Goal: Information Seeking & Learning: Learn about a topic

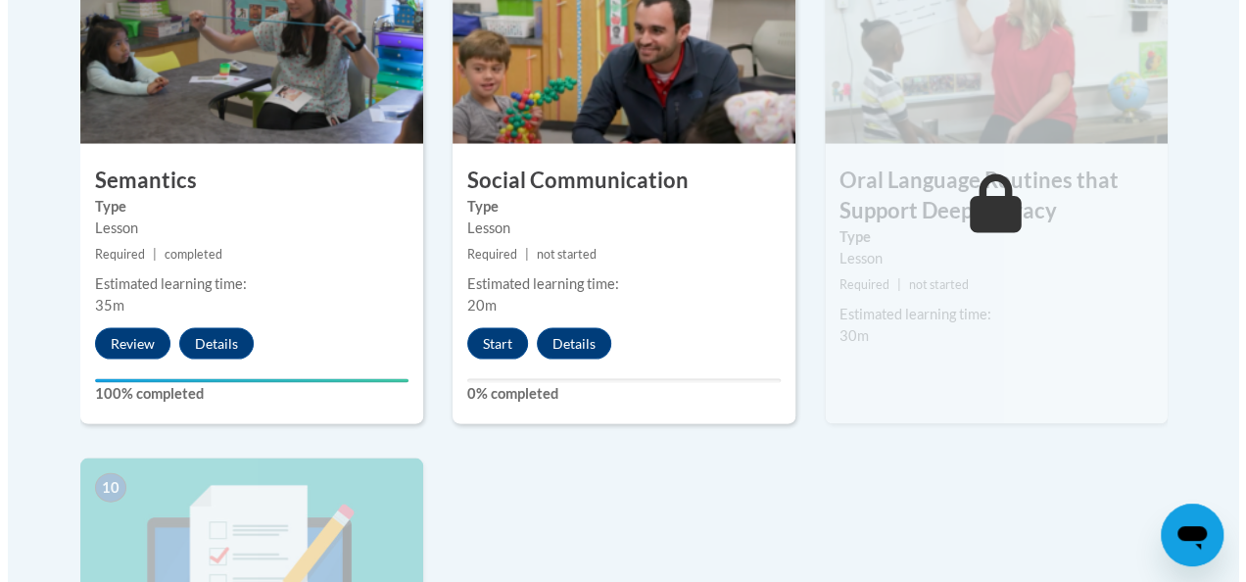
scroll to position [1829, 0]
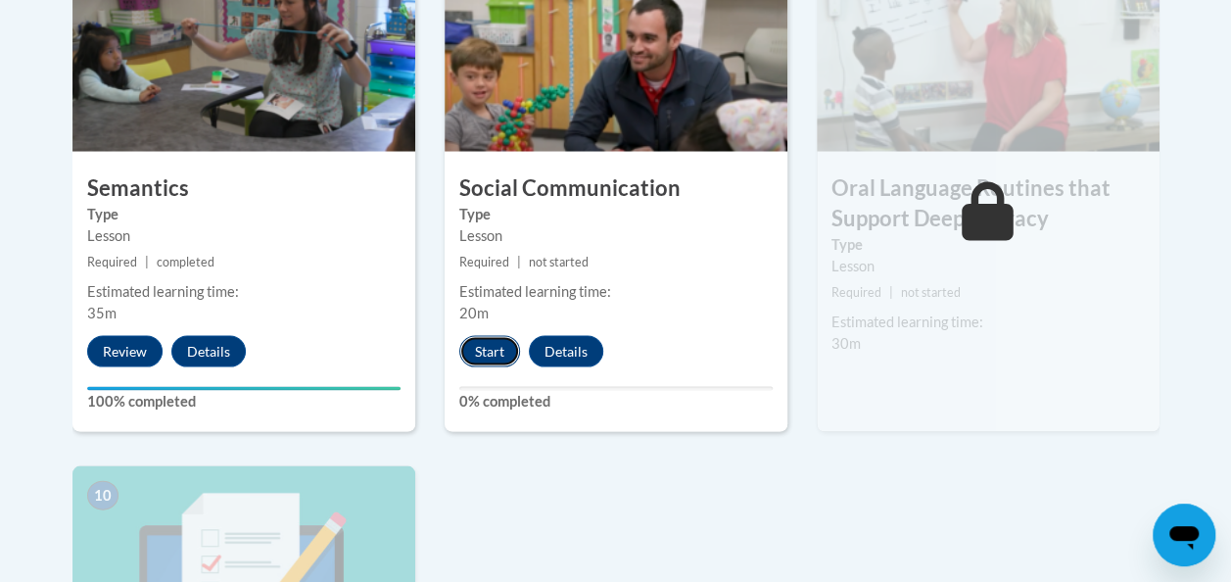
click at [480, 345] on button "Start" at bounding box center [489, 350] width 61 height 31
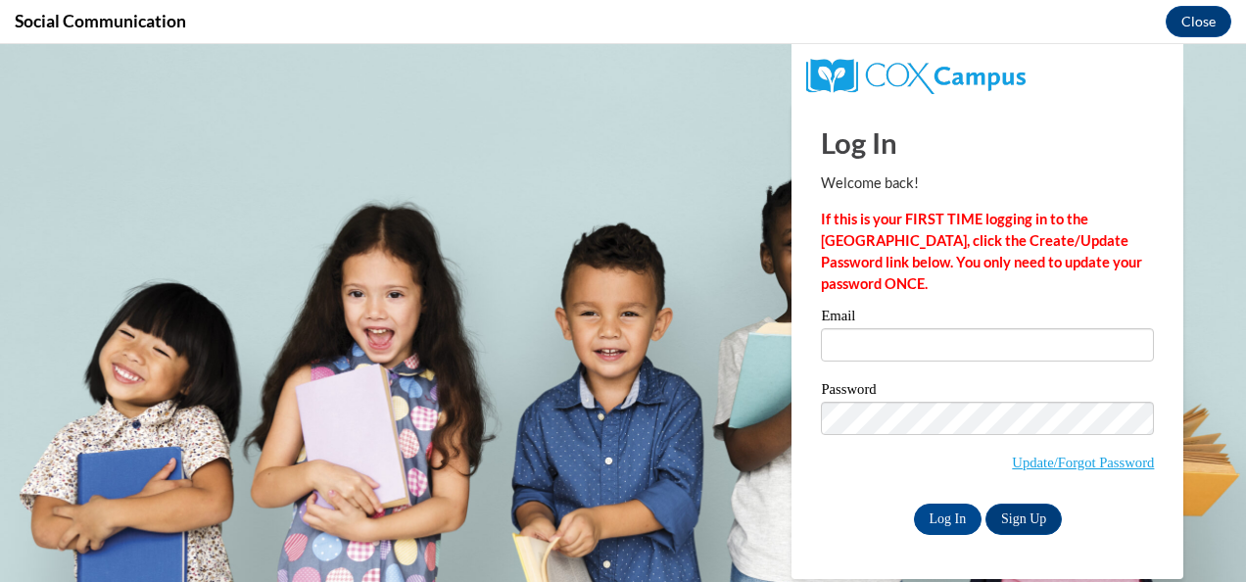
scroll to position [0, 0]
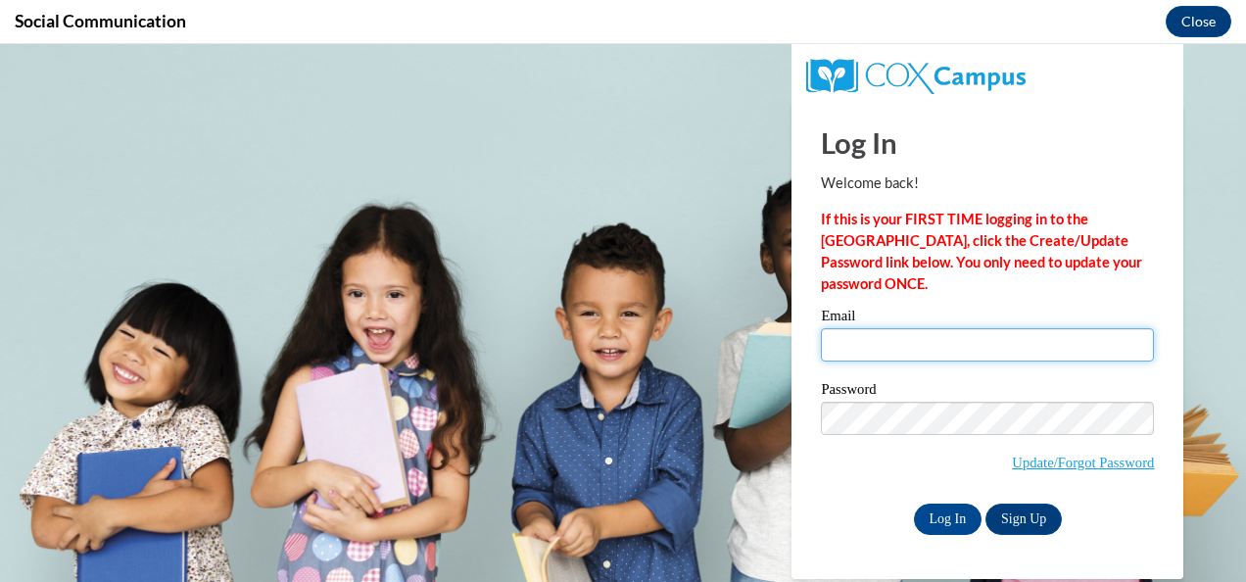
click at [910, 341] on input "Email" at bounding box center [987, 344] width 333 height 33
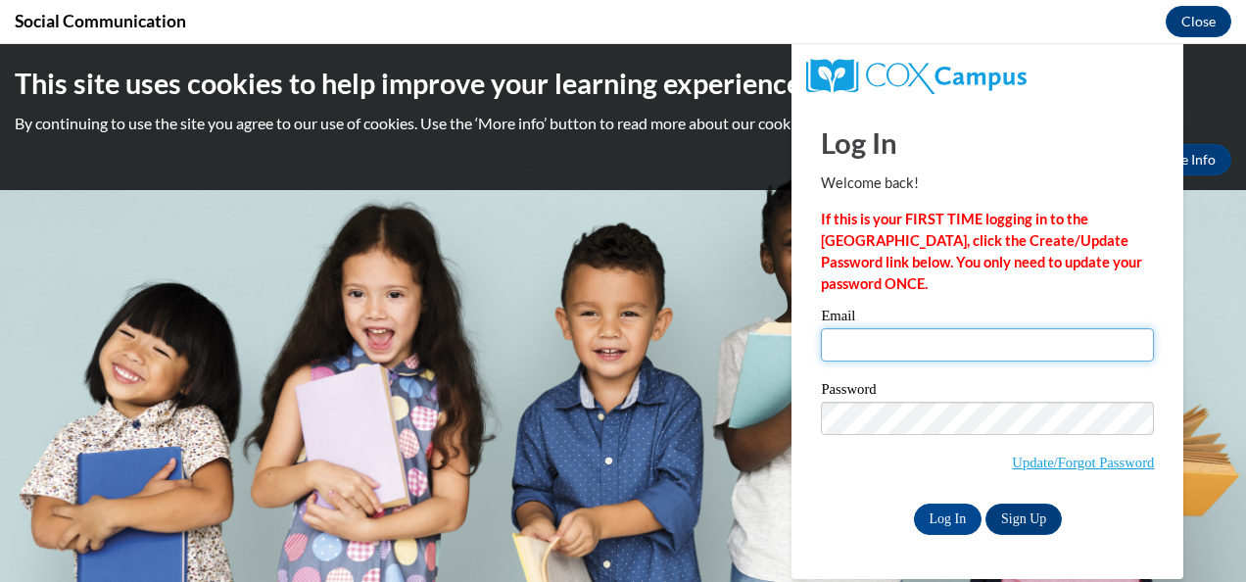
type input "liz.holton@coffee.k12.ga.us"
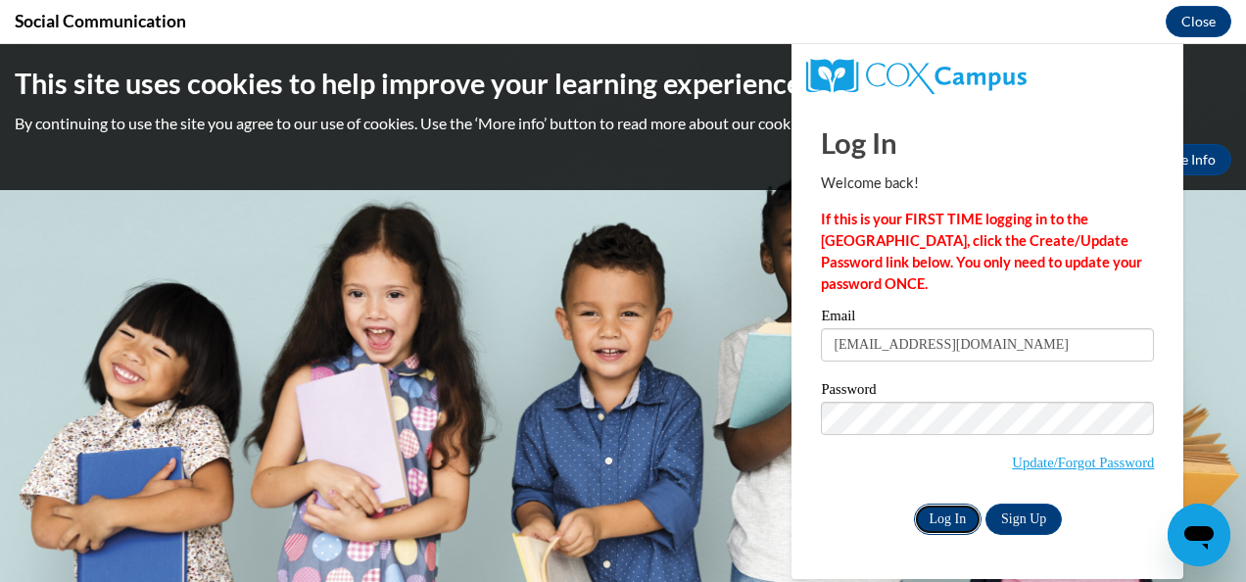
click at [926, 506] on input "Log In" at bounding box center [948, 518] width 69 height 31
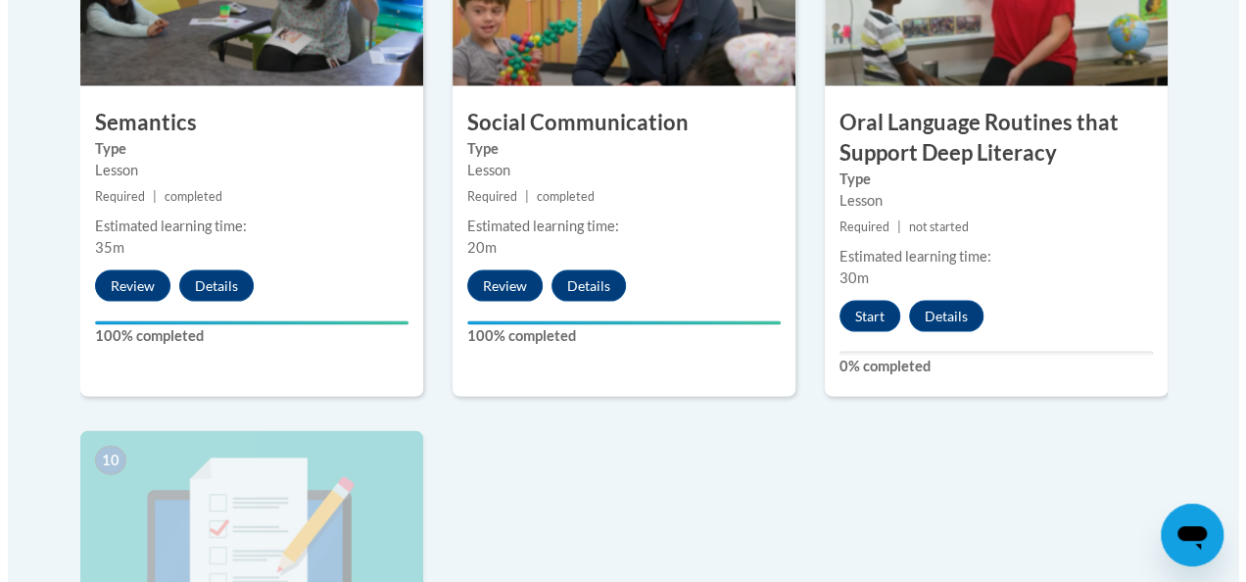
scroll to position [1763, 0]
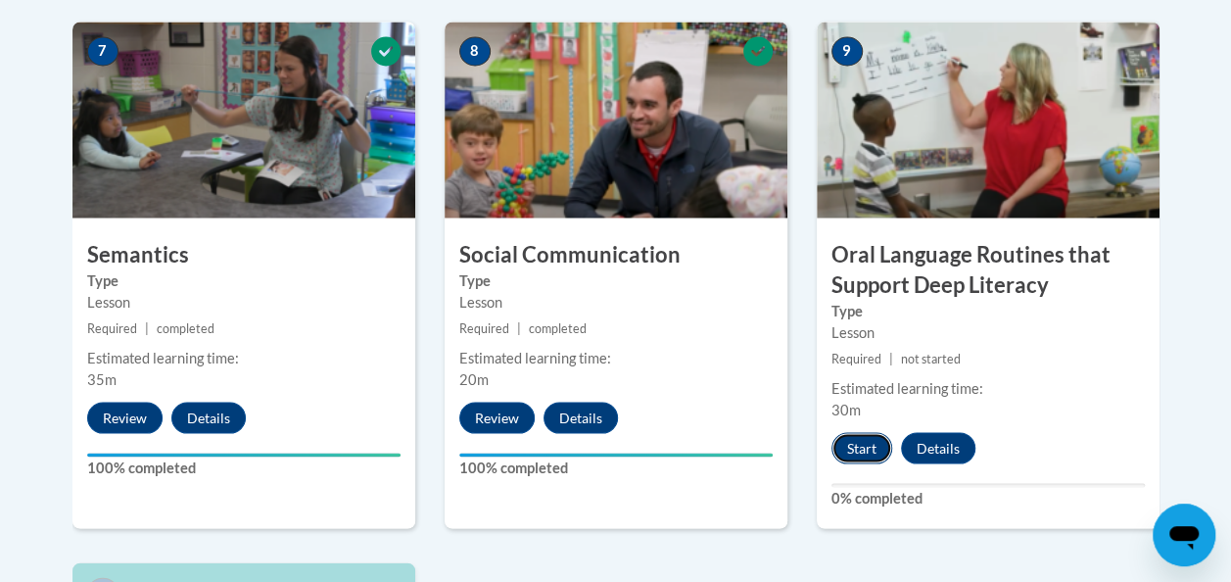
click at [855, 449] on button "Start" at bounding box center [861, 447] width 61 height 31
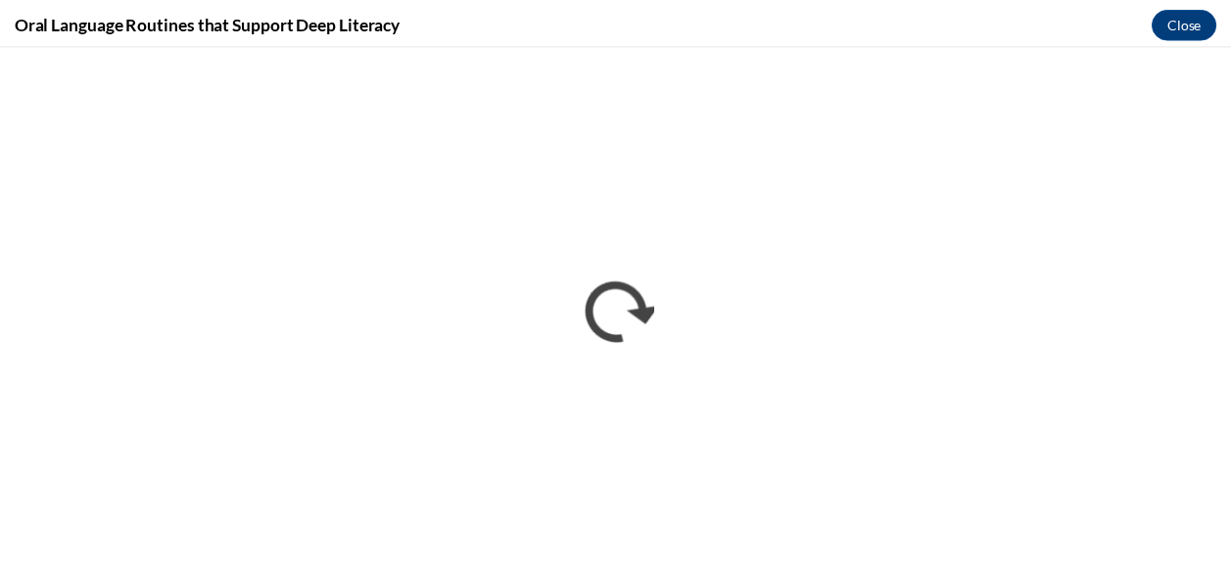
scroll to position [0, 0]
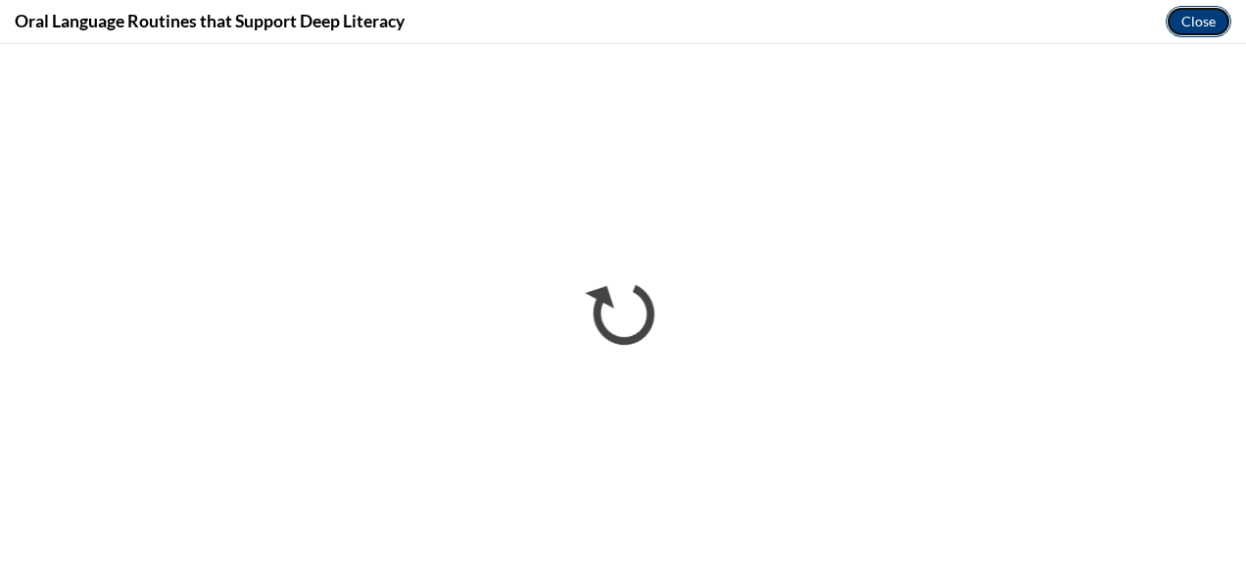
drag, startPoint x: 1190, startPoint y: 13, endPoint x: 1175, endPoint y: 26, distance: 20.1
click at [1190, 13] on button "Close" at bounding box center [1198, 21] width 66 height 31
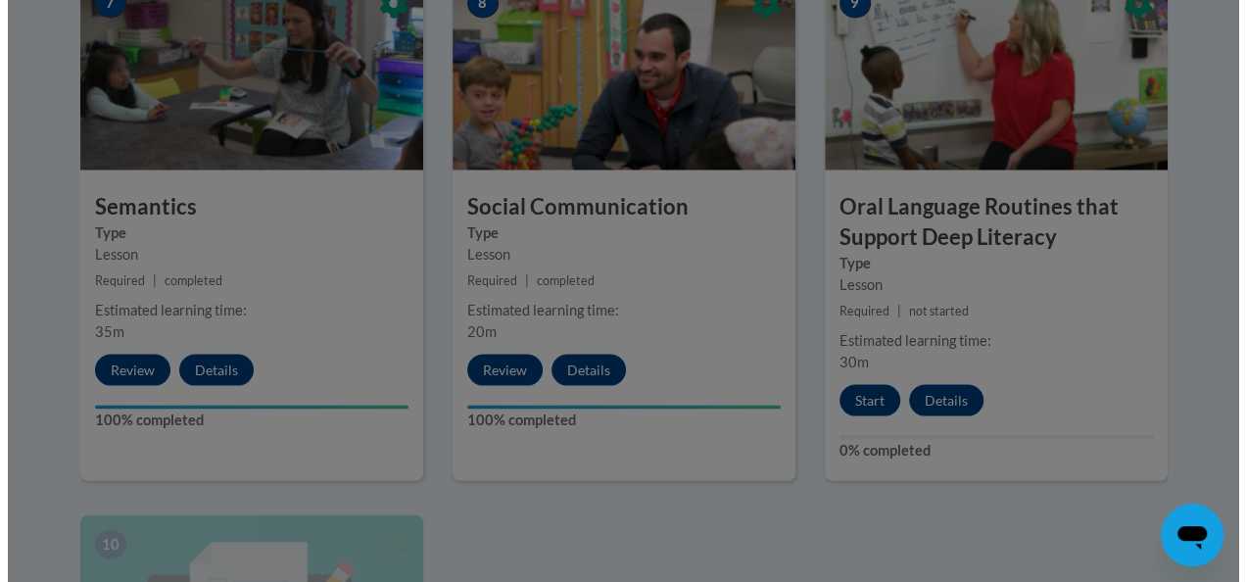
scroll to position [1763, 0]
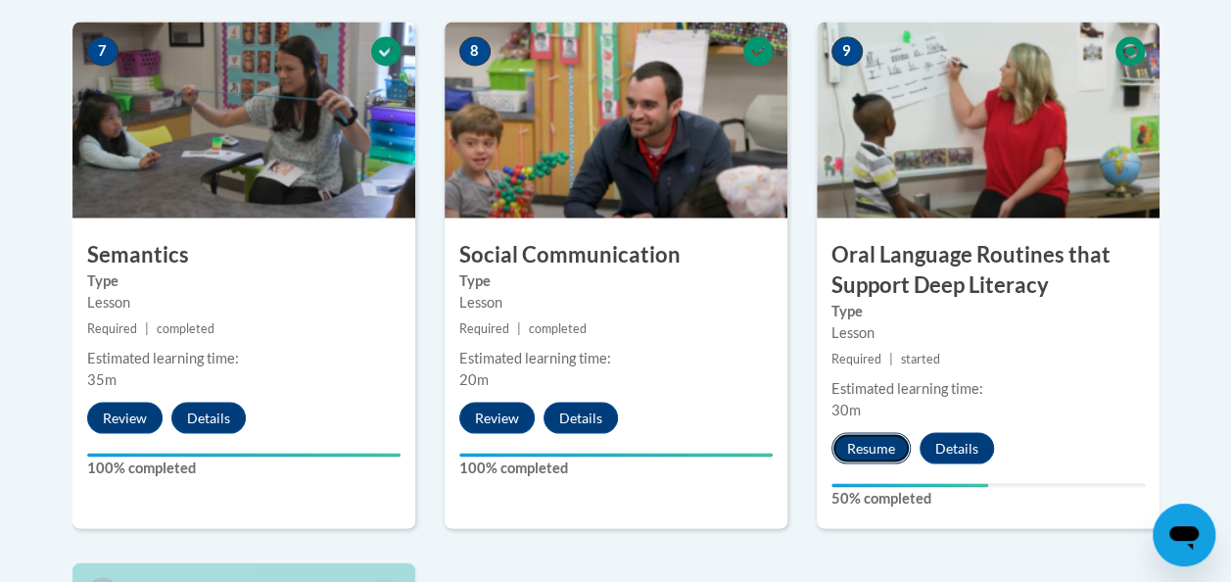
click at [873, 442] on button "Resume" at bounding box center [870, 447] width 79 height 31
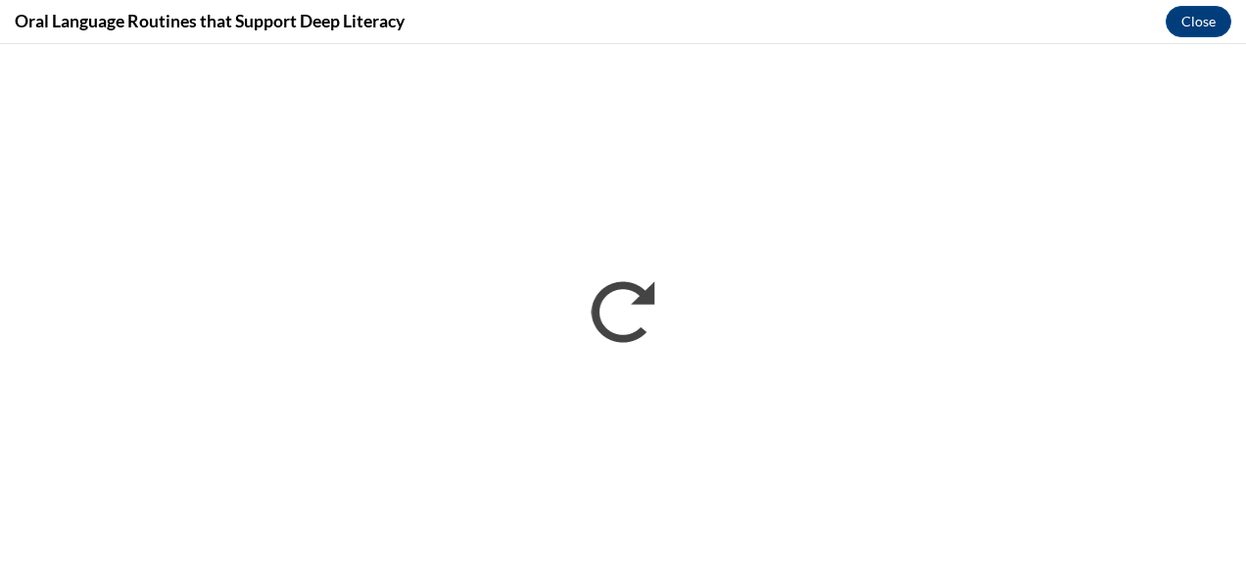
scroll to position [0, 0]
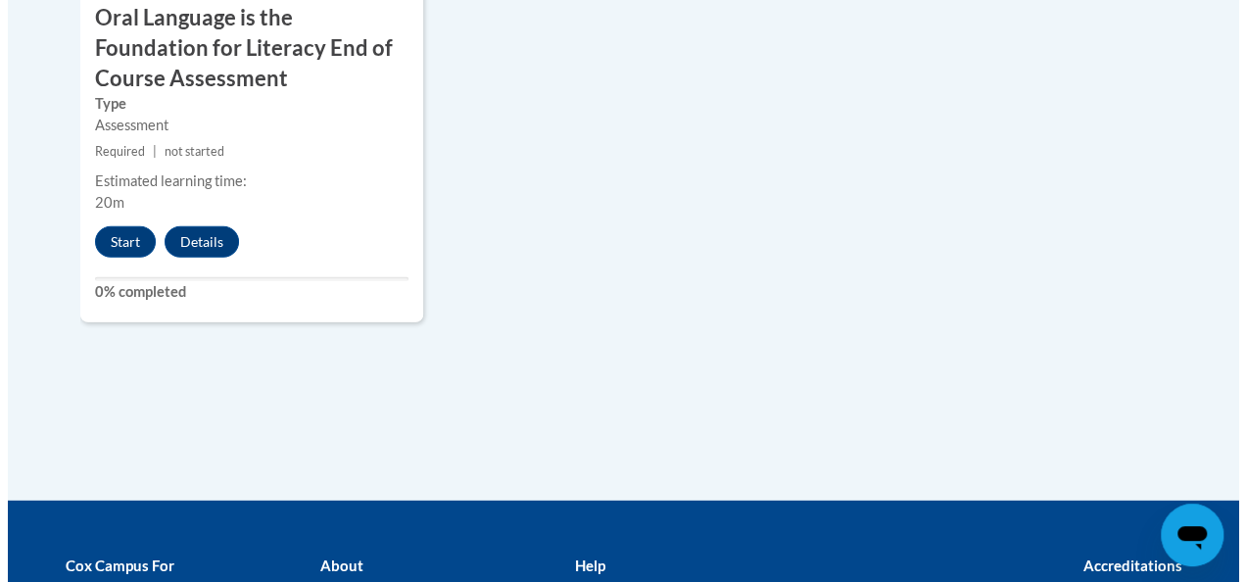
scroll to position [2546, 0]
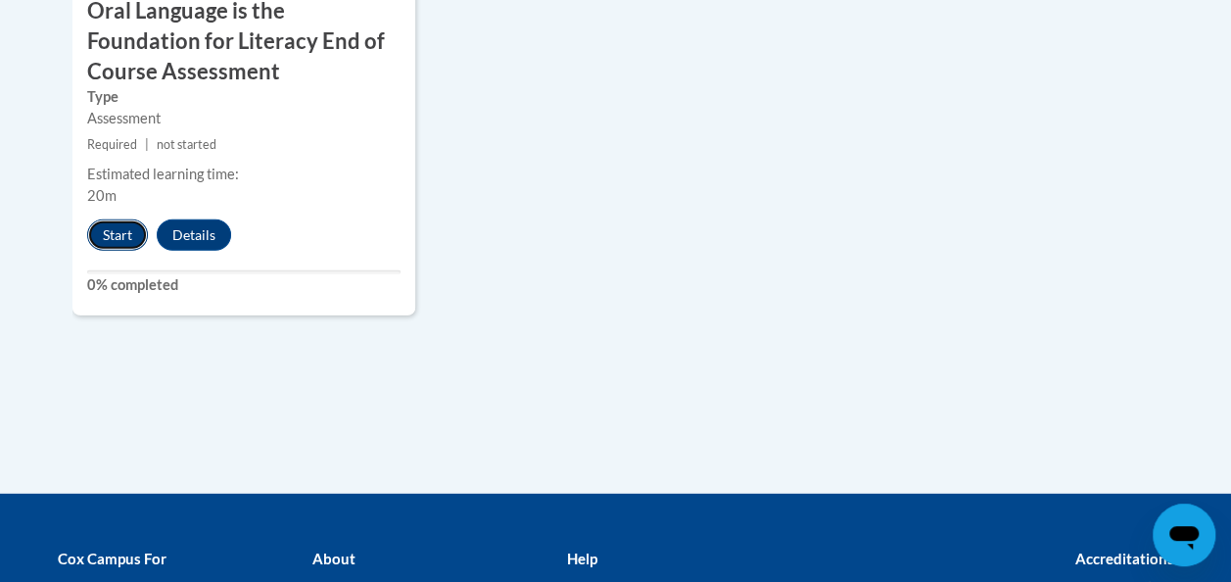
click at [115, 226] on button "Start" at bounding box center [117, 234] width 61 height 31
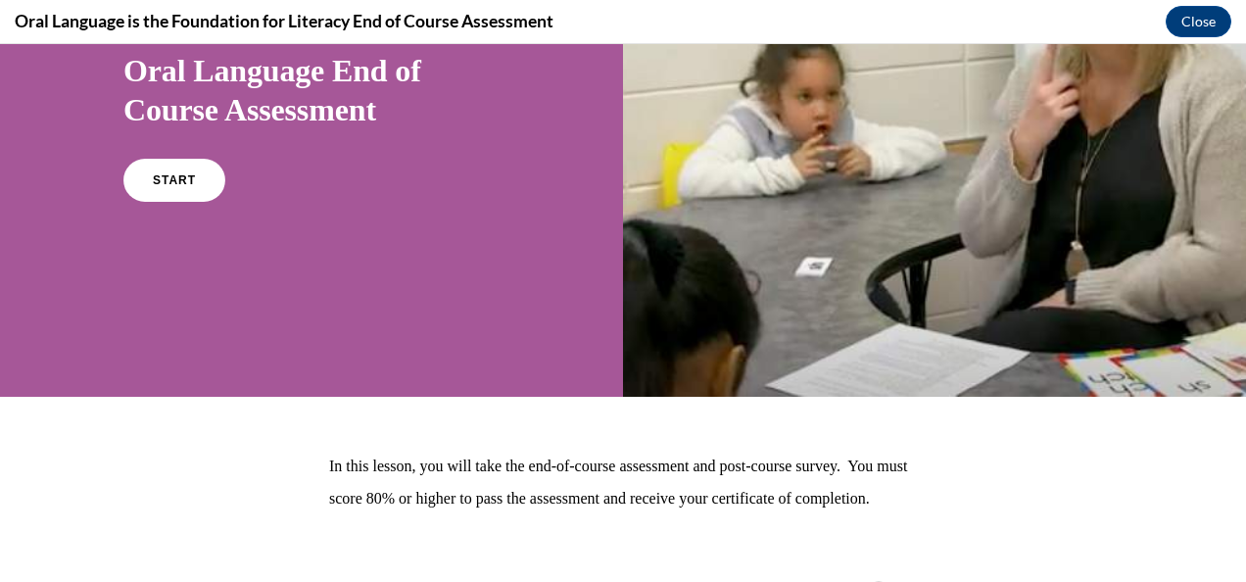
scroll to position [307, 0]
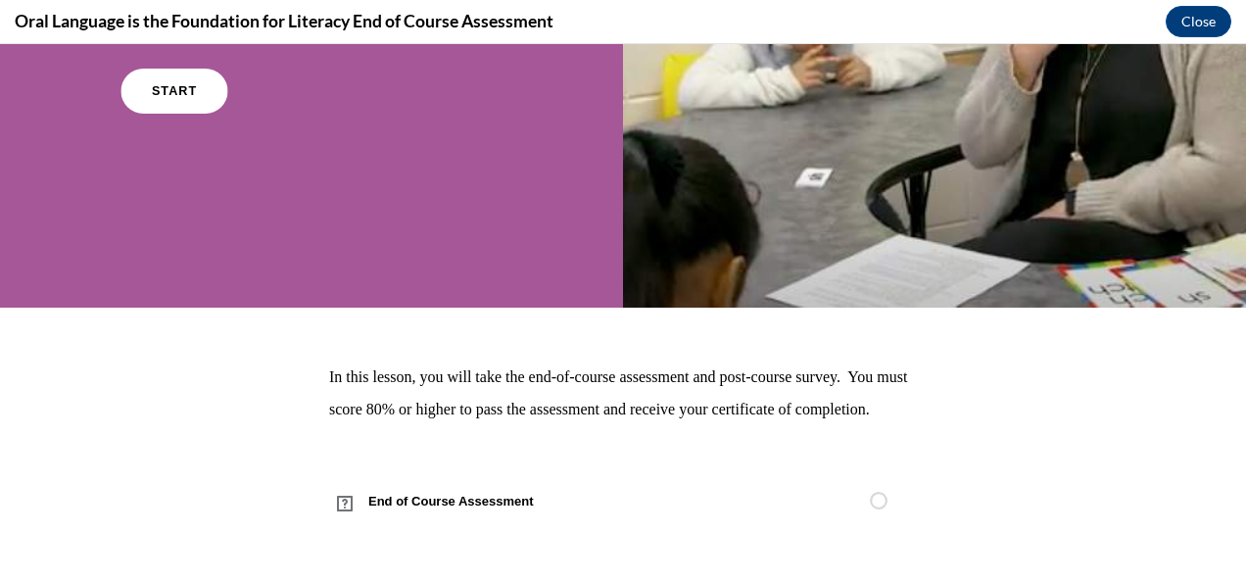
click at [167, 69] on link "START" at bounding box center [173, 91] width 107 height 45
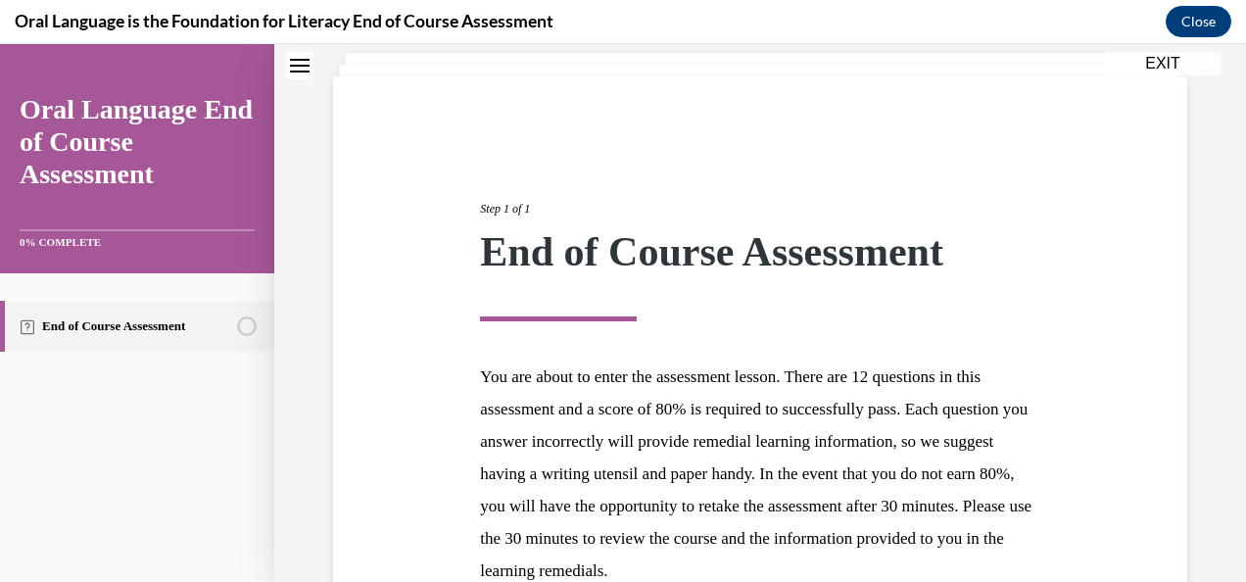
scroll to position [317, 0]
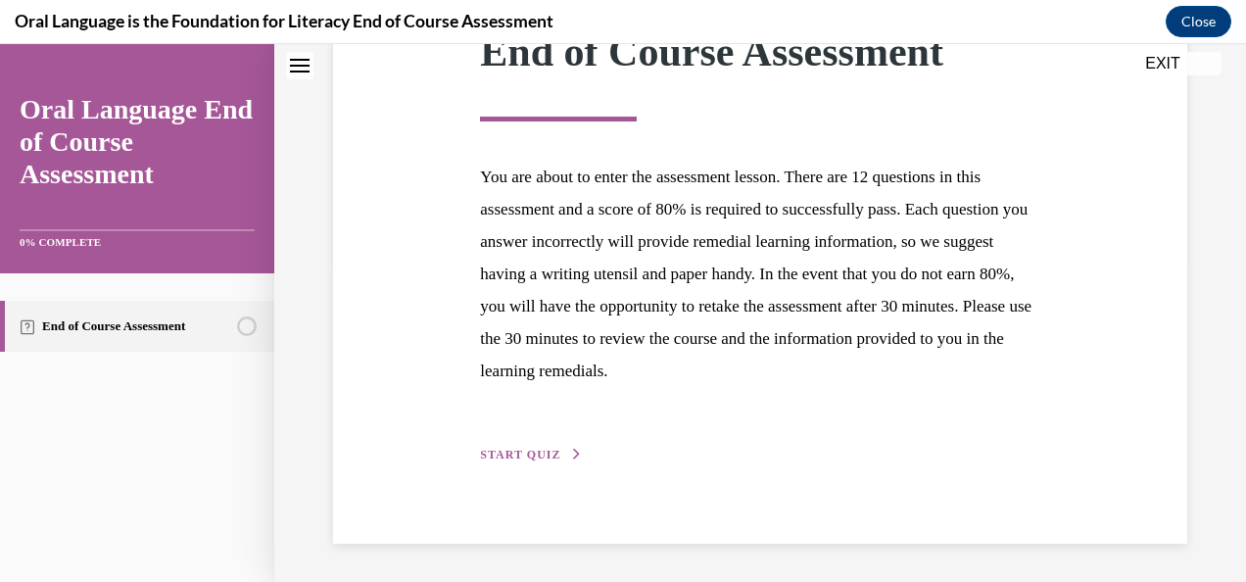
click at [538, 458] on span "START QUIZ" at bounding box center [520, 454] width 80 height 14
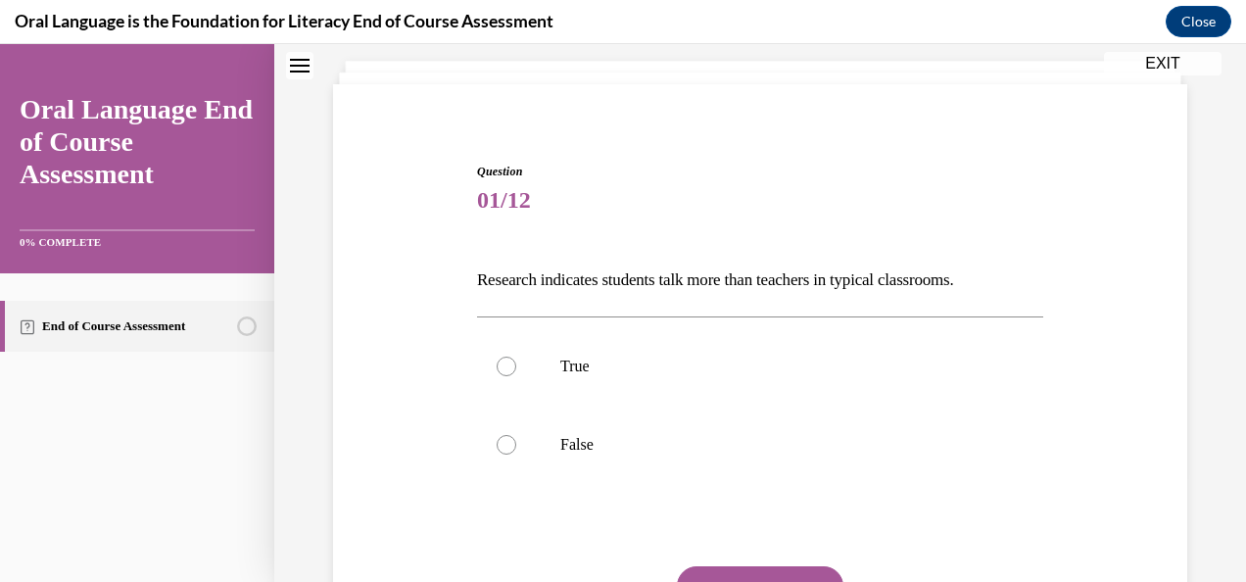
scroll to position [293, 0]
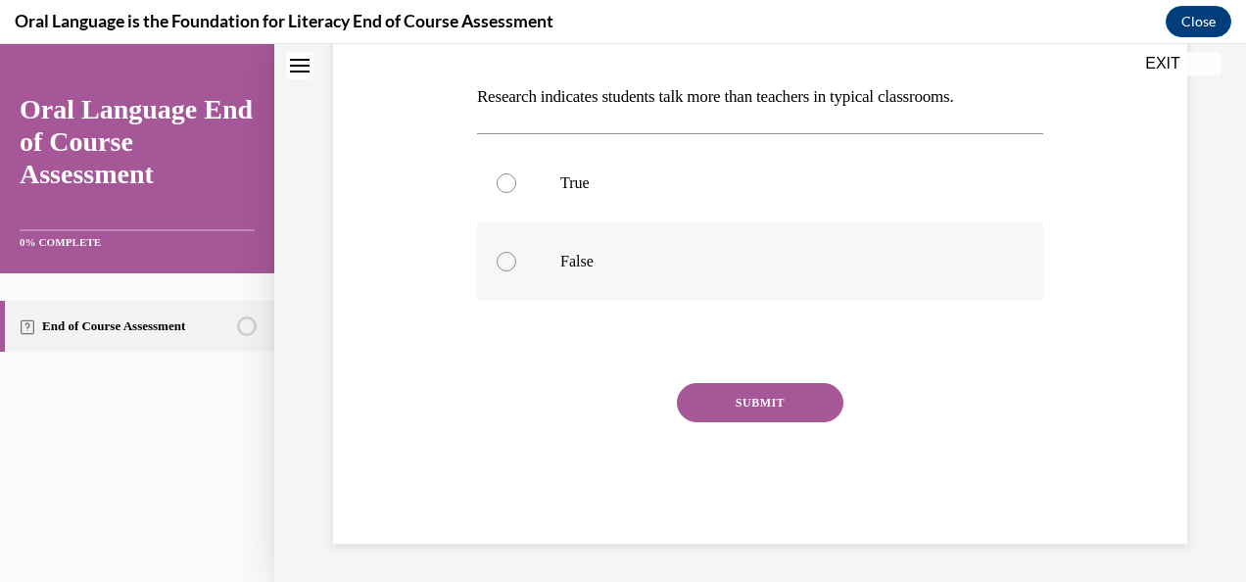
click at [516, 258] on label "False" at bounding box center [760, 261] width 566 height 78
click at [516, 258] on input "False" at bounding box center [506, 262] width 20 height 20
radio input "true"
click at [735, 406] on button "SUBMIT" at bounding box center [760, 402] width 166 height 39
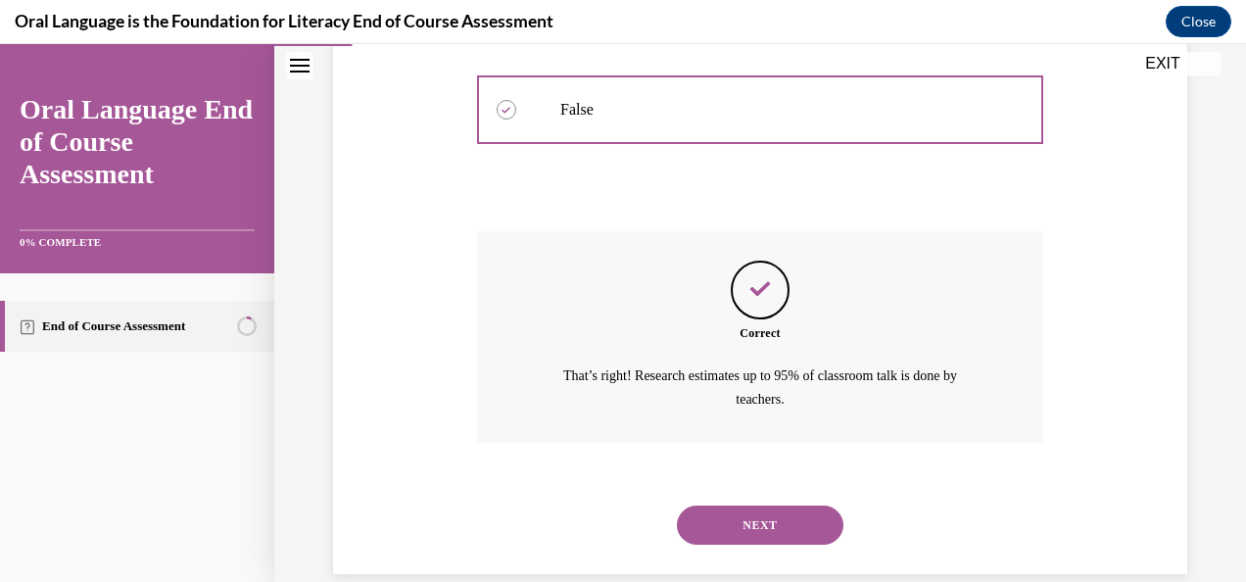
scroll to position [474, 0]
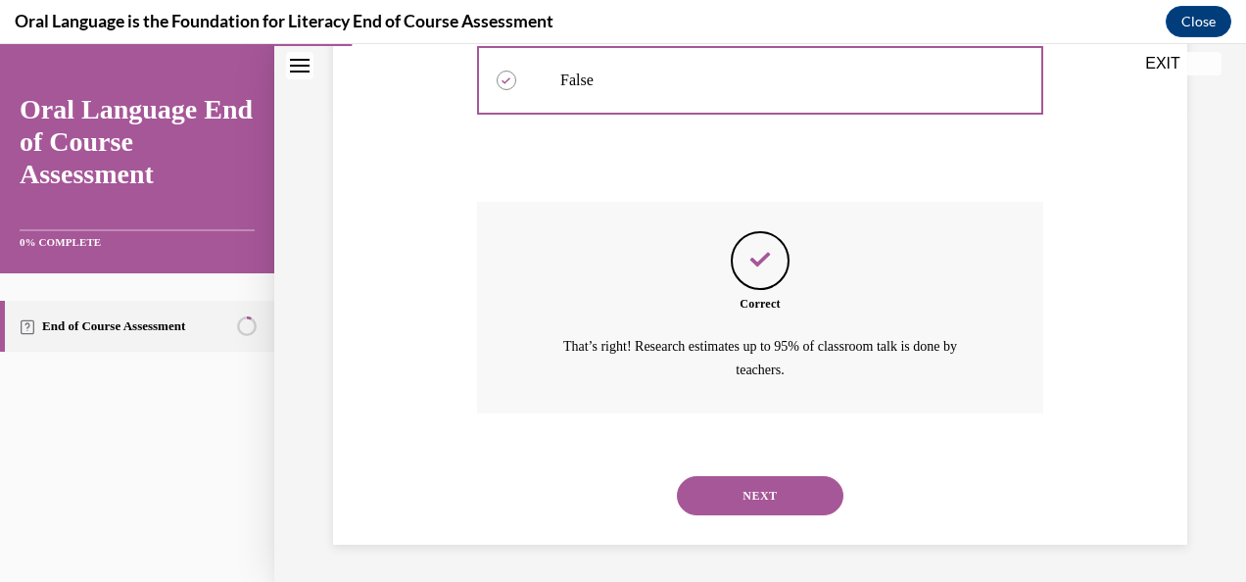
click at [745, 498] on button "NEXT" at bounding box center [760, 495] width 166 height 39
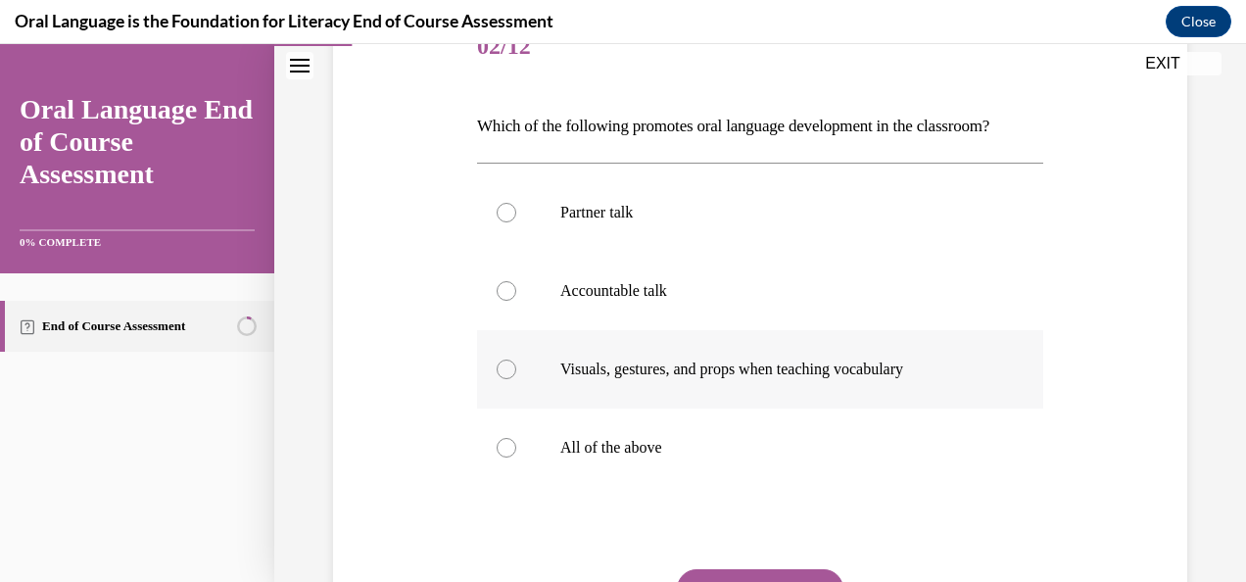
scroll to position [294, 0]
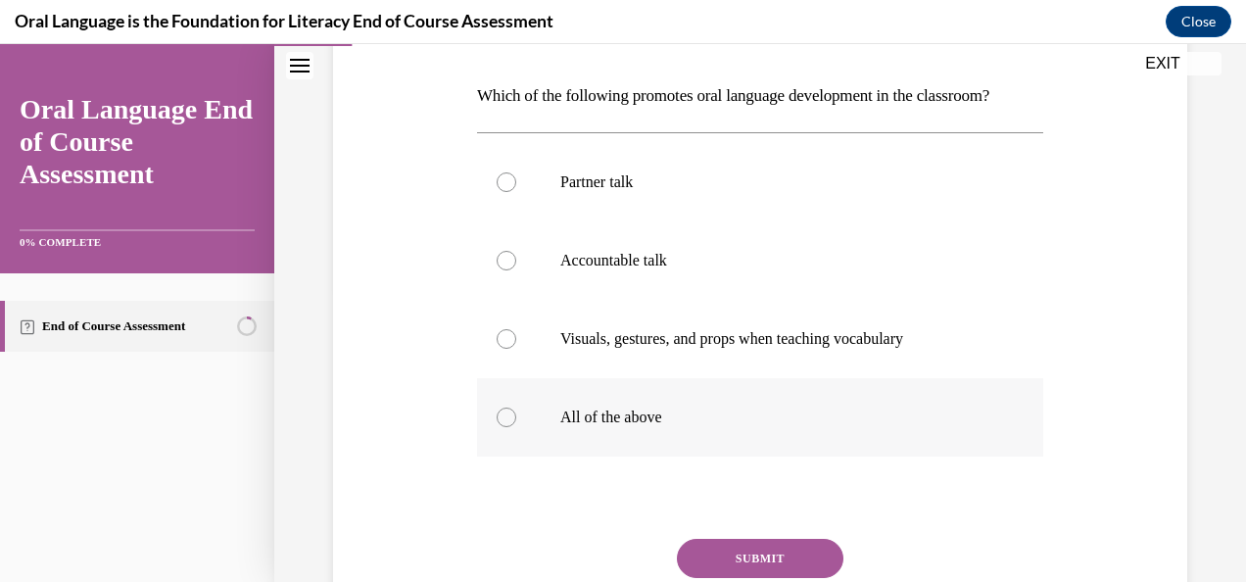
click at [496, 427] on div at bounding box center [506, 417] width 20 height 20
click at [496, 427] on input "All of the above" at bounding box center [506, 417] width 20 height 20
radio input "true"
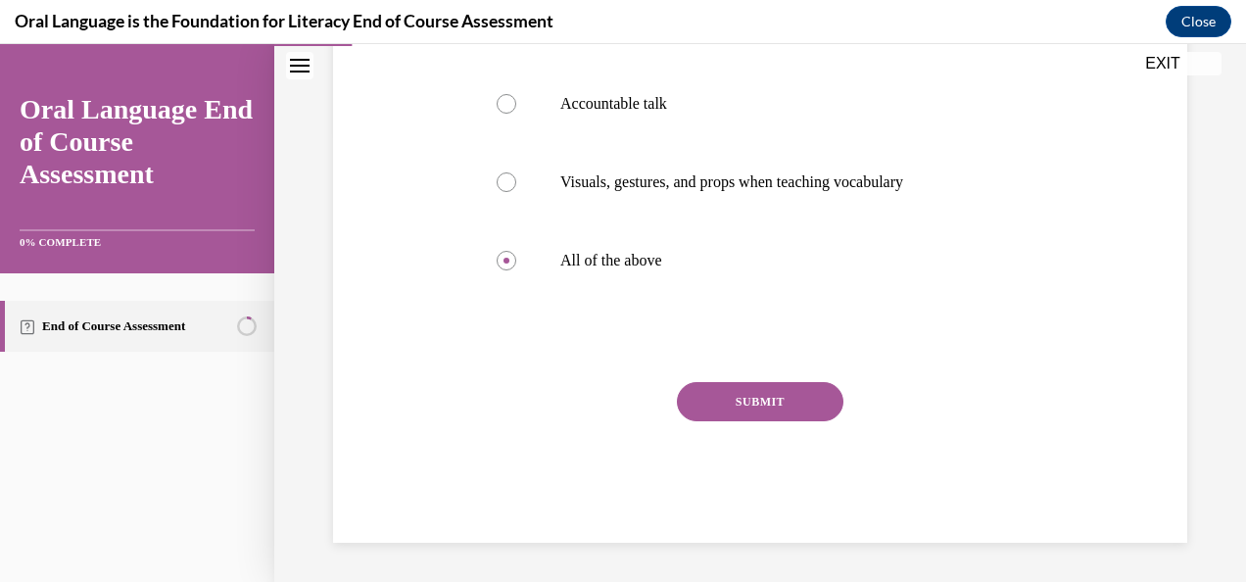
click at [736, 418] on button "SUBMIT" at bounding box center [760, 401] width 166 height 39
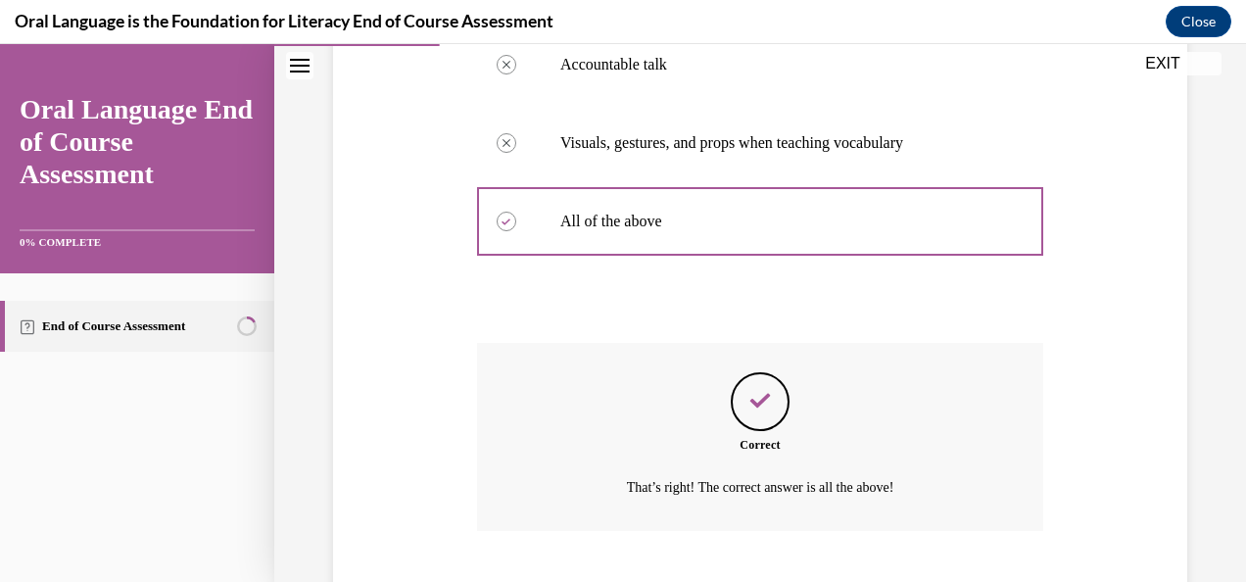
scroll to position [641, 0]
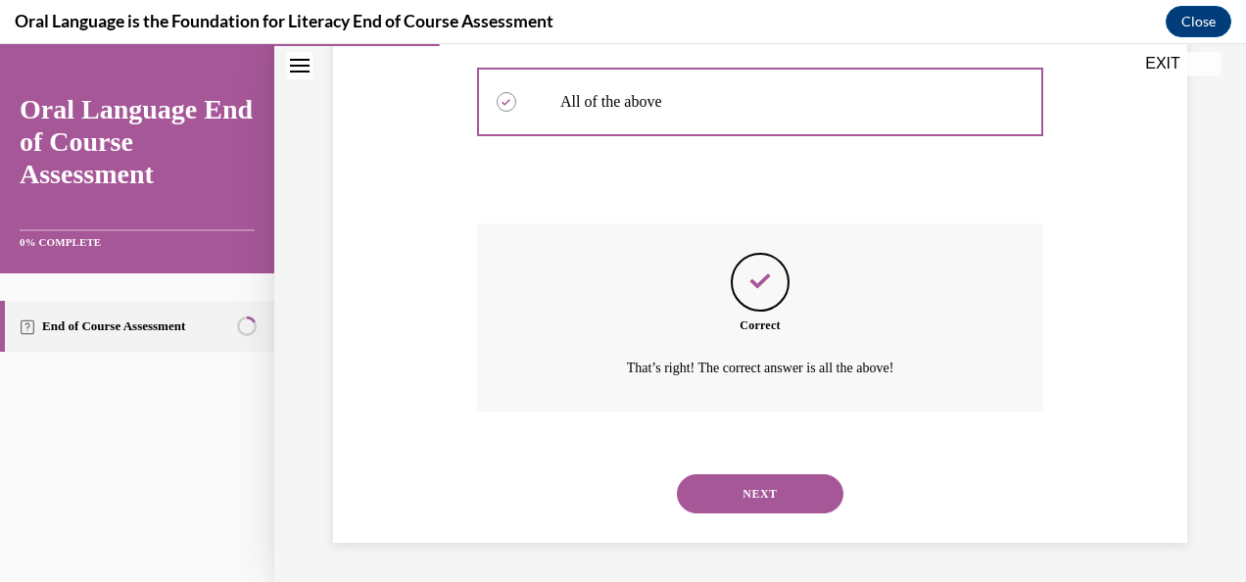
click at [757, 505] on button "NEXT" at bounding box center [760, 493] width 166 height 39
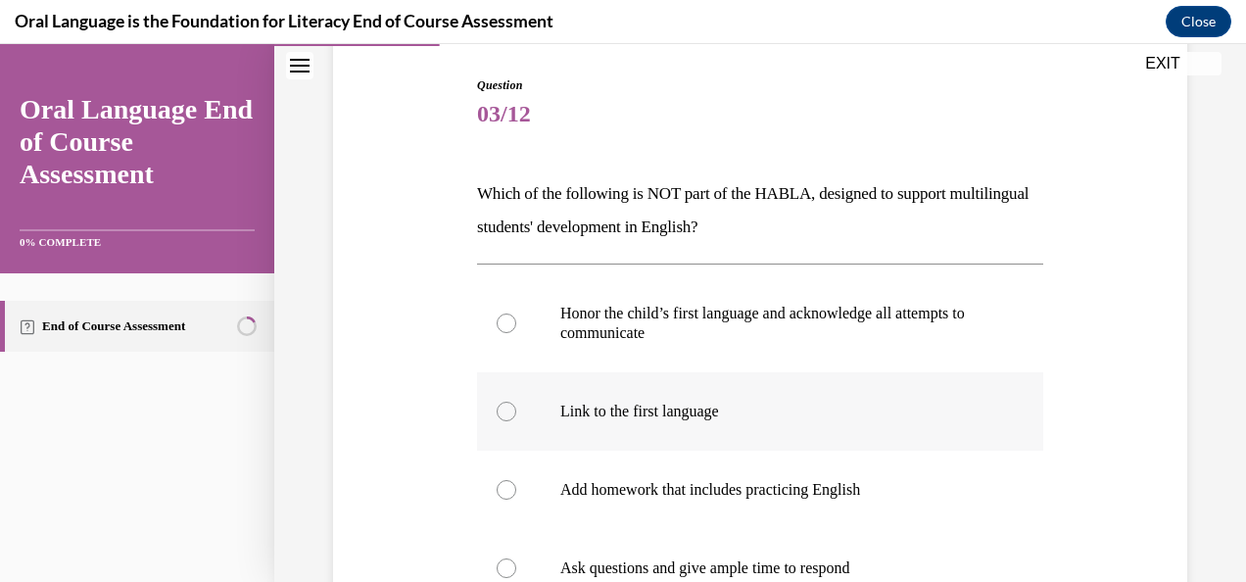
scroll to position [294, 0]
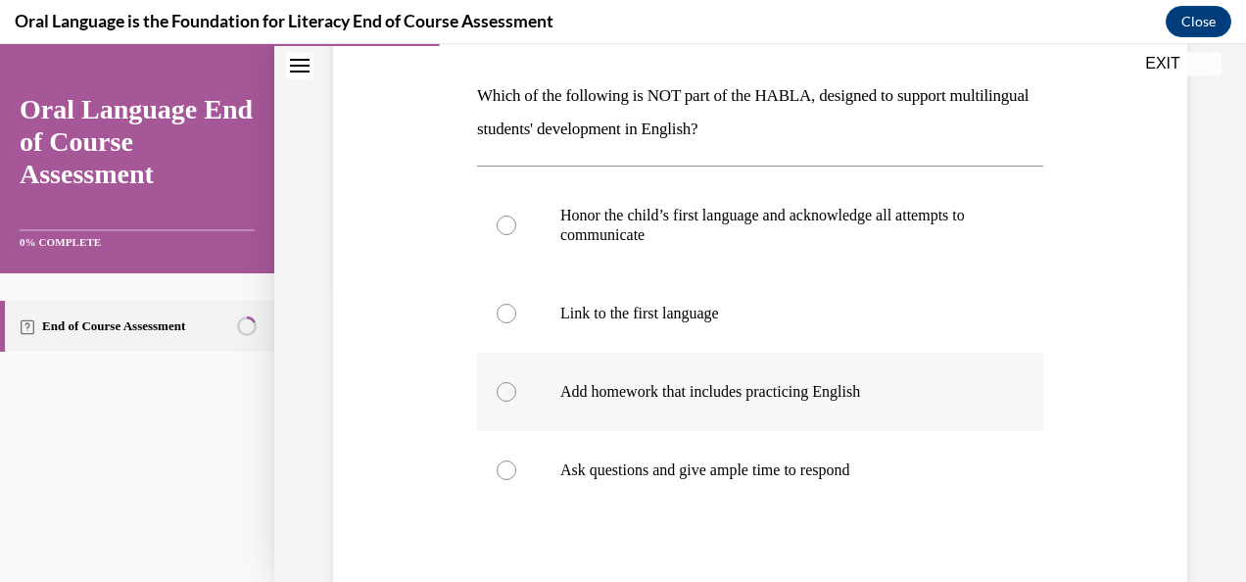
click at [504, 385] on div at bounding box center [506, 392] width 20 height 20
click at [504, 385] on input "Add homework that includes practicing English" at bounding box center [506, 392] width 20 height 20
radio input "true"
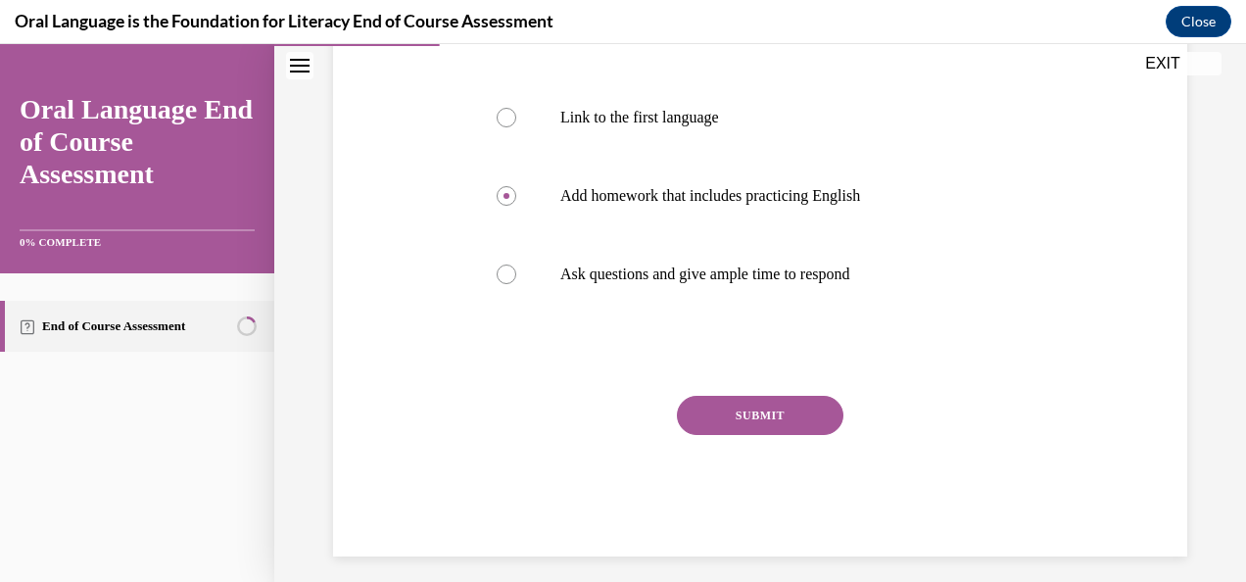
click at [731, 413] on button "SUBMIT" at bounding box center [760, 415] width 166 height 39
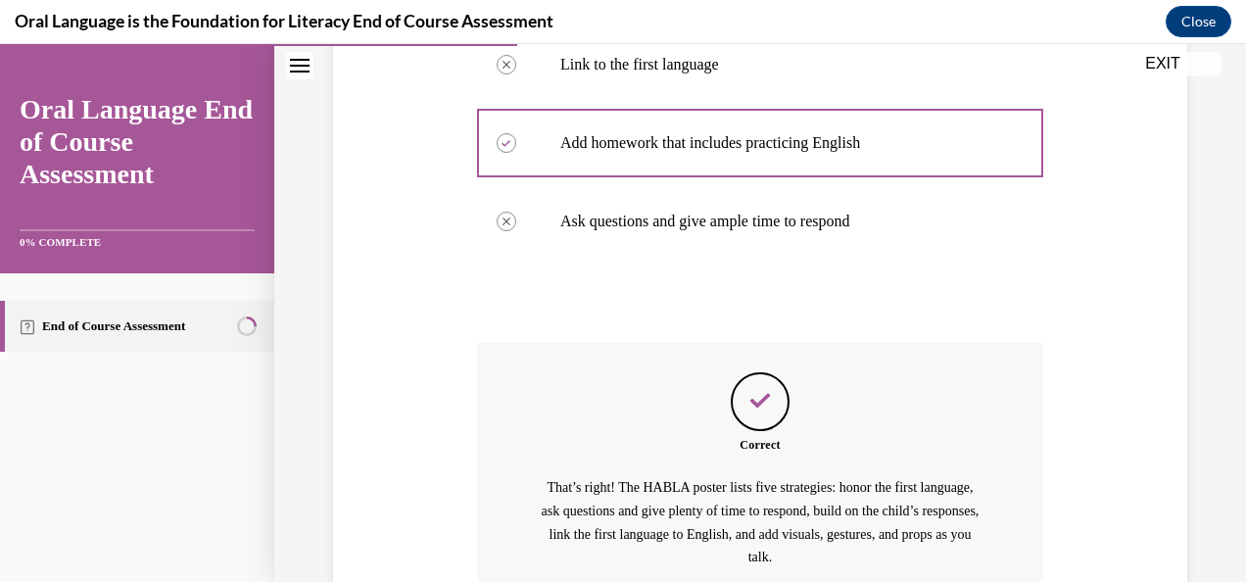
scroll to position [730, 0]
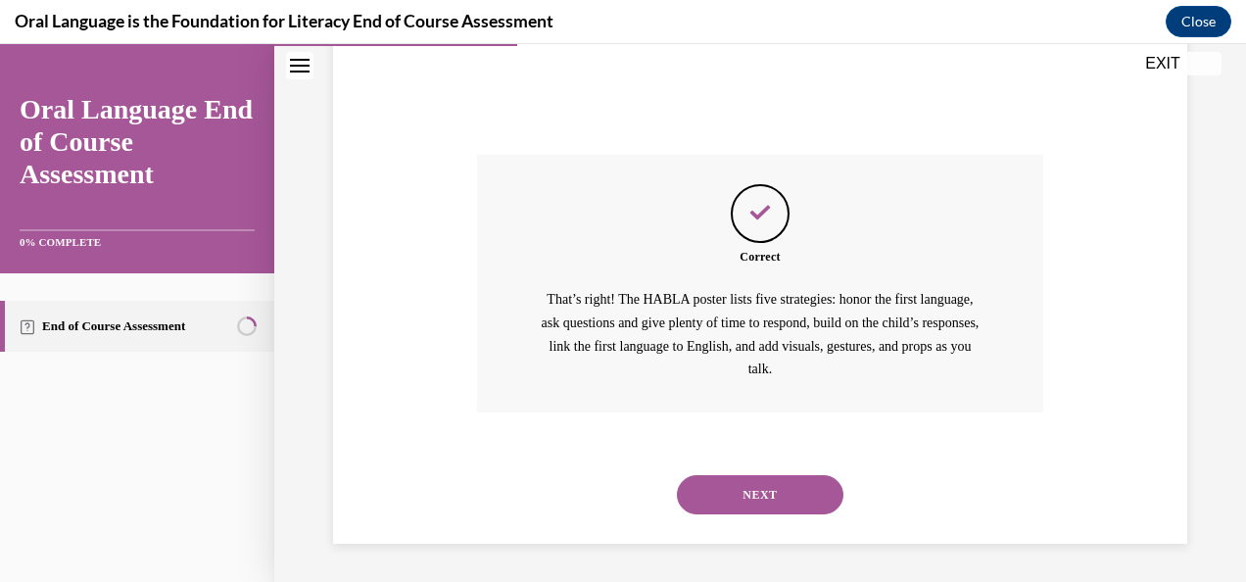
click at [731, 498] on button "NEXT" at bounding box center [760, 494] width 166 height 39
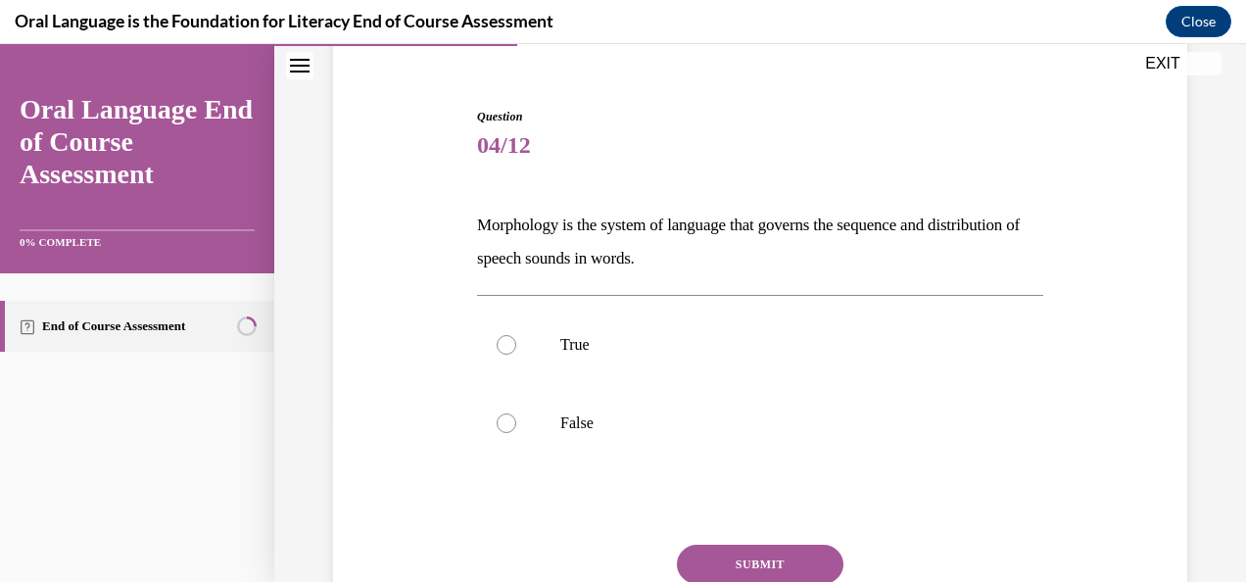
scroll to position [196, 0]
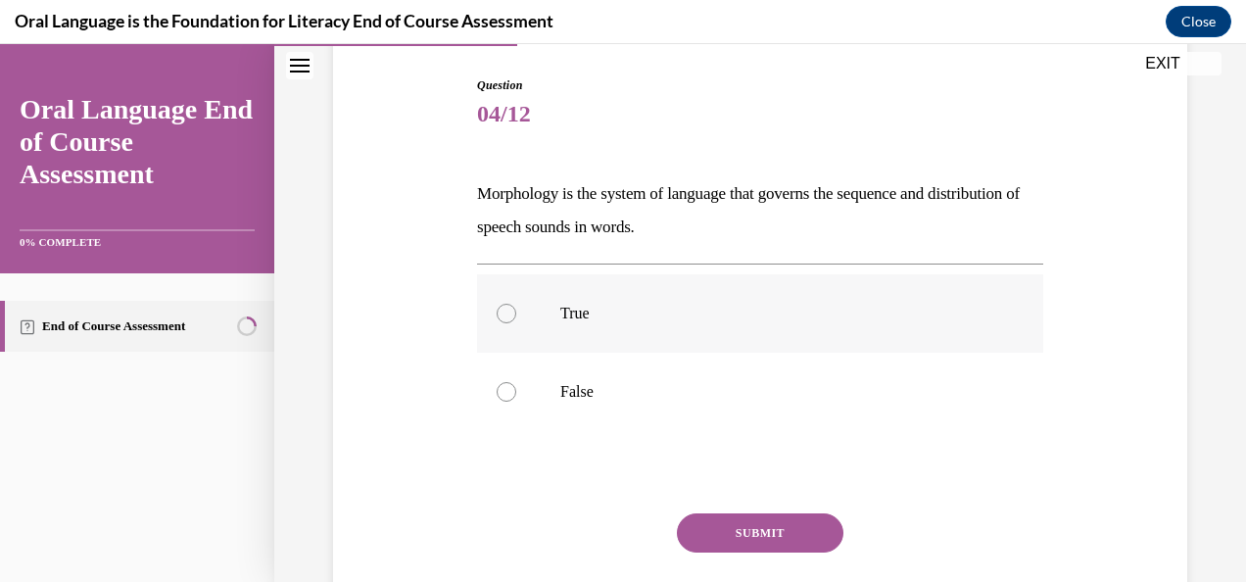
click at [508, 317] on div at bounding box center [506, 314] width 20 height 20
click at [508, 317] on input "True" at bounding box center [506, 314] width 20 height 20
radio input "true"
click at [760, 537] on button "SUBMIT" at bounding box center [760, 532] width 166 height 39
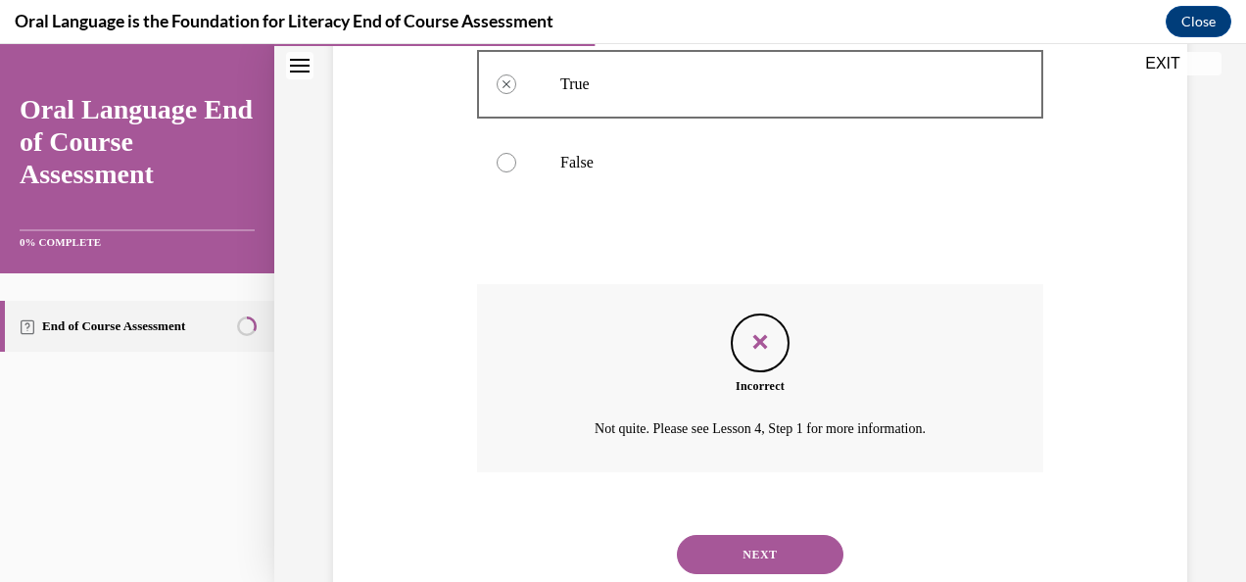
scroll to position [485, 0]
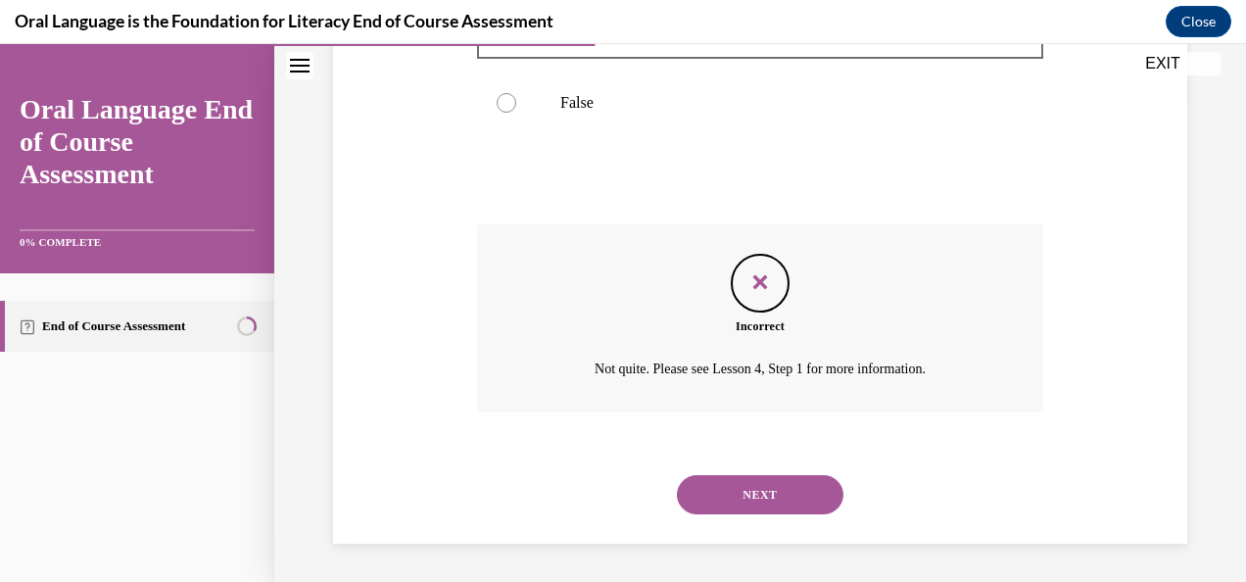
click at [769, 488] on button "NEXT" at bounding box center [760, 494] width 166 height 39
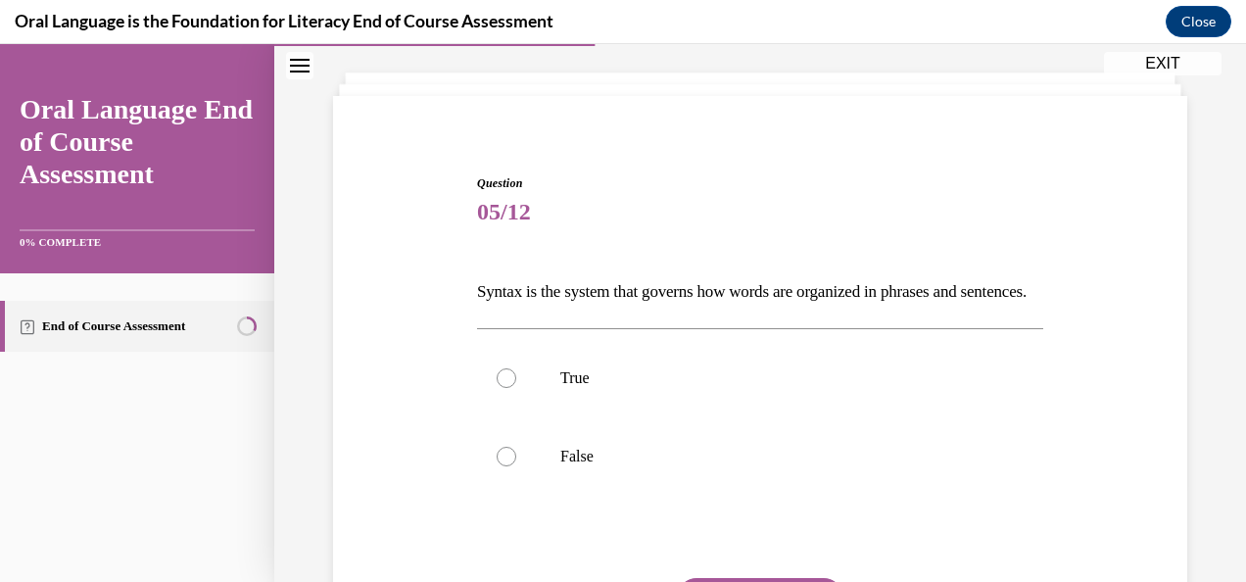
scroll to position [196, 0]
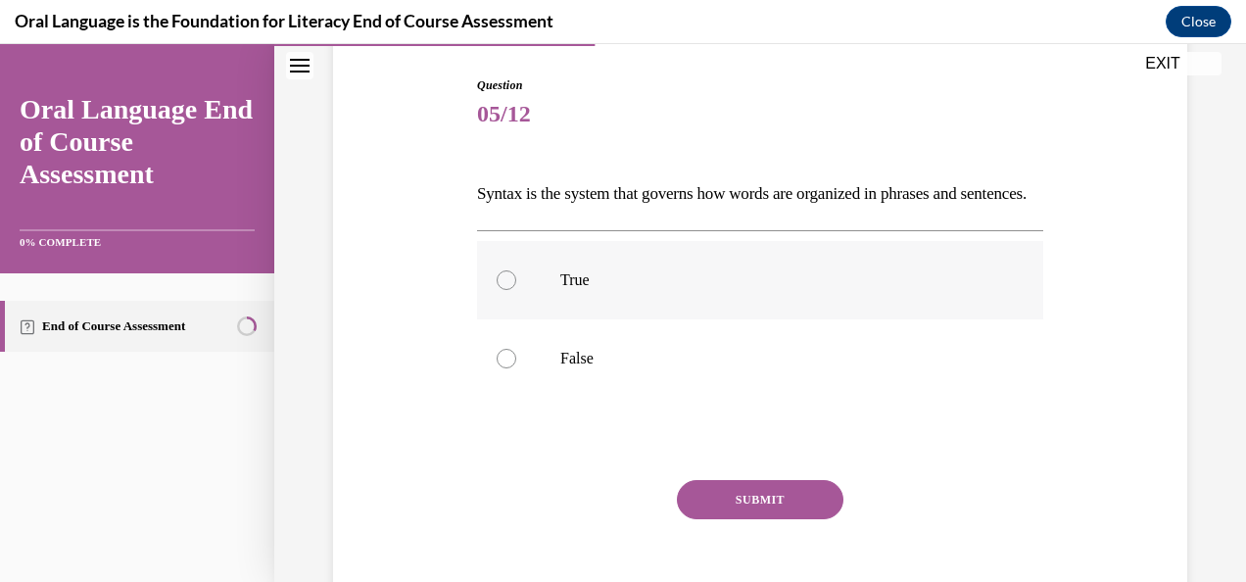
click at [505, 290] on div at bounding box center [506, 280] width 20 height 20
click at [505, 290] on input "True" at bounding box center [506, 280] width 20 height 20
radio input "true"
click at [735, 519] on button "SUBMIT" at bounding box center [760, 499] width 166 height 39
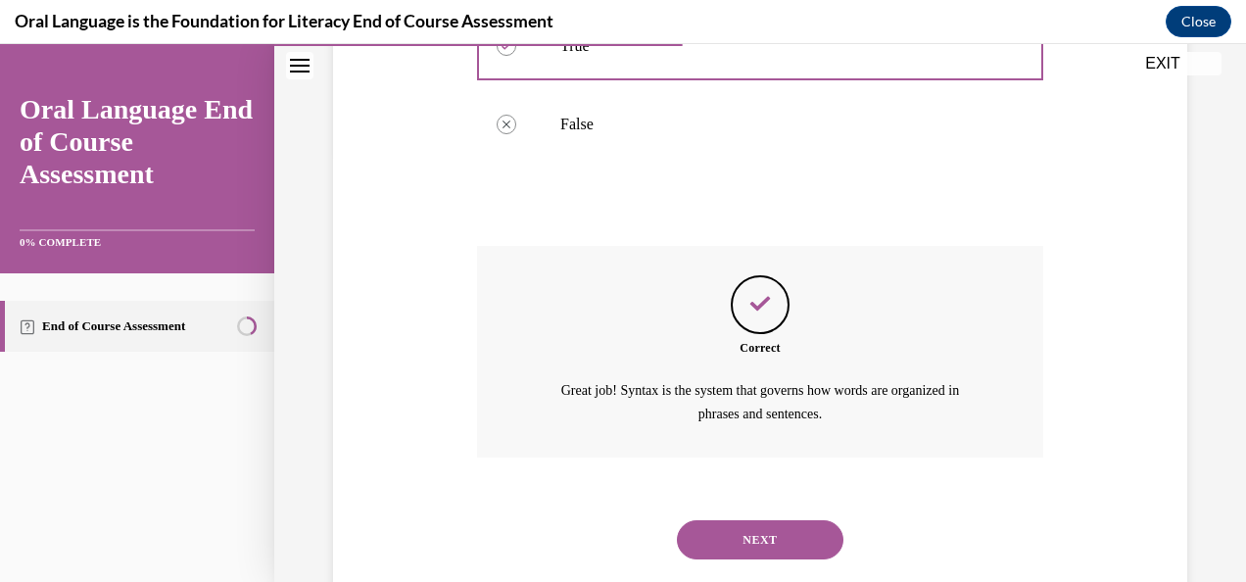
scroll to position [507, 0]
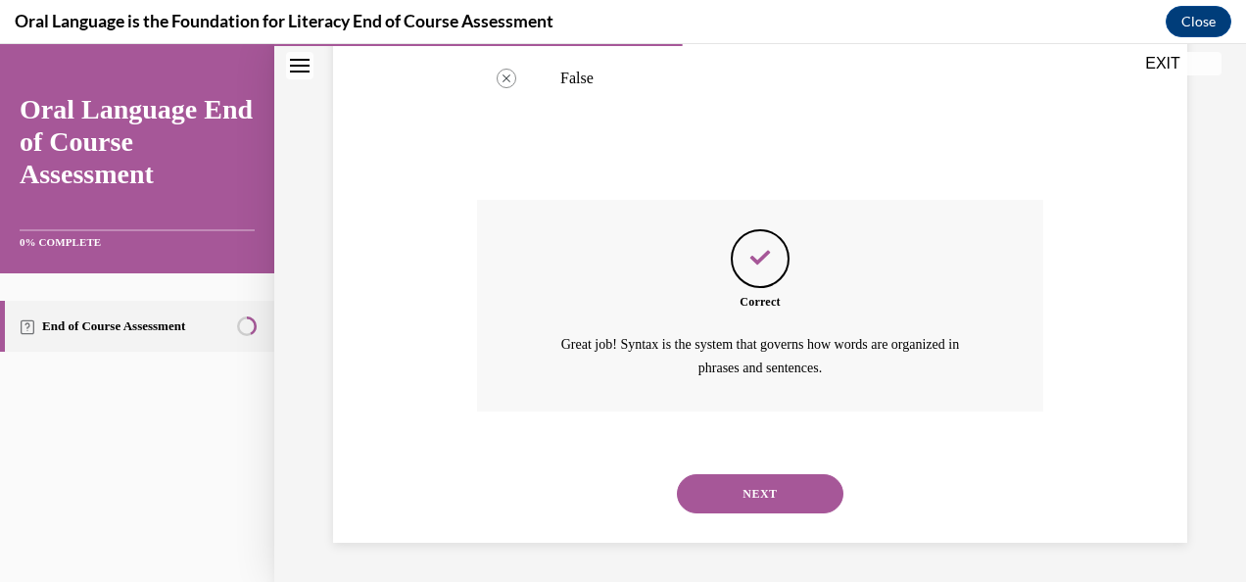
click at [765, 494] on button "NEXT" at bounding box center [760, 493] width 166 height 39
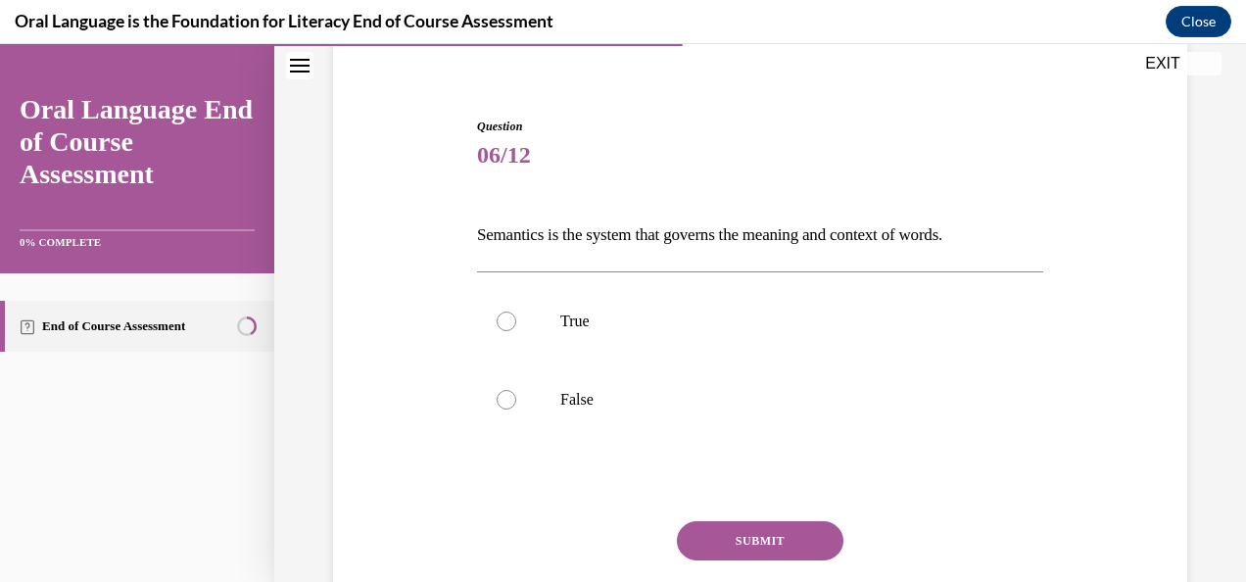
scroll to position [196, 0]
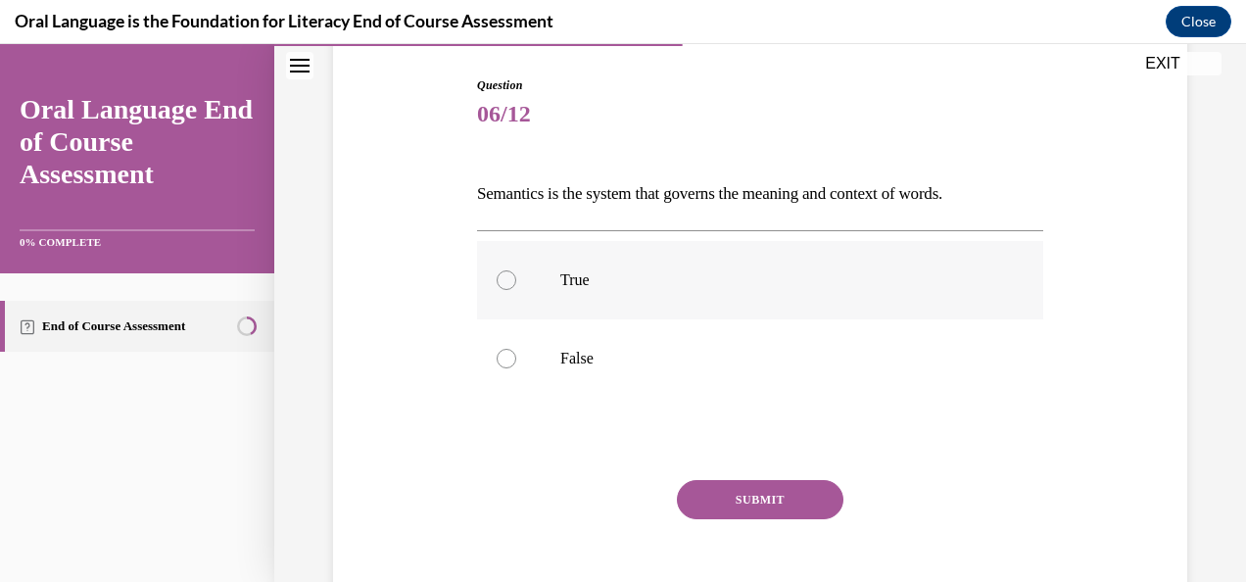
click at [505, 284] on div at bounding box center [506, 280] width 20 height 20
click at [505, 284] on input "True" at bounding box center [506, 280] width 20 height 20
radio input "true"
click at [760, 501] on button "SUBMIT" at bounding box center [760, 499] width 166 height 39
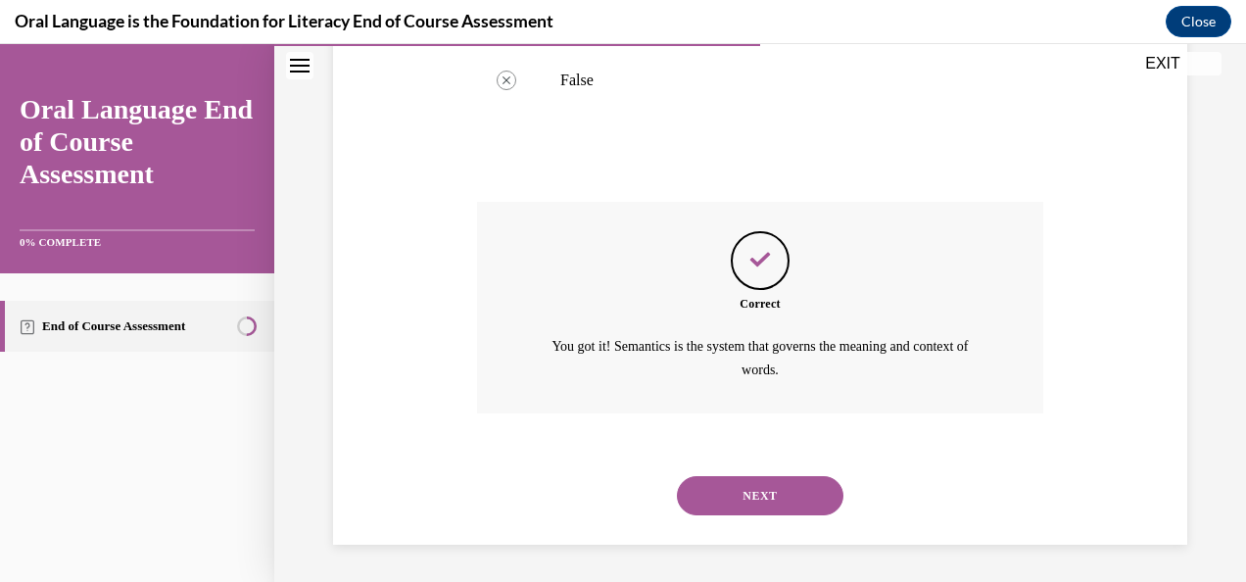
scroll to position [474, 0]
click at [742, 487] on button "NEXT" at bounding box center [760, 495] width 166 height 39
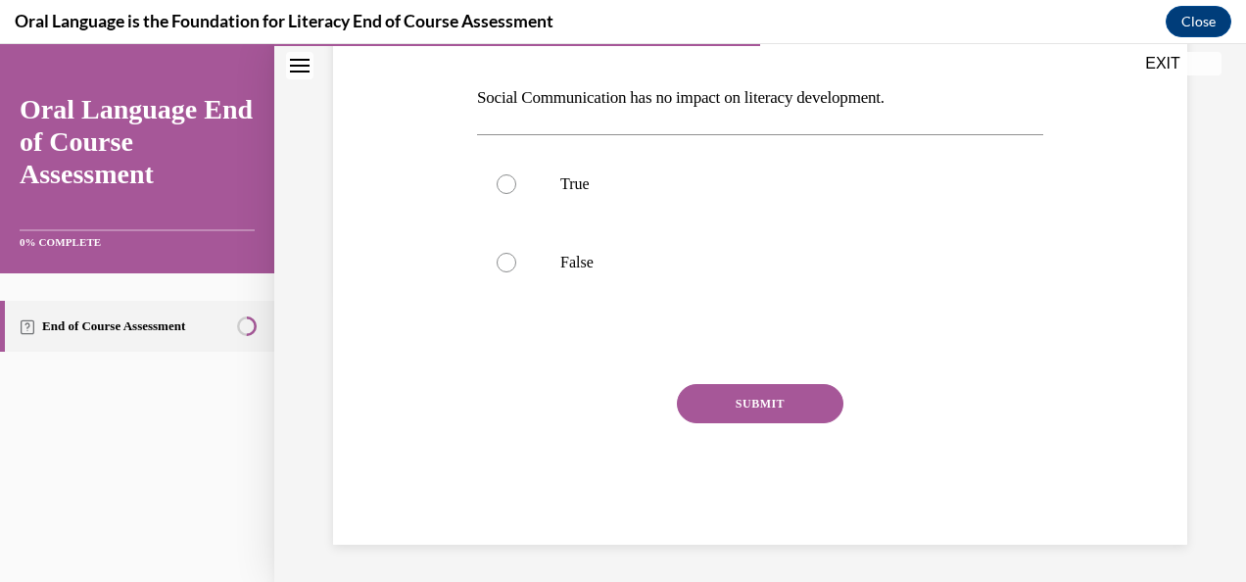
scroll to position [293, 0]
click at [497, 263] on div at bounding box center [506, 262] width 20 height 20
click at [497, 263] on input "False" at bounding box center [506, 262] width 20 height 20
radio input "true"
click at [720, 397] on button "SUBMIT" at bounding box center [760, 402] width 166 height 39
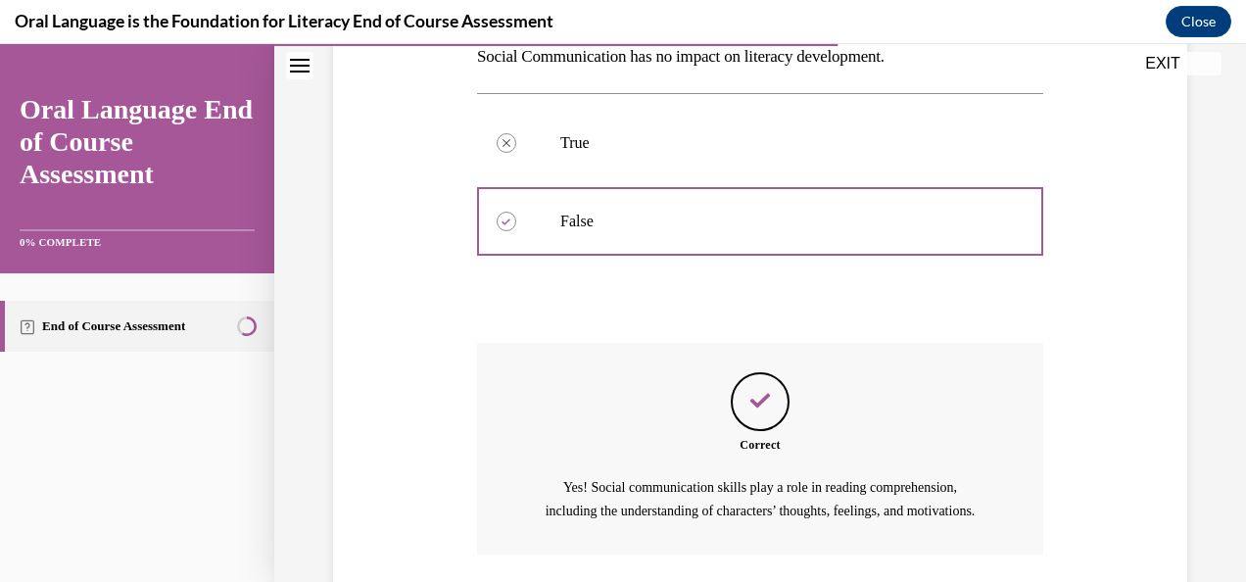
scroll to position [497, 0]
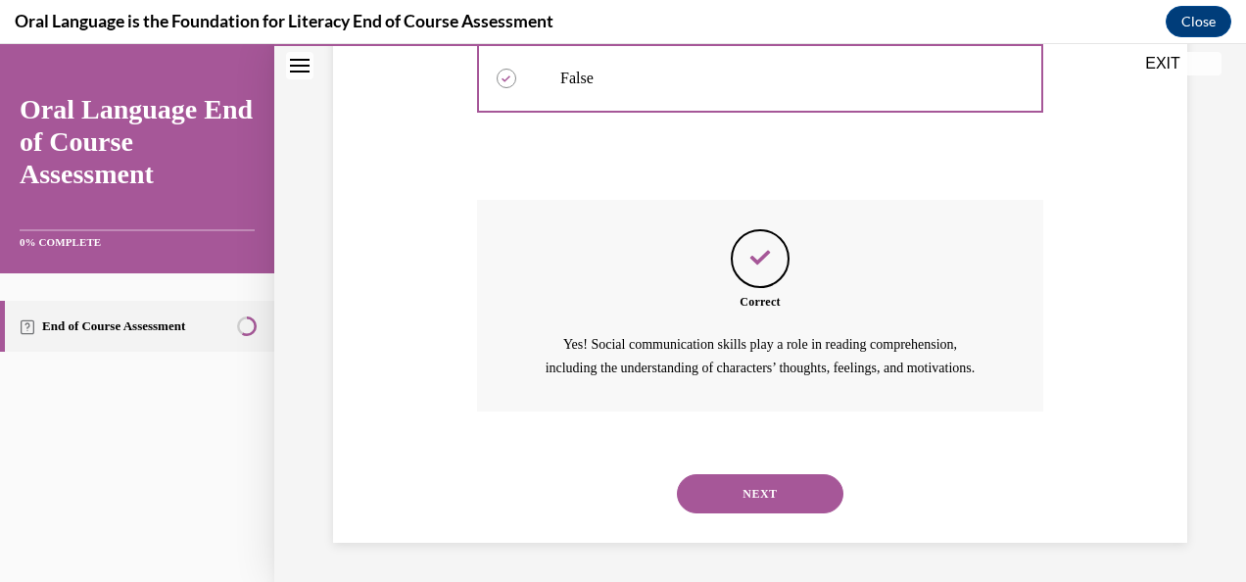
click at [747, 500] on button "NEXT" at bounding box center [760, 493] width 166 height 39
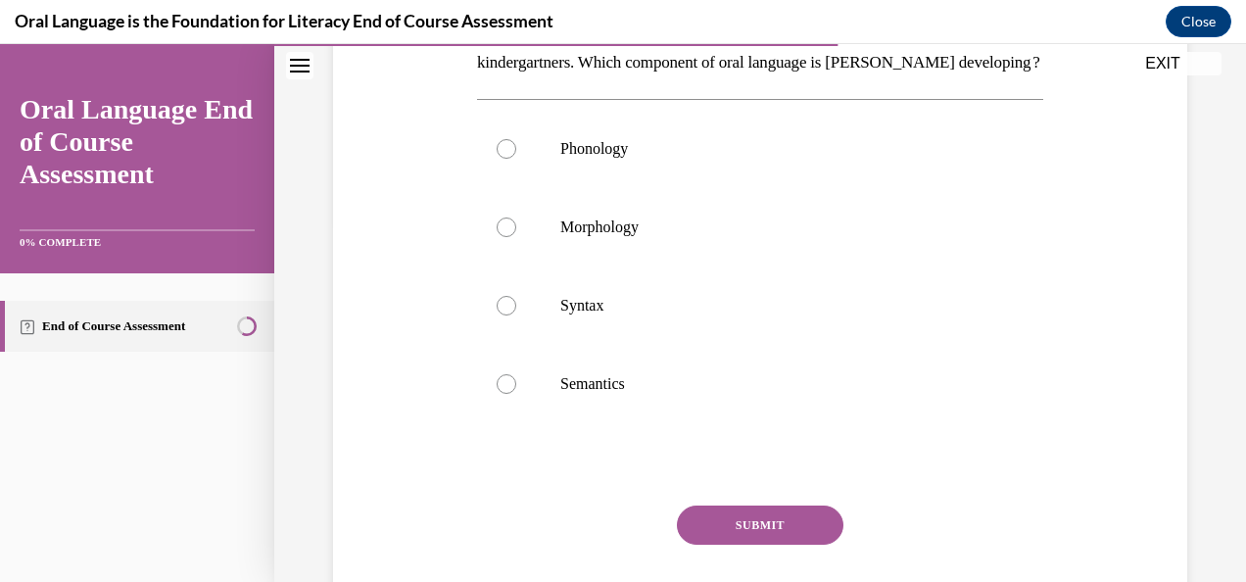
scroll to position [392, 0]
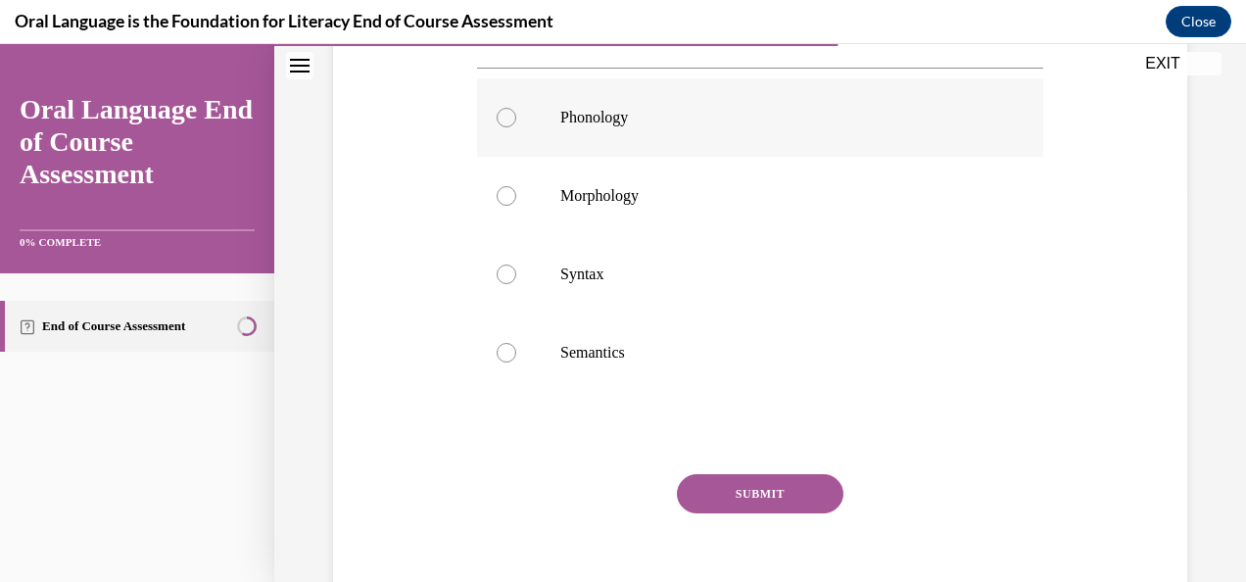
click at [510, 157] on label "Phonology" at bounding box center [760, 117] width 566 height 78
click at [510, 127] on input "Phonology" at bounding box center [506, 118] width 20 height 20
radio input "true"
click at [736, 513] on button "SUBMIT" at bounding box center [760, 493] width 166 height 39
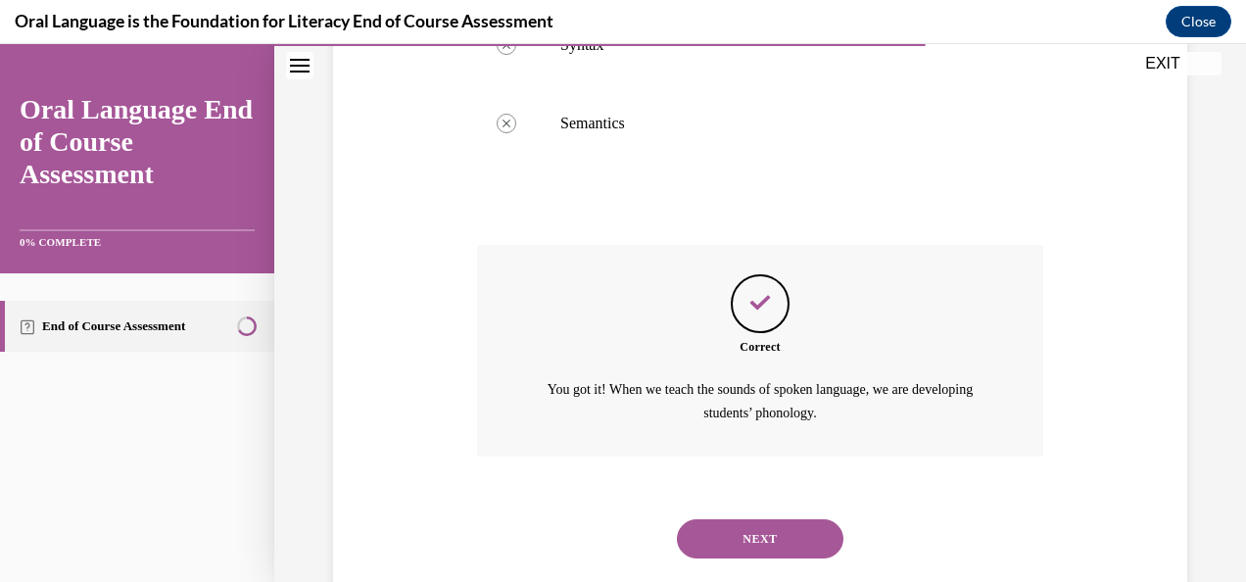
scroll to position [697, 0]
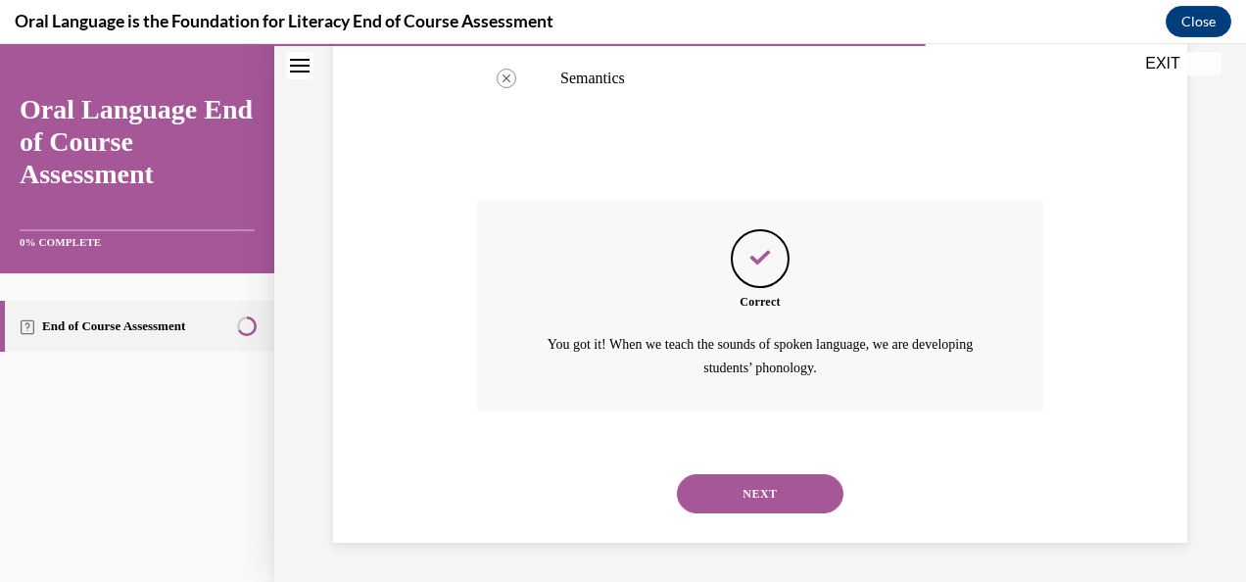
click at [749, 502] on button "NEXT" at bounding box center [760, 493] width 166 height 39
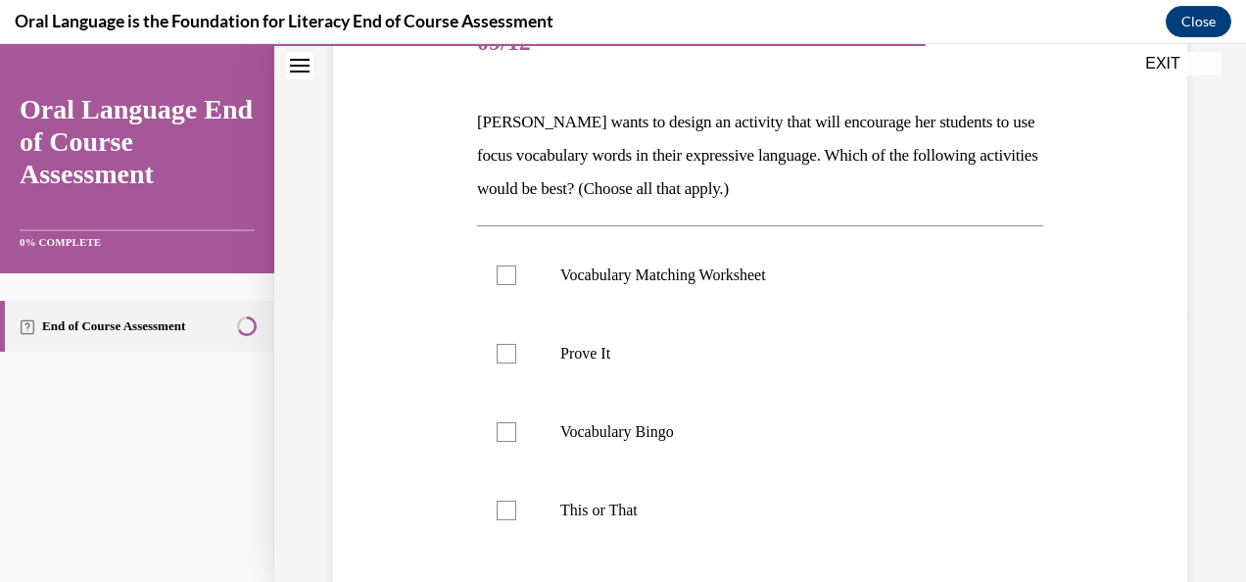
scroll to position [294, 0]
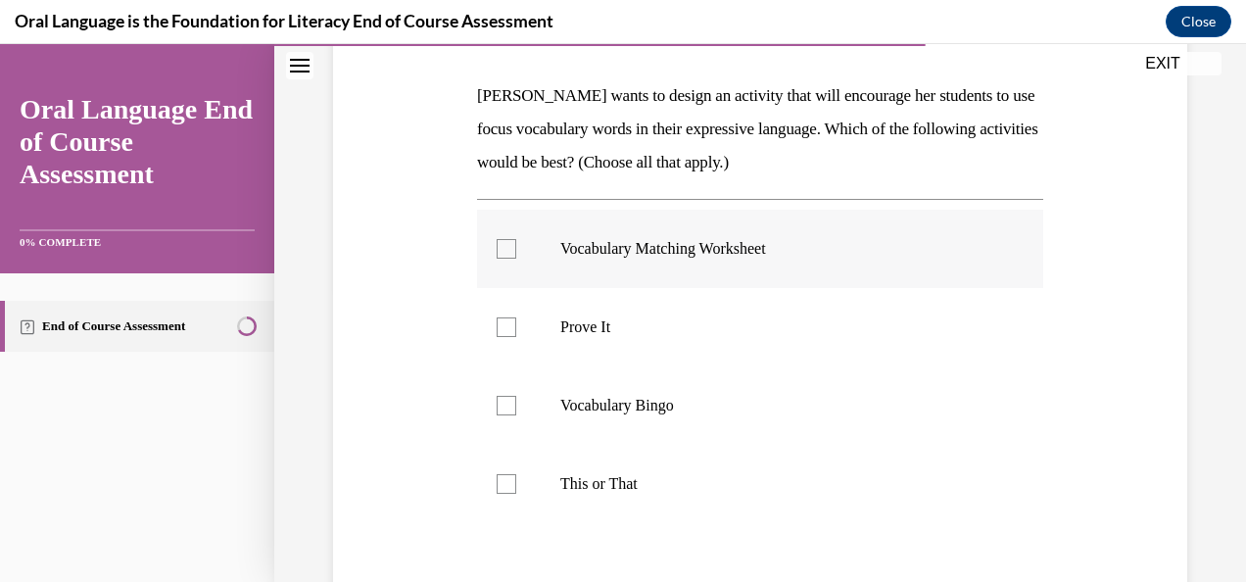
click at [510, 251] on div at bounding box center [506, 249] width 20 height 20
click at [510, 251] on input "Vocabulary Matching Worksheet" at bounding box center [506, 249] width 20 height 20
checkbox input "true"
click at [503, 332] on div at bounding box center [506, 327] width 20 height 20
click at [503, 332] on input "Prove It" at bounding box center [506, 327] width 20 height 20
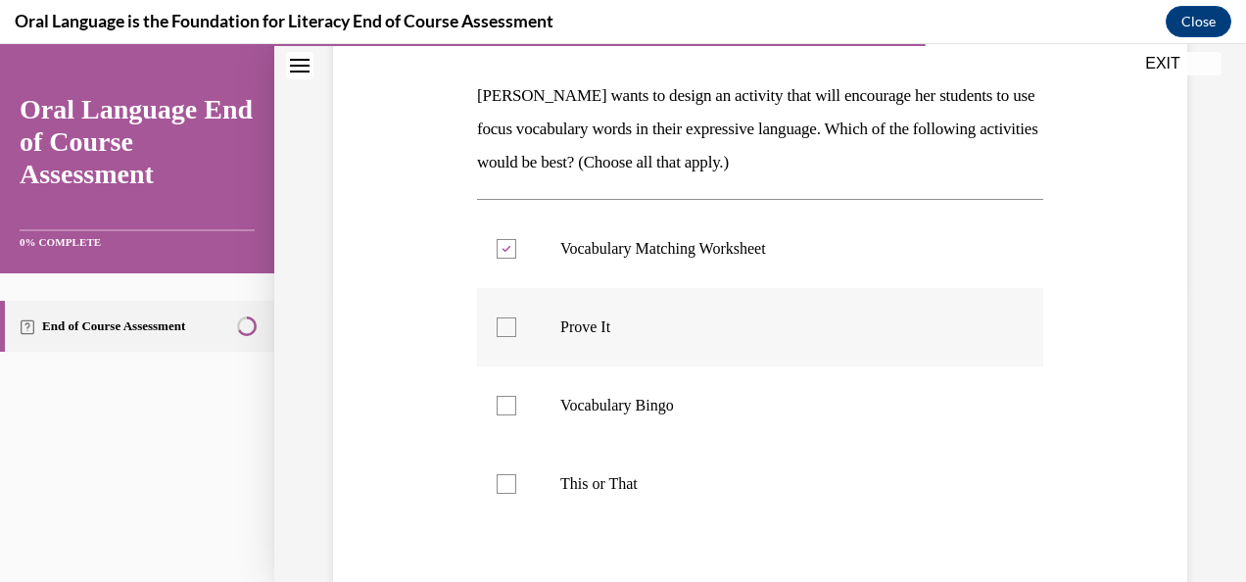
checkbox input "true"
click at [502, 412] on div at bounding box center [506, 406] width 20 height 20
click at [502, 412] on input "Vocabulary Bingo" at bounding box center [506, 406] width 20 height 20
checkbox input "true"
click at [511, 489] on div at bounding box center [506, 484] width 20 height 20
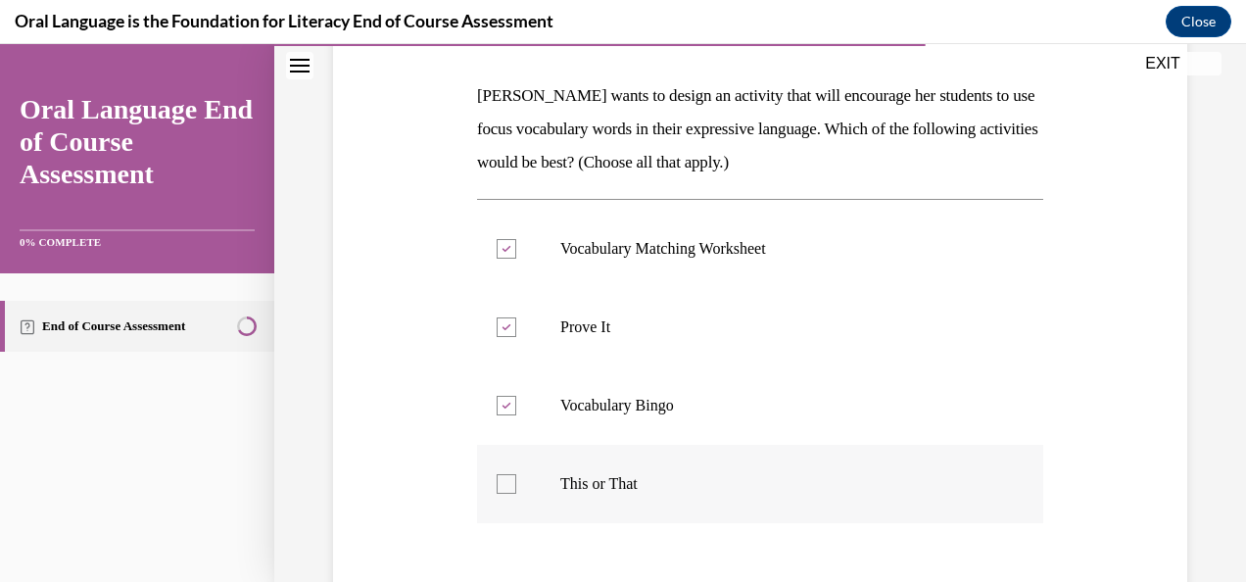
click at [511, 489] on input "This or That" at bounding box center [506, 484] width 20 height 20
checkbox input "true"
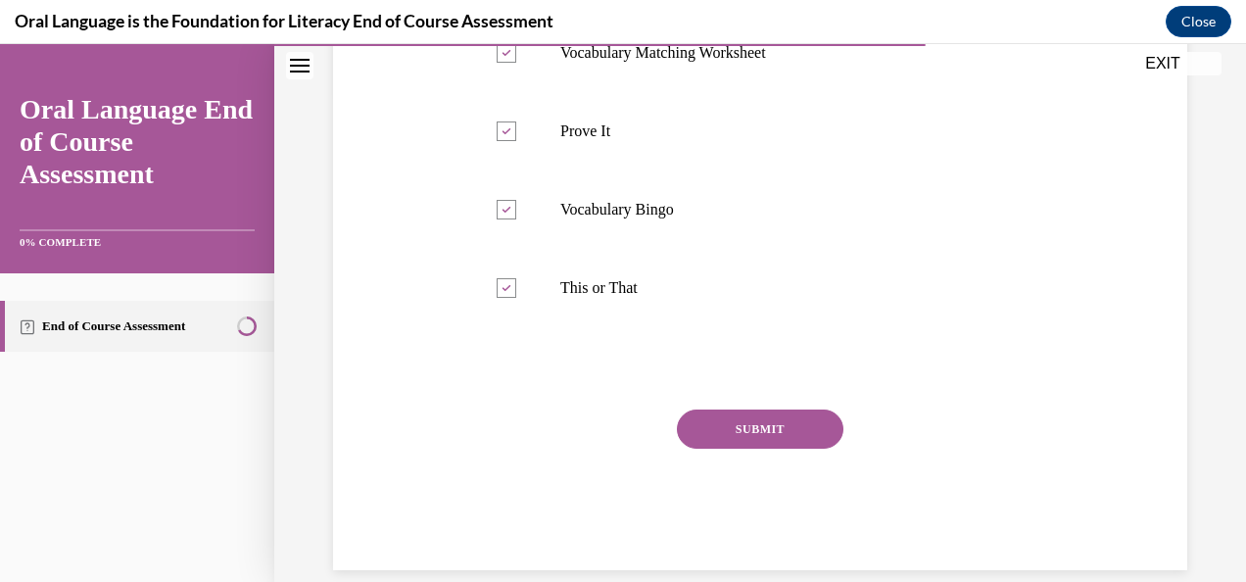
click at [741, 446] on button "SUBMIT" at bounding box center [760, 428] width 166 height 39
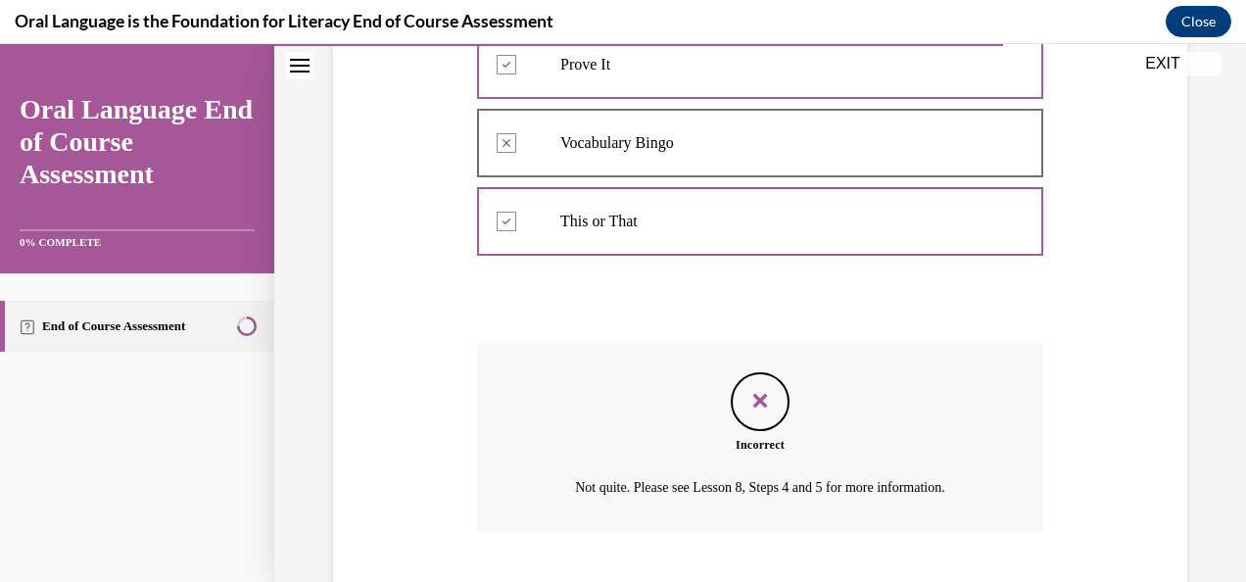
scroll to position [675, 0]
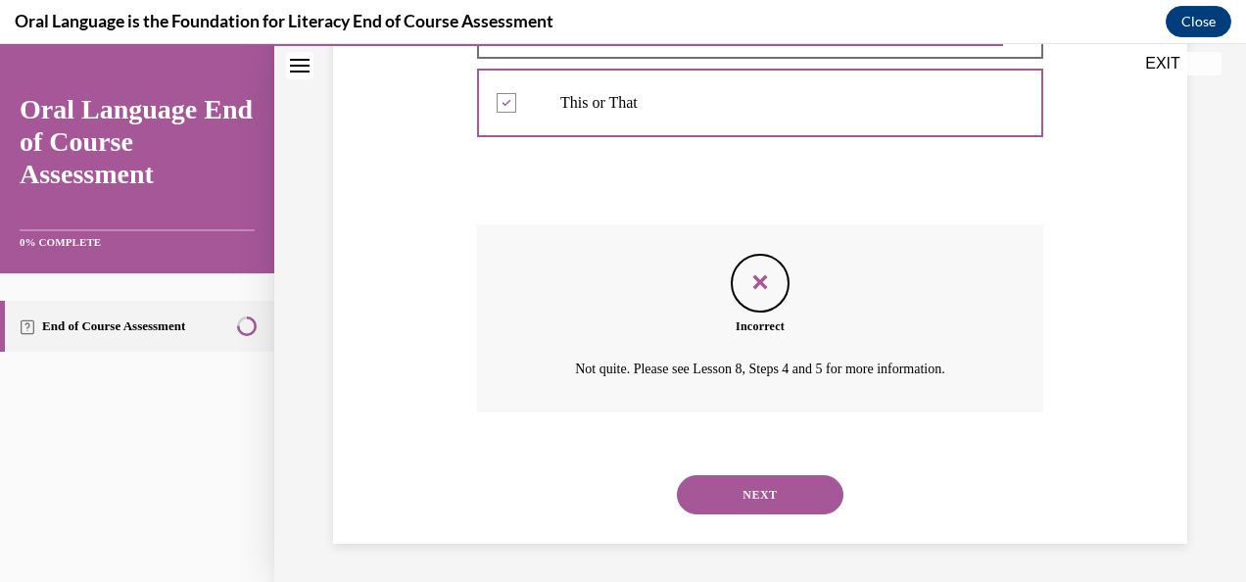
click at [744, 482] on button "NEXT" at bounding box center [760, 494] width 166 height 39
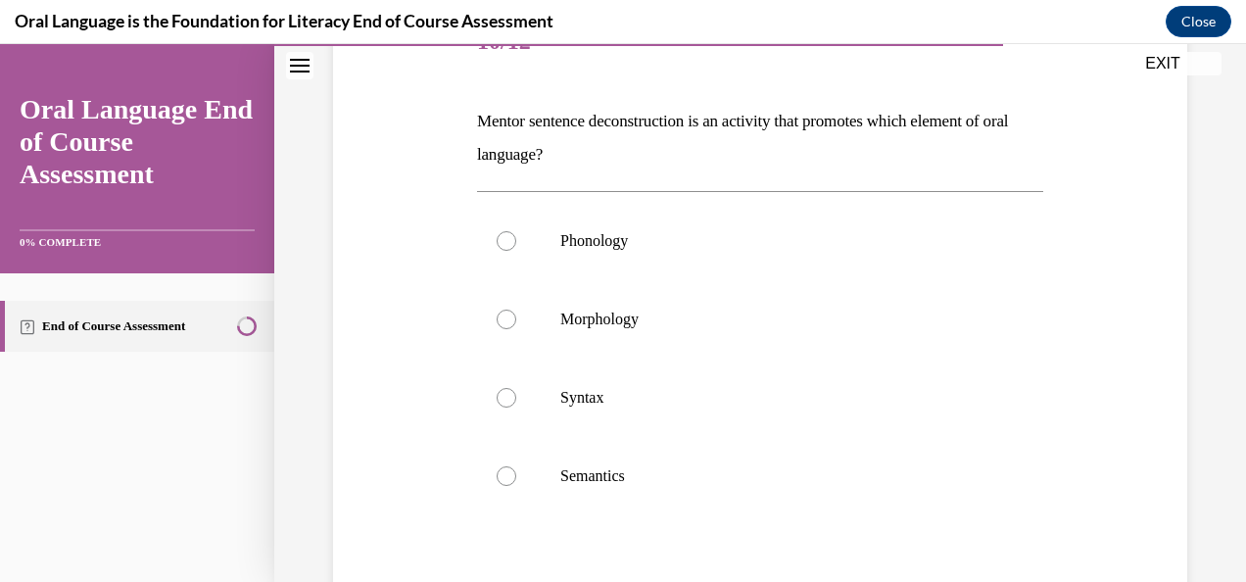
scroll to position [294, 0]
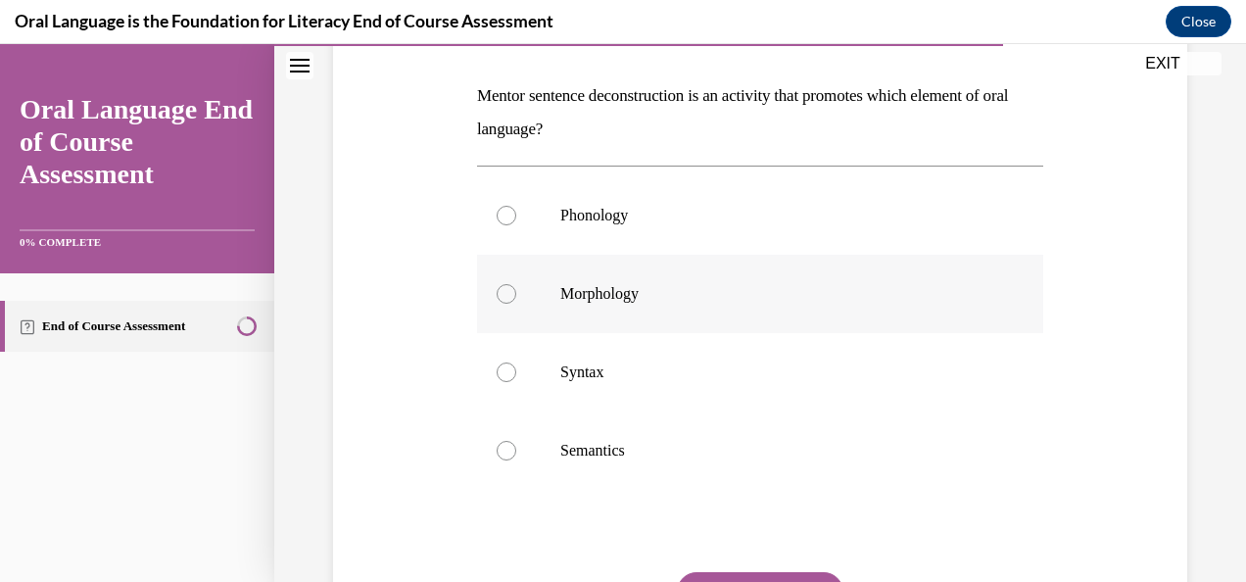
click at [500, 297] on div at bounding box center [506, 294] width 20 height 20
click at [500, 297] on input "Morphology" at bounding box center [506, 294] width 20 height 20
radio input "true"
click at [508, 371] on div at bounding box center [506, 372] width 20 height 20
click at [508, 371] on input "Syntax" at bounding box center [506, 372] width 20 height 20
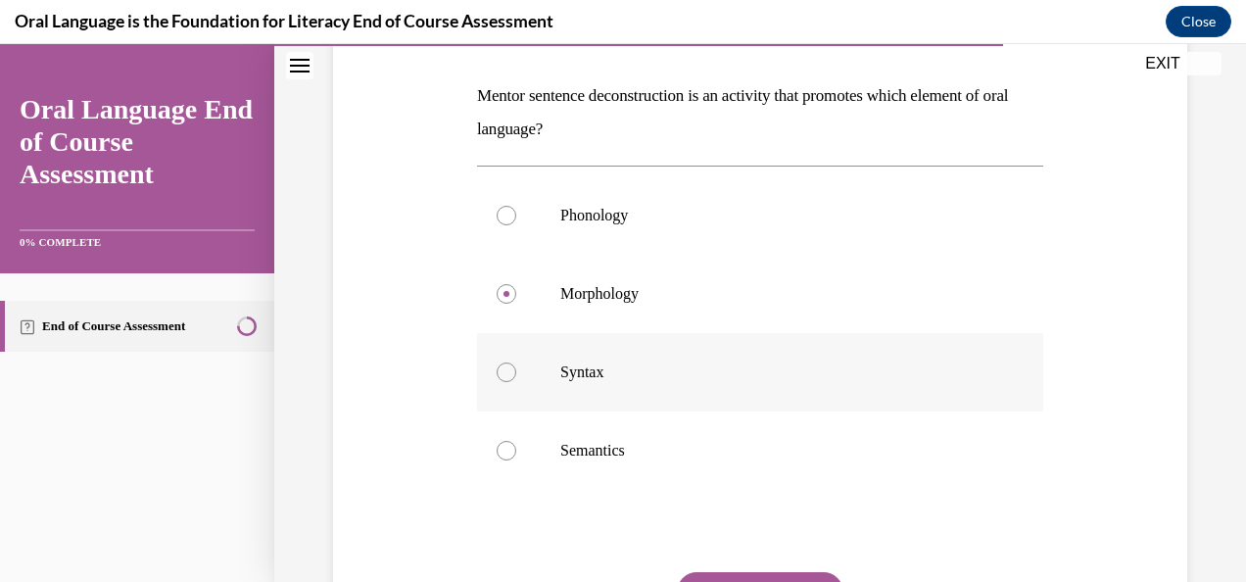
radio input "true"
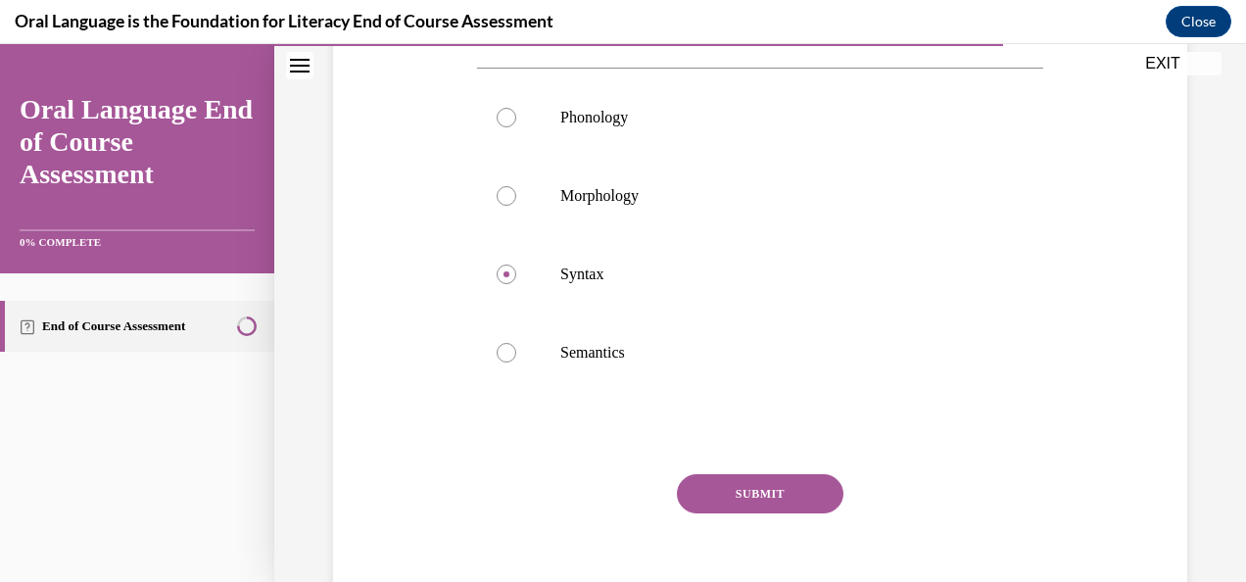
click at [777, 510] on button "SUBMIT" at bounding box center [760, 493] width 166 height 39
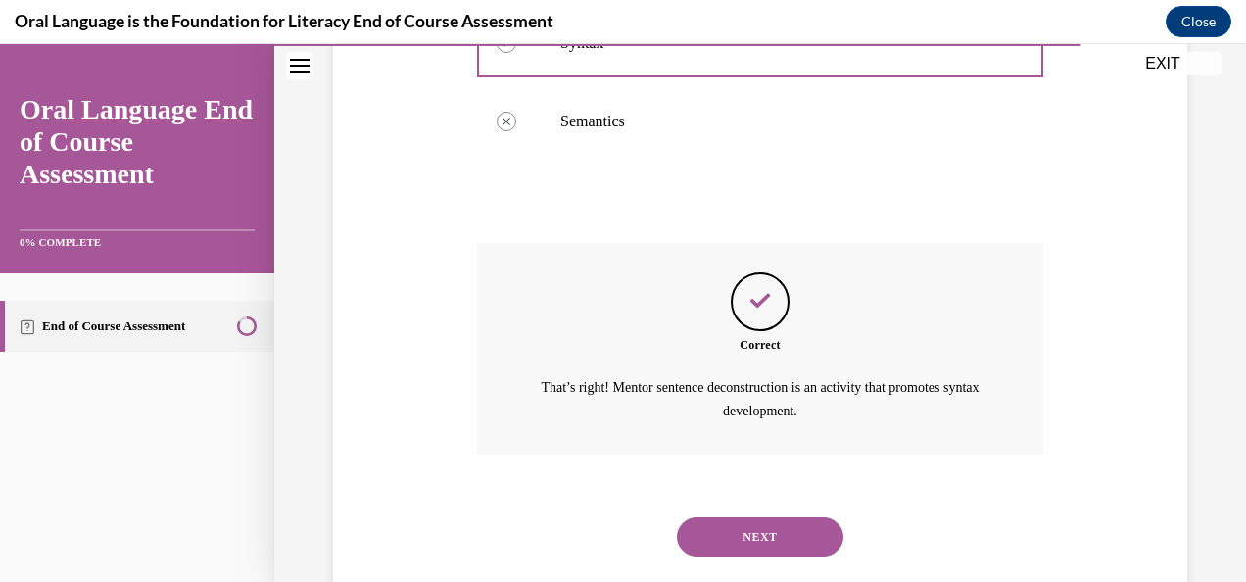
scroll to position [664, 0]
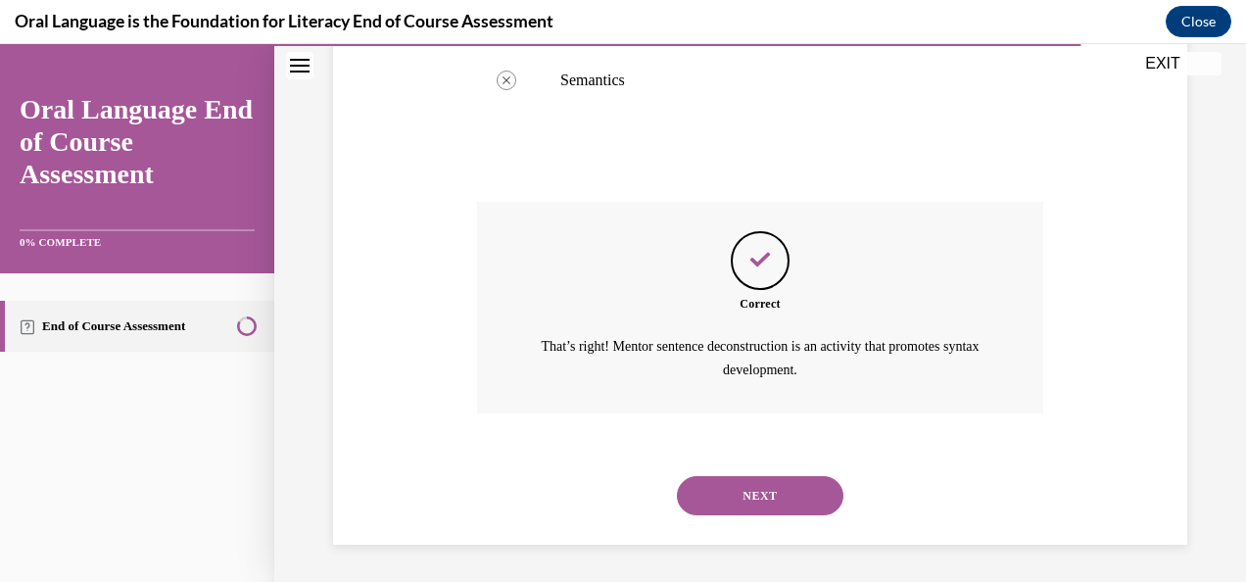
click at [745, 486] on button "NEXT" at bounding box center [760, 495] width 166 height 39
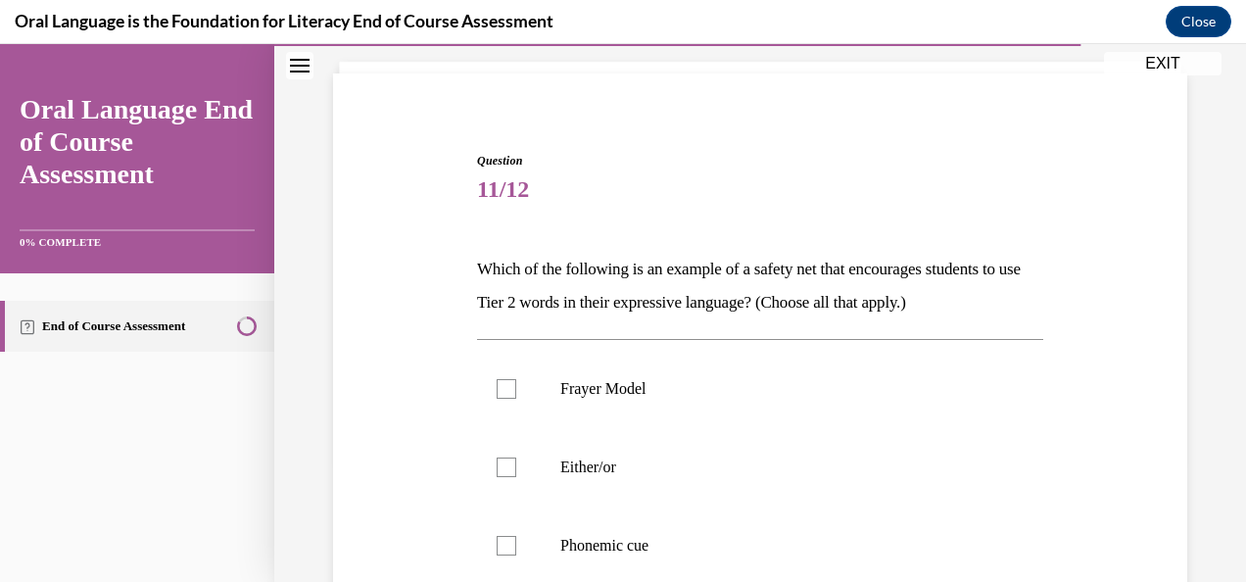
scroll to position [294, 0]
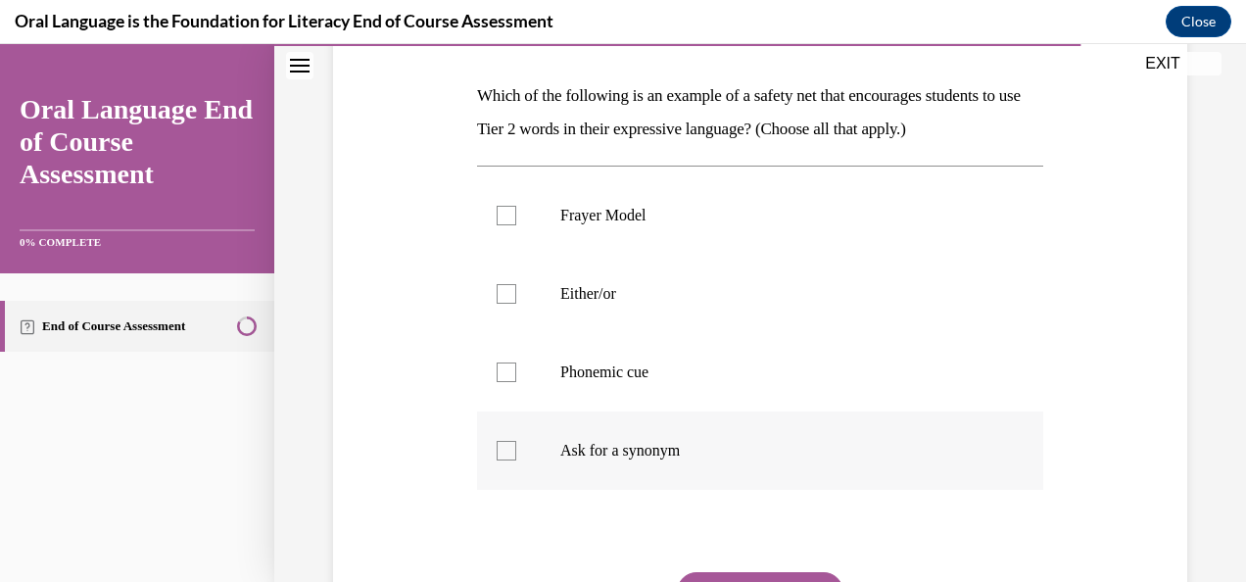
click at [508, 448] on div at bounding box center [506, 451] width 20 height 20
click at [508, 448] on input "Ask for a synonym" at bounding box center [506, 451] width 20 height 20
checkbox input "true"
click at [502, 284] on div at bounding box center [506, 294] width 20 height 20
click at [502, 284] on input "Either/or" at bounding box center [506, 294] width 20 height 20
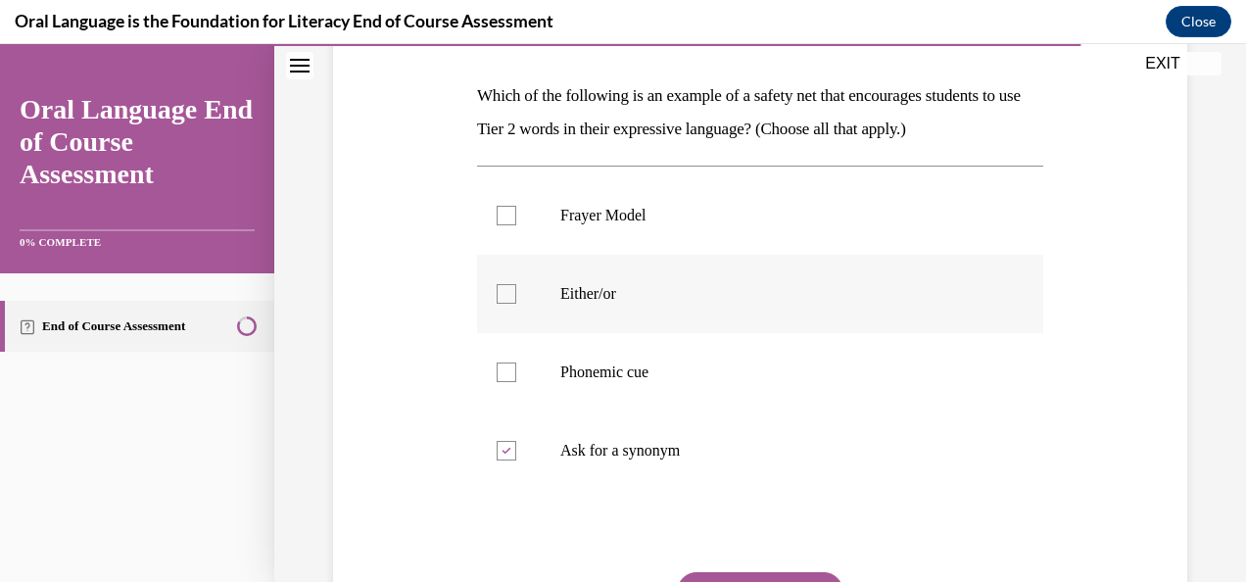
checkbox input "true"
click at [498, 448] on div at bounding box center [506, 451] width 20 height 20
click at [498, 448] on input "Ask for a synonym" at bounding box center [506, 451] width 20 height 20
checkbox input "false"
click at [507, 375] on div at bounding box center [506, 372] width 20 height 20
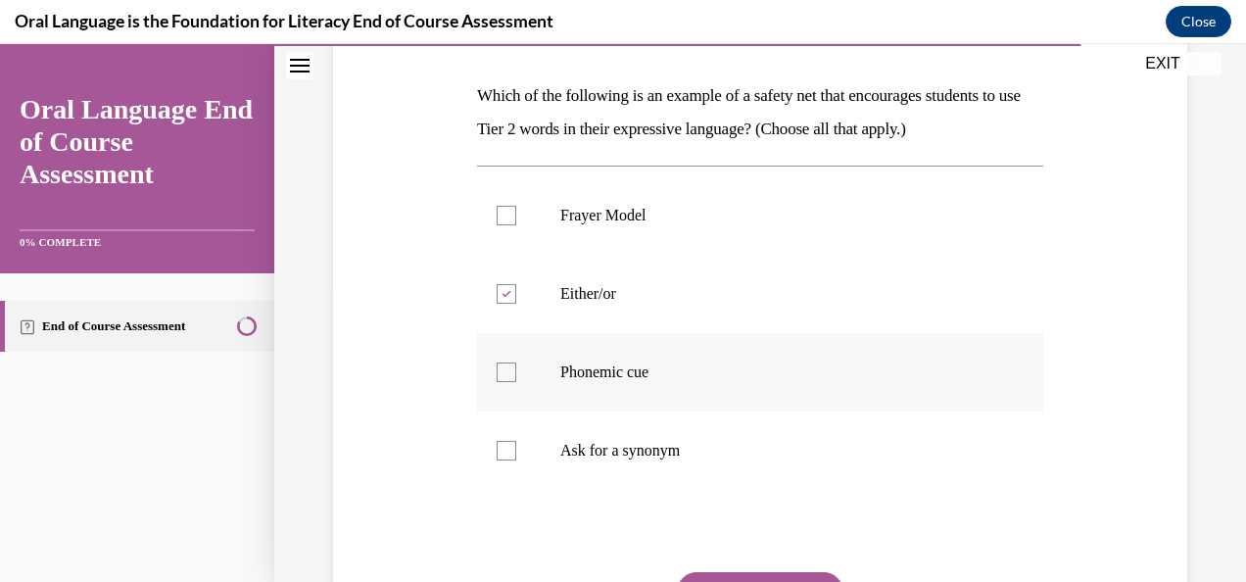
click at [507, 375] on input "Phonemic cue" at bounding box center [506, 372] width 20 height 20
checkbox input "true"
click at [499, 447] on div at bounding box center [506, 451] width 20 height 20
click at [499, 447] on input "Ask for a synonym" at bounding box center [506, 451] width 20 height 20
checkbox input "true"
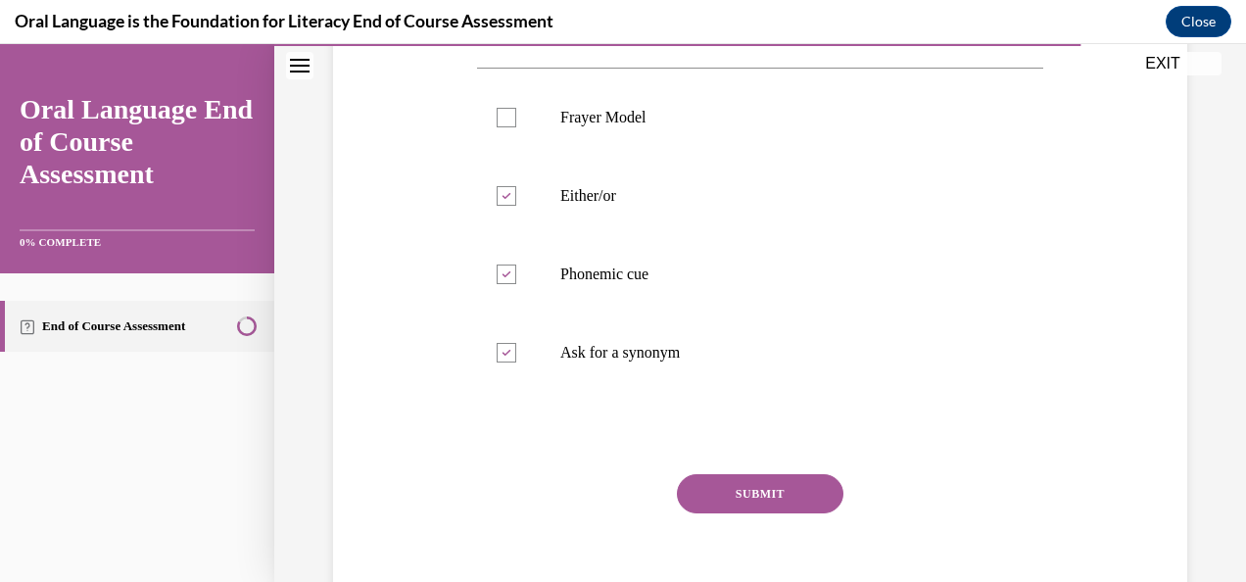
click at [750, 466] on div "Question 11/12 Which of the following is an example of a safety net that encour…" at bounding box center [760, 258] width 566 height 754
click at [751, 490] on button "SUBMIT" at bounding box center [760, 493] width 166 height 39
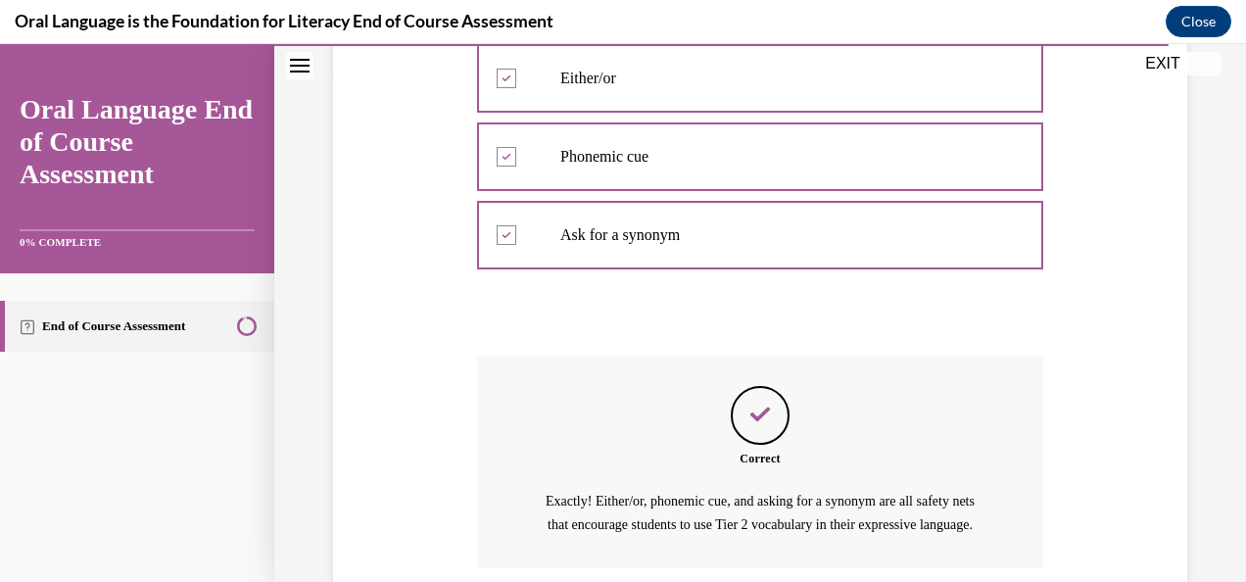
scroll to position [687, 0]
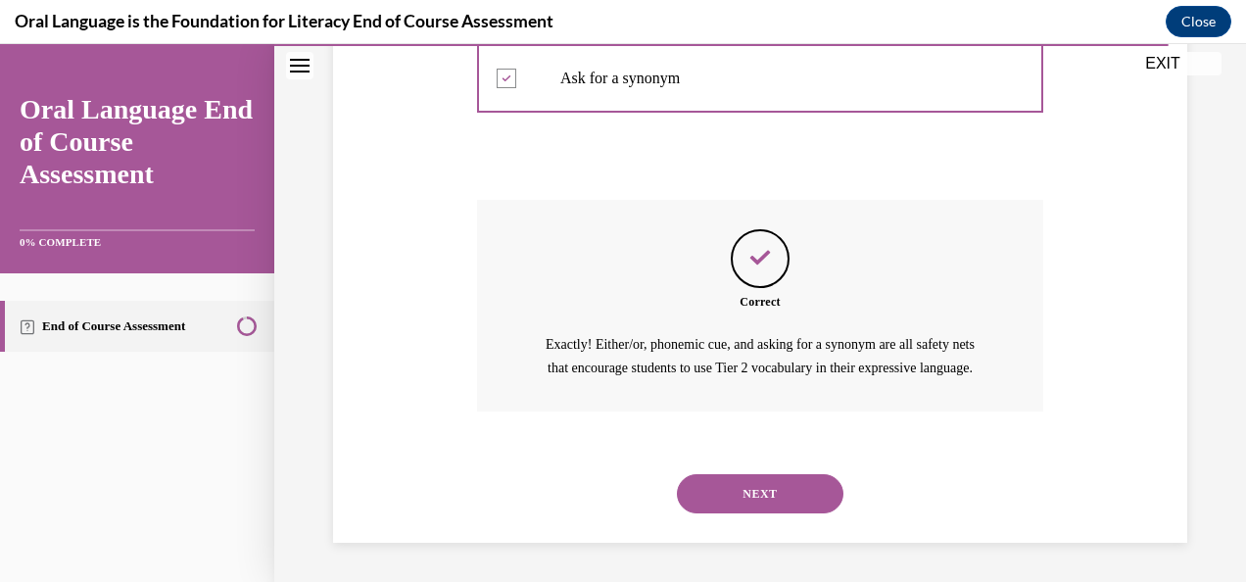
click at [725, 498] on button "NEXT" at bounding box center [760, 493] width 166 height 39
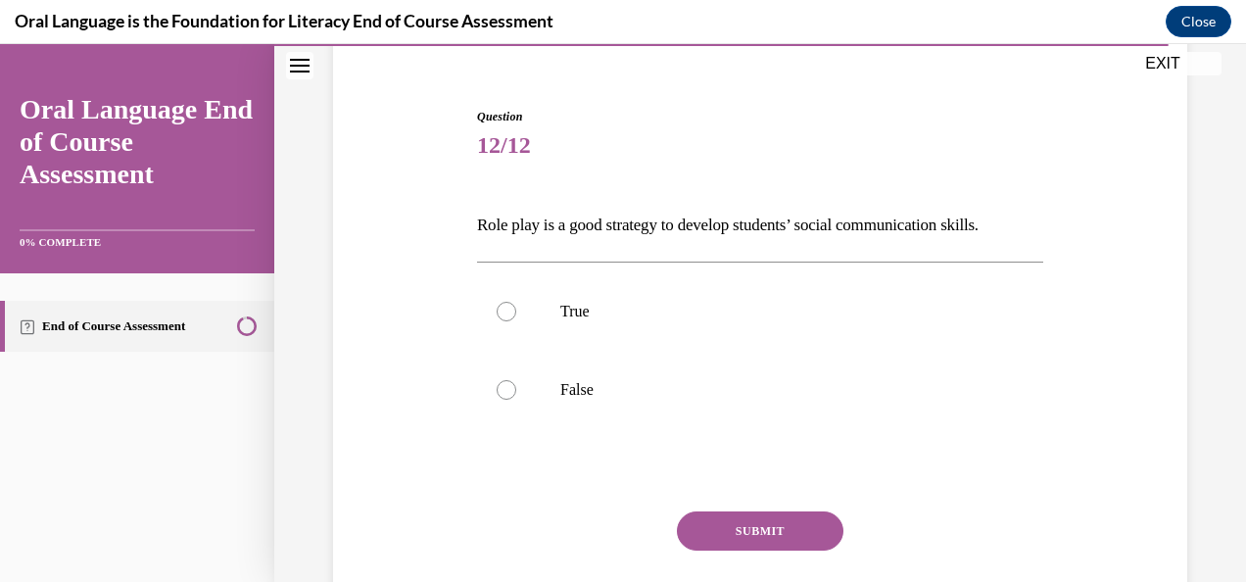
scroll to position [196, 0]
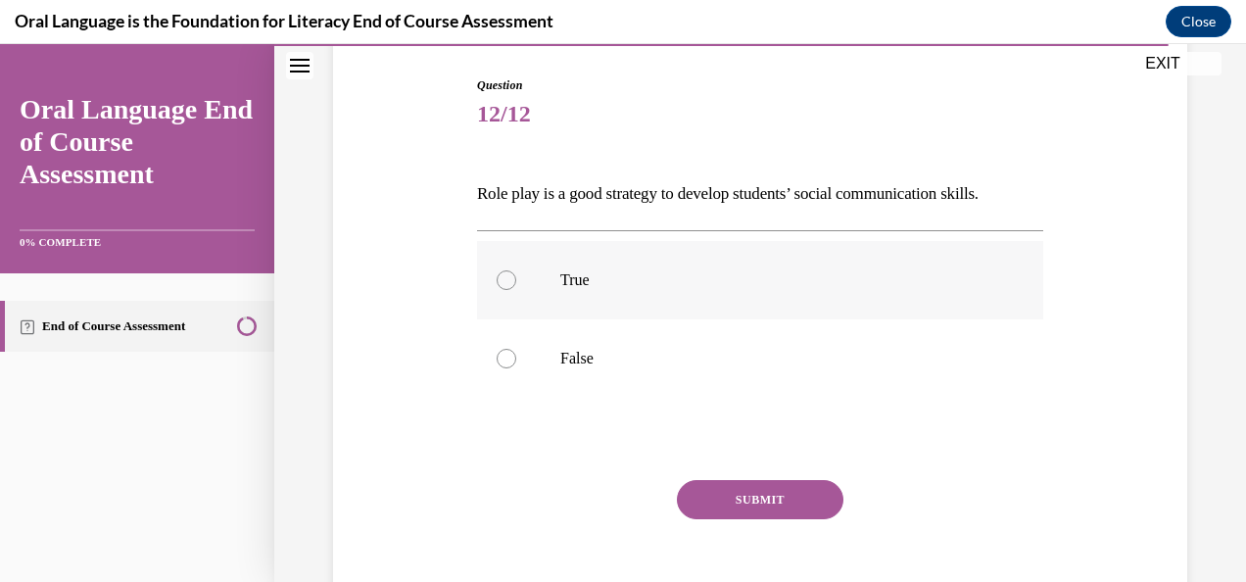
click at [505, 277] on div at bounding box center [506, 280] width 20 height 20
click at [505, 277] on input "True" at bounding box center [506, 280] width 20 height 20
radio input "true"
click at [743, 494] on button "SUBMIT" at bounding box center [760, 499] width 166 height 39
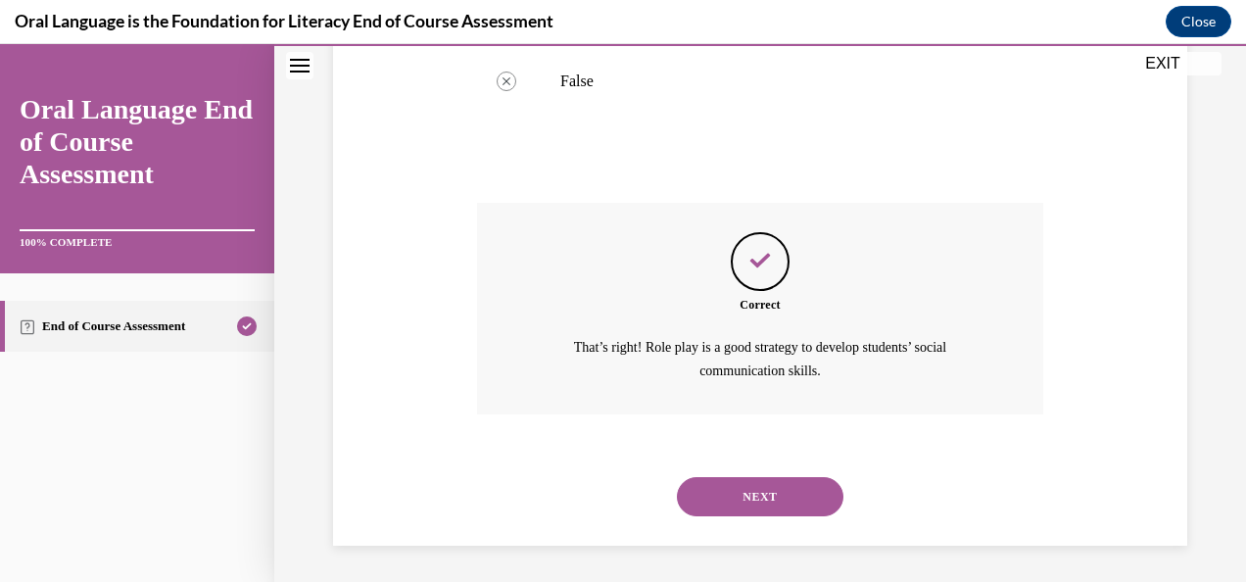
scroll to position [474, 0]
click at [729, 491] on button "NEXT" at bounding box center [760, 495] width 166 height 39
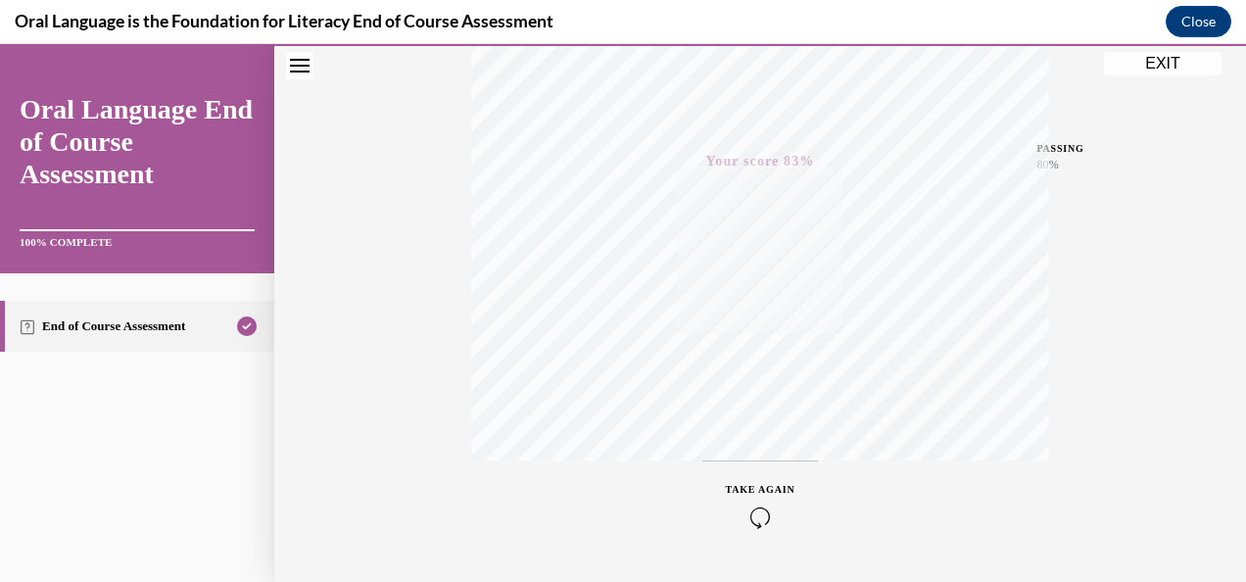
scroll to position [465, 0]
click at [746, 467] on icon "button" at bounding box center [761, 463] width 70 height 22
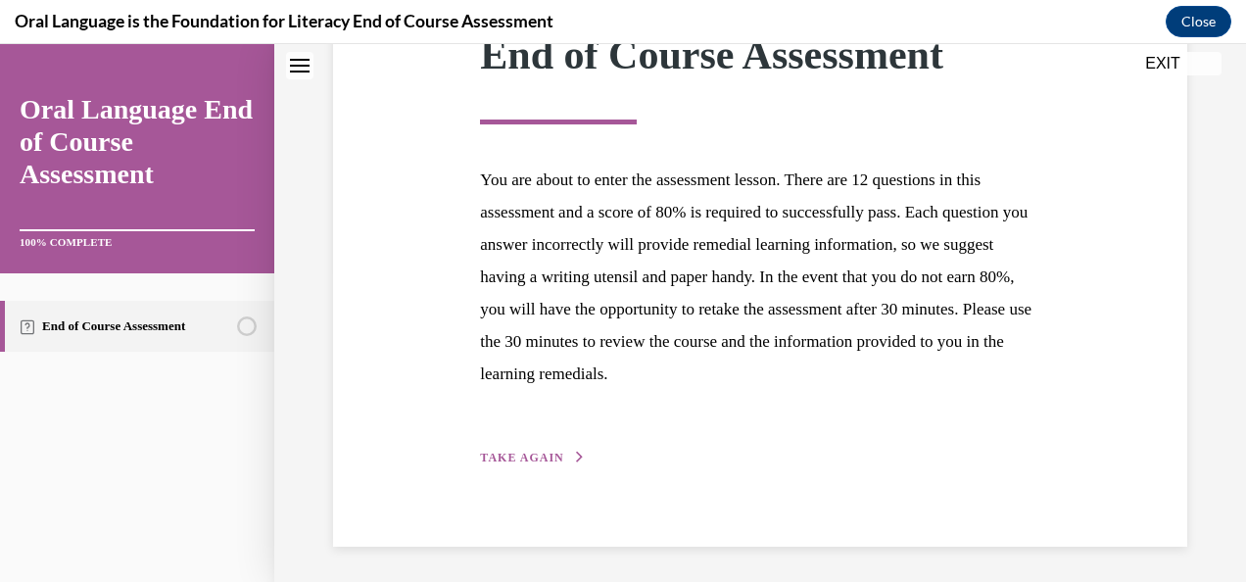
scroll to position [317, 0]
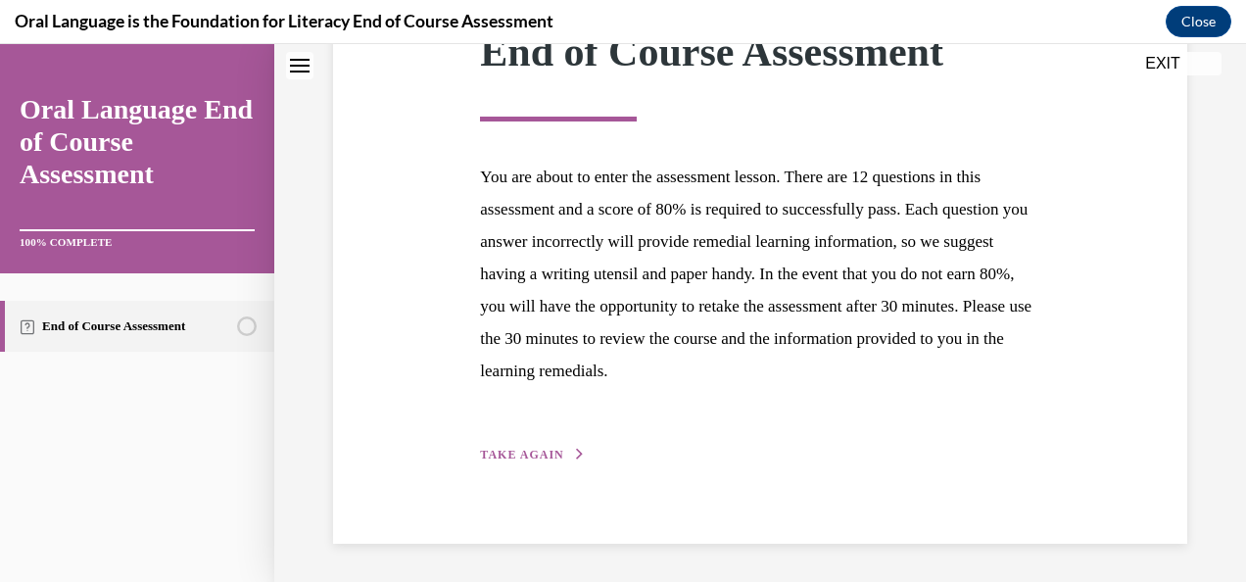
click at [541, 465] on div "Step 1 of 1 End of Course Assessment You are about to enter the assessment less…" at bounding box center [760, 210] width 854 height 667
click at [535, 453] on span "TAKE AGAIN" at bounding box center [521, 454] width 83 height 14
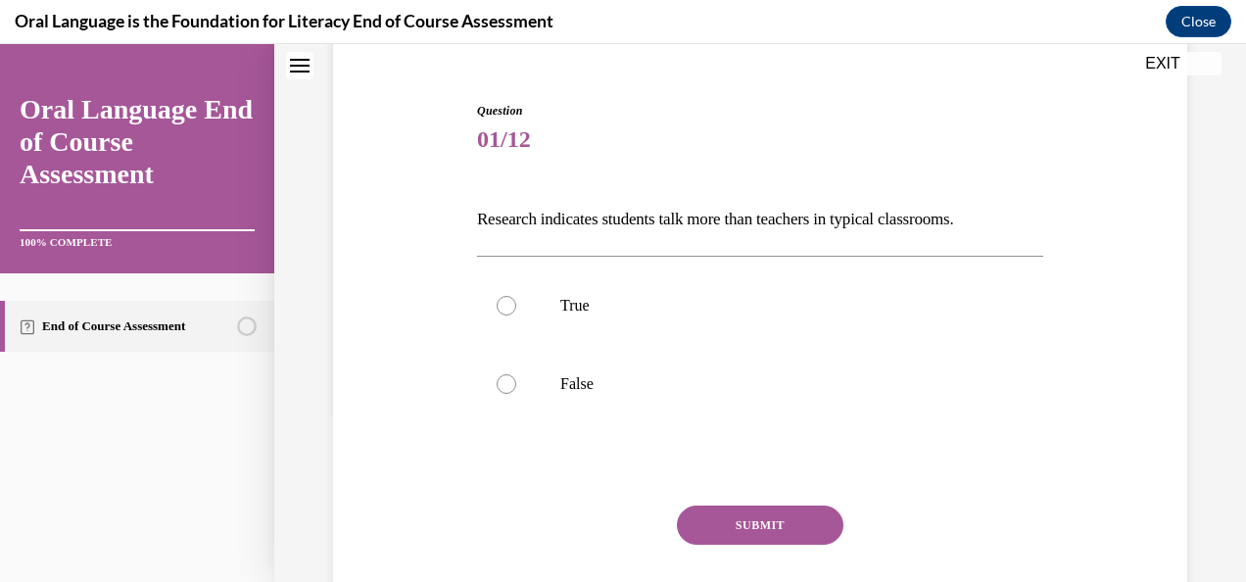
scroll to position [196, 0]
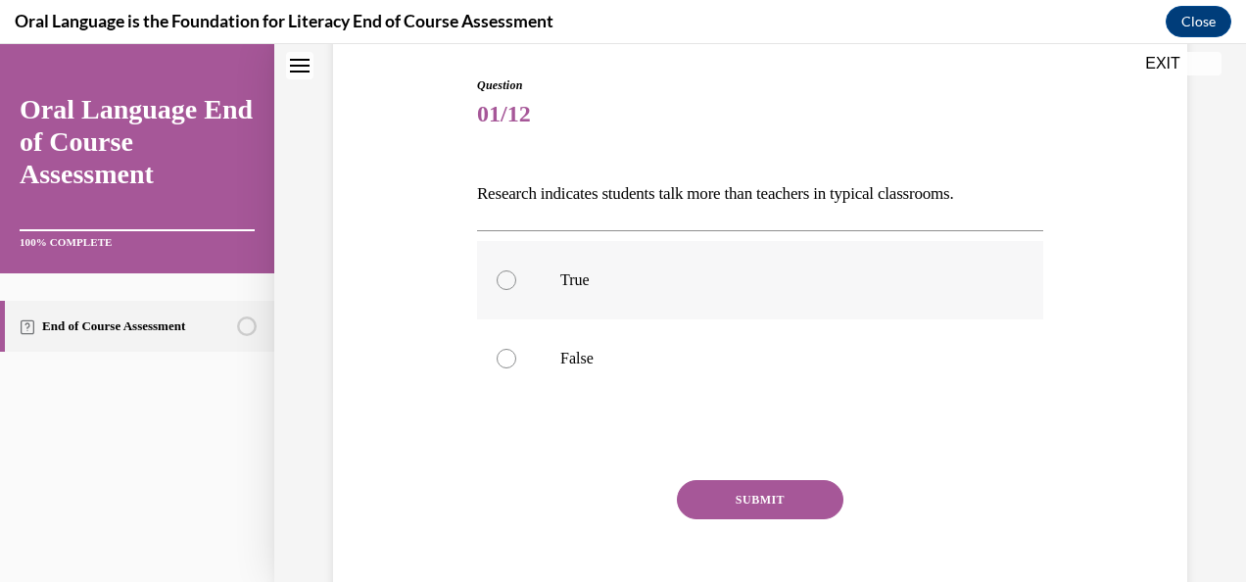
click at [509, 278] on div at bounding box center [506, 280] width 20 height 20
click at [509, 278] on input "True" at bounding box center [506, 280] width 20 height 20
radio input "true"
click at [509, 355] on div at bounding box center [506, 359] width 20 height 20
click at [509, 355] on input "False" at bounding box center [506, 359] width 20 height 20
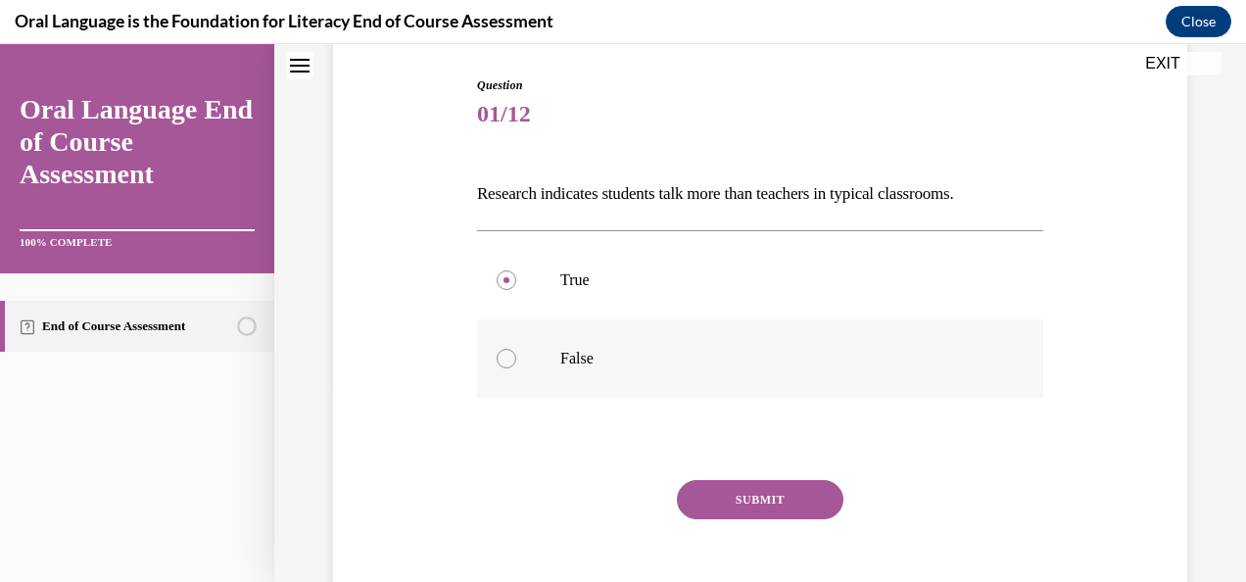
radio input "true"
click at [767, 501] on button "SUBMIT" at bounding box center [760, 499] width 166 height 39
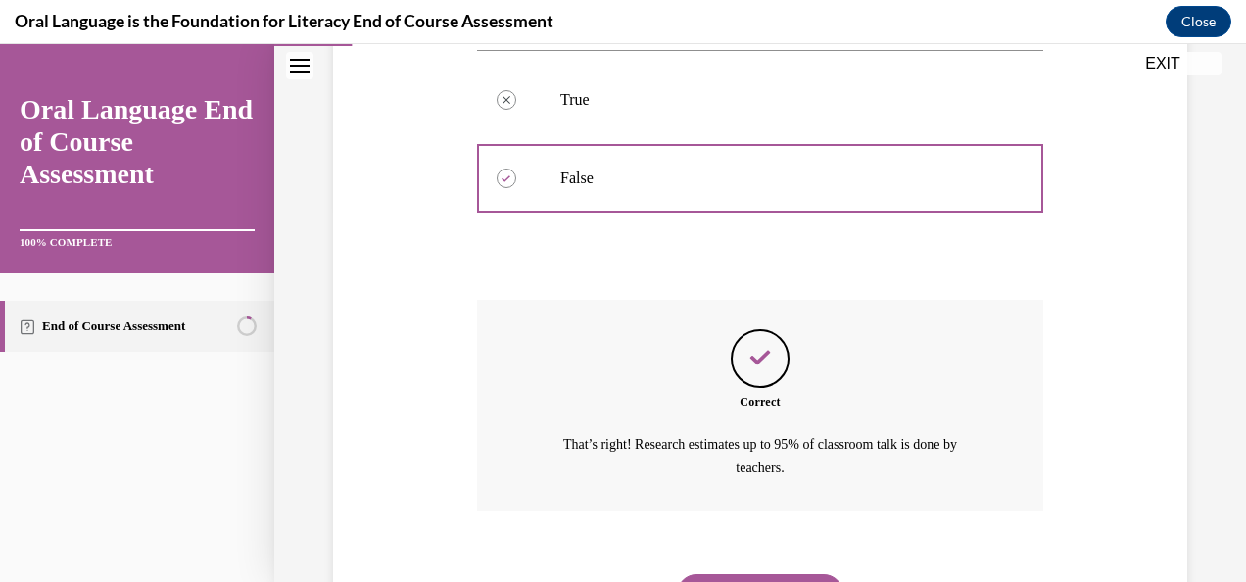
scroll to position [474, 0]
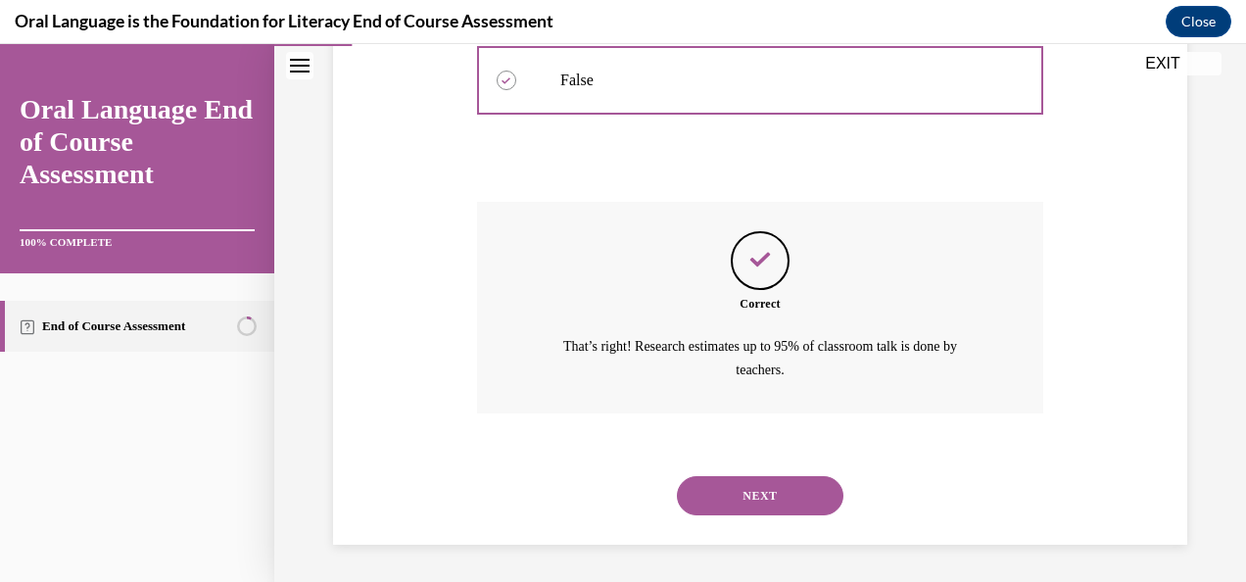
click at [775, 504] on button "NEXT" at bounding box center [760, 495] width 166 height 39
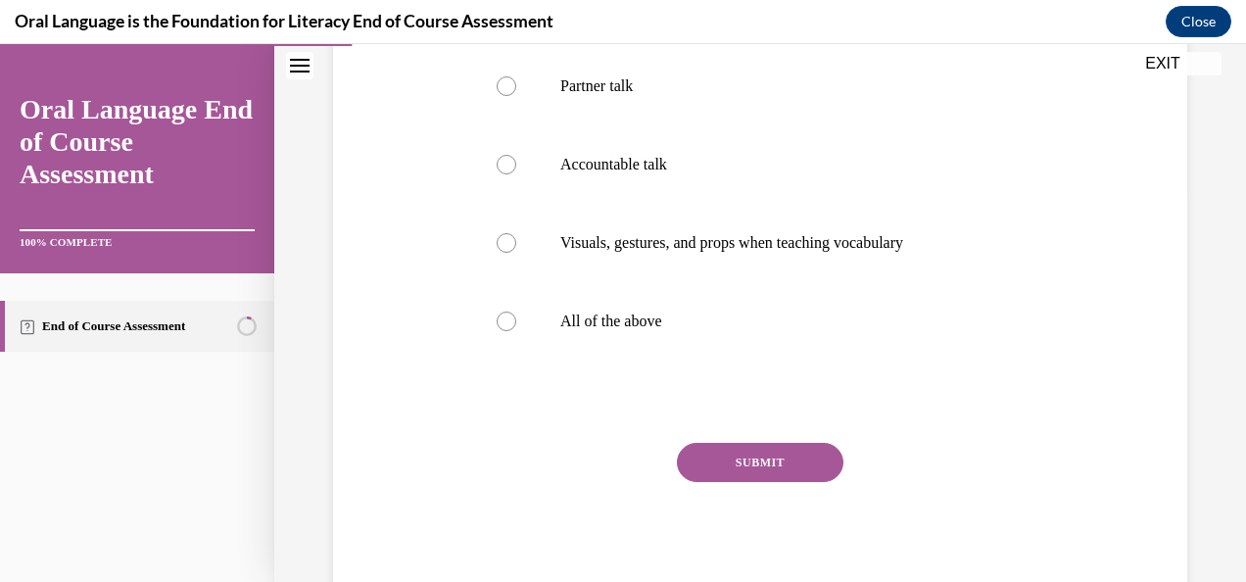
scroll to position [392, 0]
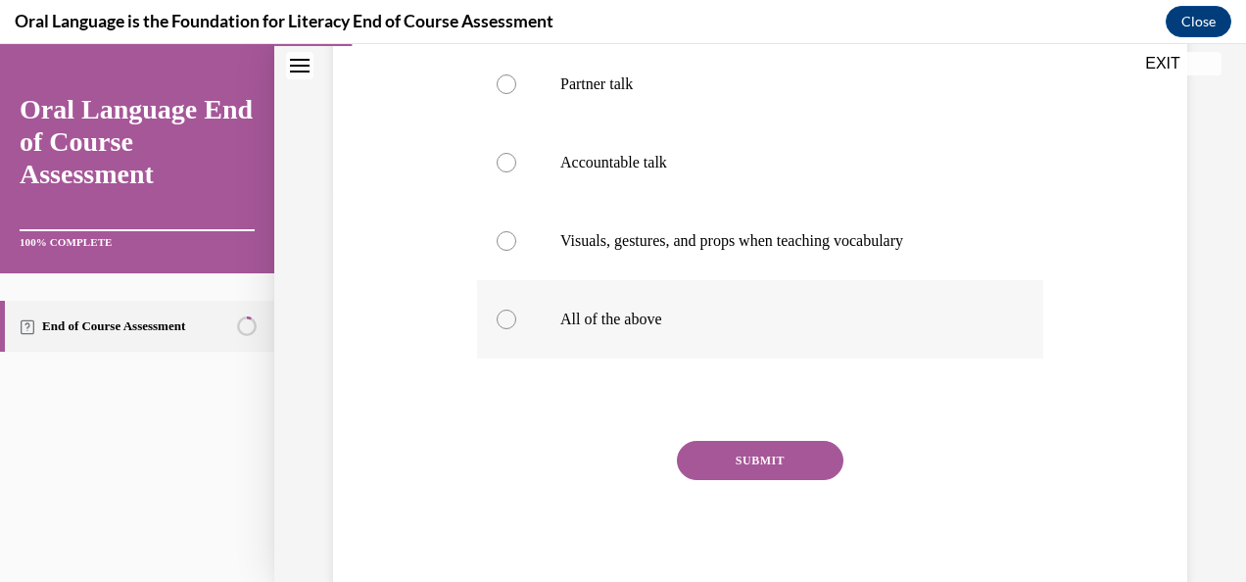
click at [509, 329] on div at bounding box center [506, 319] width 20 height 20
click at [509, 329] on input "All of the above" at bounding box center [506, 319] width 20 height 20
radio input "true"
click at [736, 480] on button "SUBMIT" at bounding box center [760, 460] width 166 height 39
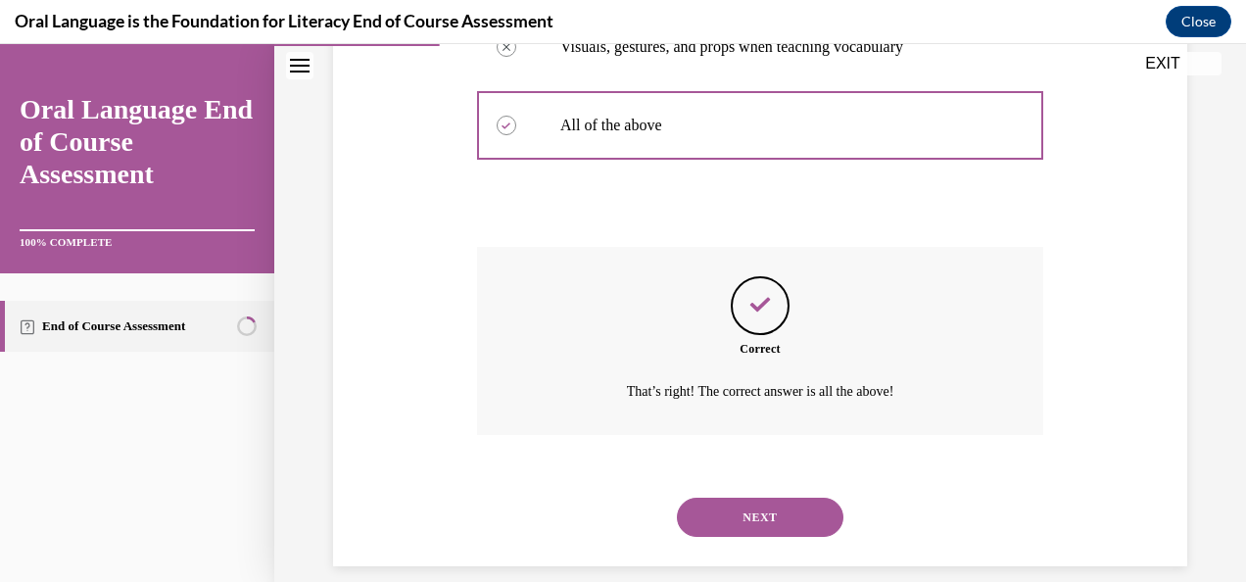
scroll to position [641, 0]
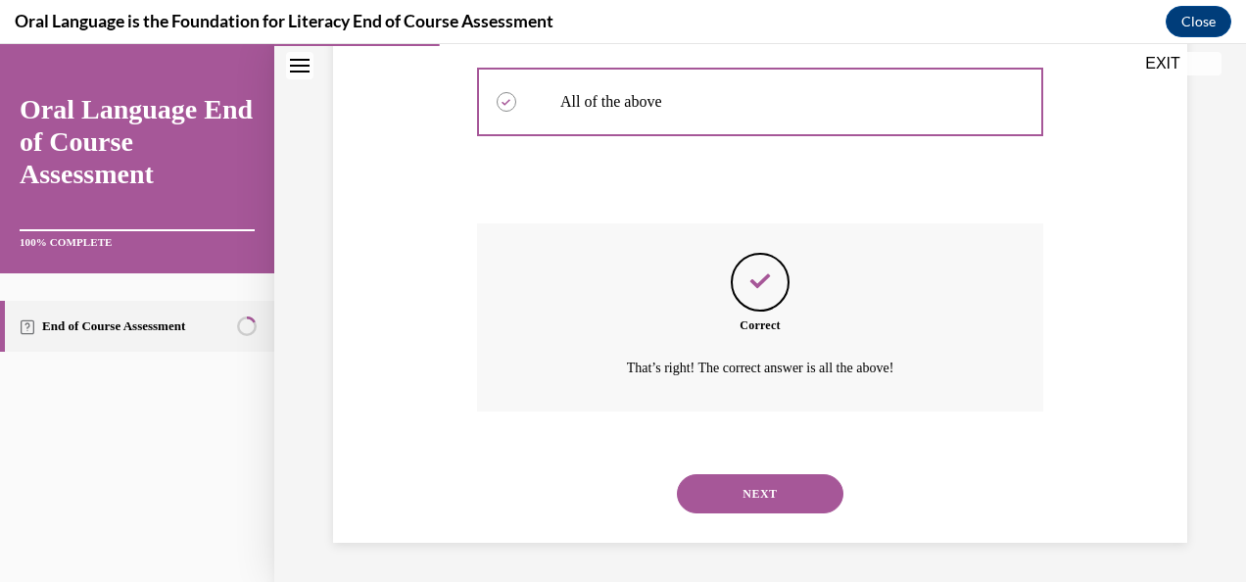
click at [714, 491] on button "NEXT" at bounding box center [760, 493] width 166 height 39
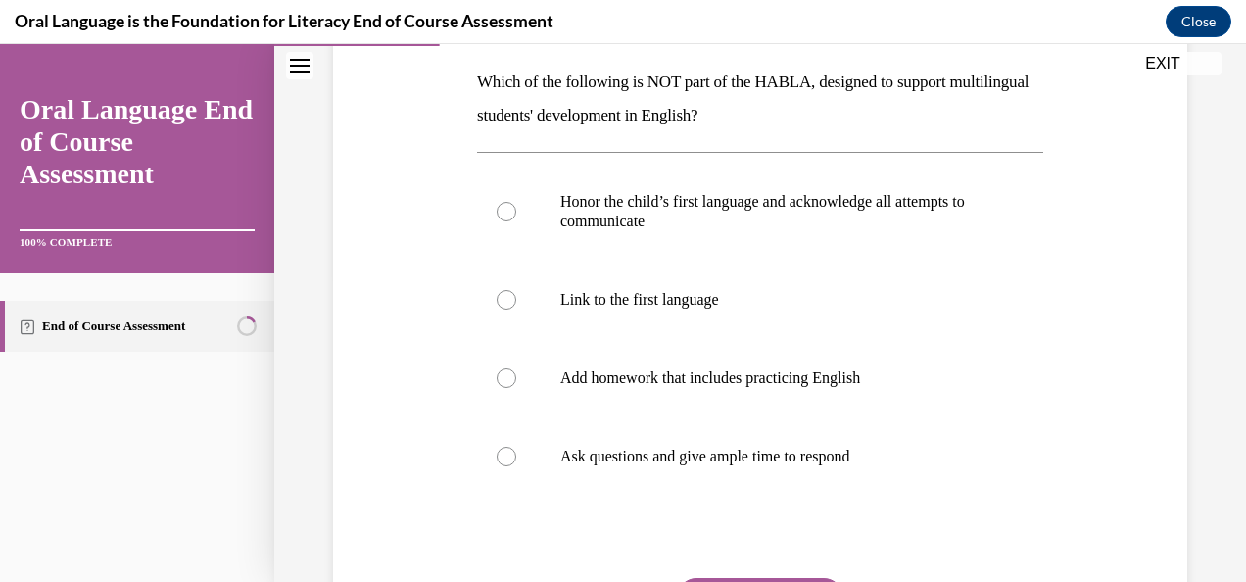
scroll to position [392, 0]
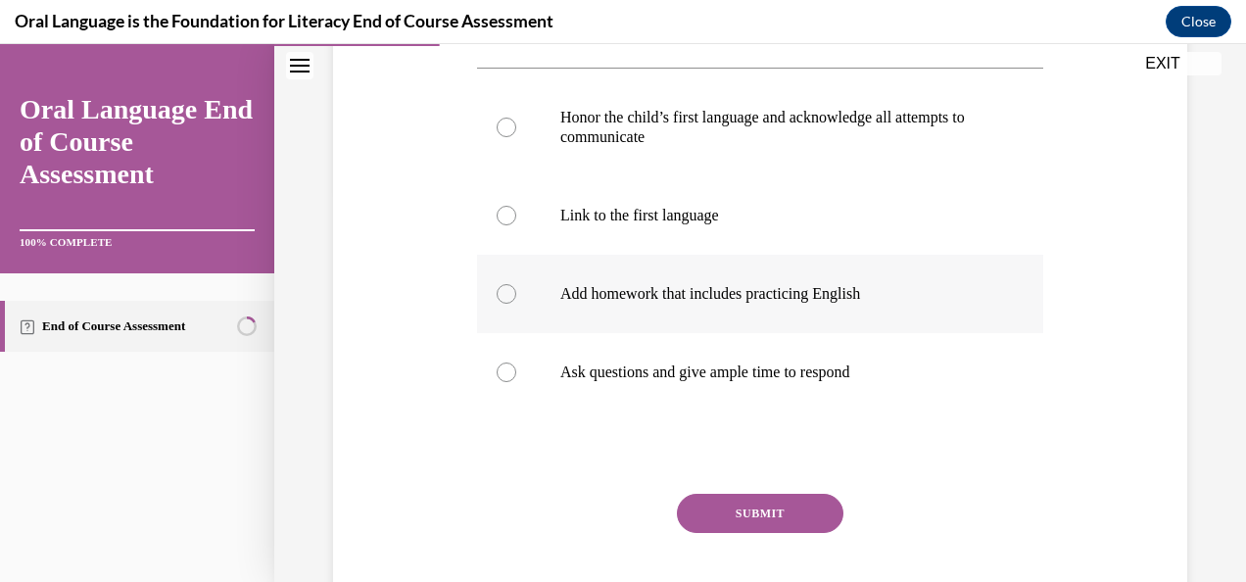
click at [497, 292] on div at bounding box center [506, 294] width 20 height 20
click at [497, 292] on input "Add homework that includes practicing English" at bounding box center [506, 294] width 20 height 20
radio input "true"
click at [739, 505] on button "SUBMIT" at bounding box center [760, 513] width 166 height 39
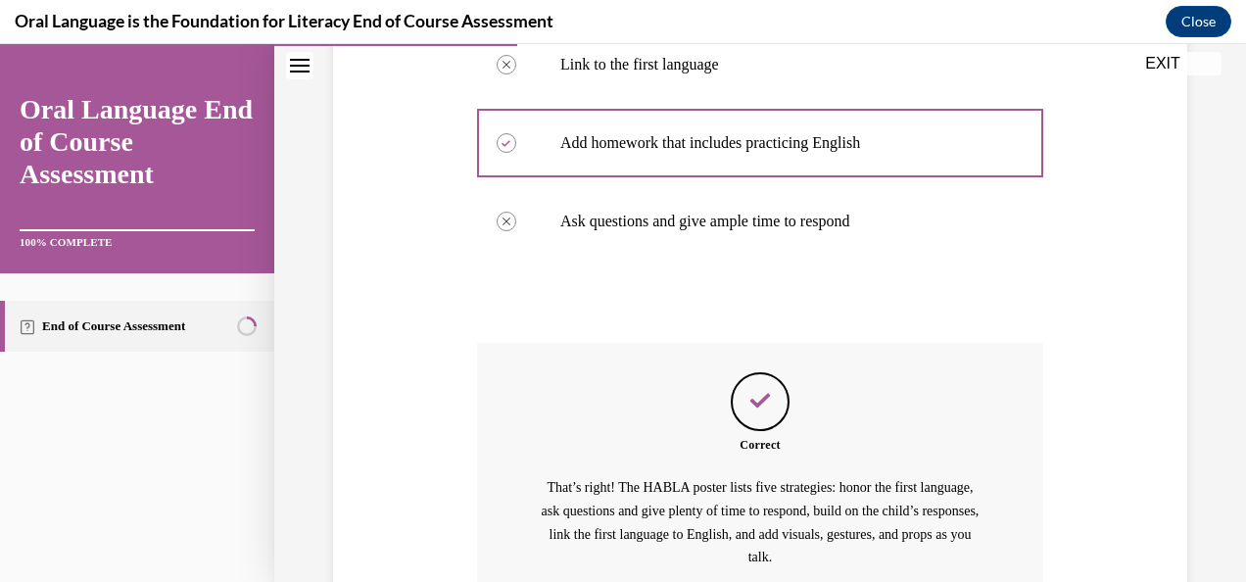
scroll to position [730, 0]
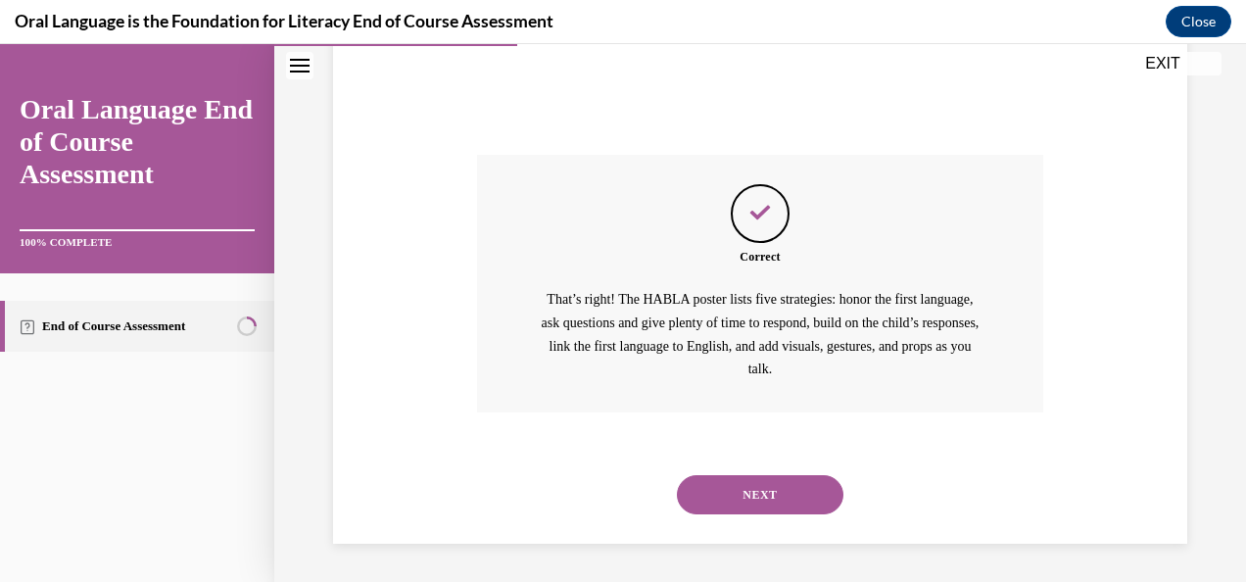
click at [724, 497] on button "NEXT" at bounding box center [760, 494] width 166 height 39
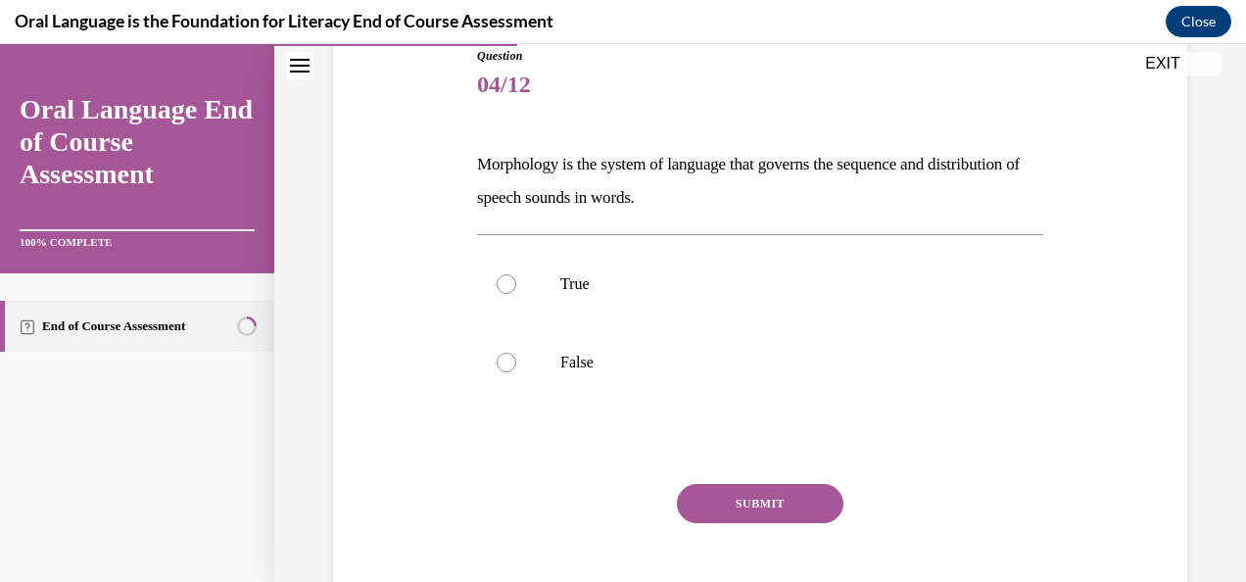
scroll to position [294, 0]
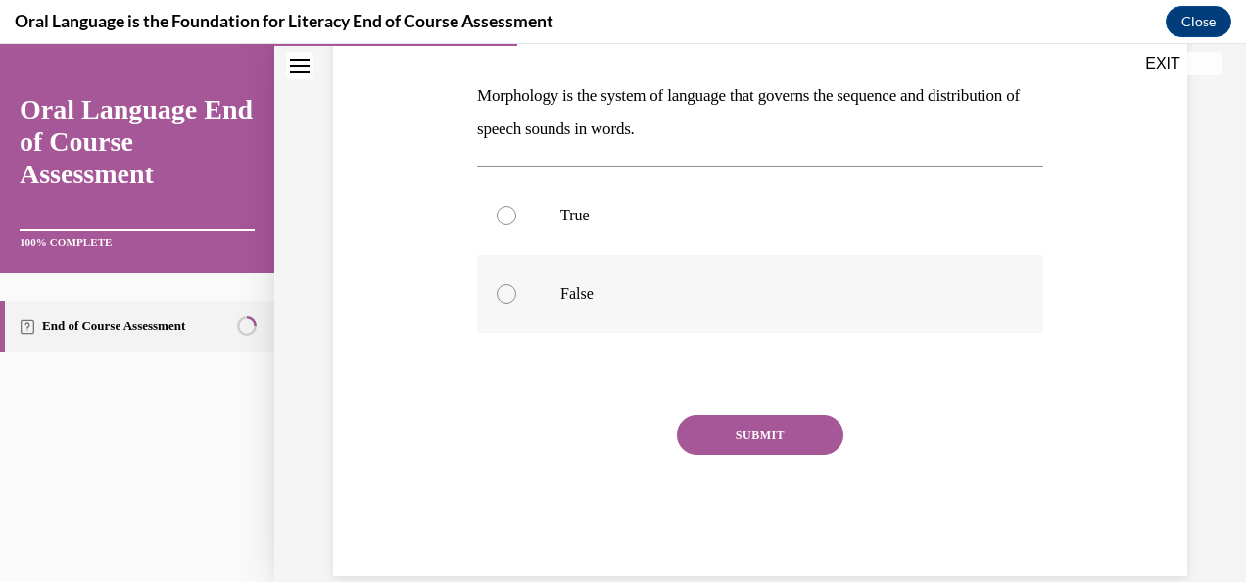
click at [507, 294] on div at bounding box center [506, 294] width 20 height 20
click at [507, 294] on input "False" at bounding box center [506, 294] width 20 height 20
radio input "true"
click at [755, 451] on button "SUBMIT" at bounding box center [760, 434] width 166 height 39
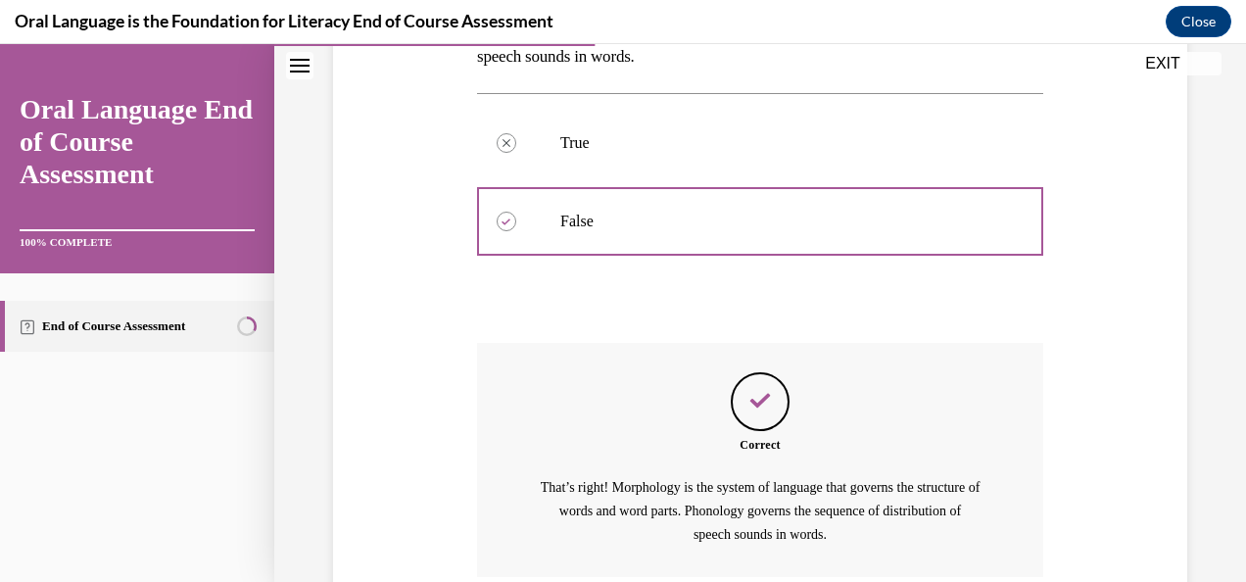
scroll to position [531, 0]
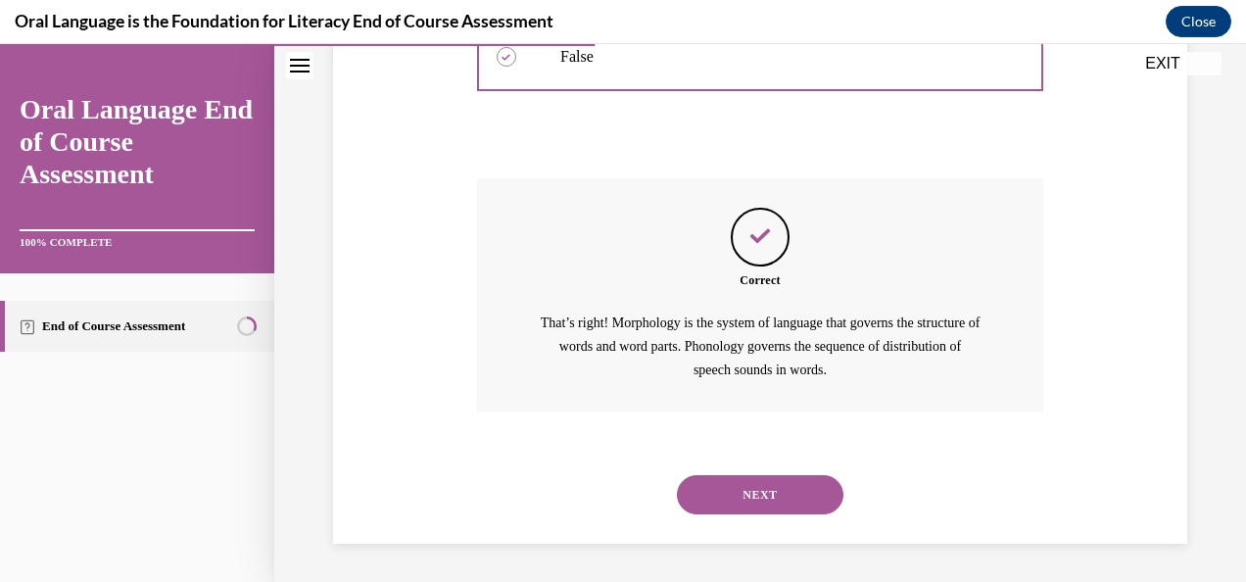
click at [748, 488] on button "NEXT" at bounding box center [760, 494] width 166 height 39
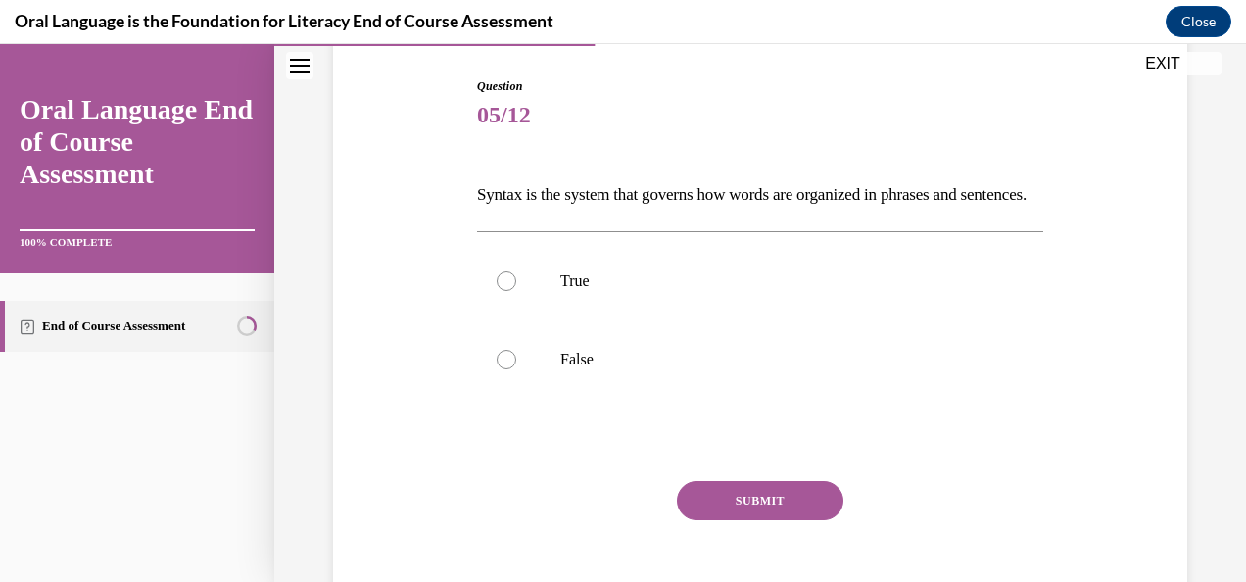
scroll to position [196, 0]
click at [525, 319] on label "True" at bounding box center [760, 280] width 566 height 78
click at [516, 290] on input "True" at bounding box center [506, 280] width 20 height 20
radio input "true"
drag, startPoint x: 761, startPoint y: 538, endPoint x: 708, endPoint y: 527, distance: 54.0
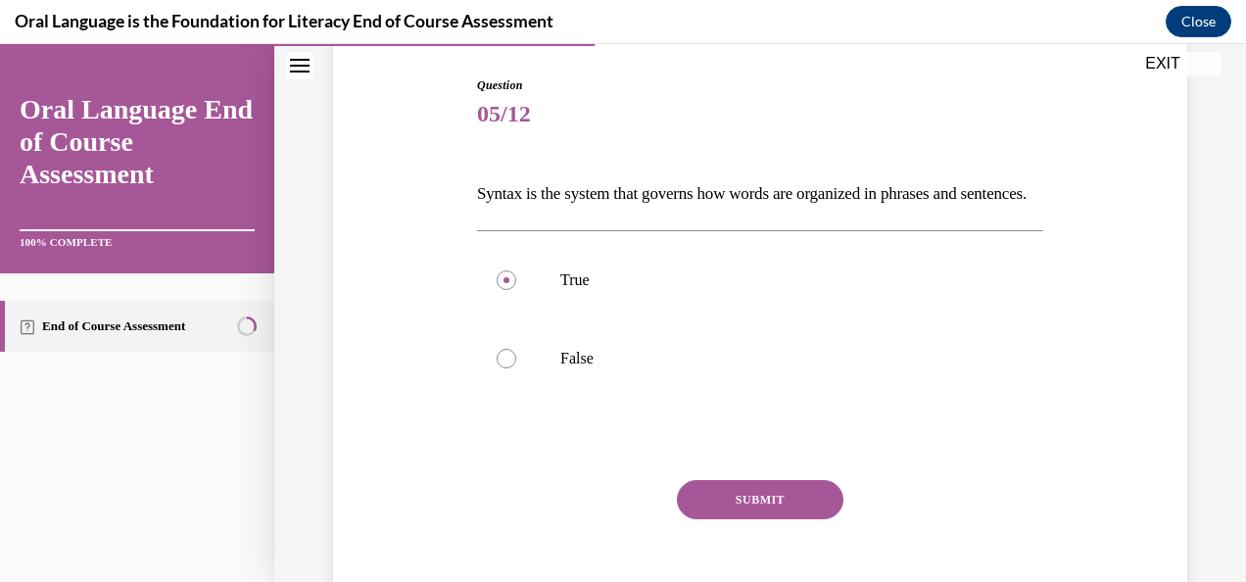
click at [759, 519] on button "SUBMIT" at bounding box center [760, 499] width 166 height 39
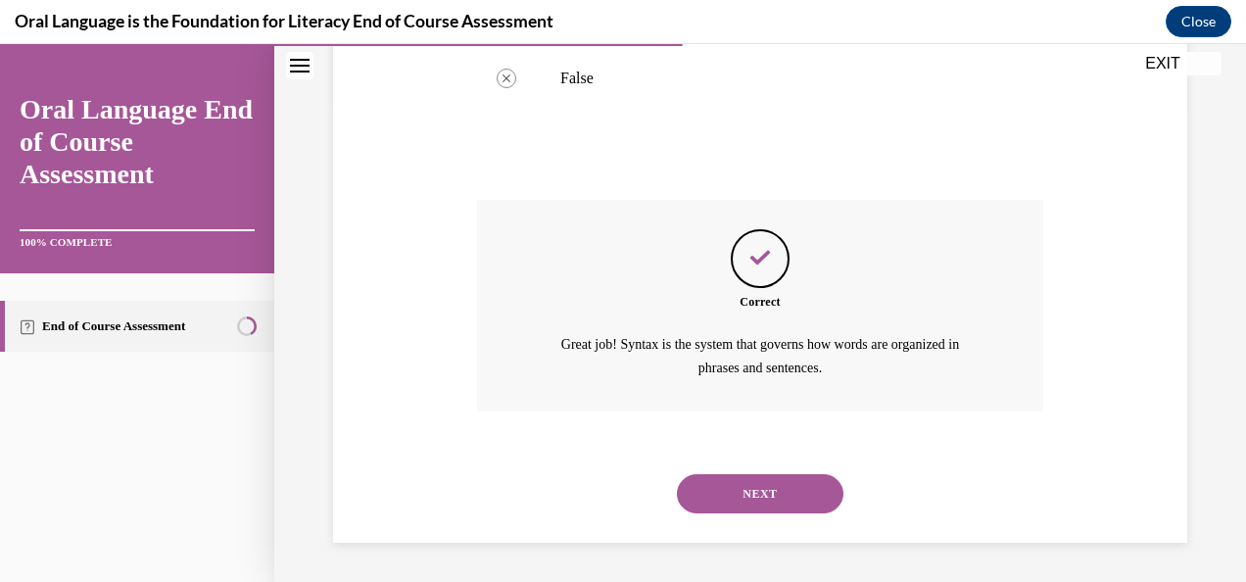
scroll to position [507, 0]
click at [721, 490] on button "NEXT" at bounding box center [760, 493] width 166 height 39
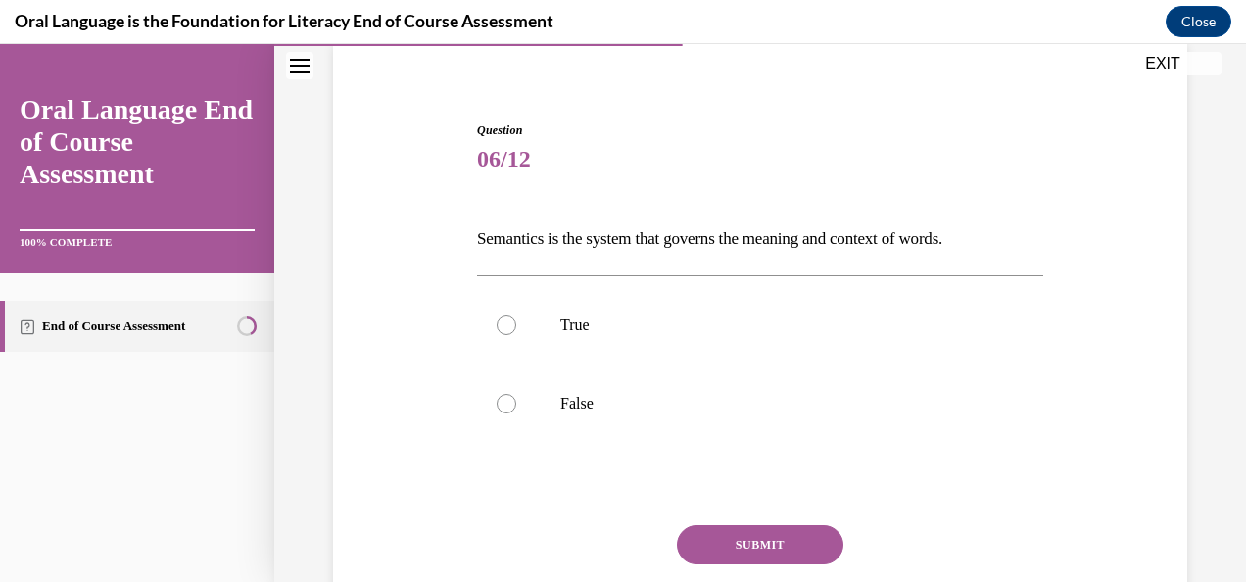
scroll to position [196, 0]
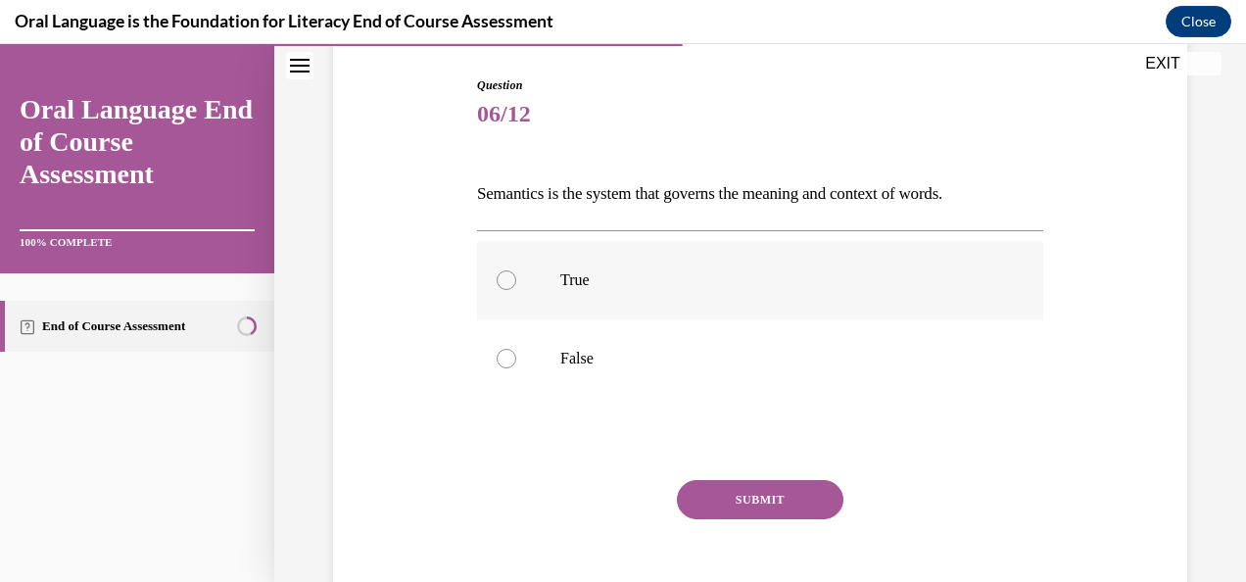
click at [505, 277] on div at bounding box center [506, 280] width 20 height 20
click at [505, 277] on input "True" at bounding box center [506, 280] width 20 height 20
radio input "true"
click at [726, 491] on button "SUBMIT" at bounding box center [760, 499] width 166 height 39
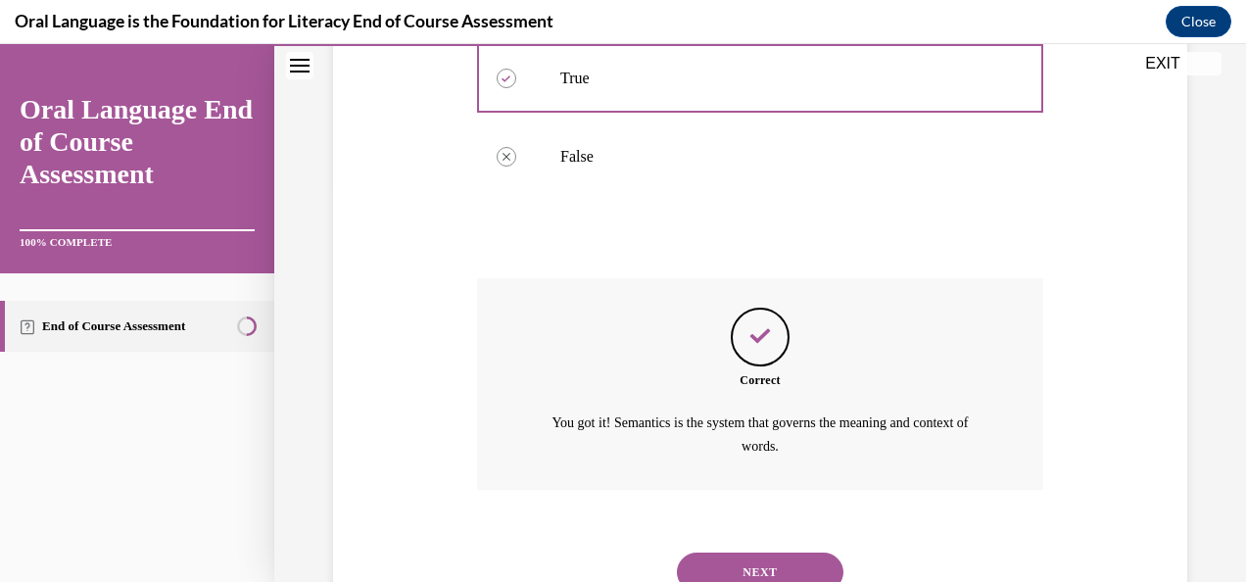
scroll to position [474, 0]
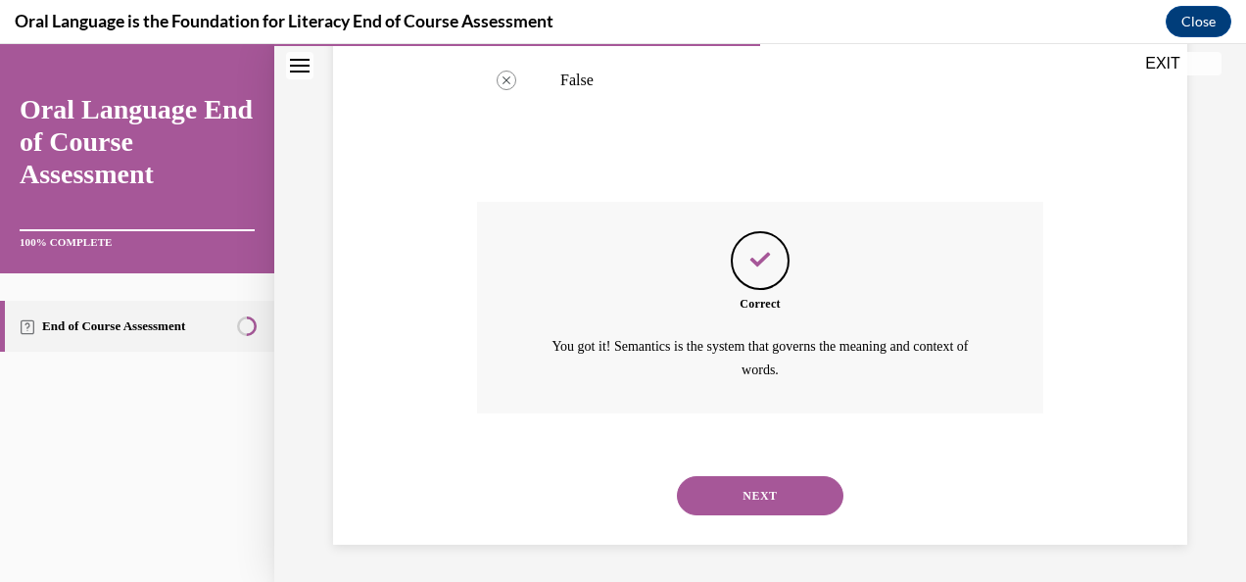
click at [753, 492] on button "NEXT" at bounding box center [760, 495] width 166 height 39
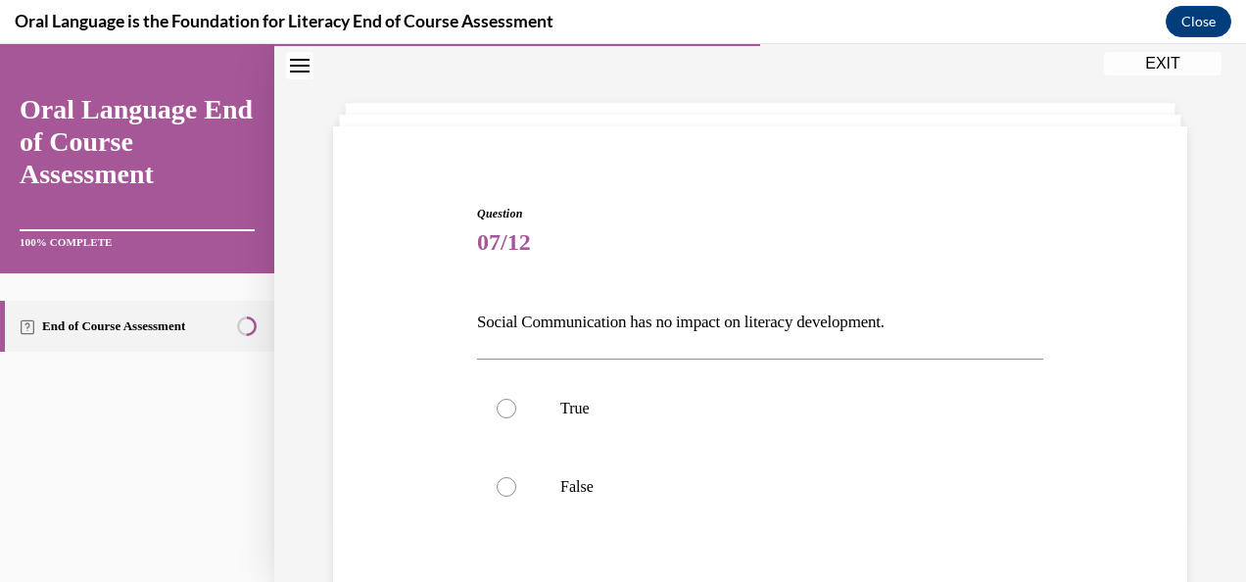
scroll to position [196, 0]
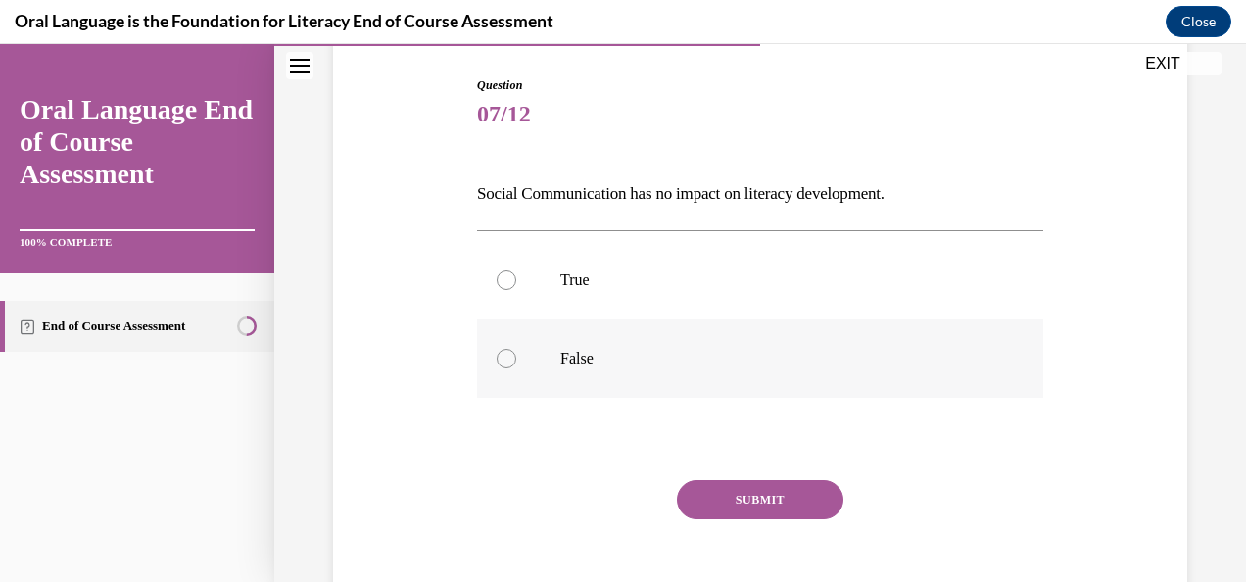
click at [511, 356] on div at bounding box center [506, 359] width 20 height 20
click at [511, 356] on input "False" at bounding box center [506, 359] width 20 height 20
radio input "true"
click at [723, 493] on button "SUBMIT" at bounding box center [760, 499] width 166 height 39
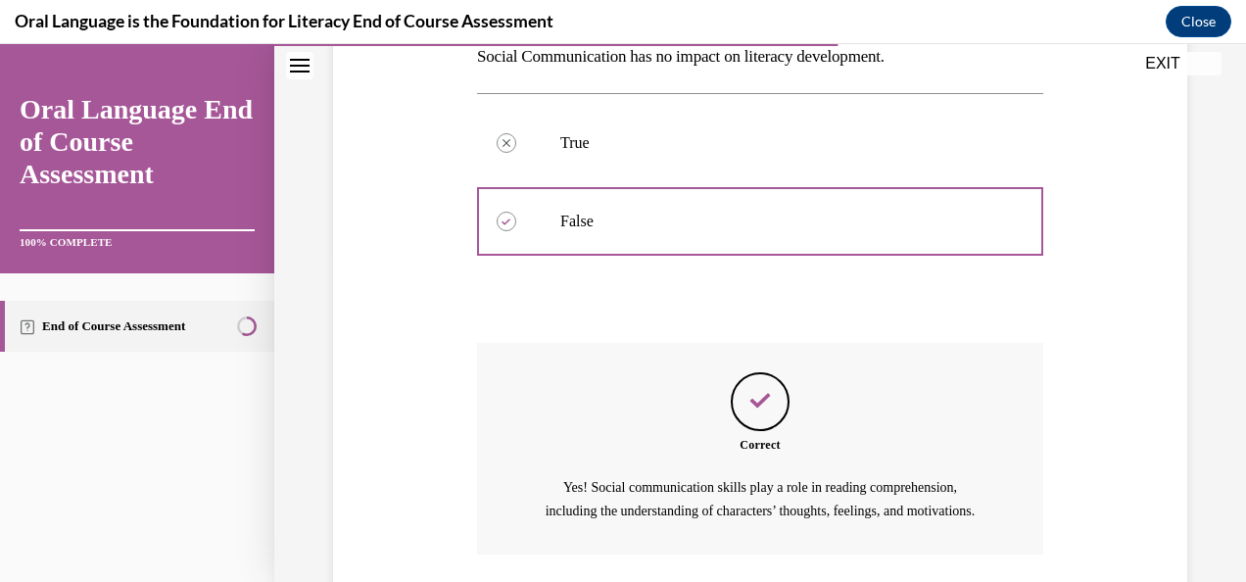
scroll to position [497, 0]
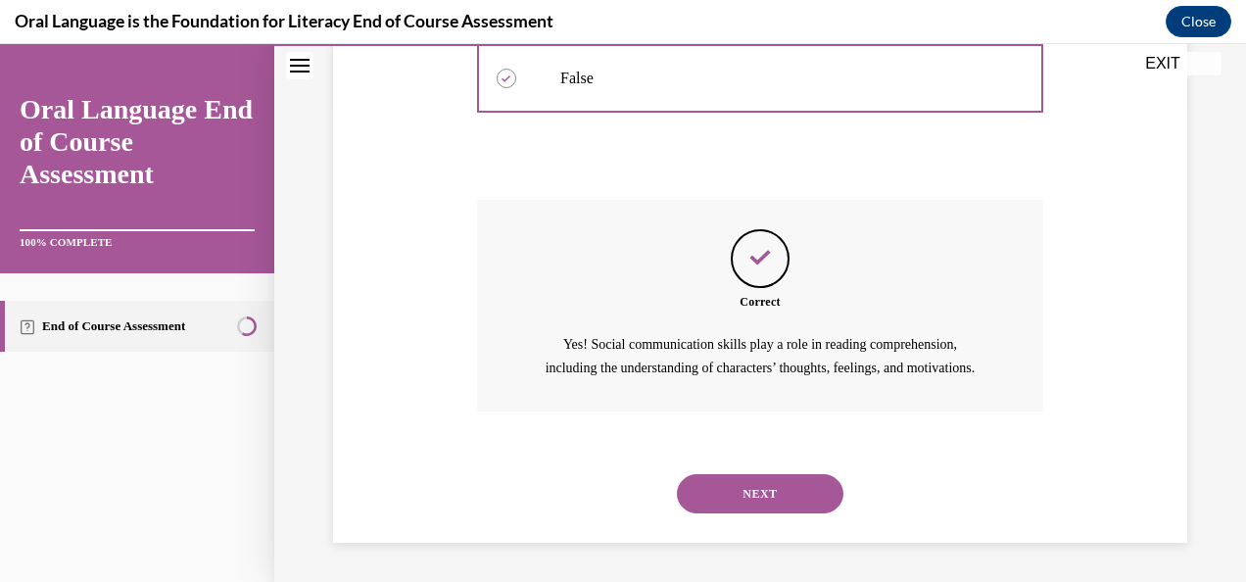
click at [696, 494] on button "NEXT" at bounding box center [760, 493] width 166 height 39
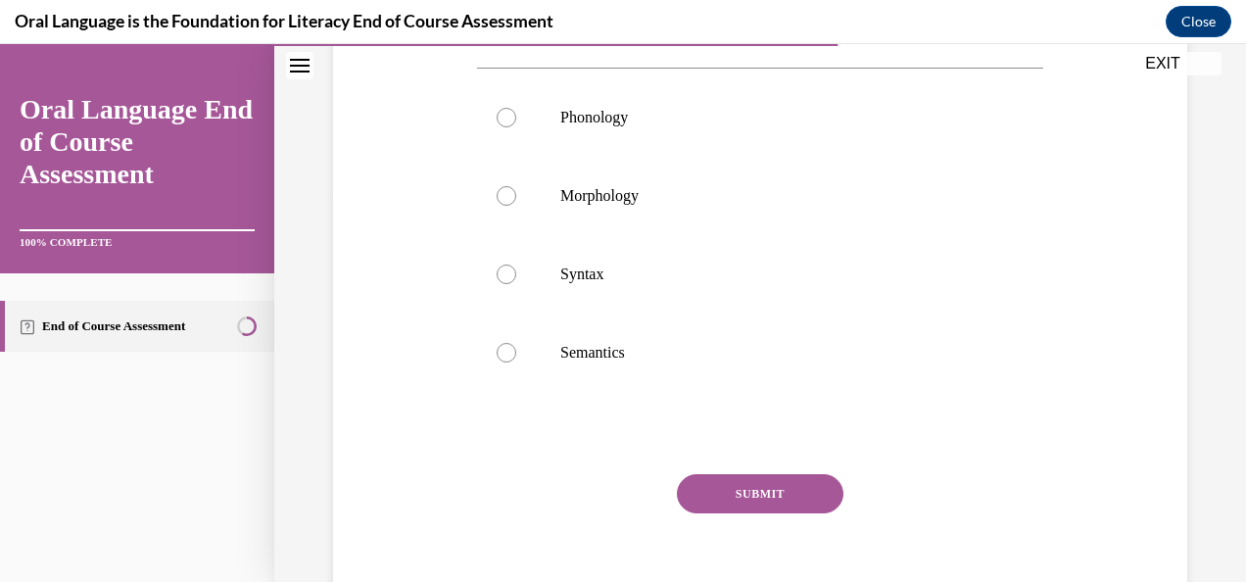
scroll to position [294, 0]
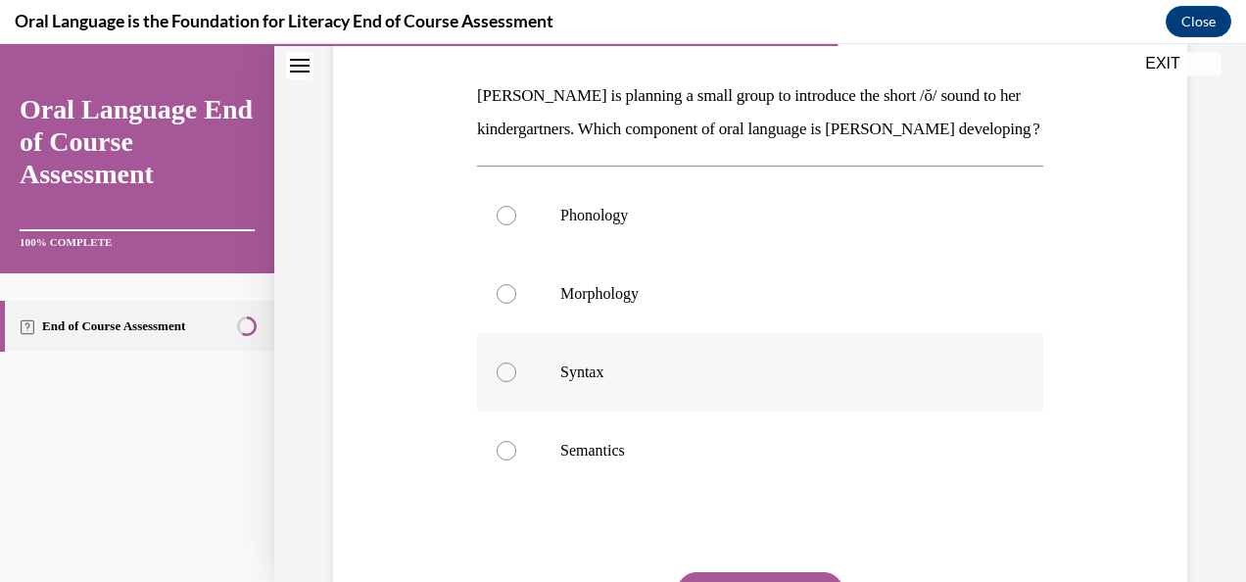
click at [506, 382] on div at bounding box center [506, 372] width 20 height 20
click at [506, 382] on input "Syntax" at bounding box center [506, 372] width 20 height 20
radio input "true"
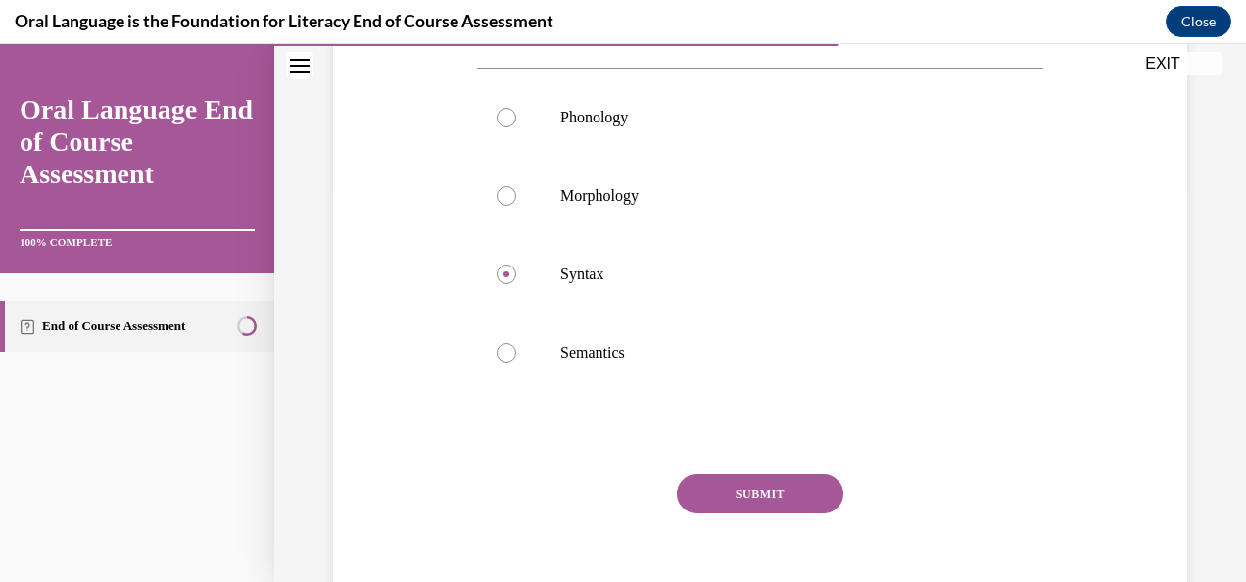
click at [747, 513] on button "SUBMIT" at bounding box center [760, 493] width 166 height 39
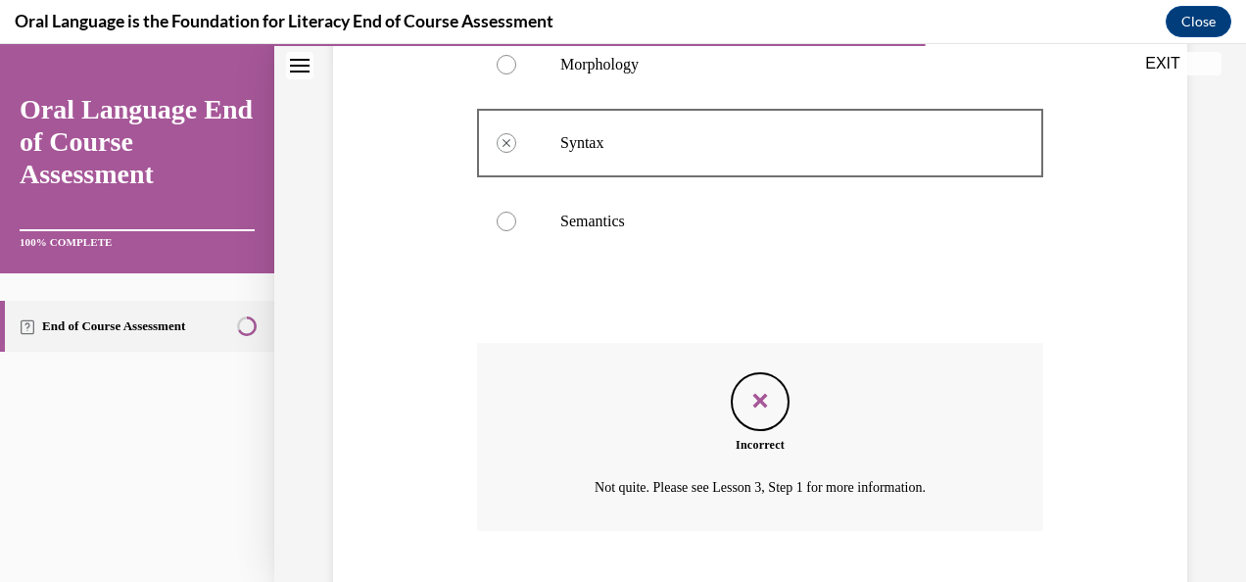
scroll to position [675, 0]
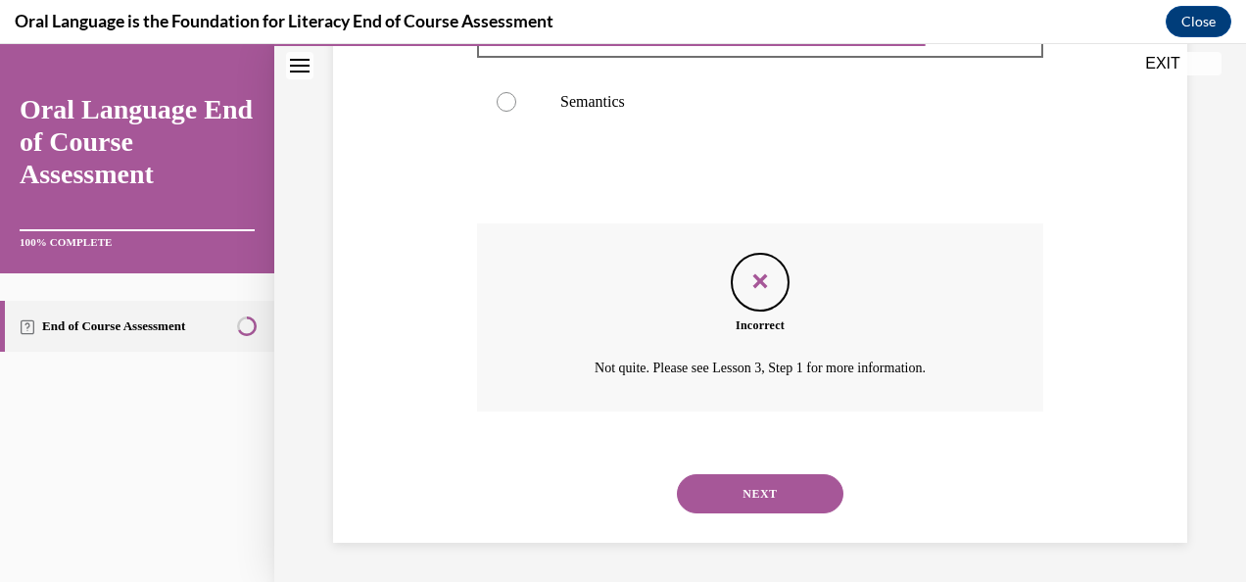
click at [732, 489] on button "NEXT" at bounding box center [760, 493] width 166 height 39
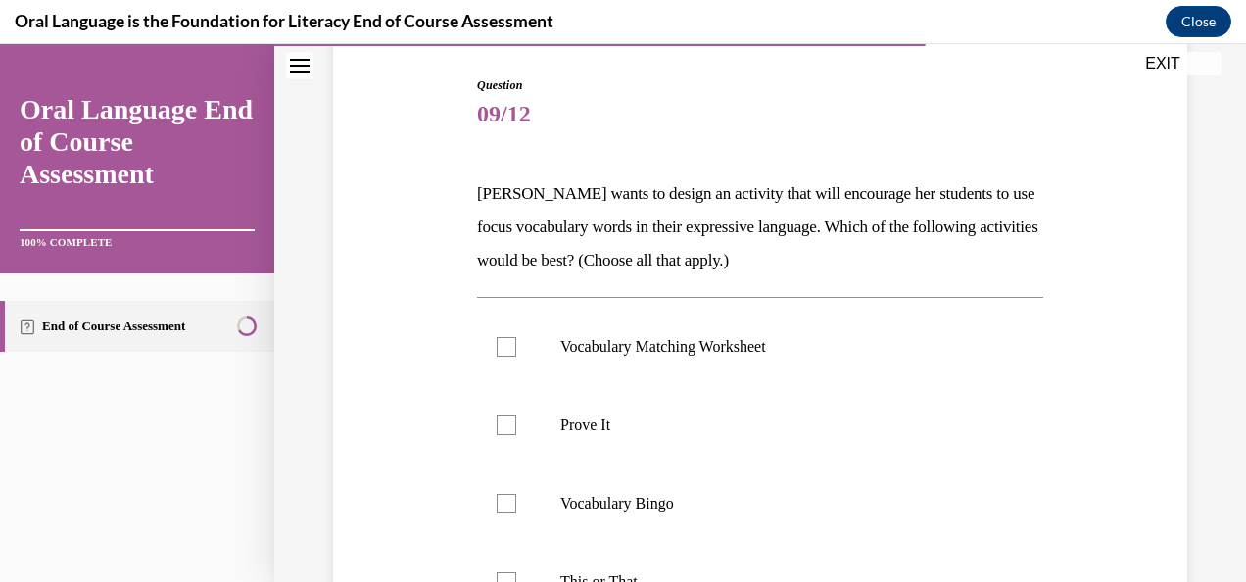
scroll to position [294, 0]
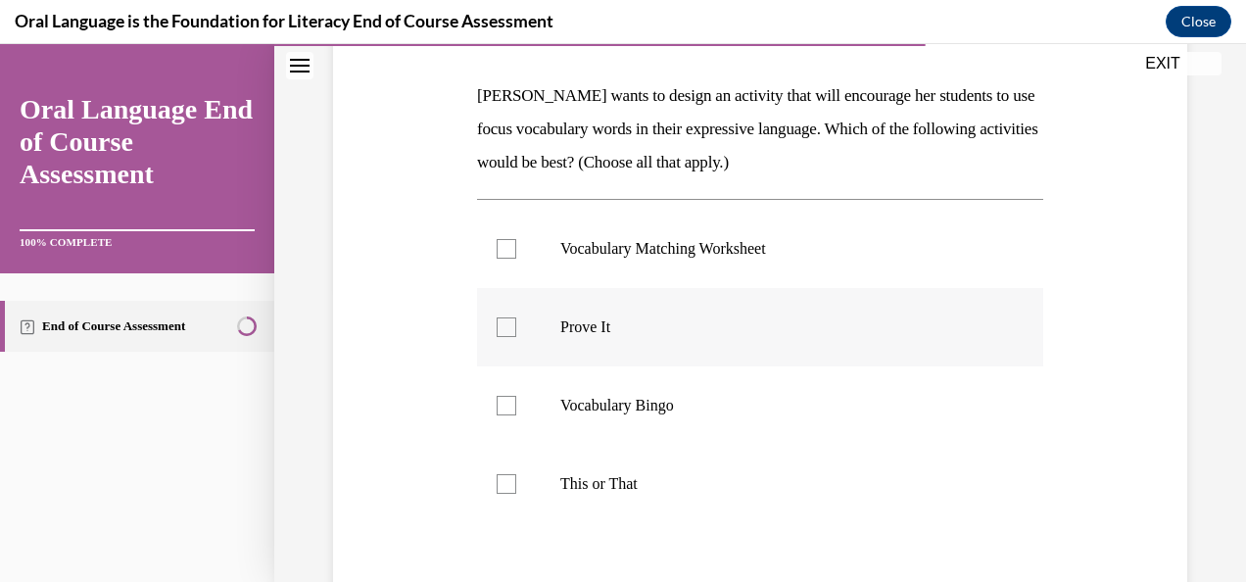
click at [497, 333] on div at bounding box center [506, 327] width 20 height 20
click at [497, 333] on input "Prove It" at bounding box center [506, 327] width 20 height 20
checkbox input "true"
click at [508, 478] on div at bounding box center [506, 484] width 20 height 20
click at [508, 478] on input "This or That" at bounding box center [506, 484] width 20 height 20
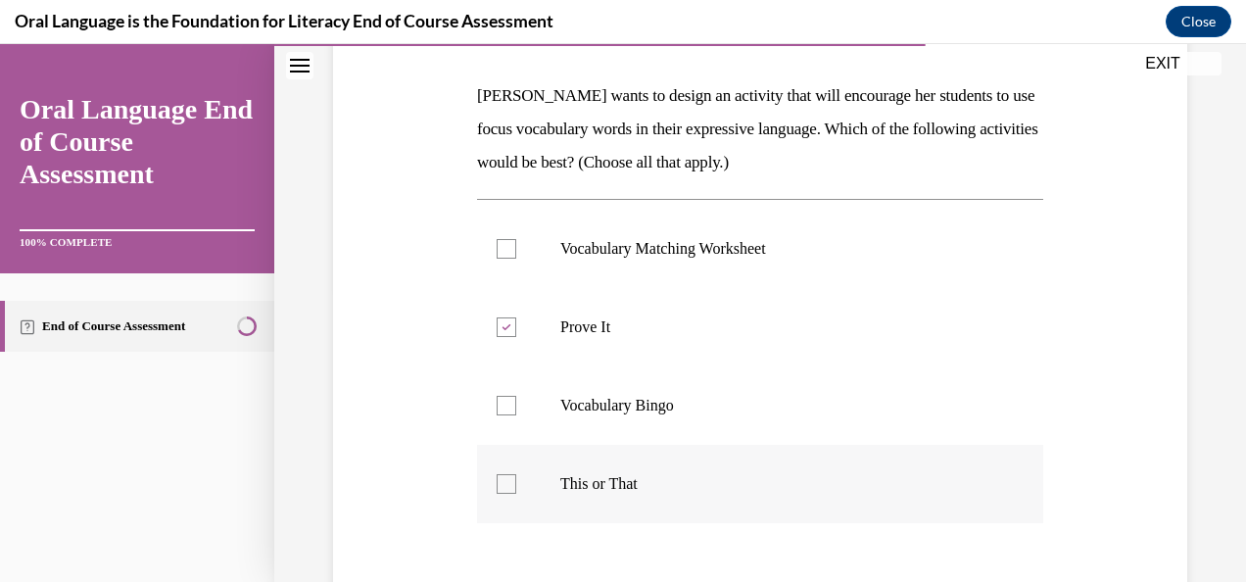
checkbox input "true"
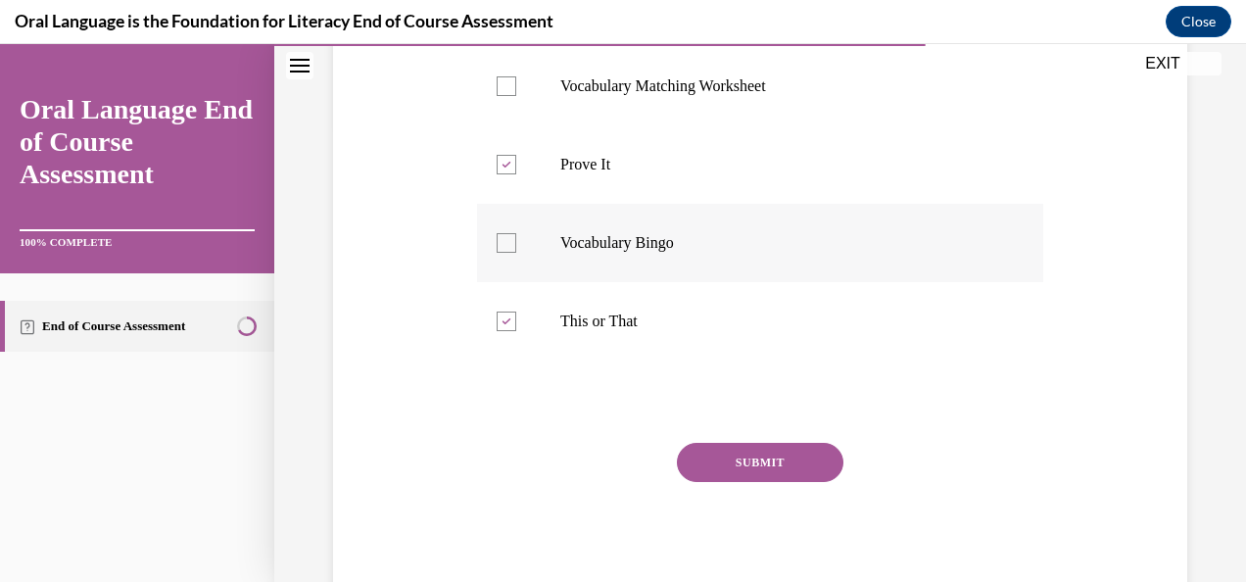
scroll to position [490, 0]
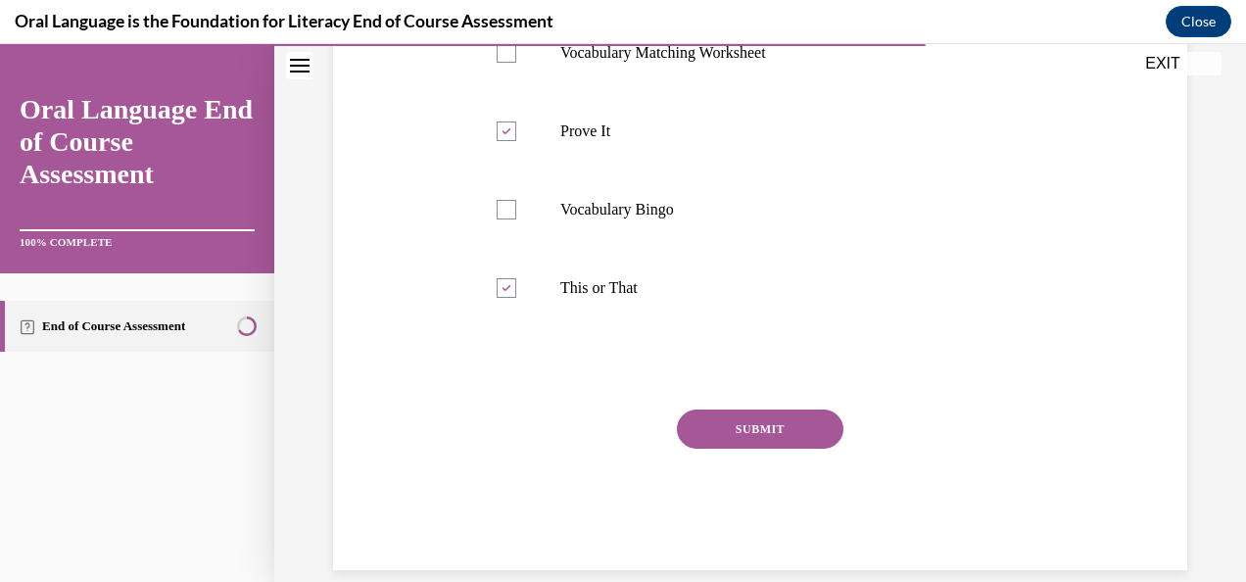
click at [756, 417] on button "SUBMIT" at bounding box center [760, 428] width 166 height 39
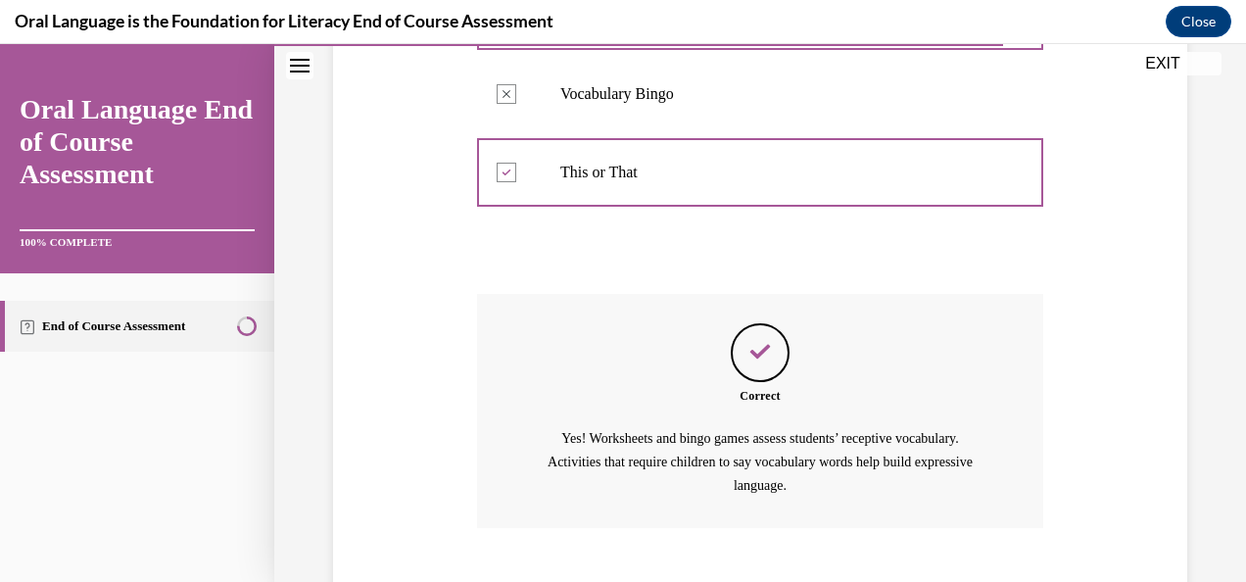
scroll to position [721, 0]
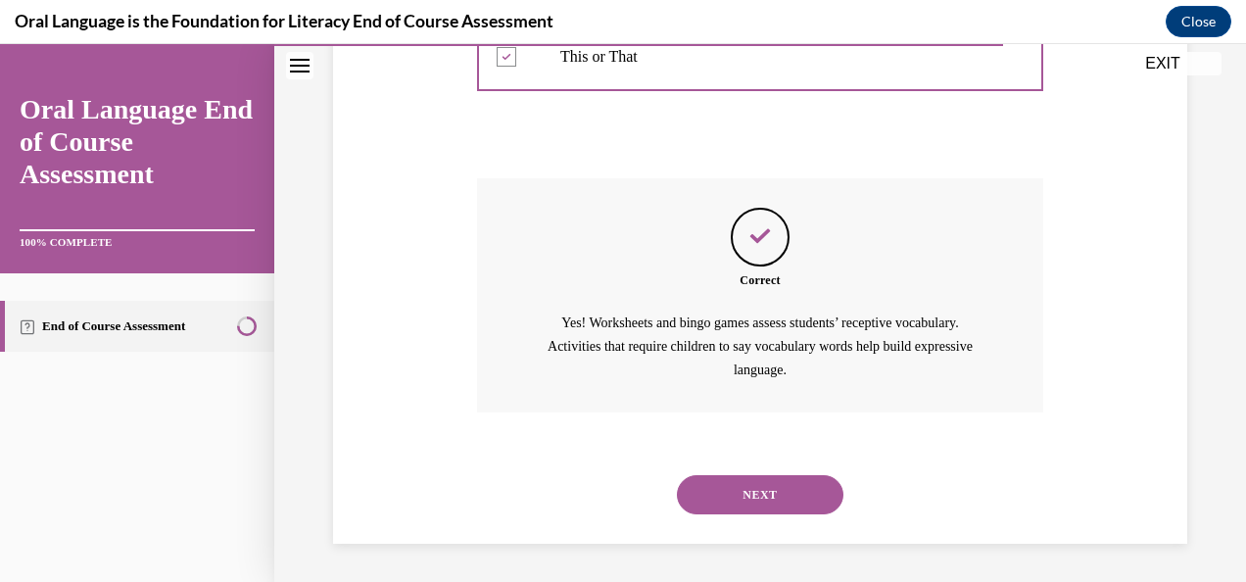
click at [729, 483] on button "NEXT" at bounding box center [760, 494] width 166 height 39
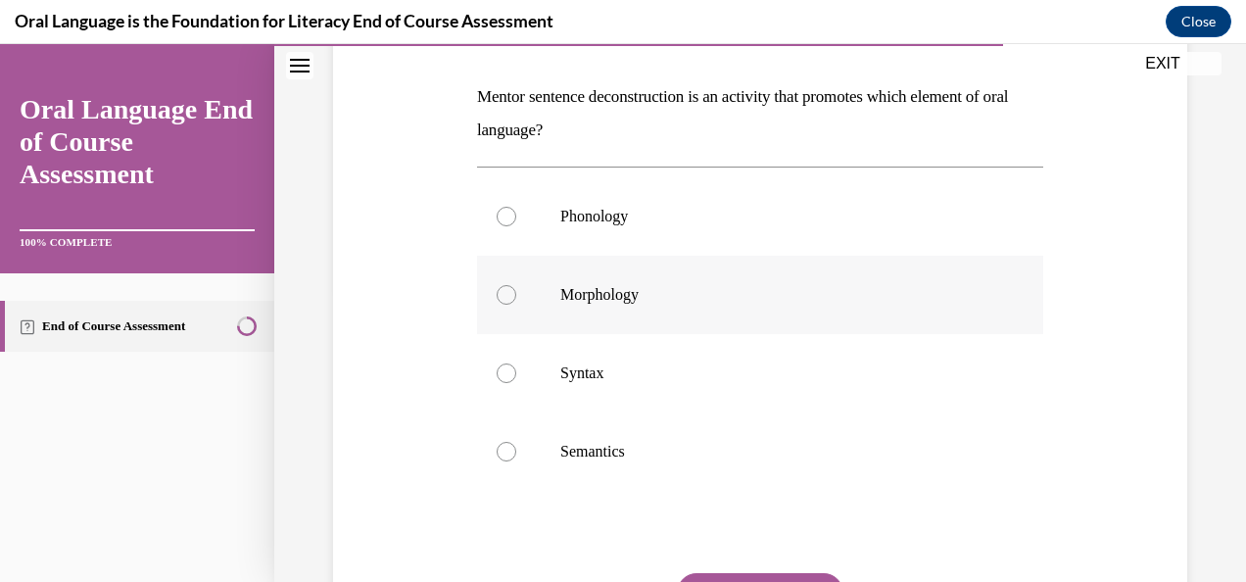
scroll to position [294, 0]
click at [496, 366] on div at bounding box center [506, 372] width 20 height 20
click at [496, 366] on input "Syntax" at bounding box center [506, 372] width 20 height 20
radio input "true"
click at [765, 574] on button "SUBMIT" at bounding box center [760, 591] width 166 height 39
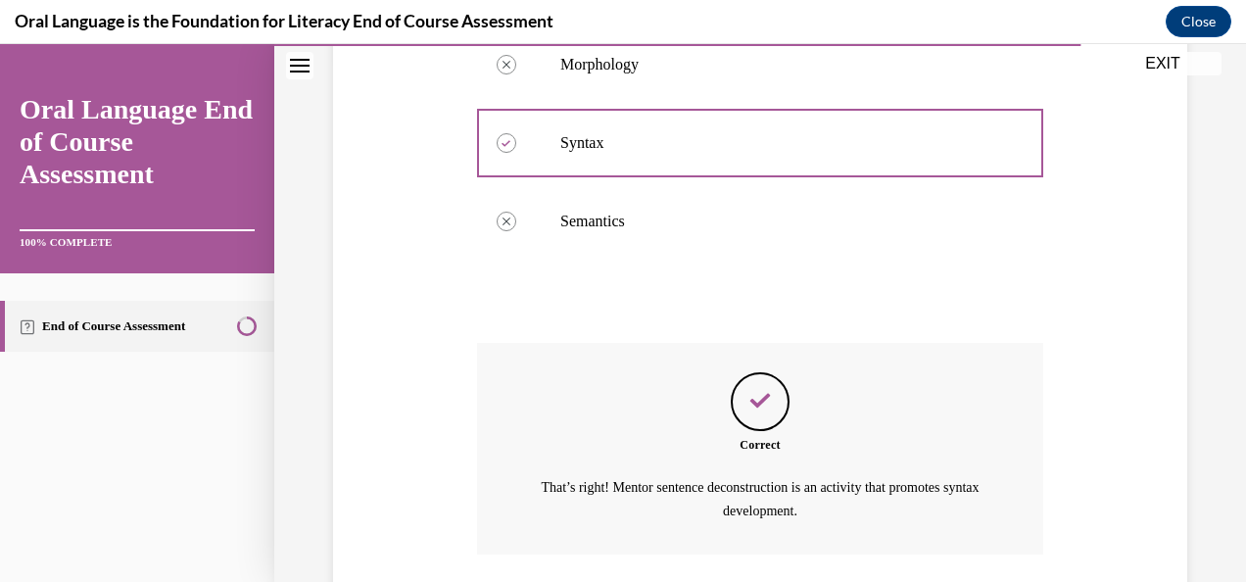
scroll to position [664, 0]
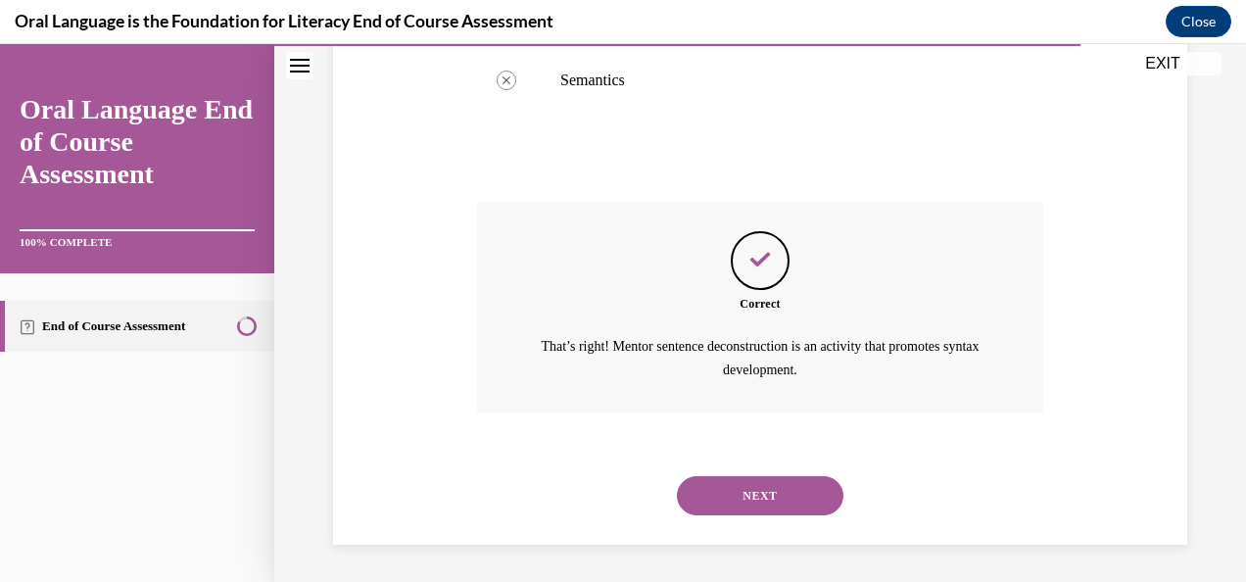
click at [733, 489] on button "NEXT" at bounding box center [760, 495] width 166 height 39
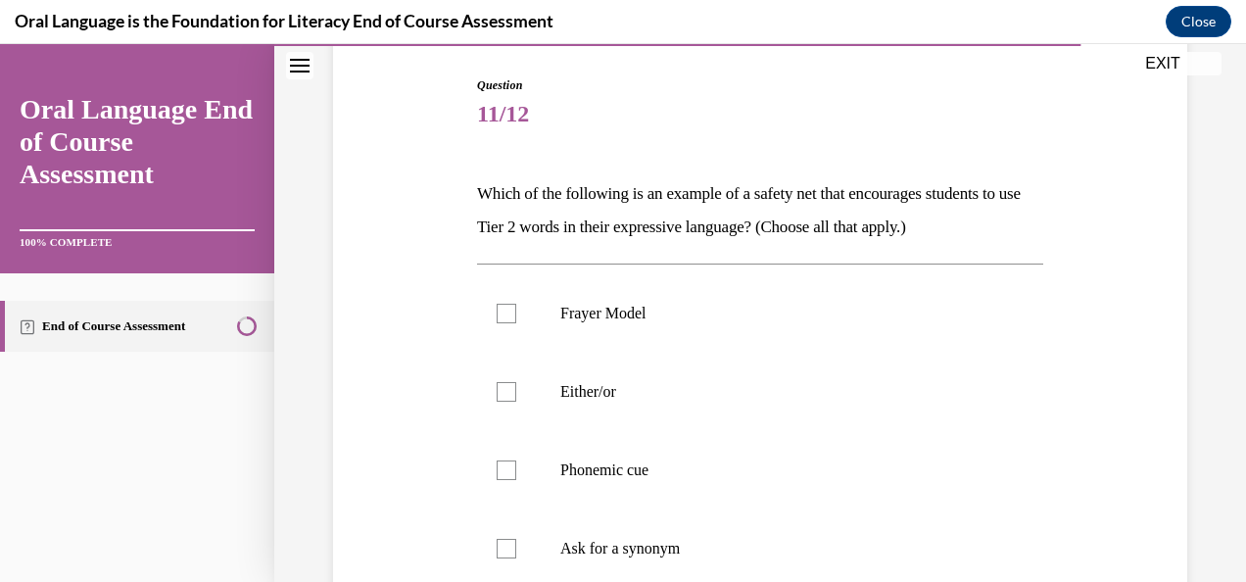
scroll to position [294, 0]
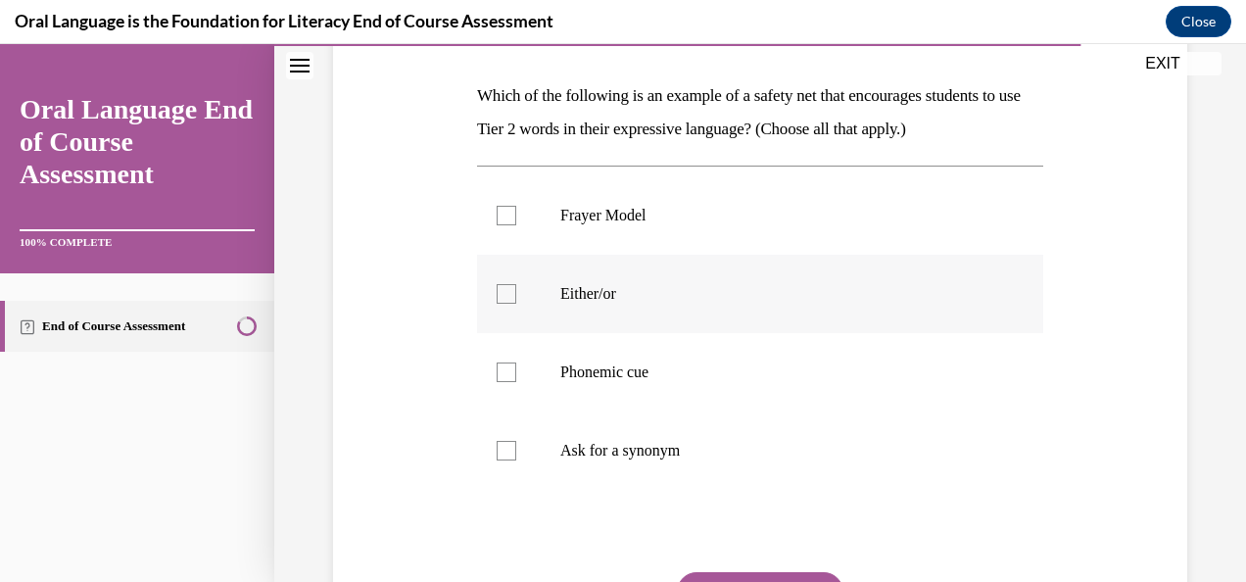
click at [512, 295] on div at bounding box center [506, 294] width 20 height 20
click at [512, 295] on input "Either/or" at bounding box center [506, 294] width 20 height 20
checkbox input "true"
drag, startPoint x: 509, startPoint y: 368, endPoint x: 507, endPoint y: 390, distance: 21.6
click at [509, 371] on div at bounding box center [506, 372] width 20 height 20
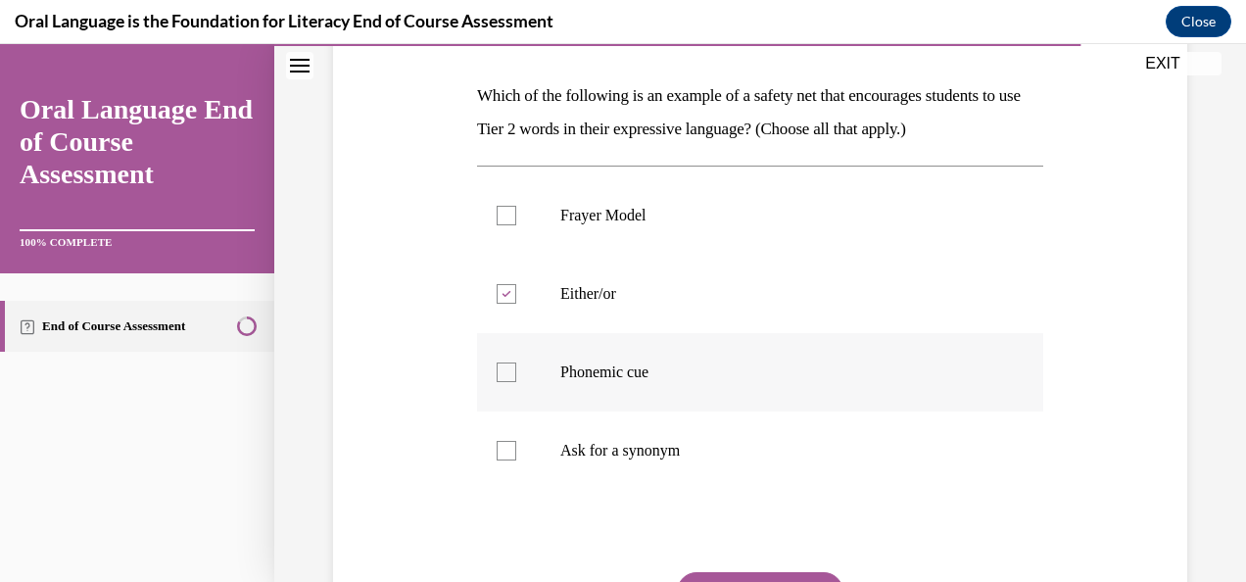
click at [509, 371] on input "Phonemic cue" at bounding box center [506, 372] width 20 height 20
checkbox input "true"
click at [514, 454] on label "Ask for a synonym" at bounding box center [760, 450] width 566 height 78
click at [514, 454] on input "Ask for a synonym" at bounding box center [506, 451] width 20 height 20
checkbox input "true"
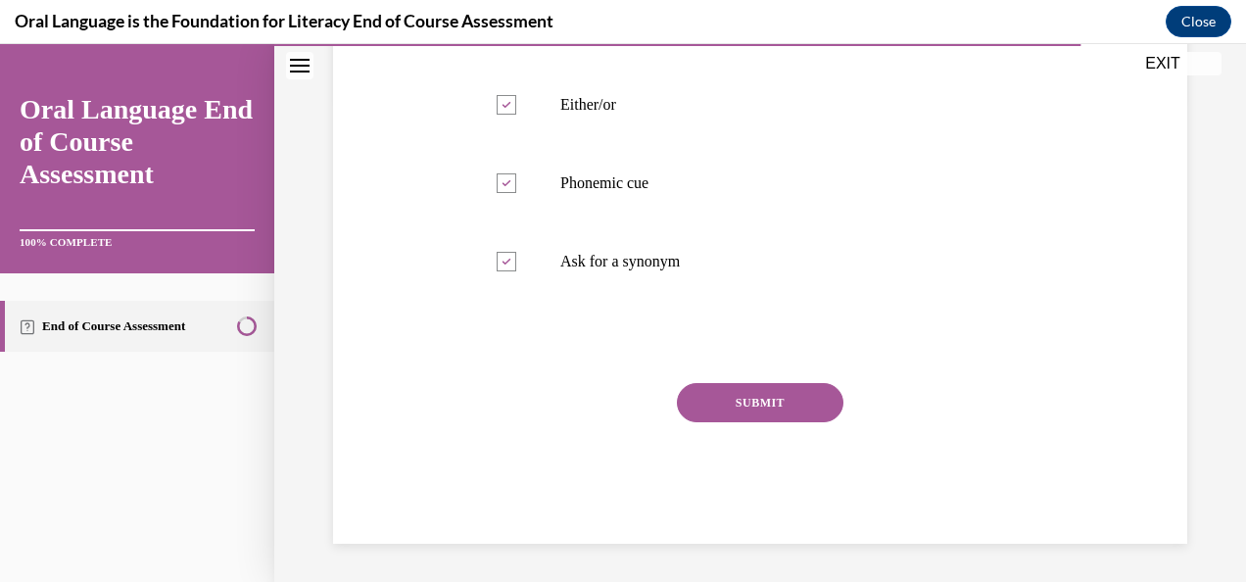
click at [743, 400] on button "SUBMIT" at bounding box center [760, 402] width 166 height 39
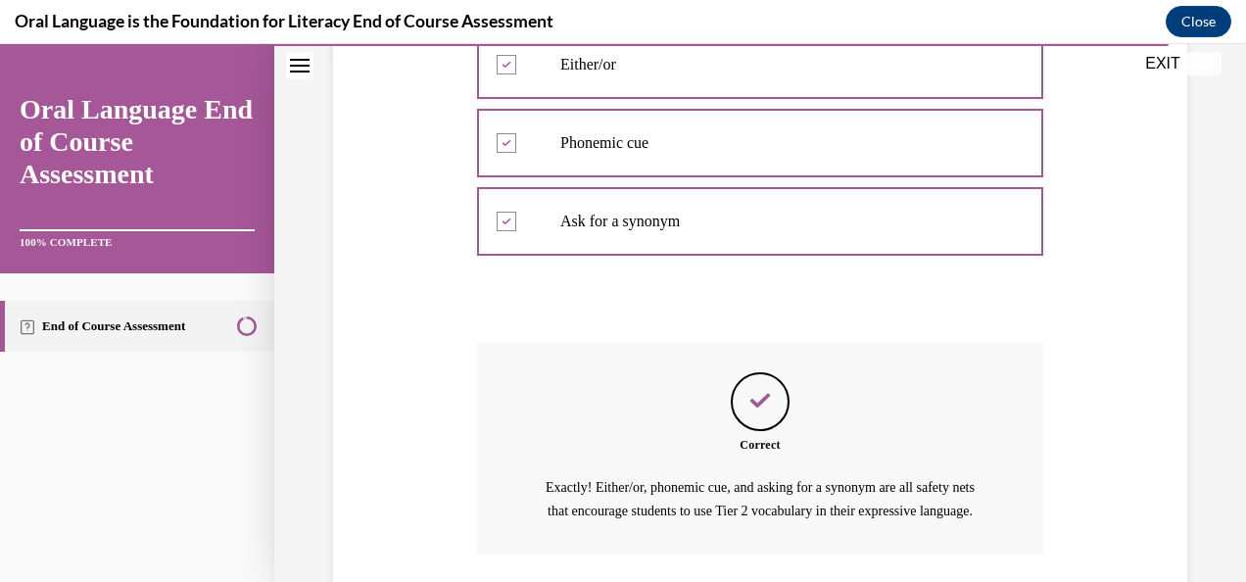
scroll to position [687, 0]
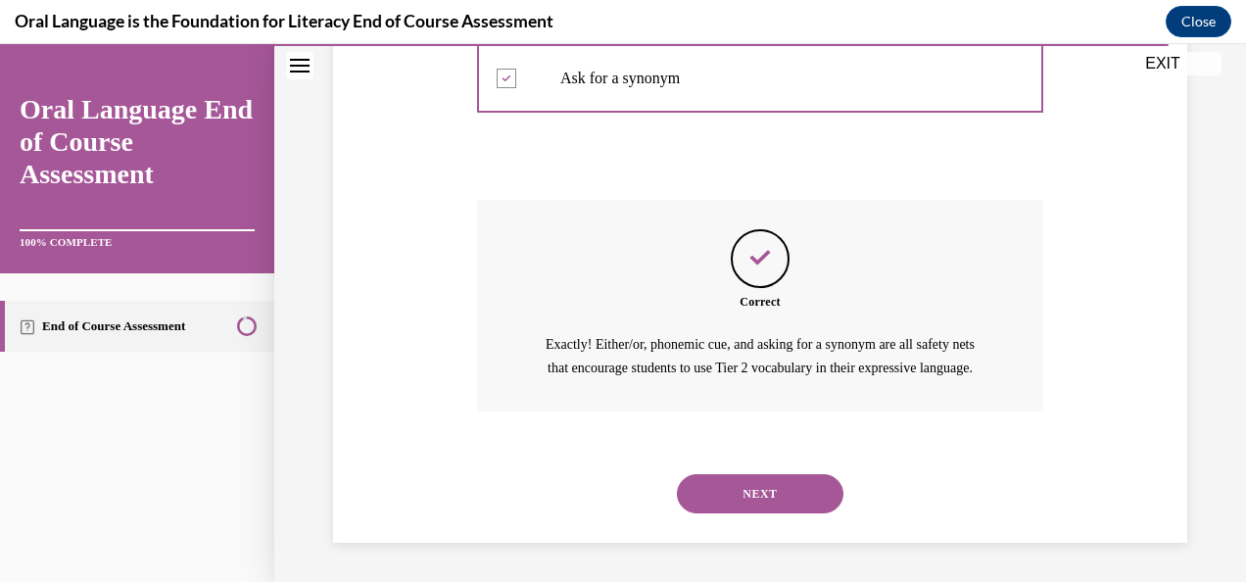
click at [712, 490] on button "NEXT" at bounding box center [760, 493] width 166 height 39
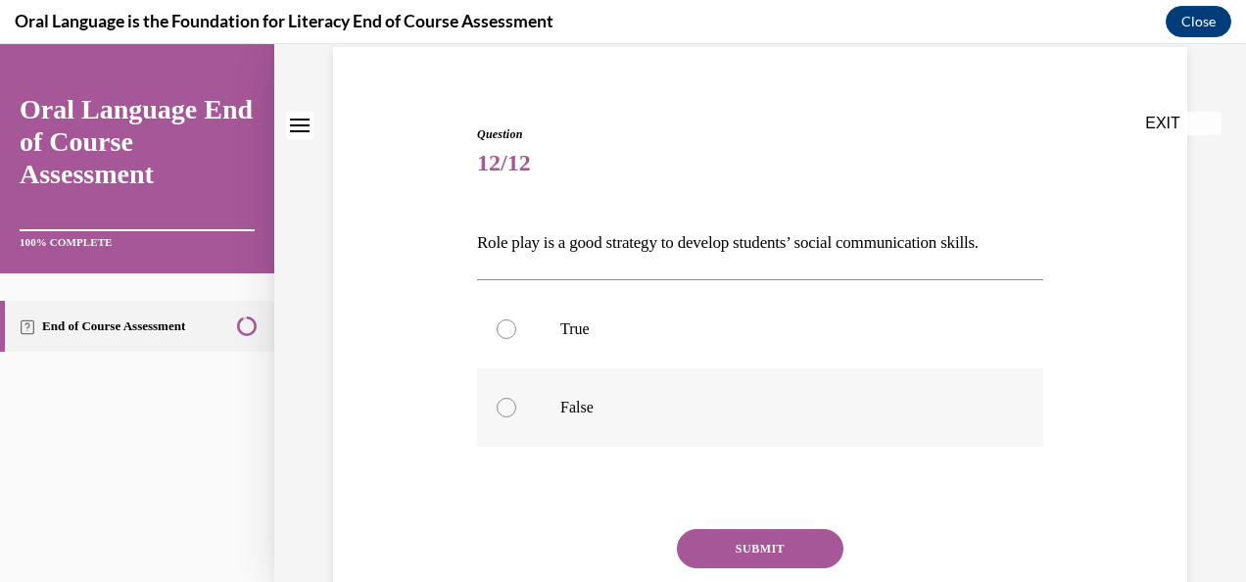
scroll to position [196, 0]
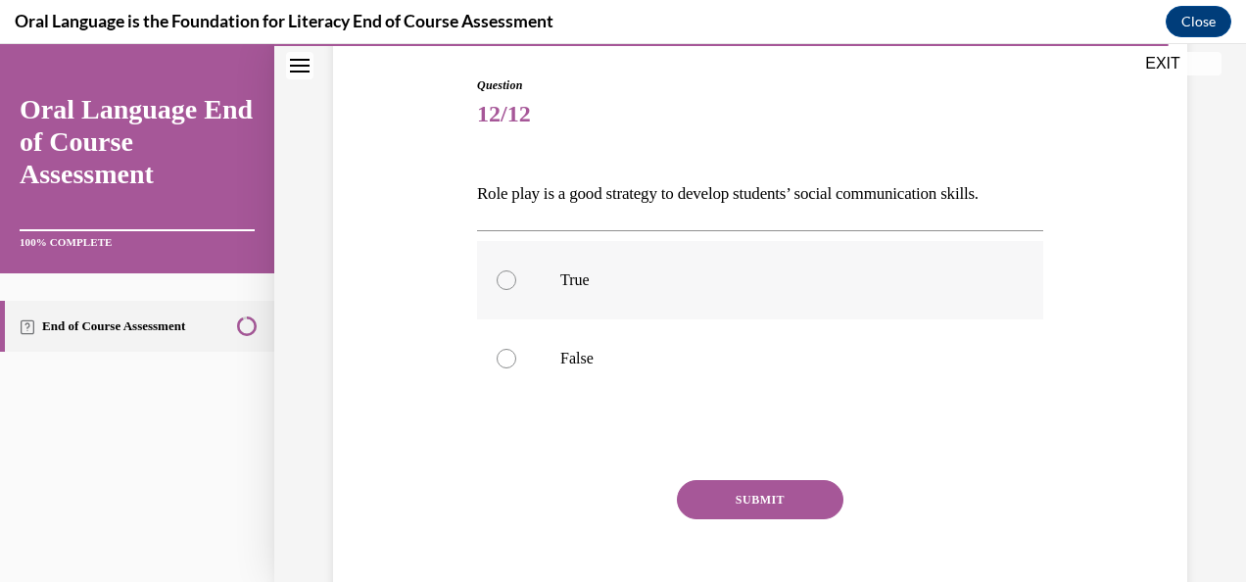
click at [515, 284] on label "True" at bounding box center [760, 280] width 566 height 78
click at [515, 284] on input "True" at bounding box center [506, 280] width 20 height 20
radio input "true"
click at [733, 498] on button "SUBMIT" at bounding box center [760, 499] width 166 height 39
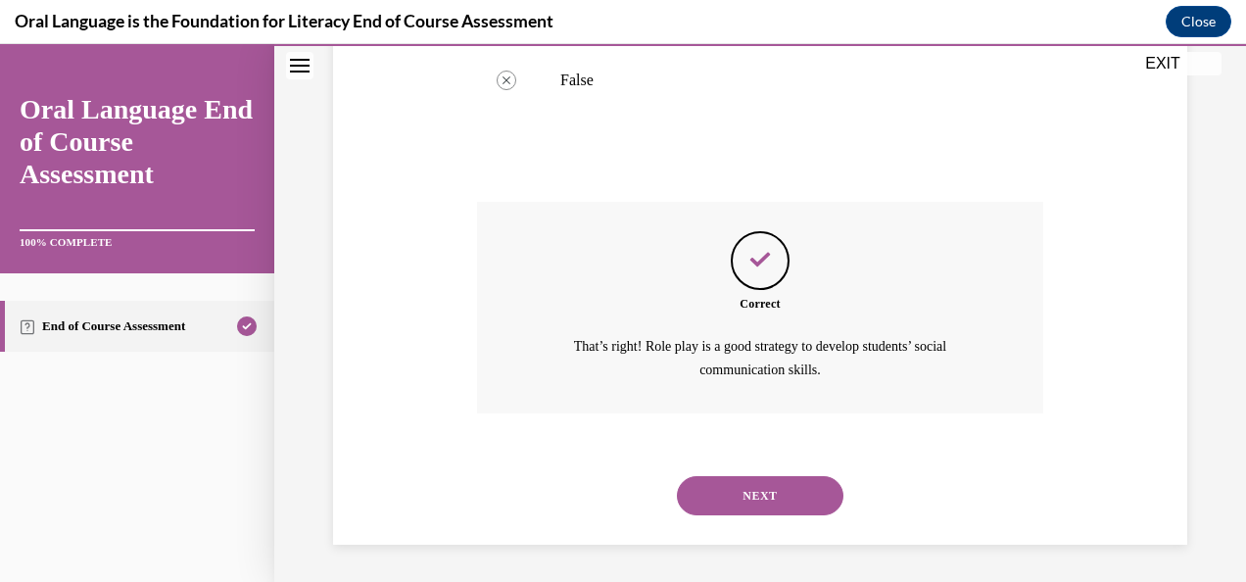
scroll to position [474, 0]
click at [731, 487] on button "NEXT" at bounding box center [760, 495] width 166 height 39
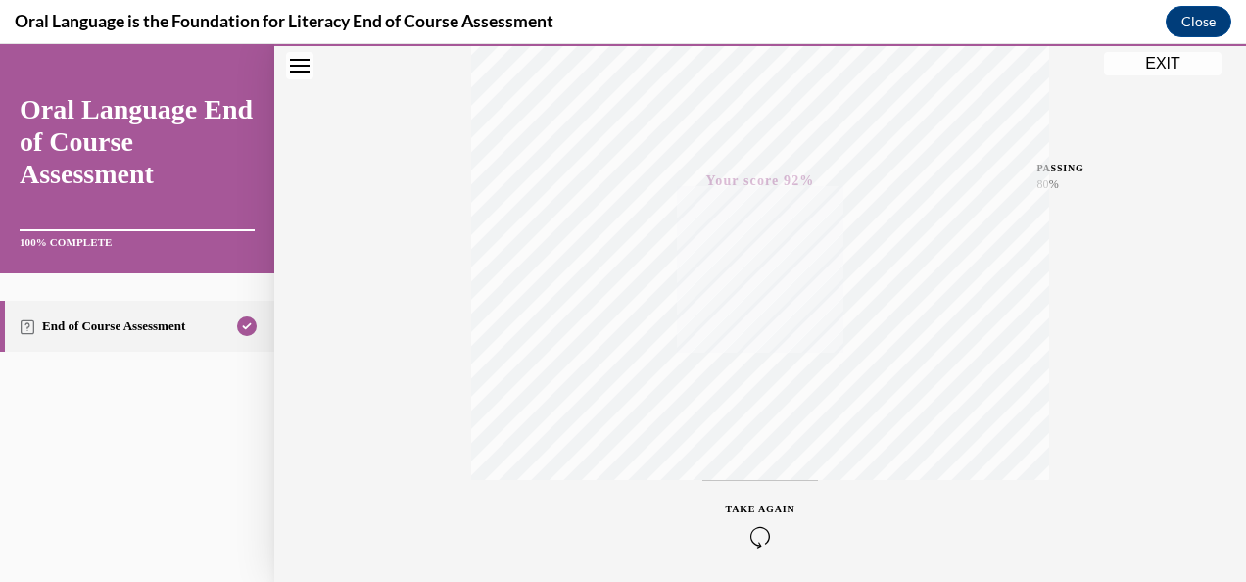
scroll to position [465, 0]
click at [751, 456] on icon "button" at bounding box center [761, 463] width 70 height 22
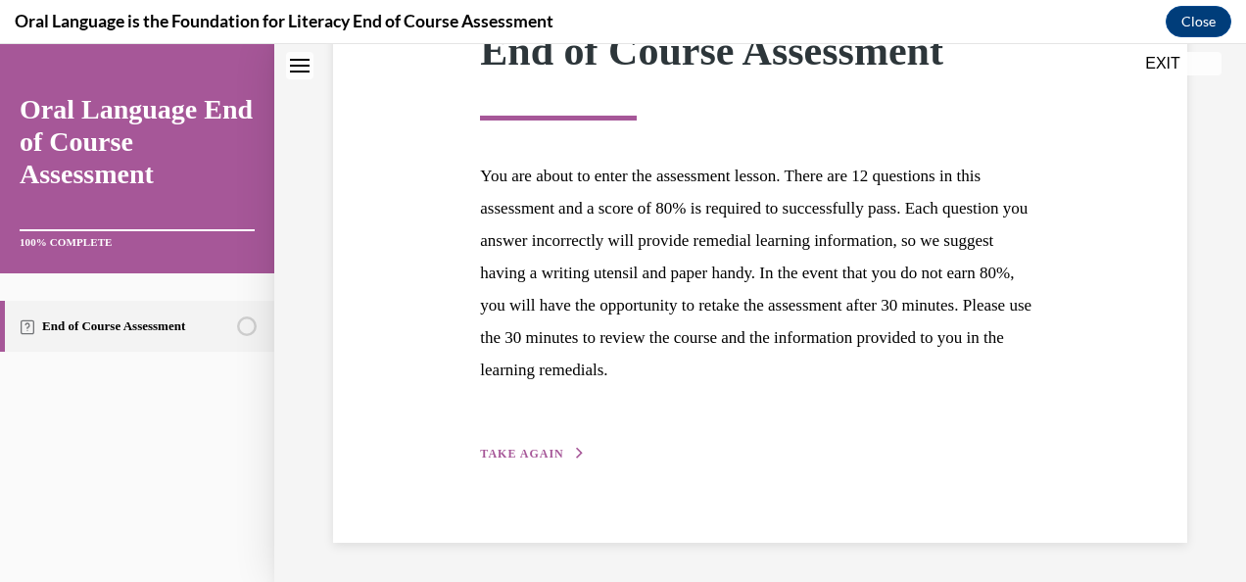
scroll to position [305, 0]
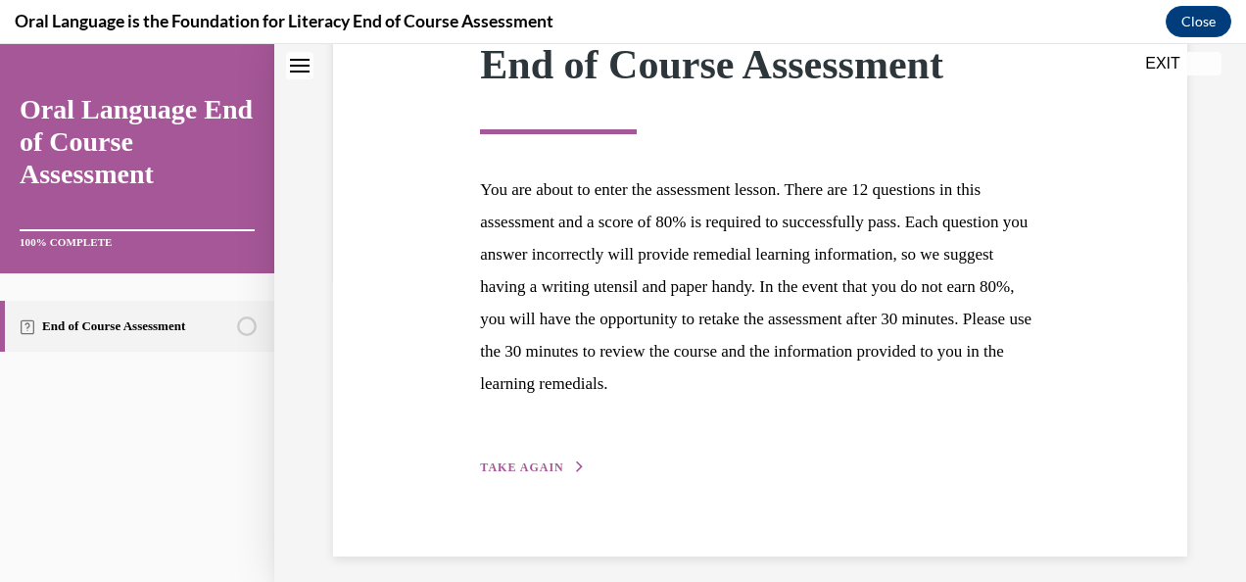
click at [525, 470] on span "TAKE AGAIN" at bounding box center [521, 467] width 83 height 14
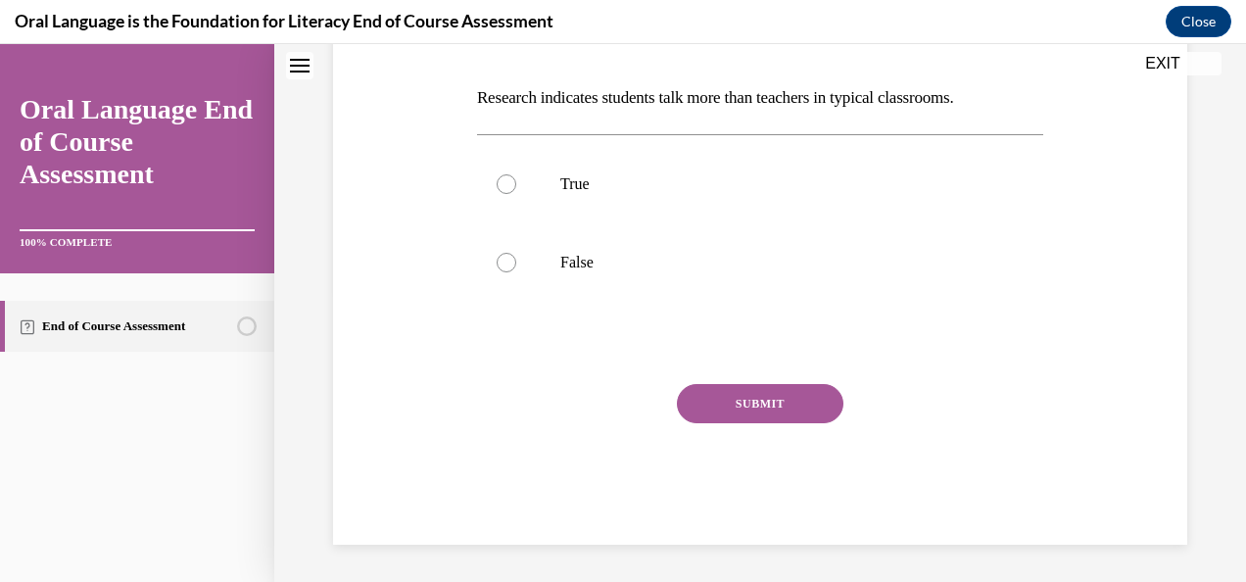
scroll to position [293, 0]
click at [510, 268] on label "False" at bounding box center [760, 261] width 566 height 78
click at [510, 268] on input "False" at bounding box center [506, 262] width 20 height 20
radio input "true"
click at [706, 397] on button "SUBMIT" at bounding box center [760, 402] width 166 height 39
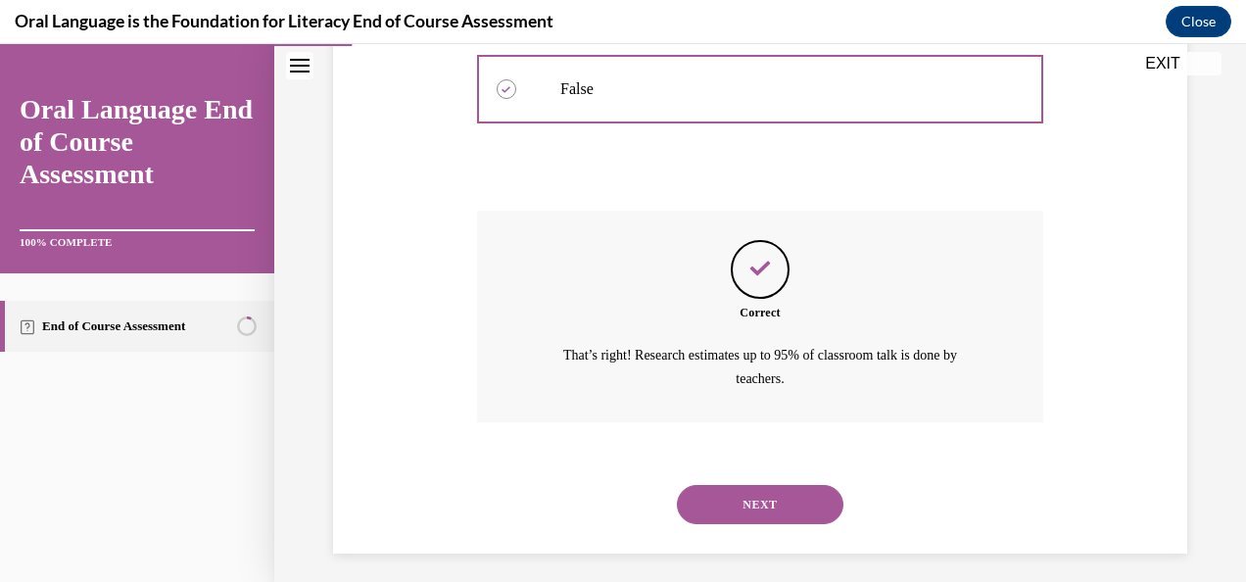
scroll to position [474, 0]
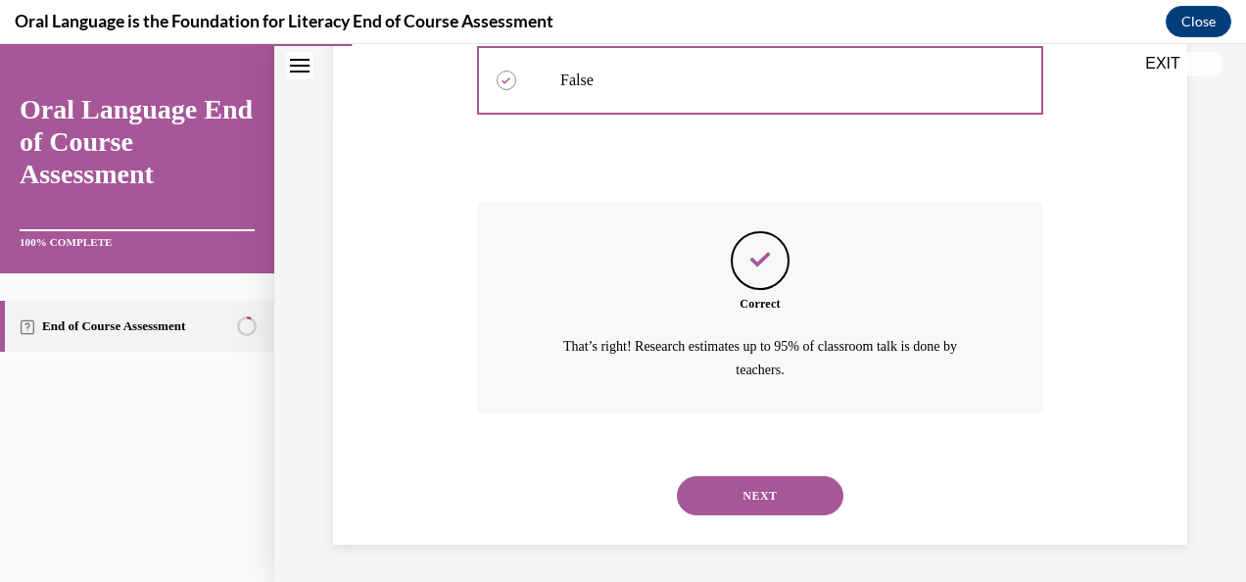
drag, startPoint x: 733, startPoint y: 492, endPoint x: 671, endPoint y: 472, distance: 65.7
click at [729, 492] on button "NEXT" at bounding box center [760, 495] width 166 height 39
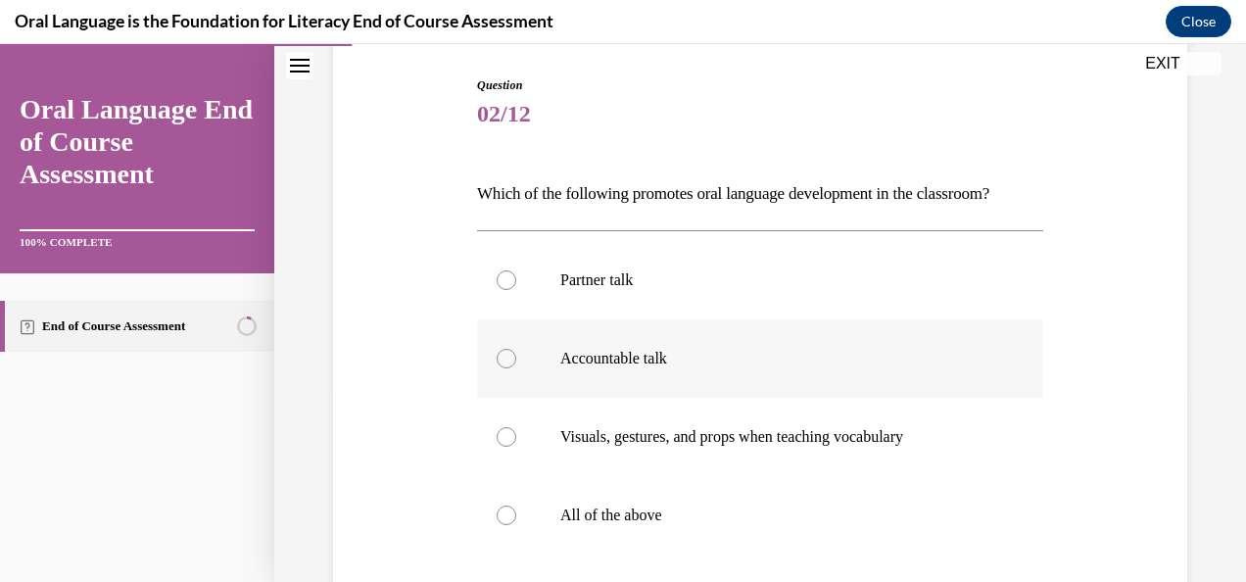
scroll to position [294, 0]
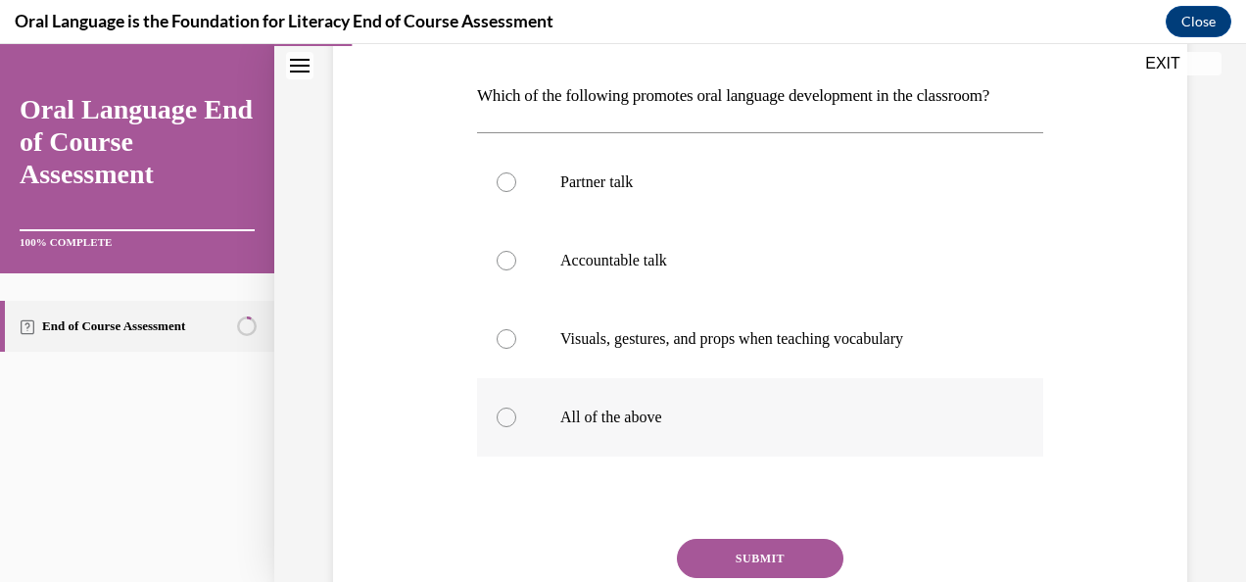
click at [511, 442] on label "All of the above" at bounding box center [760, 417] width 566 height 78
click at [511, 427] on input "All of the above" at bounding box center [506, 417] width 20 height 20
radio input "true"
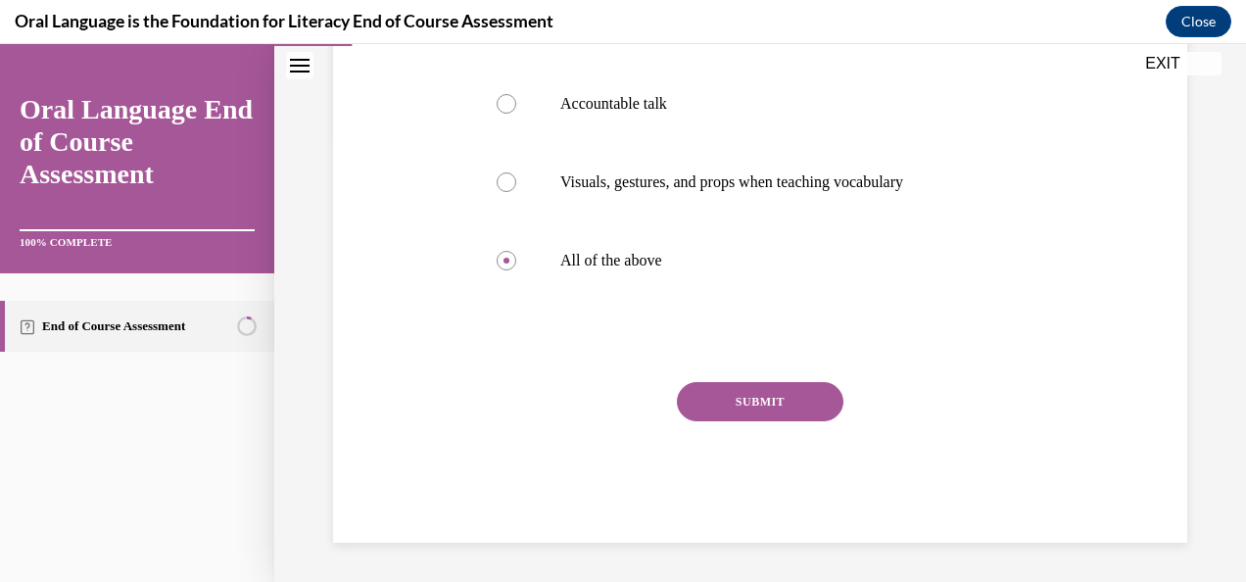
click at [738, 407] on button "SUBMIT" at bounding box center [760, 401] width 166 height 39
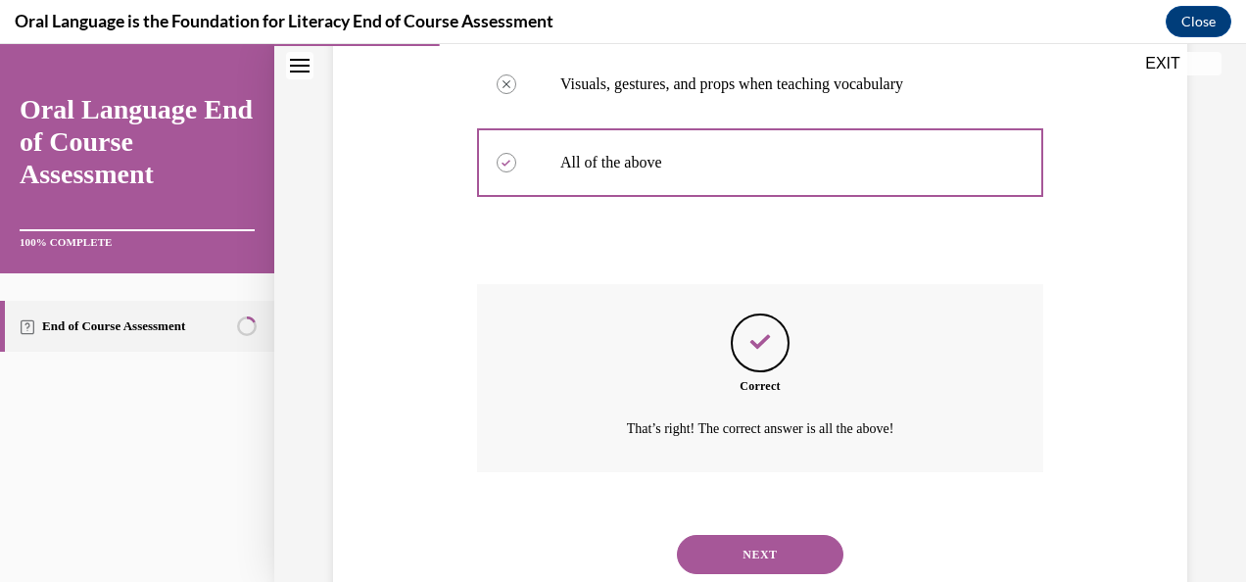
scroll to position [641, 0]
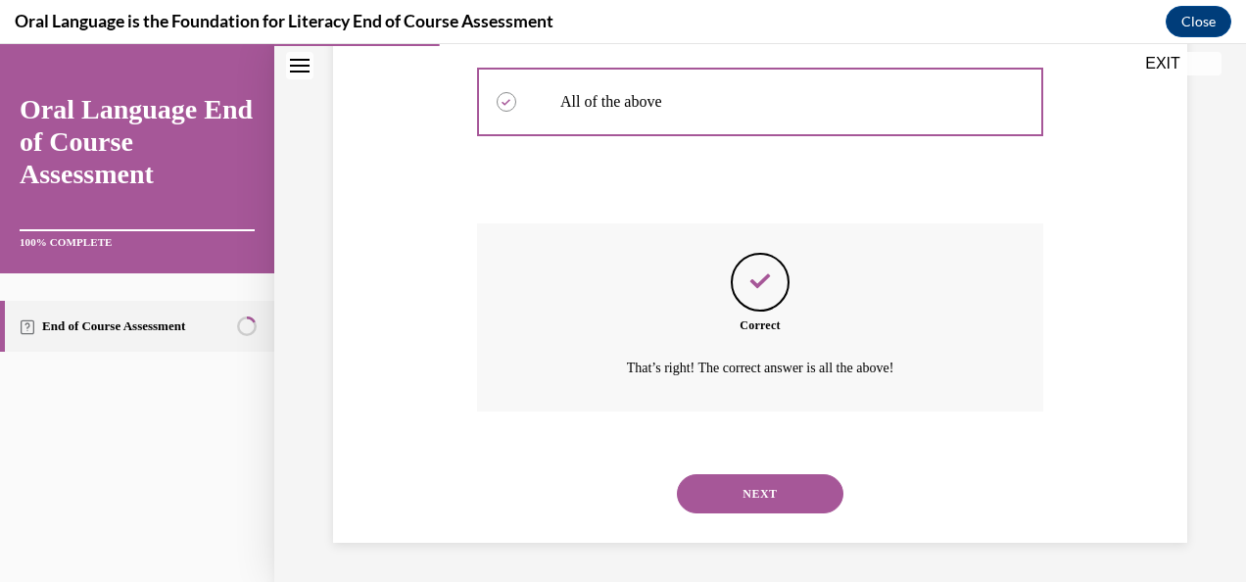
click at [766, 494] on button "NEXT" at bounding box center [760, 493] width 166 height 39
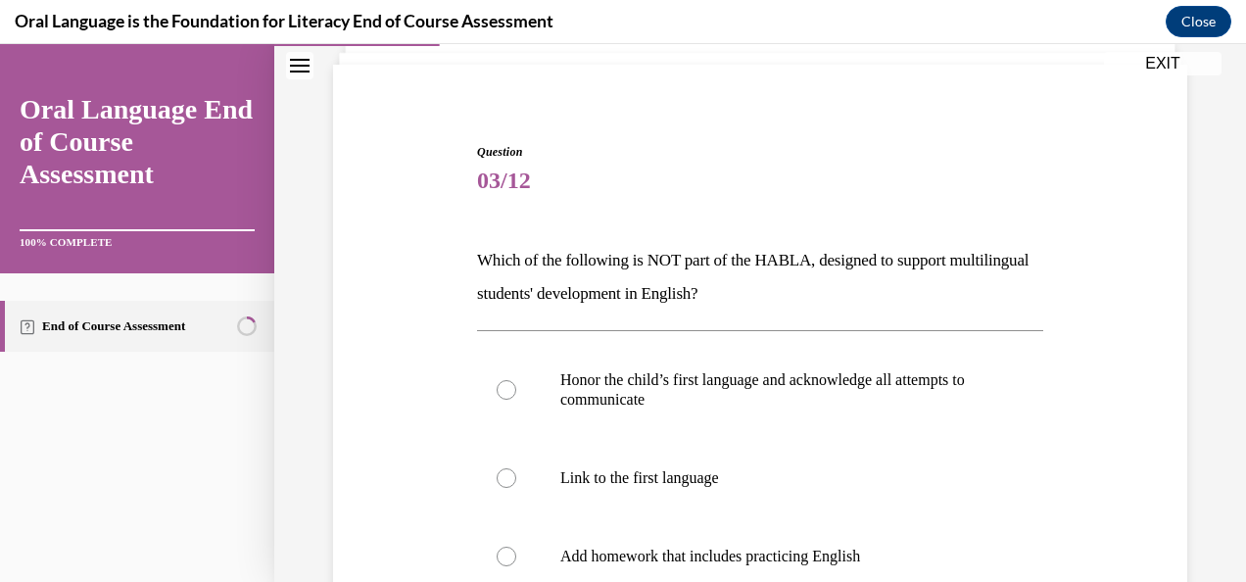
scroll to position [294, 0]
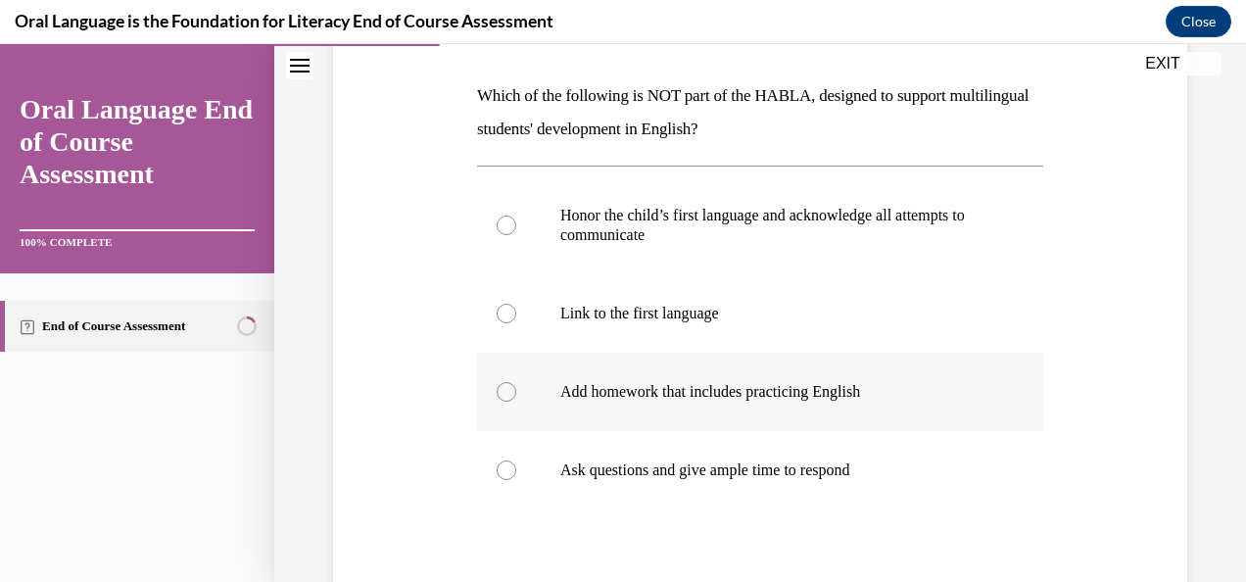
click at [512, 403] on label "Add homework that includes practicing English" at bounding box center [760, 392] width 566 height 78
click at [512, 401] on input "Add homework that includes practicing English" at bounding box center [506, 392] width 20 height 20
radio input "true"
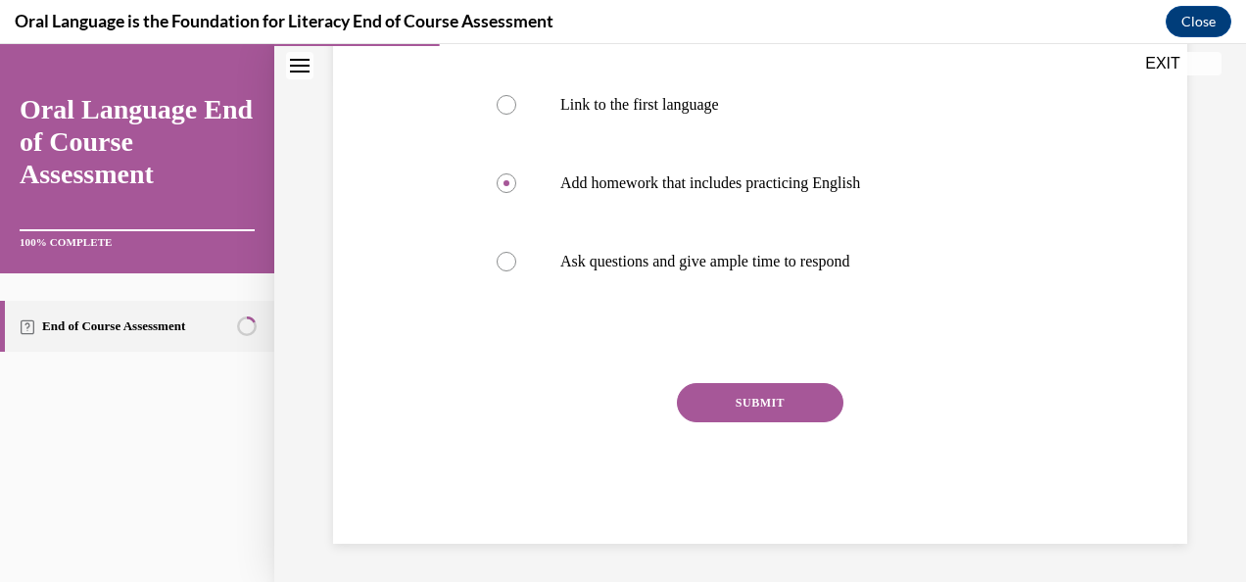
click at [720, 408] on button "SUBMIT" at bounding box center [760, 402] width 166 height 39
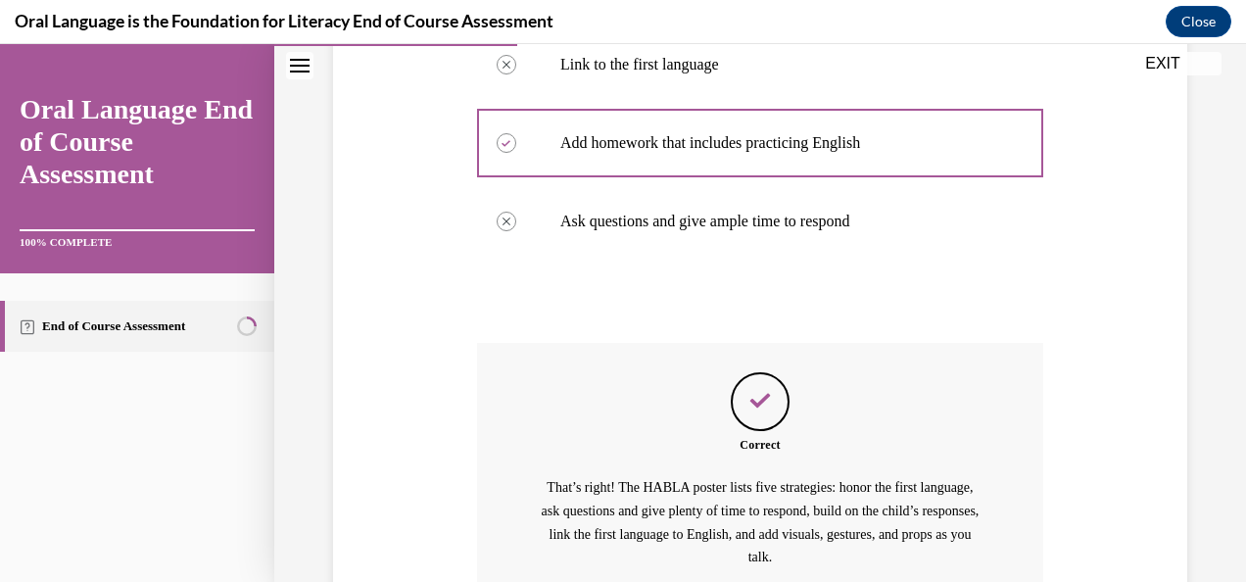
scroll to position [730, 0]
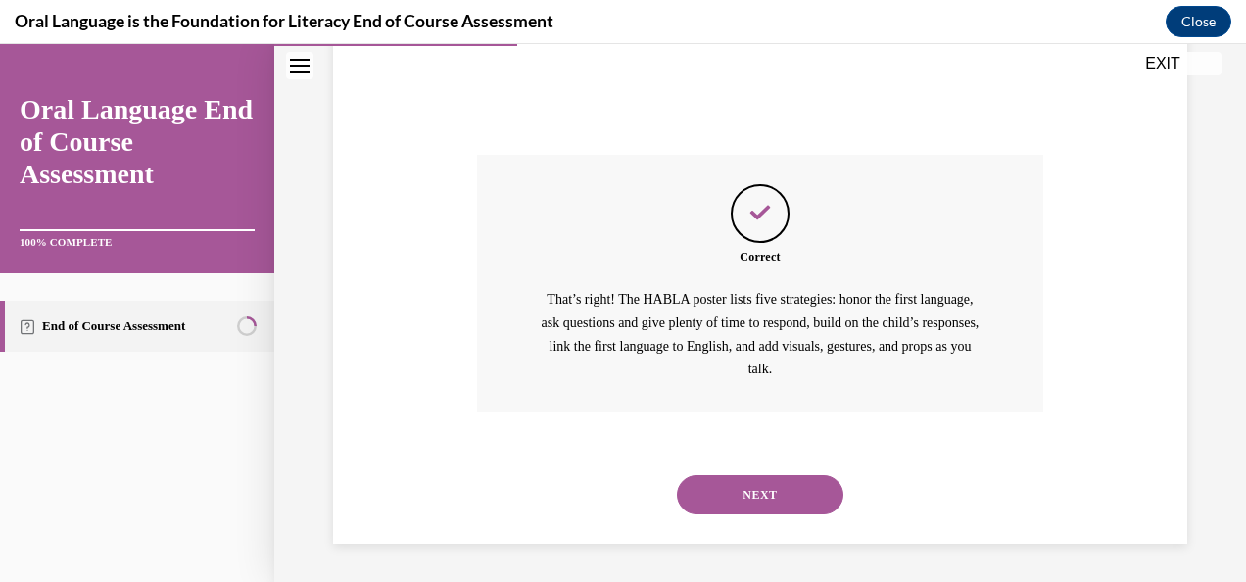
click at [707, 484] on button "NEXT" at bounding box center [760, 494] width 166 height 39
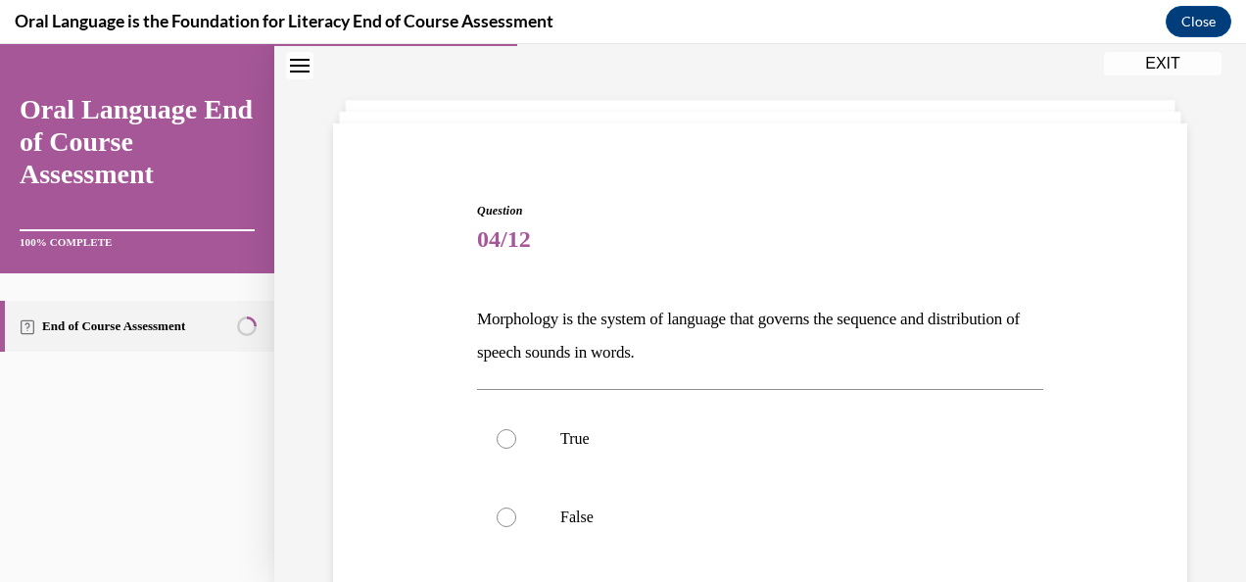
scroll to position [196, 0]
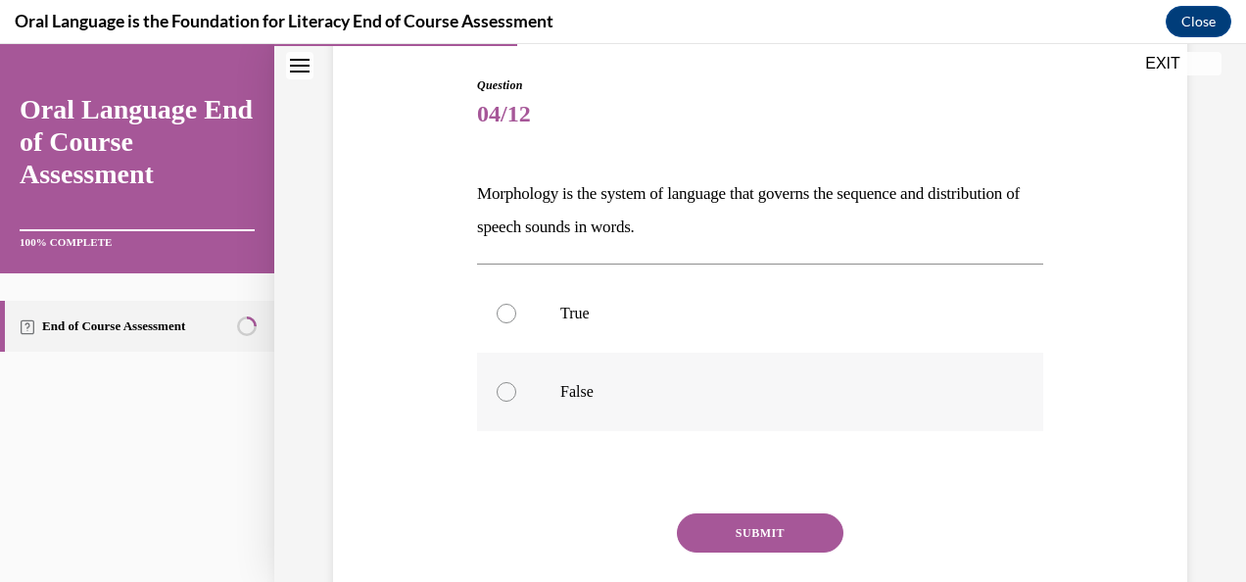
click at [506, 390] on div at bounding box center [506, 392] width 20 height 20
click at [506, 390] on input "False" at bounding box center [506, 392] width 20 height 20
radio input "true"
click at [731, 540] on button "SUBMIT" at bounding box center [760, 532] width 166 height 39
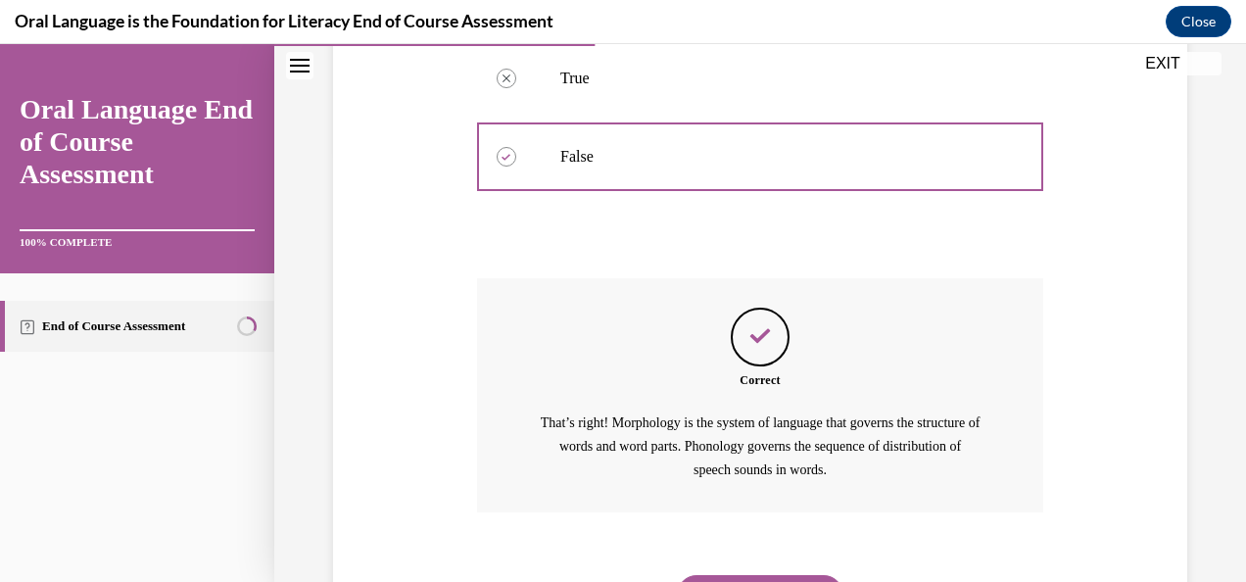
scroll to position [531, 0]
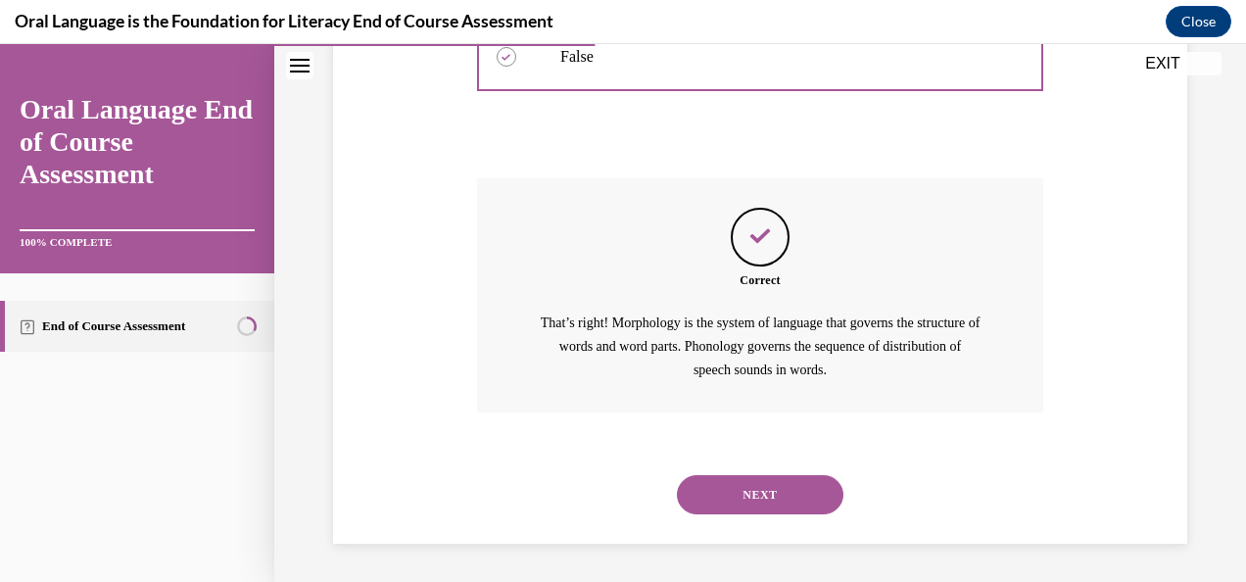
click at [745, 492] on button "NEXT" at bounding box center [760, 494] width 166 height 39
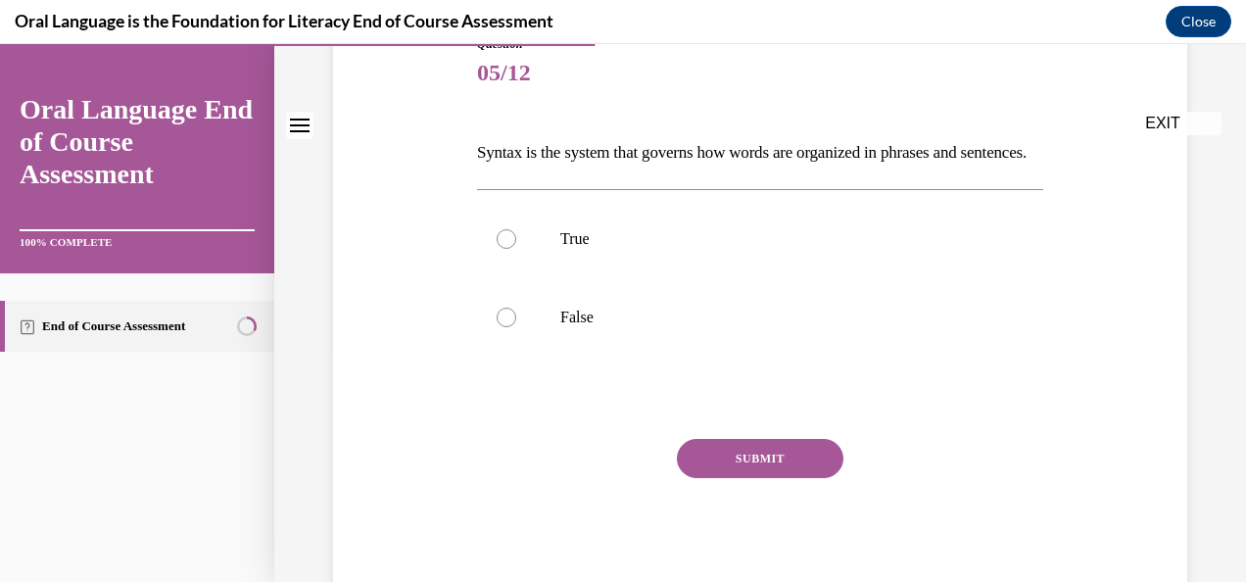
scroll to position [294, 0]
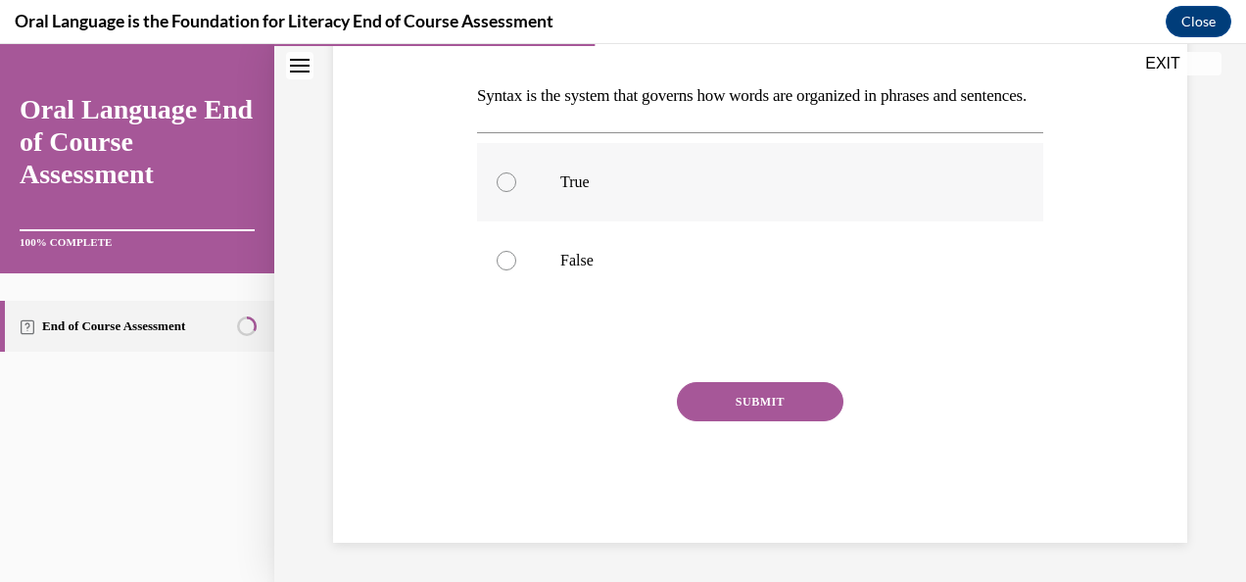
click at [504, 192] on div at bounding box center [506, 182] width 20 height 20
click at [504, 192] on input "True" at bounding box center [506, 182] width 20 height 20
radio input "true"
click at [713, 421] on button "SUBMIT" at bounding box center [760, 401] width 166 height 39
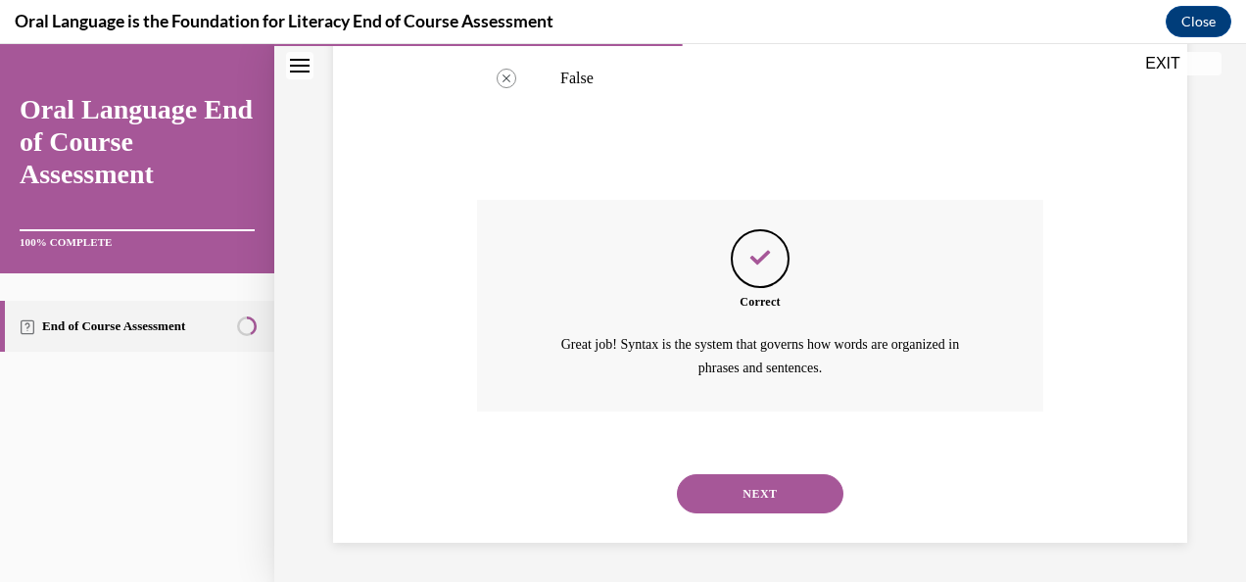
scroll to position [507, 0]
click at [720, 500] on button "NEXT" at bounding box center [760, 493] width 166 height 39
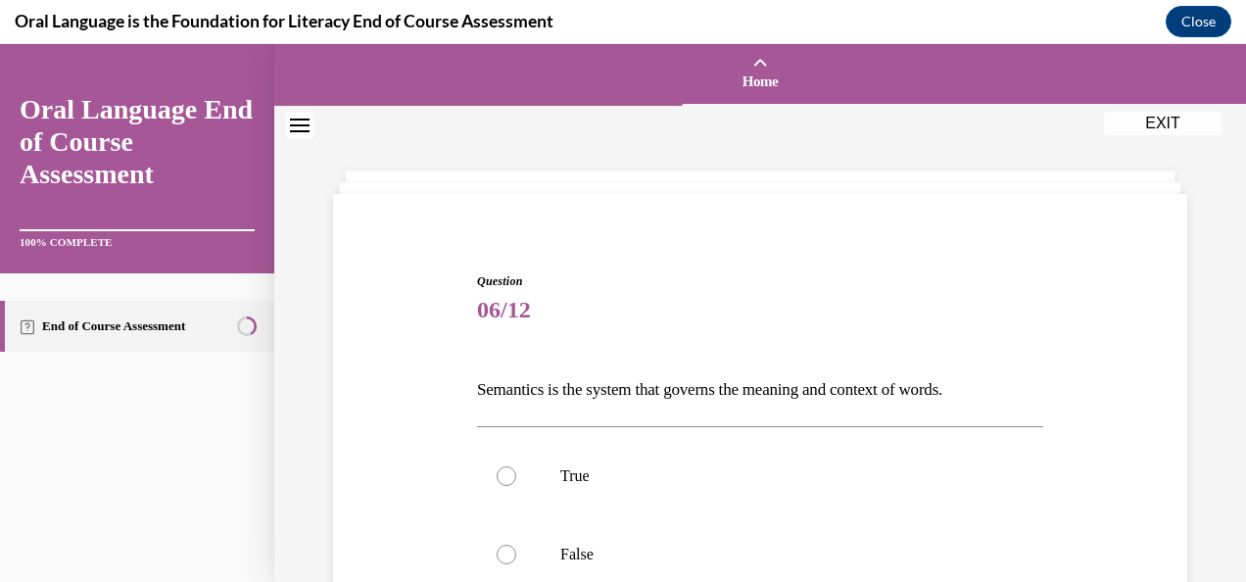
scroll to position [196, 0]
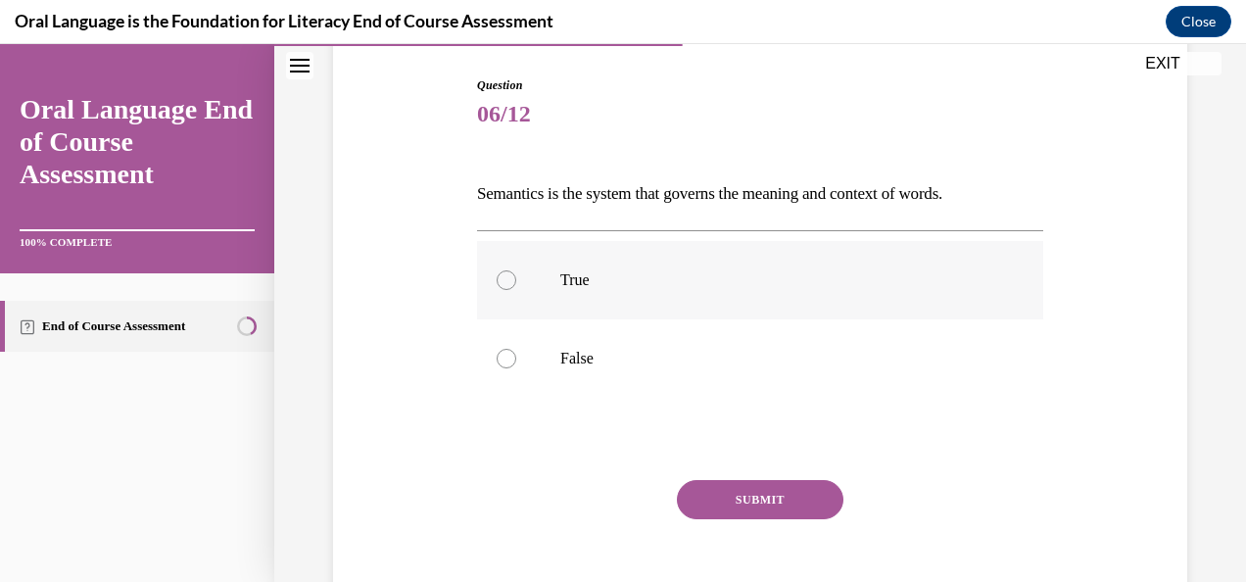
click at [509, 279] on div at bounding box center [506, 280] width 20 height 20
click at [509, 279] on input "True" at bounding box center [506, 280] width 20 height 20
radio input "true"
click at [725, 493] on button "SUBMIT" at bounding box center [760, 499] width 166 height 39
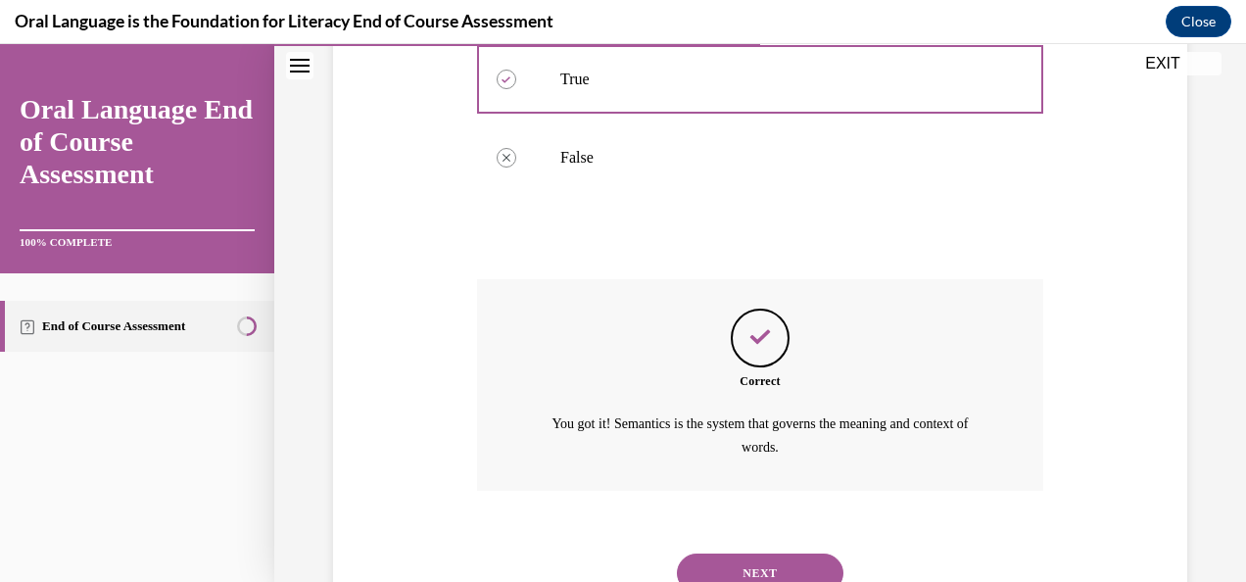
scroll to position [474, 0]
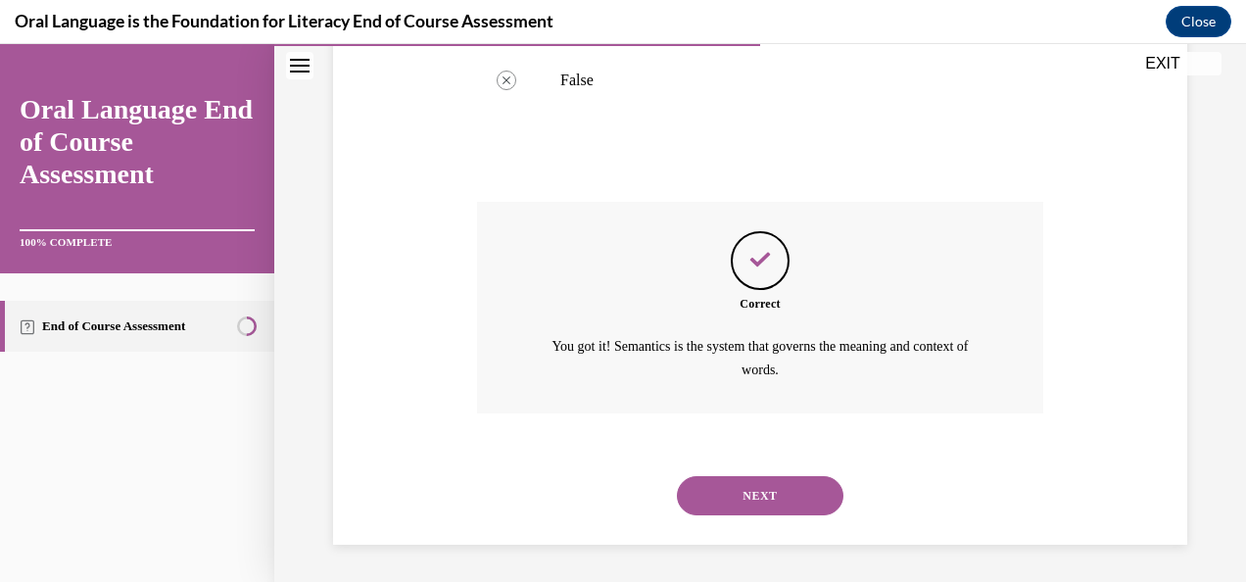
click at [739, 496] on button "NEXT" at bounding box center [760, 495] width 166 height 39
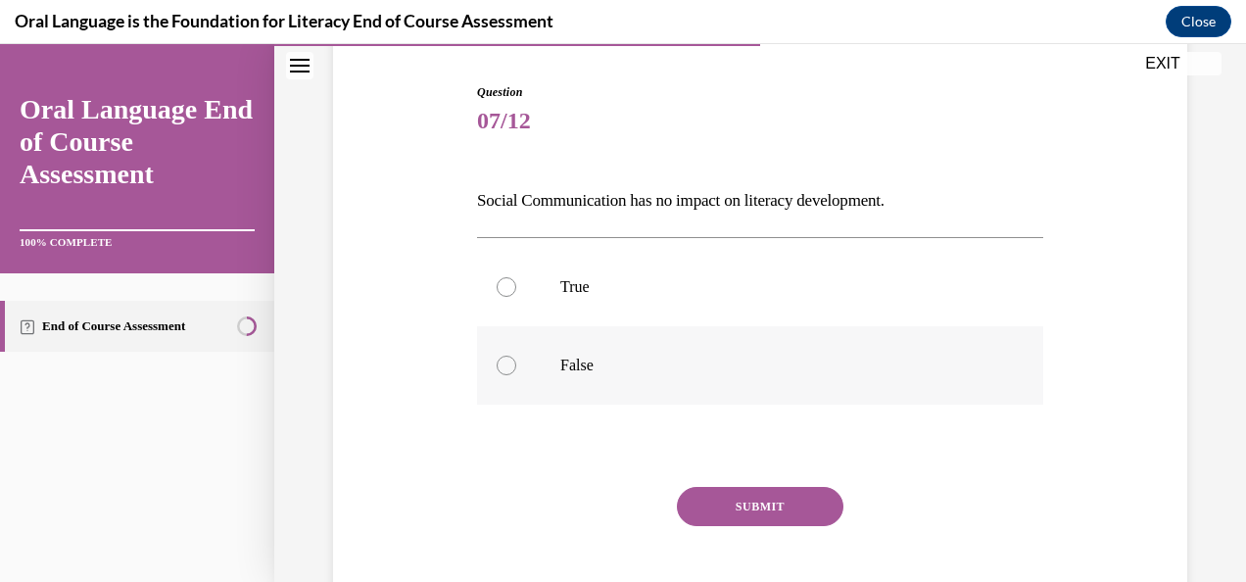
scroll to position [196, 0]
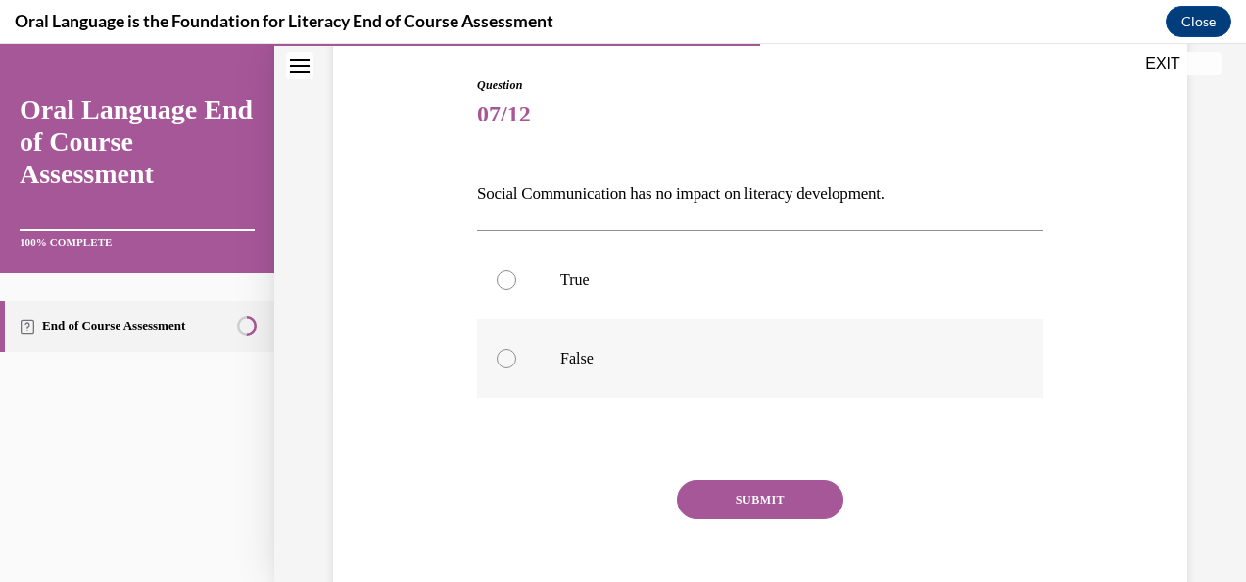
click at [501, 357] on div at bounding box center [506, 359] width 20 height 20
click at [501, 357] on input "False" at bounding box center [506, 359] width 20 height 20
radio input "true"
click at [713, 494] on button "SUBMIT" at bounding box center [760, 499] width 166 height 39
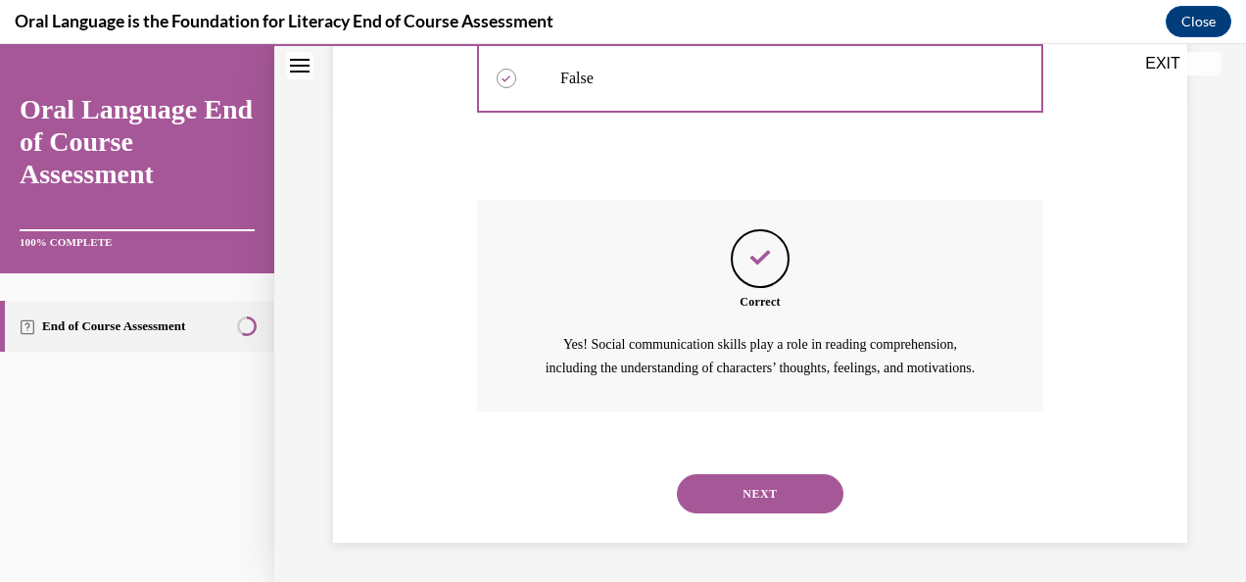
scroll to position [497, 0]
click at [707, 512] on button "NEXT" at bounding box center [760, 493] width 166 height 39
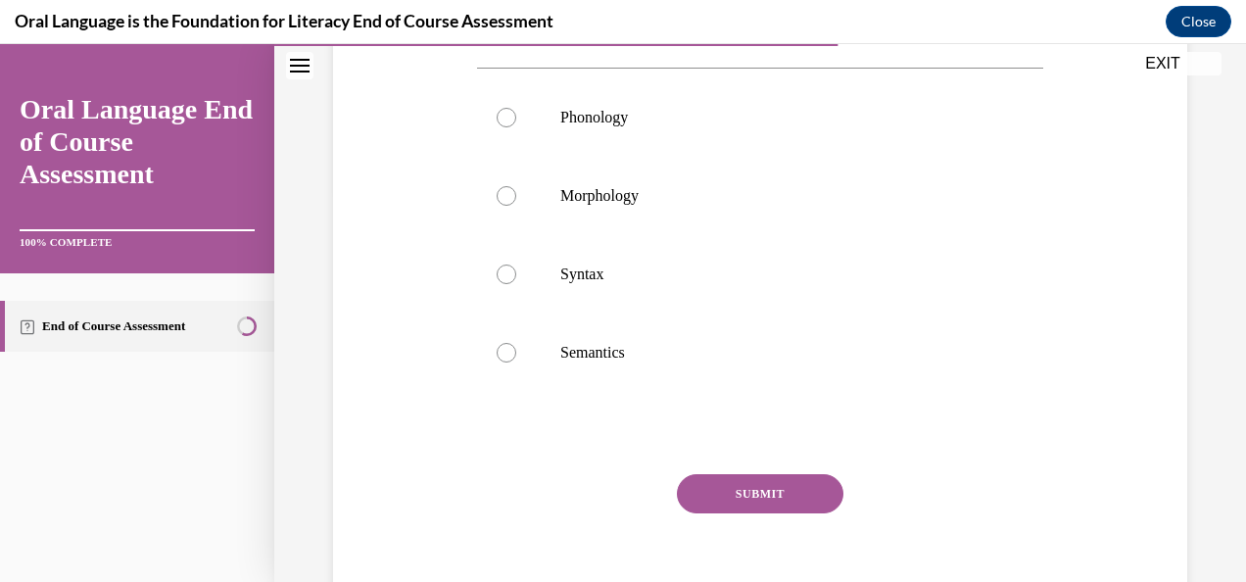
scroll to position [294, 0]
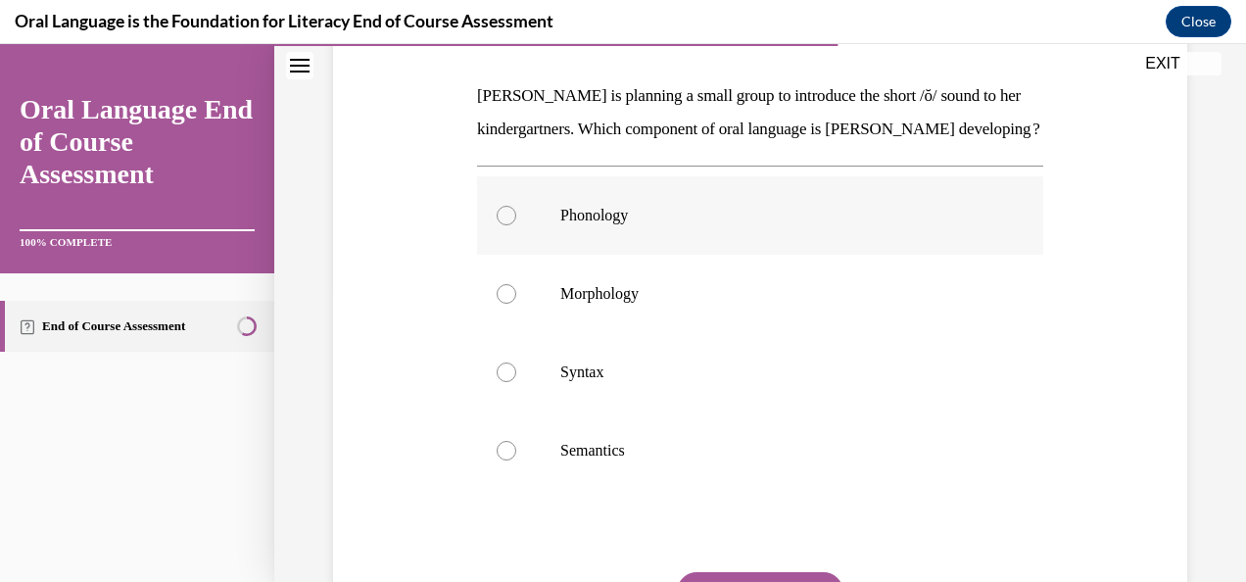
click at [503, 225] on div at bounding box center [506, 216] width 20 height 20
click at [503, 225] on input "Phonology" at bounding box center [506, 216] width 20 height 20
radio input "true"
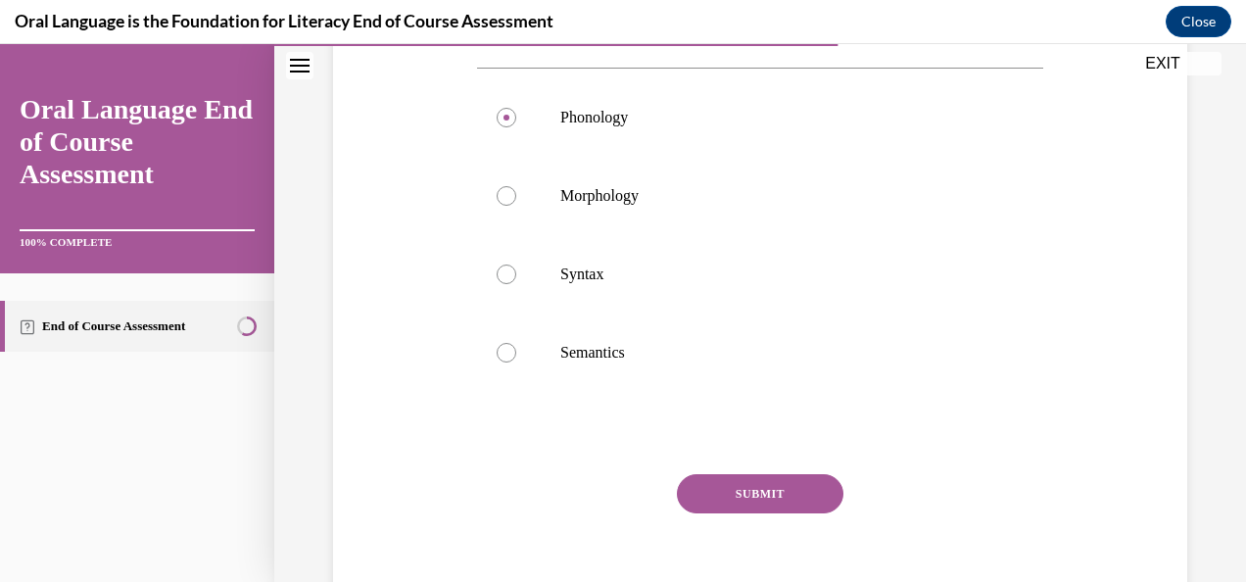
click at [754, 513] on button "SUBMIT" at bounding box center [760, 493] width 166 height 39
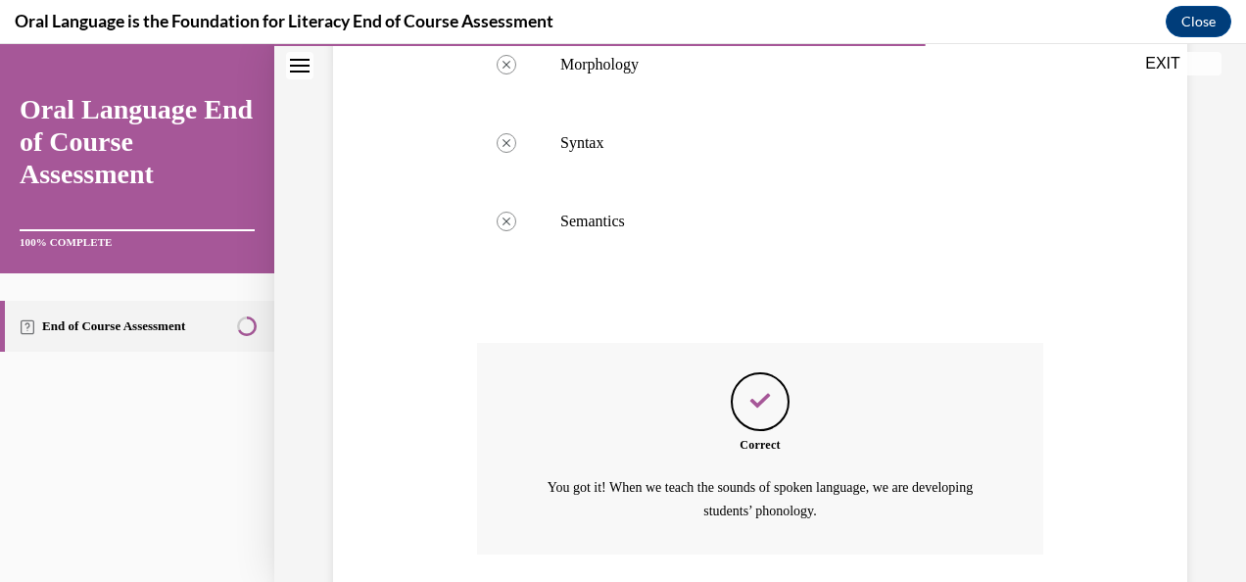
scroll to position [697, 0]
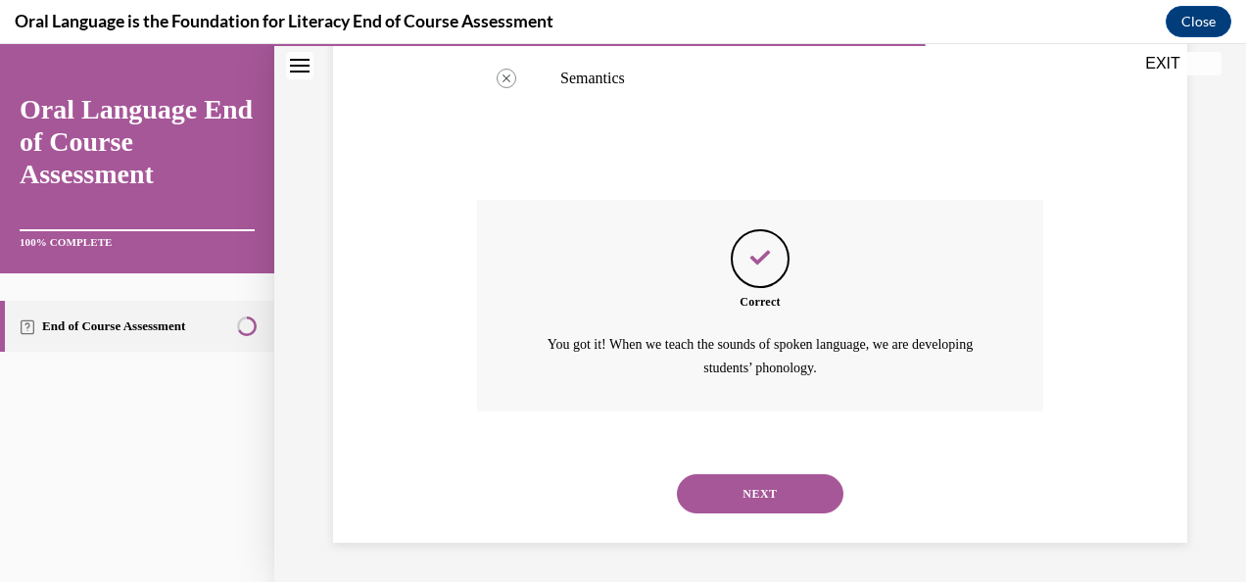
drag, startPoint x: 720, startPoint y: 496, endPoint x: 635, endPoint y: 463, distance: 91.5
click at [717, 496] on button "NEXT" at bounding box center [760, 493] width 166 height 39
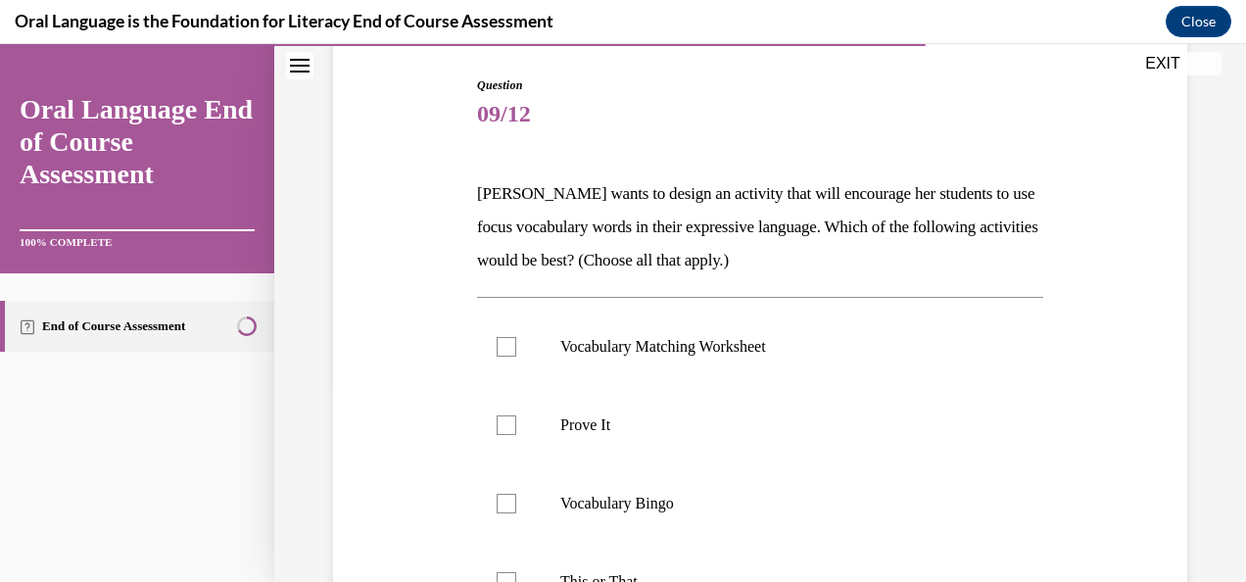
scroll to position [294, 0]
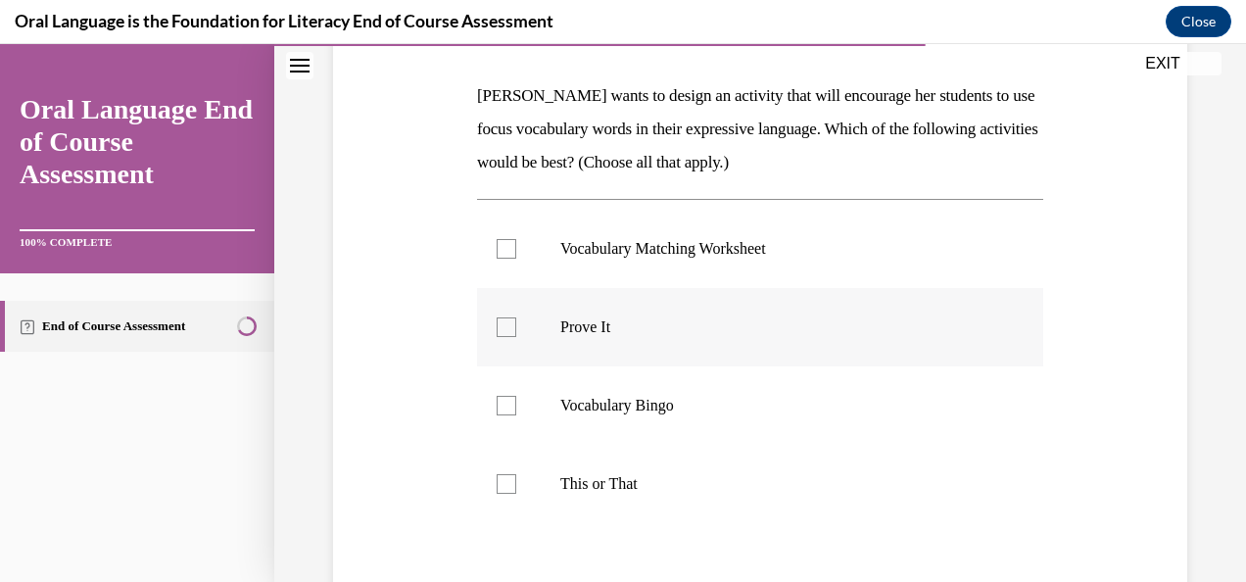
click at [496, 325] on div at bounding box center [506, 327] width 20 height 20
click at [496, 325] on input "Prove It" at bounding box center [506, 327] width 20 height 20
checkbox input "true"
click at [521, 471] on label "This or That" at bounding box center [760, 484] width 566 height 78
click at [516, 474] on input "This or That" at bounding box center [506, 484] width 20 height 20
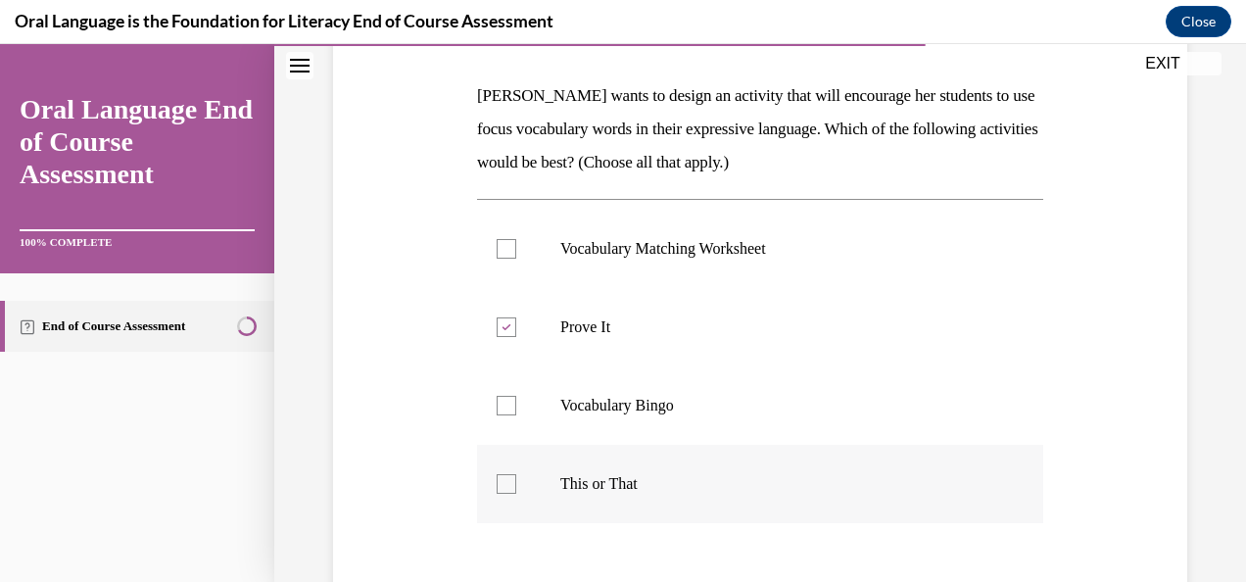
checkbox input "true"
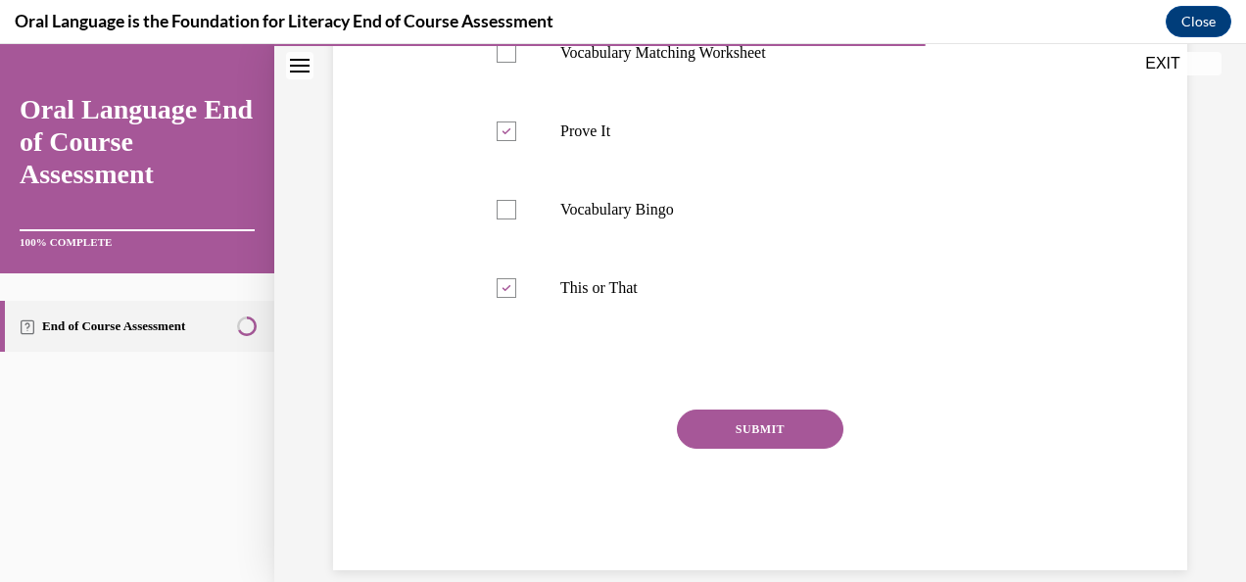
click at [752, 425] on button "SUBMIT" at bounding box center [760, 428] width 166 height 39
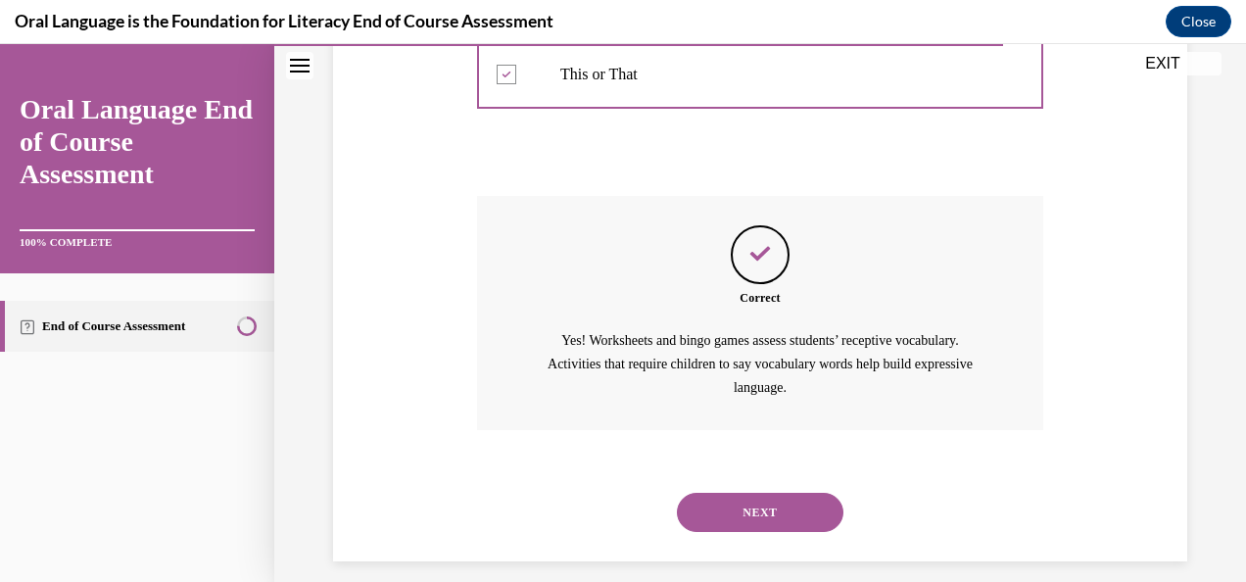
scroll to position [721, 0]
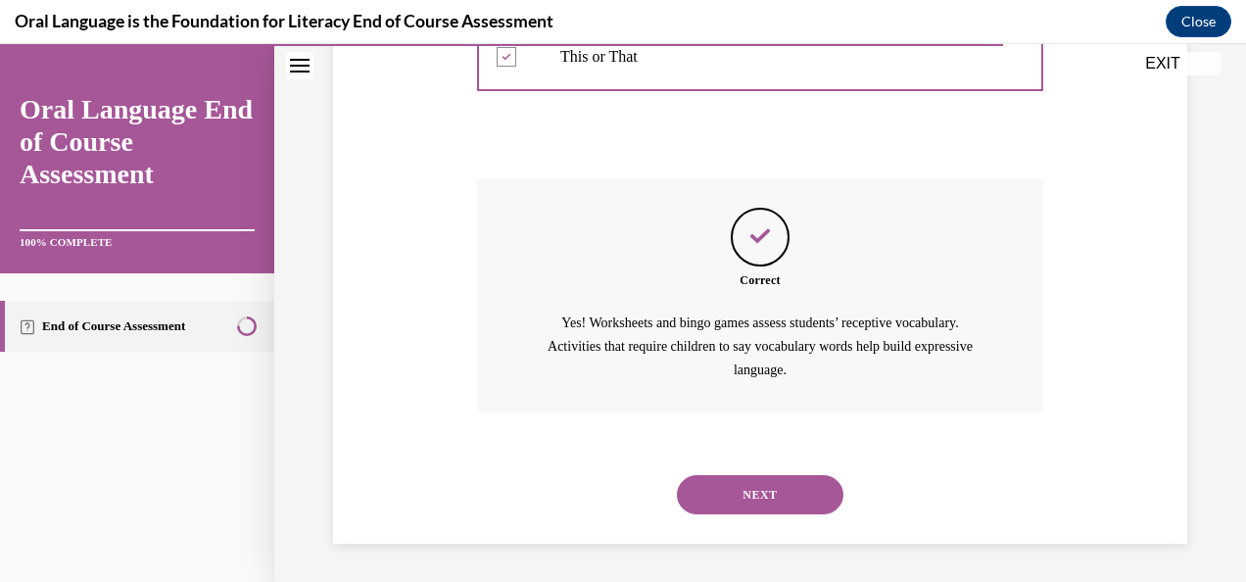
click at [734, 499] on button "NEXT" at bounding box center [760, 494] width 166 height 39
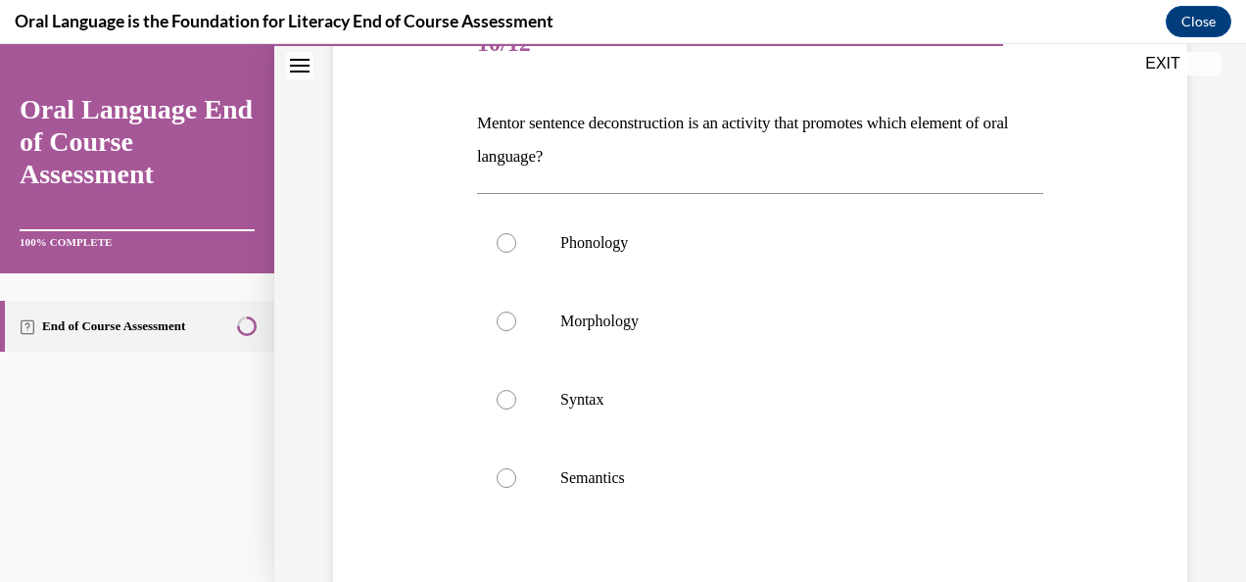
scroll to position [294, 0]
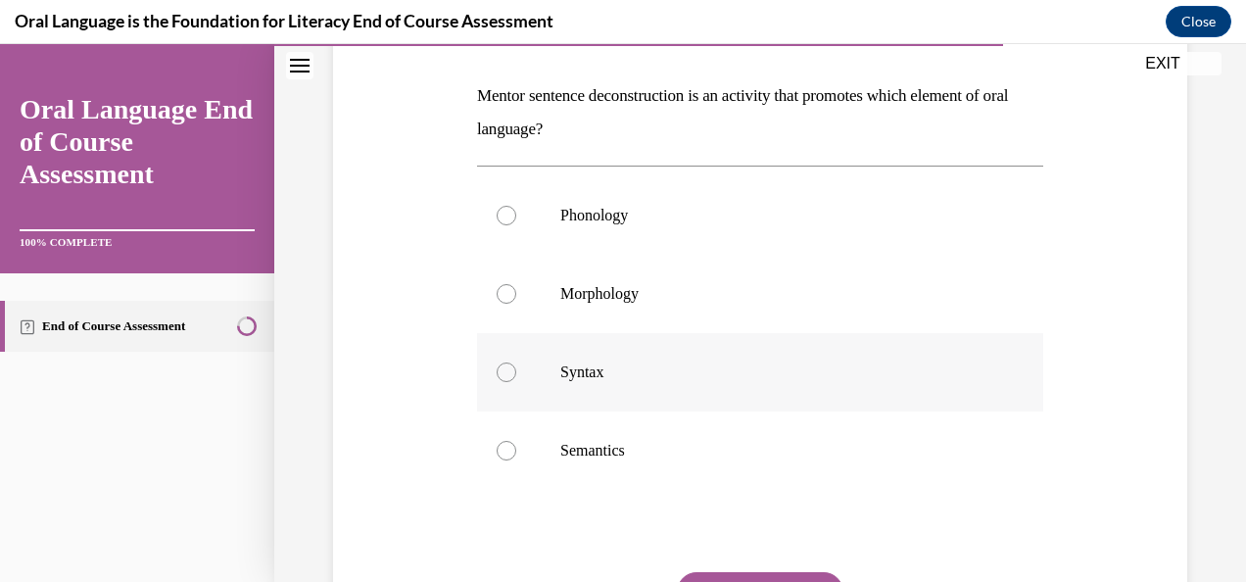
click at [496, 375] on div at bounding box center [506, 372] width 20 height 20
click at [496, 375] on input "Syntax" at bounding box center [506, 372] width 20 height 20
radio input "true"
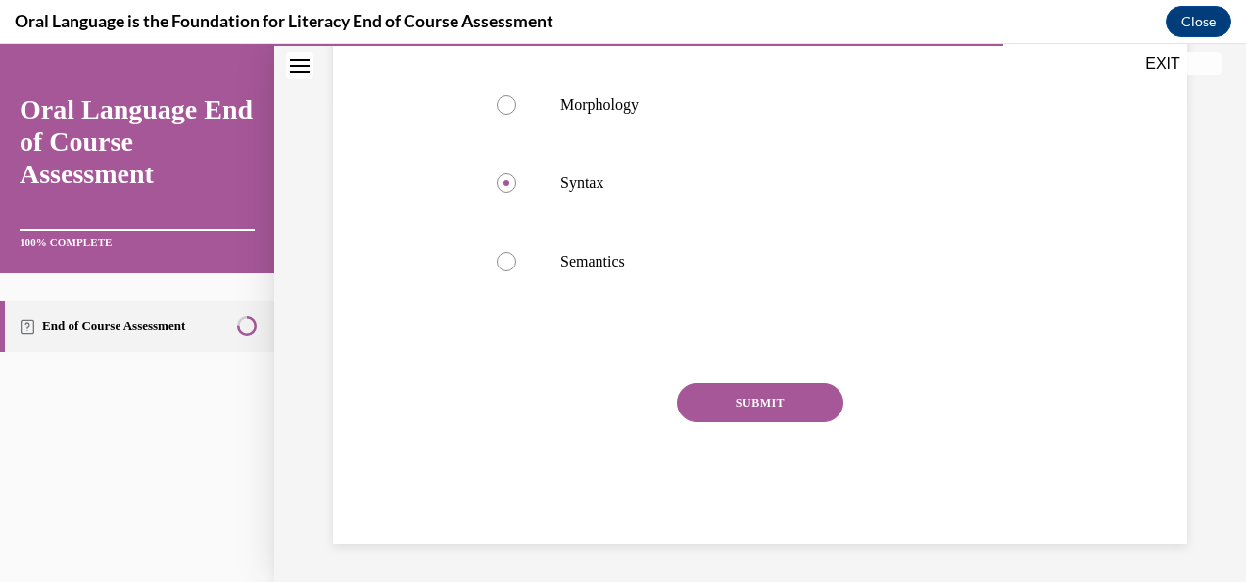
click at [760, 403] on button "SUBMIT" at bounding box center [760, 402] width 166 height 39
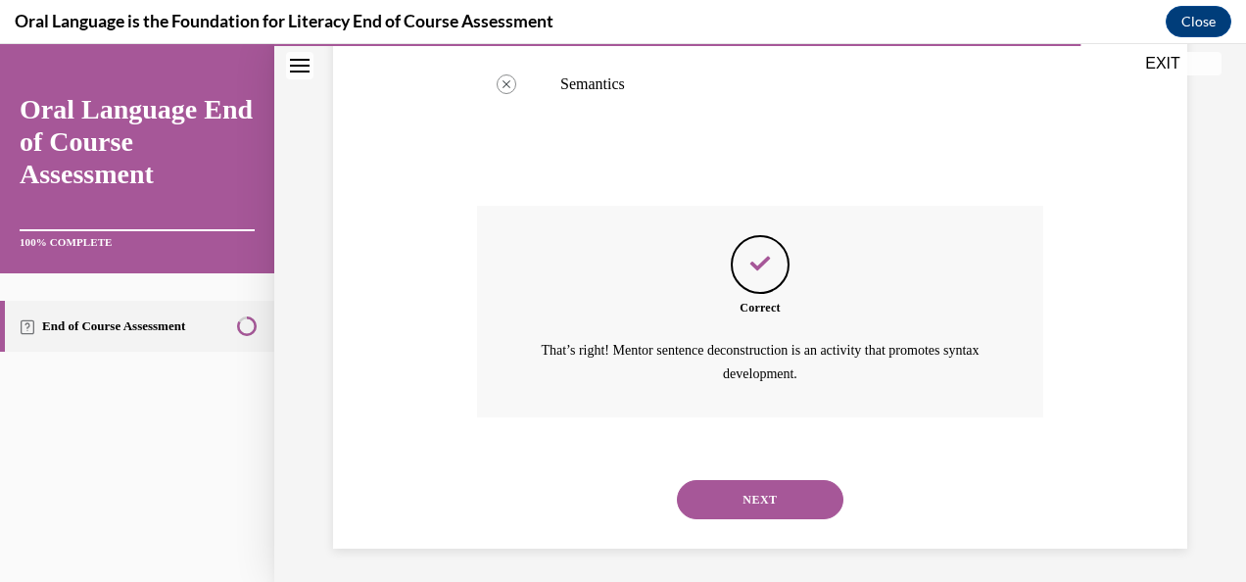
scroll to position [664, 0]
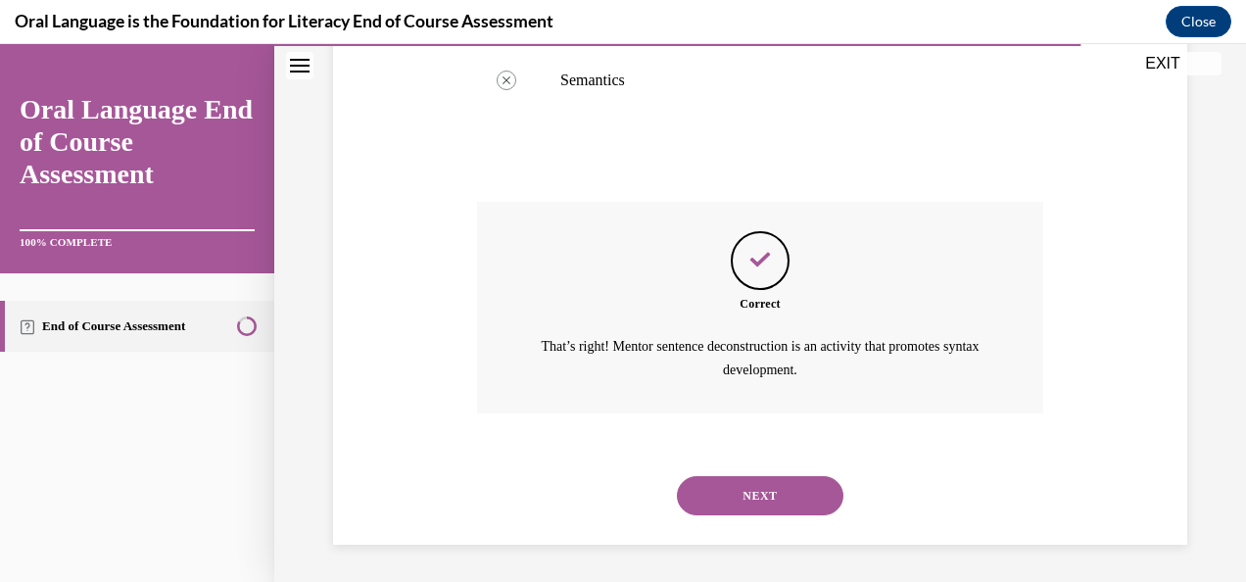
click at [699, 499] on button "NEXT" at bounding box center [760, 495] width 166 height 39
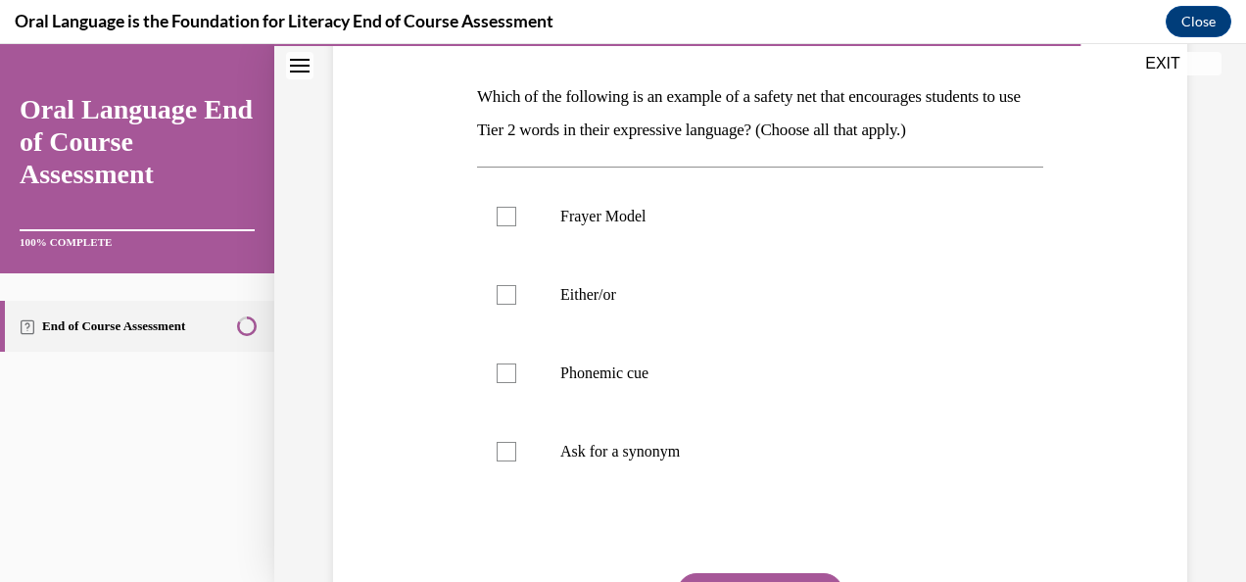
scroll to position [294, 0]
click at [506, 289] on div at bounding box center [506, 294] width 20 height 20
click at [506, 289] on input "Either/or" at bounding box center [506, 294] width 20 height 20
checkbox input "true"
click at [509, 377] on div at bounding box center [506, 372] width 20 height 20
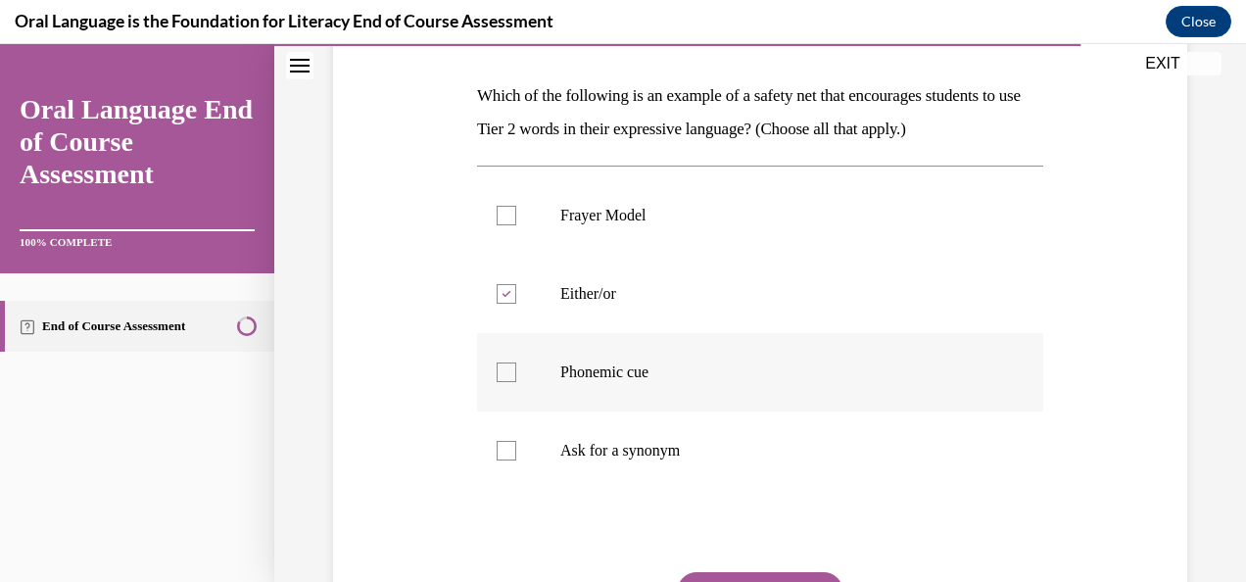
click at [509, 377] on input "Phonemic cue" at bounding box center [506, 372] width 20 height 20
checkbox input "true"
click at [504, 452] on div at bounding box center [506, 451] width 20 height 20
click at [504, 452] on input "Ask for a synonym" at bounding box center [506, 451] width 20 height 20
checkbox input "true"
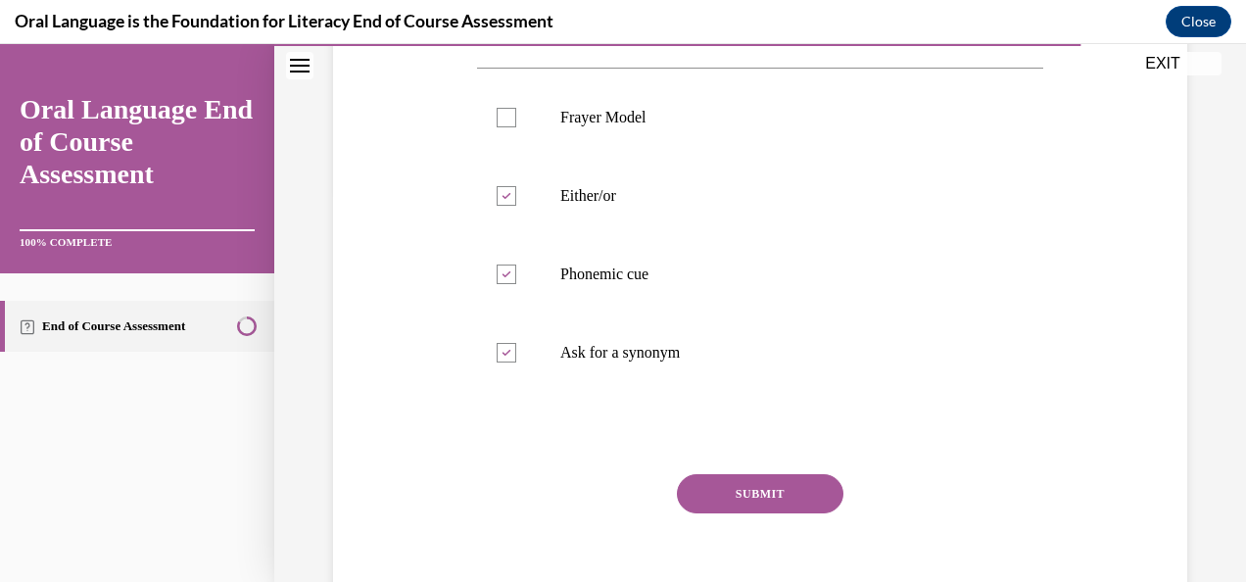
click at [734, 490] on button "SUBMIT" at bounding box center [760, 493] width 166 height 39
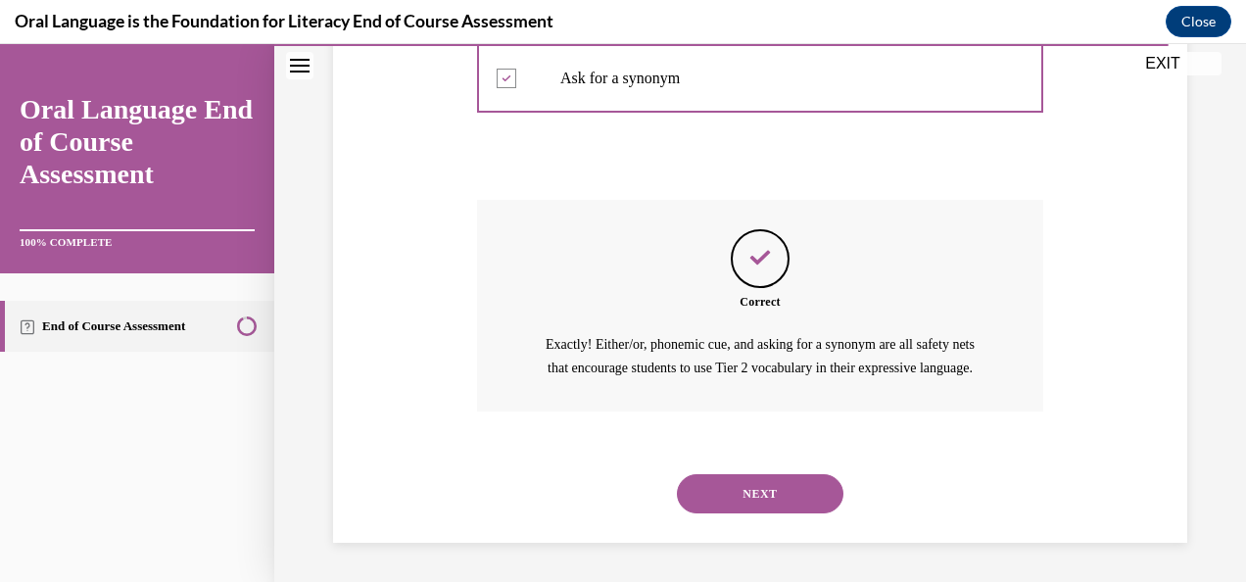
scroll to position [687, 0]
click at [699, 494] on button "NEXT" at bounding box center [760, 493] width 166 height 39
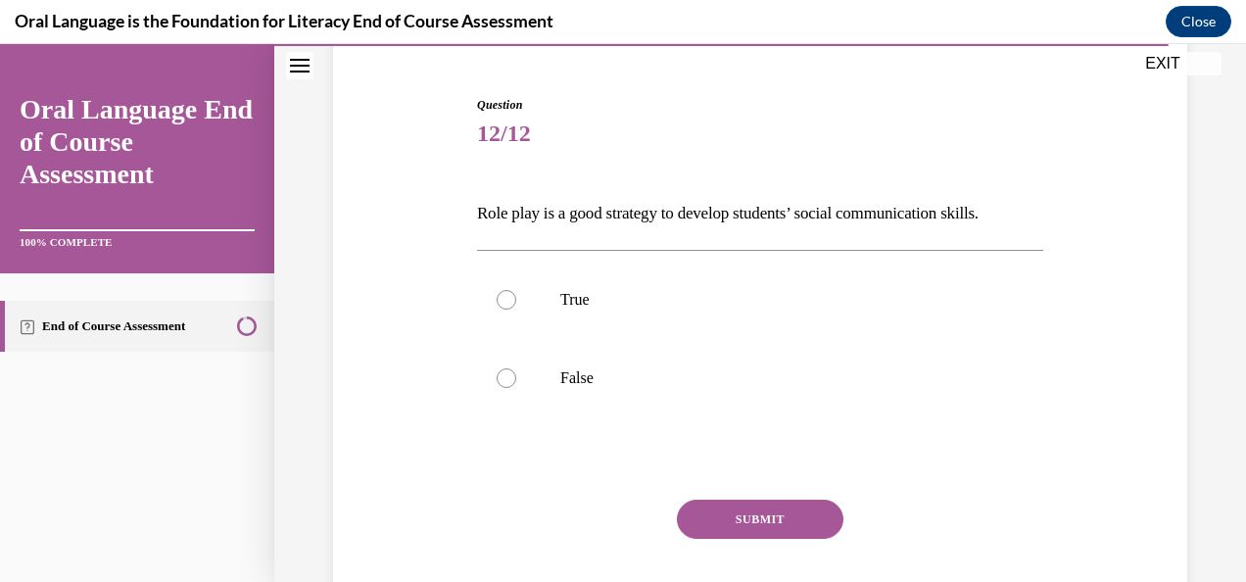
scroll to position [196, 0]
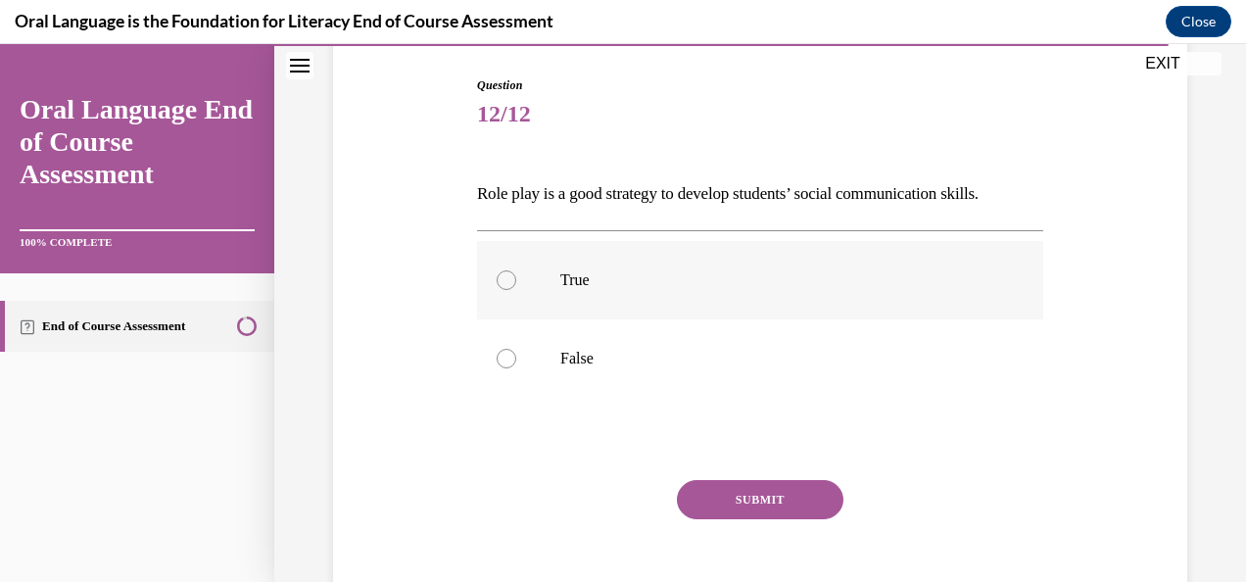
click at [497, 281] on div at bounding box center [506, 280] width 20 height 20
click at [497, 281] on input "True" at bounding box center [506, 280] width 20 height 20
radio input "true"
click at [726, 498] on button "SUBMIT" at bounding box center [760, 499] width 166 height 39
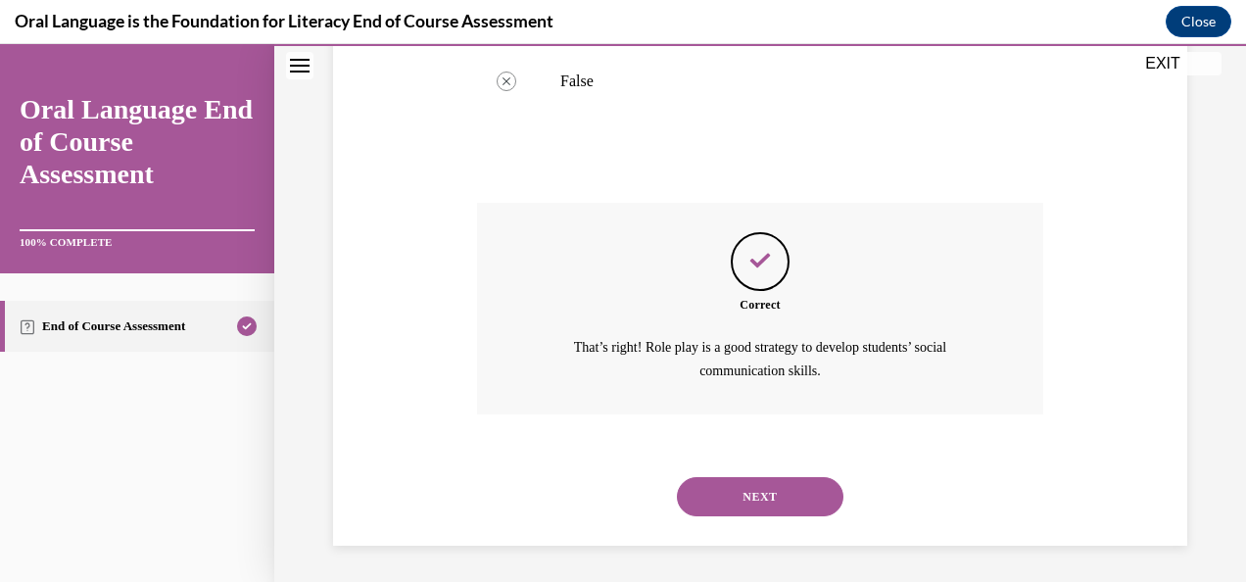
scroll to position [474, 0]
click at [728, 492] on button "NEXT" at bounding box center [760, 495] width 166 height 39
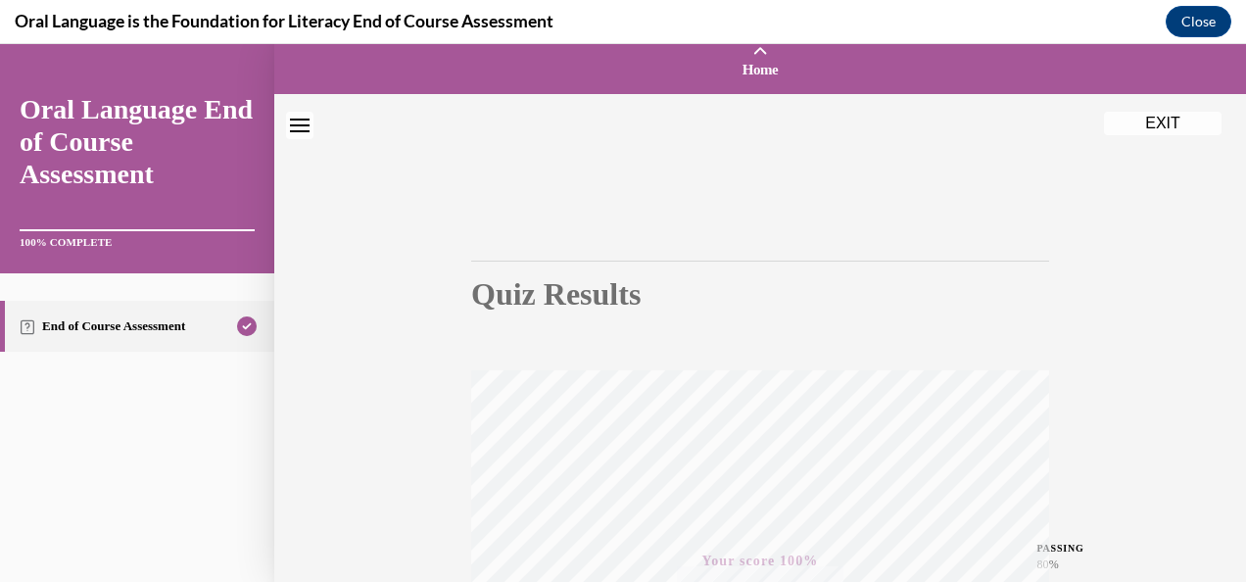
scroll to position [0, 0]
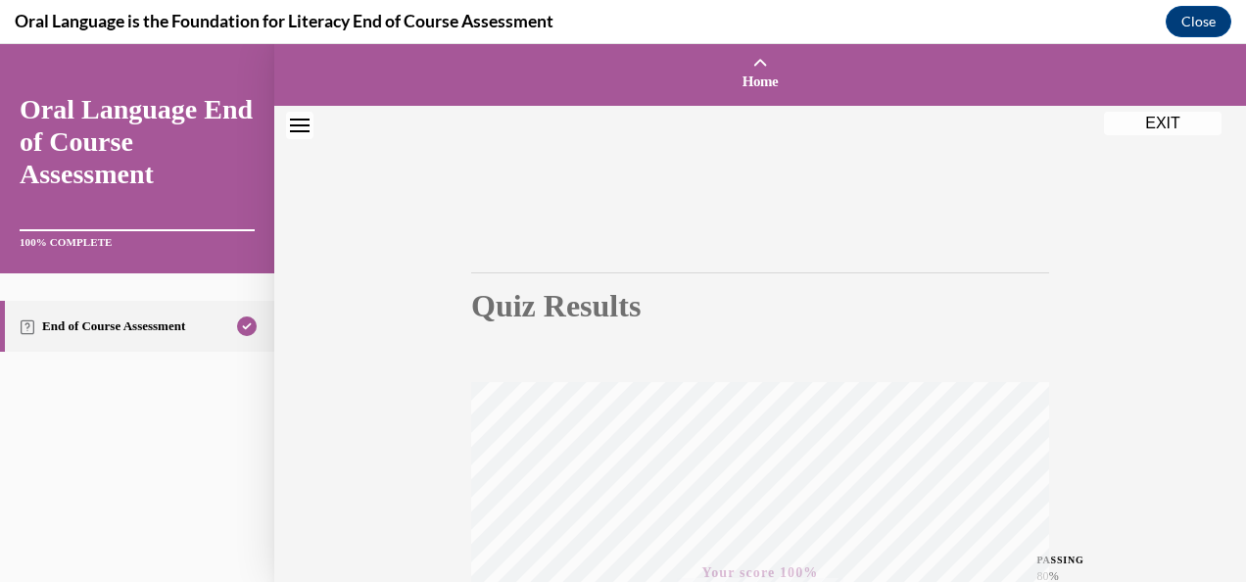
click at [1162, 135] on div "Quiz Results PASSING 80% Your score 100% Passed PASSING 80% Your score Your sco…" at bounding box center [759, 577] width 971 height 942
click at [1156, 124] on button "EXIT" at bounding box center [1163, 124] width 118 height 24
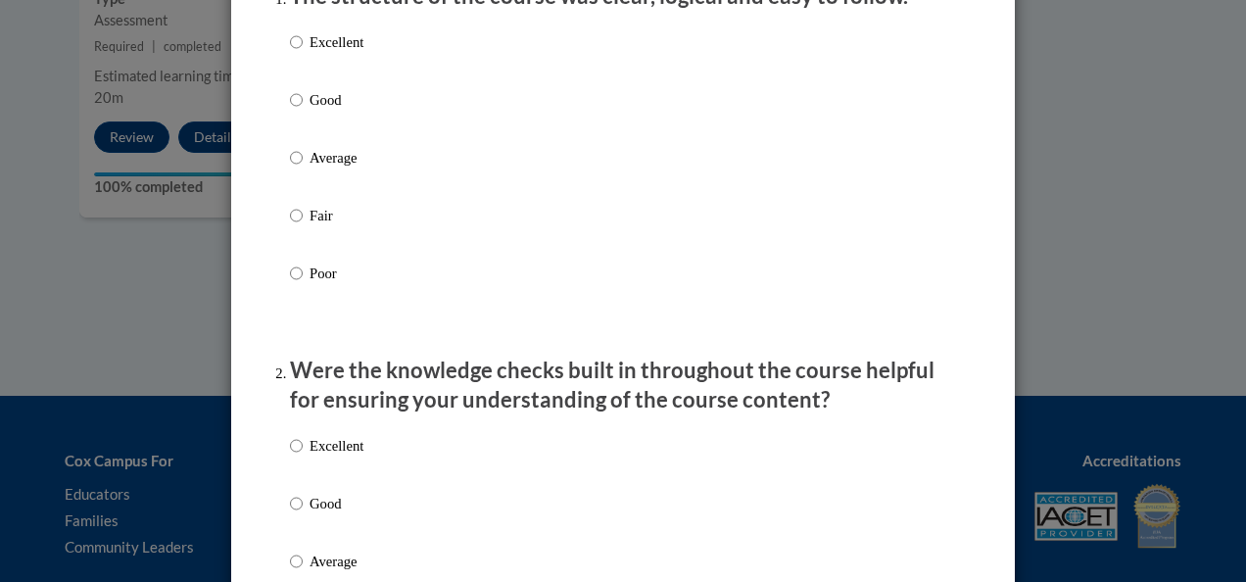
scroll to position [294, 0]
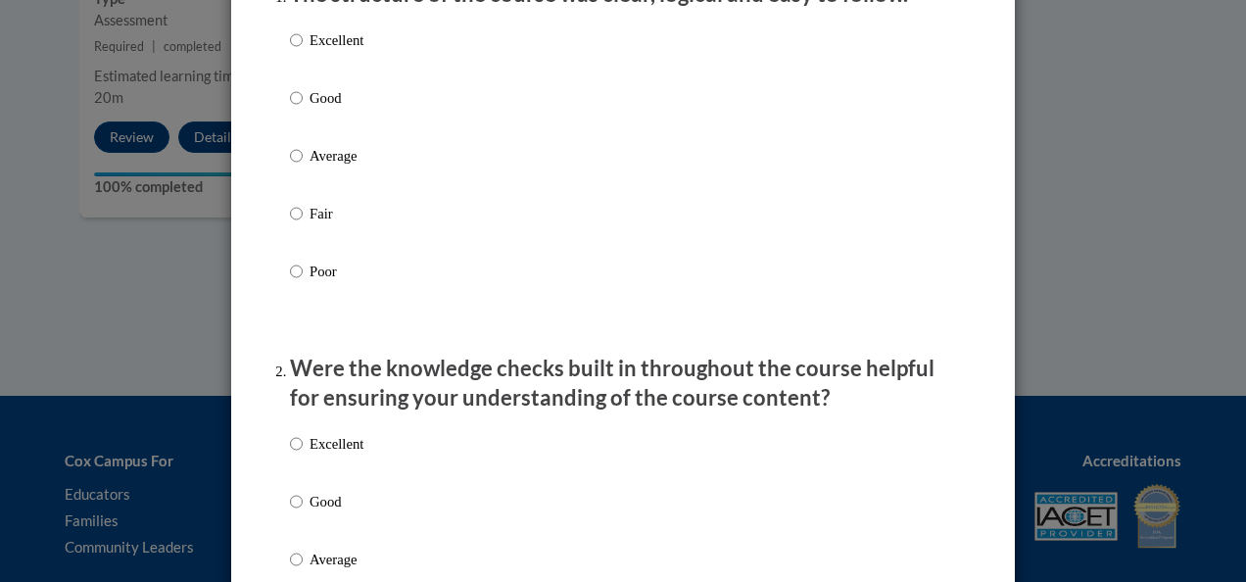
click at [309, 109] on p "Good" at bounding box center [336, 98] width 54 height 22
click at [303, 109] on input "Good" at bounding box center [296, 98] width 13 height 22
radio input "true"
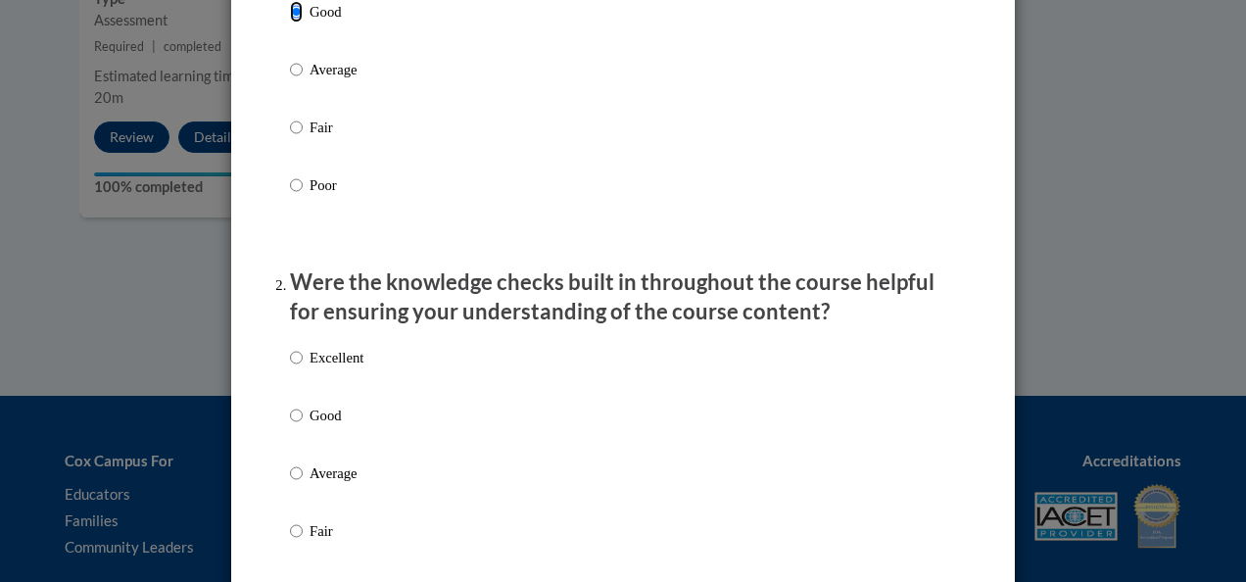
scroll to position [588, 0]
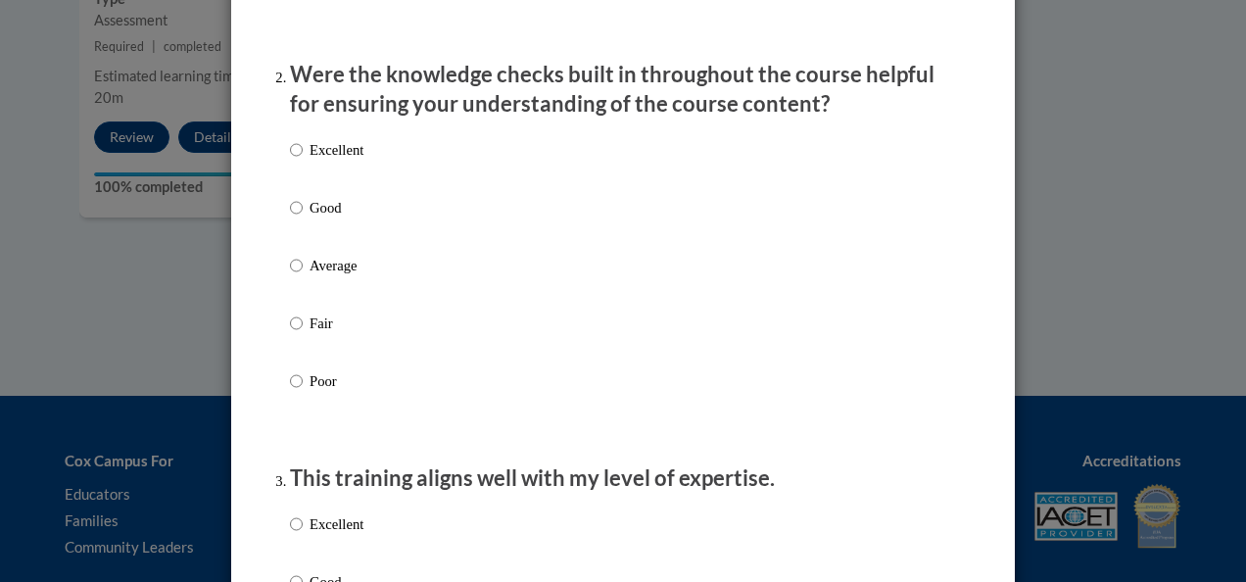
click at [309, 218] on p "Good" at bounding box center [336, 208] width 54 height 22
click at [303, 218] on input "Good" at bounding box center [296, 208] width 13 height 22
radio input "true"
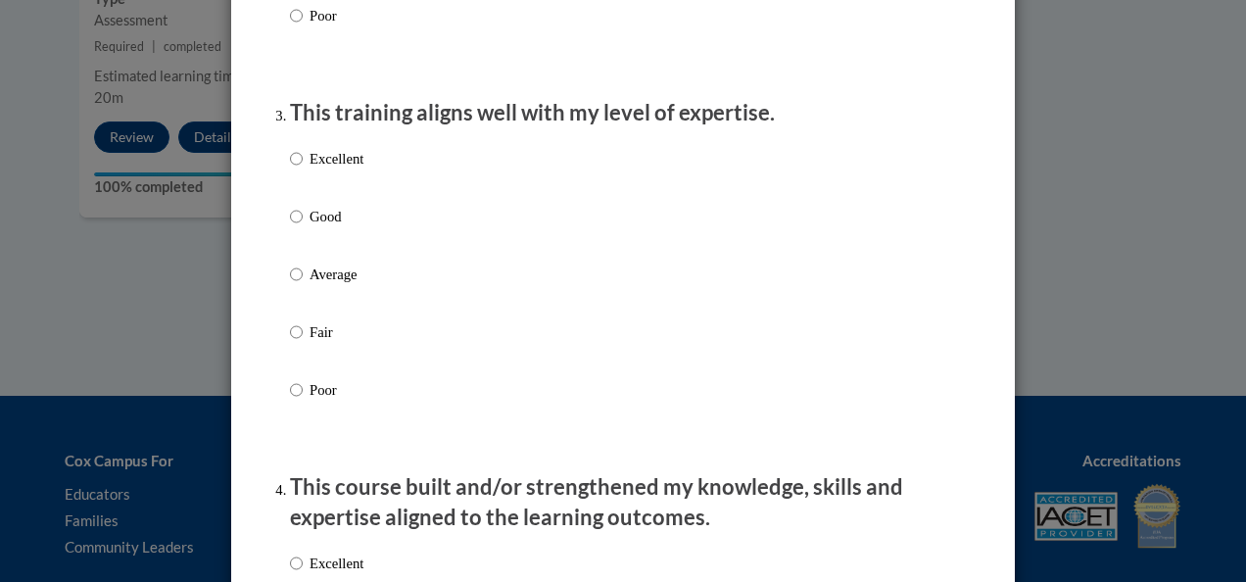
scroll to position [979, 0]
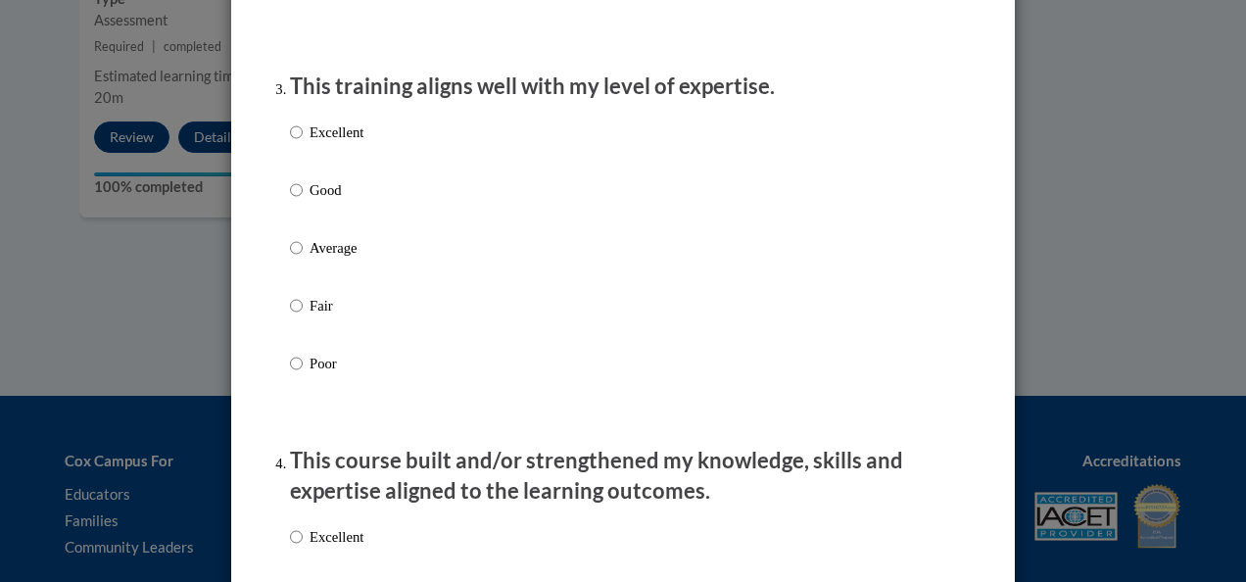
click at [310, 201] on p "Good" at bounding box center [336, 190] width 54 height 22
click at [303, 201] on input "Good" at bounding box center [296, 190] width 13 height 22
radio input "true"
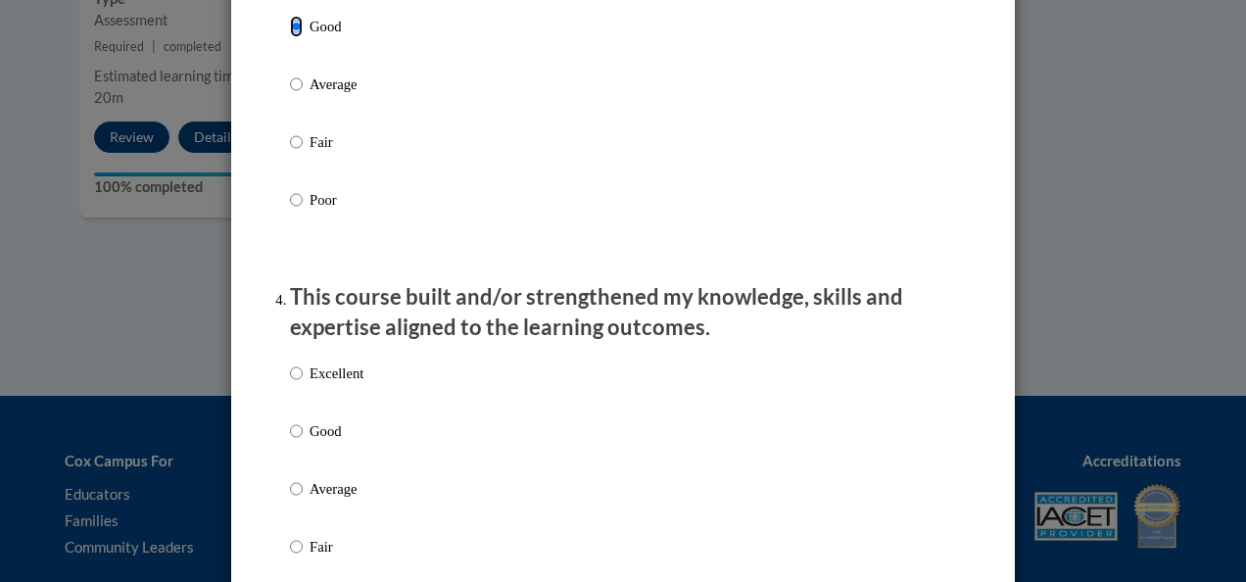
scroll to position [1371, 0]
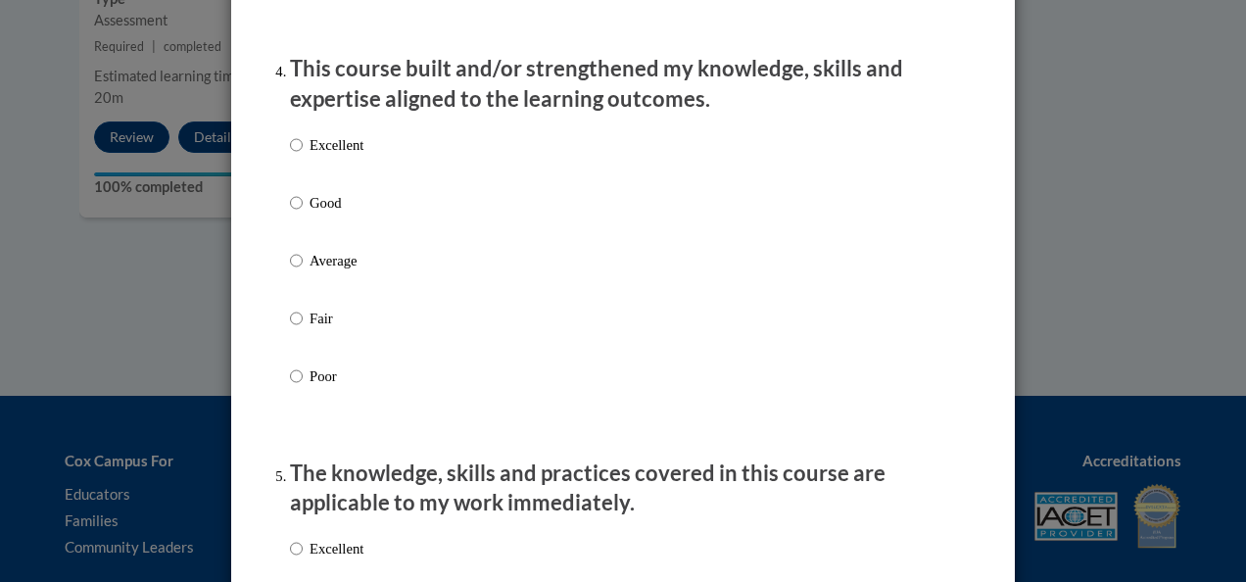
click at [327, 213] on p "Good" at bounding box center [336, 203] width 54 height 22
click at [303, 213] on input "Good" at bounding box center [296, 203] width 13 height 22
radio input "true"
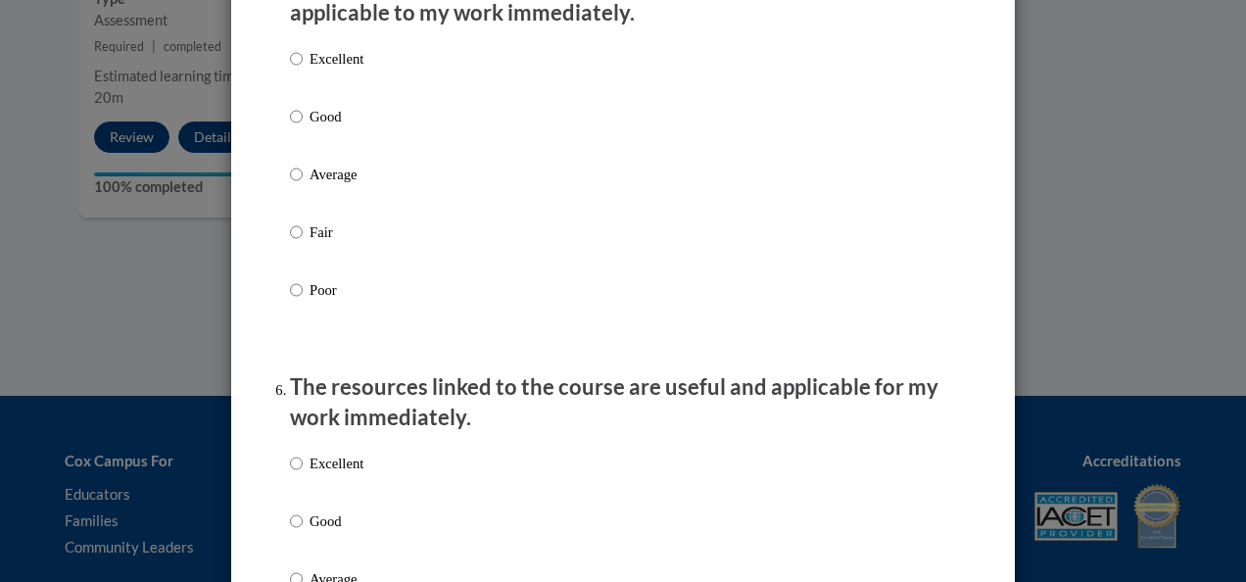
scroll to position [1763, 0]
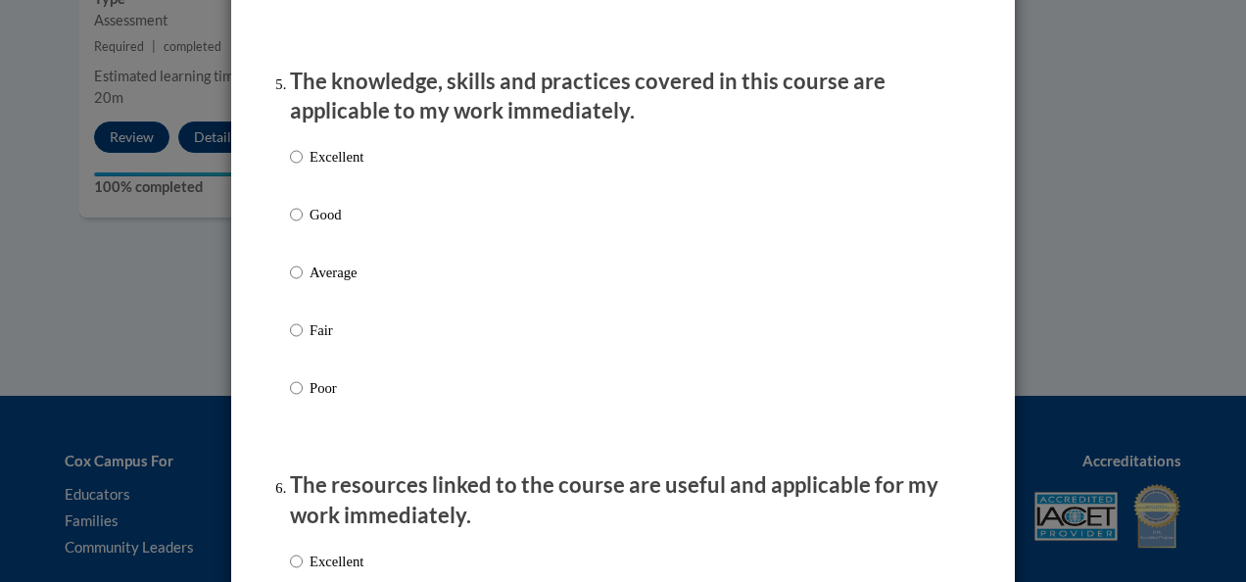
click at [309, 225] on p "Good" at bounding box center [336, 215] width 54 height 22
click at [303, 225] on input "Good" at bounding box center [296, 215] width 13 height 22
radio input "true"
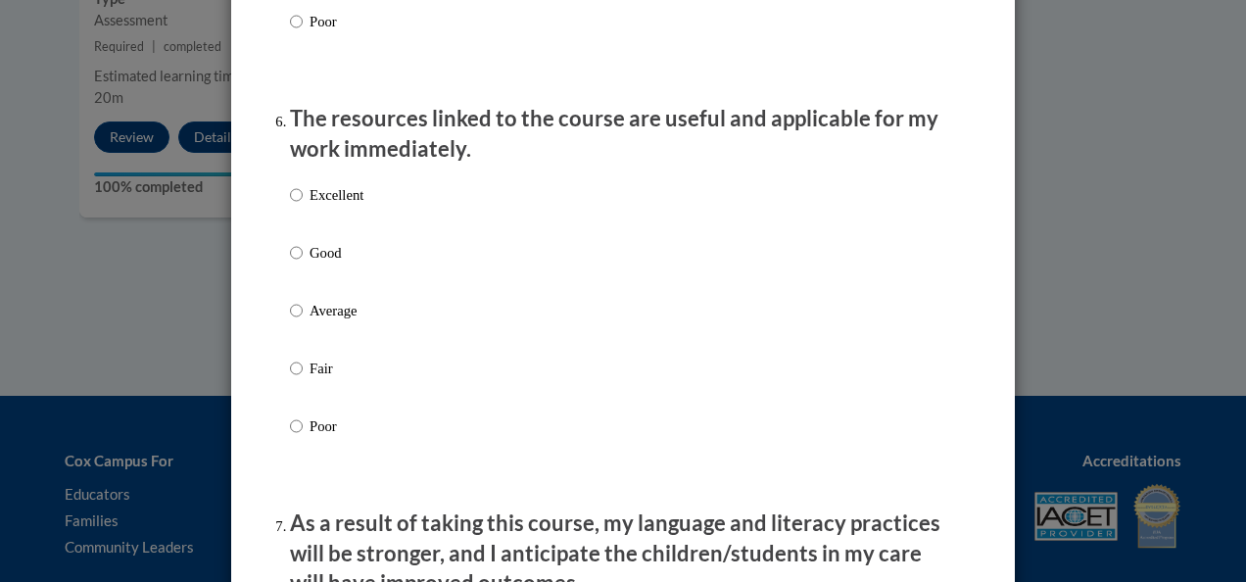
scroll to position [2154, 0]
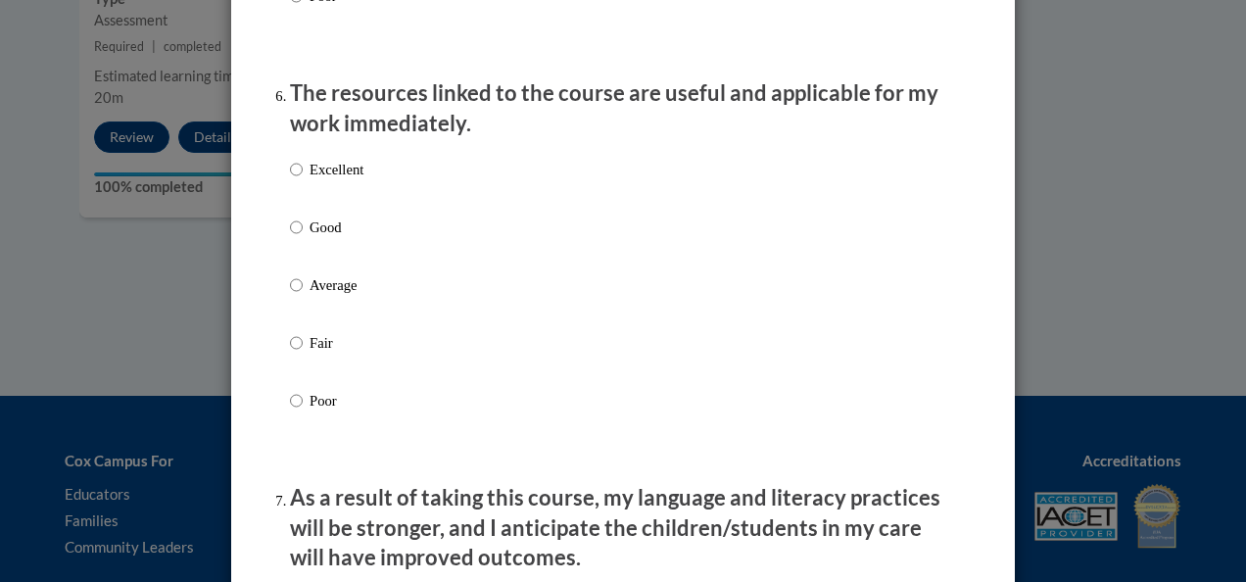
click at [321, 238] on p "Good" at bounding box center [336, 227] width 54 height 22
click at [303, 238] on input "Good" at bounding box center [296, 227] width 13 height 22
radio input "true"
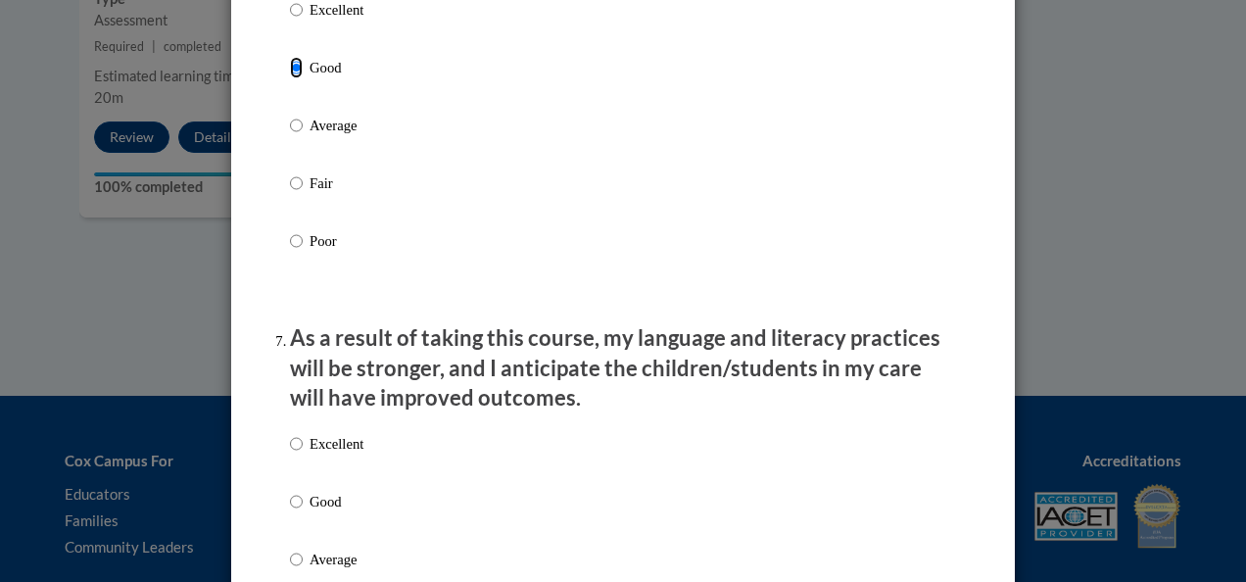
scroll to position [2546, 0]
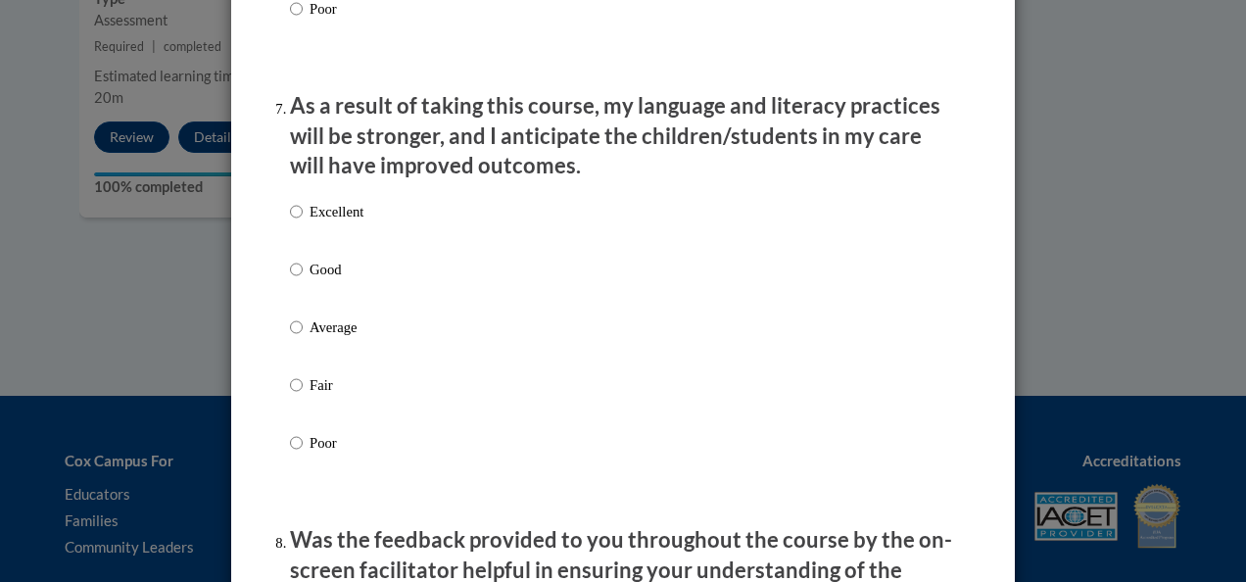
click at [319, 280] on p "Good" at bounding box center [336, 270] width 54 height 22
click at [303, 280] on input "Good" at bounding box center [296, 270] width 13 height 22
radio input "true"
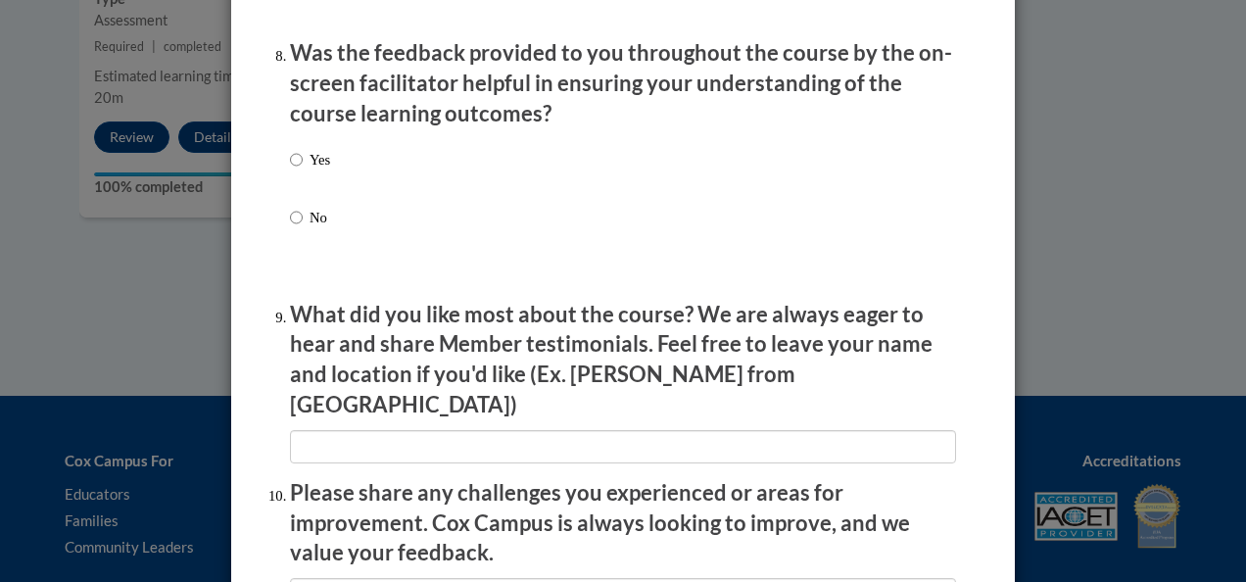
scroll to position [3035, 0]
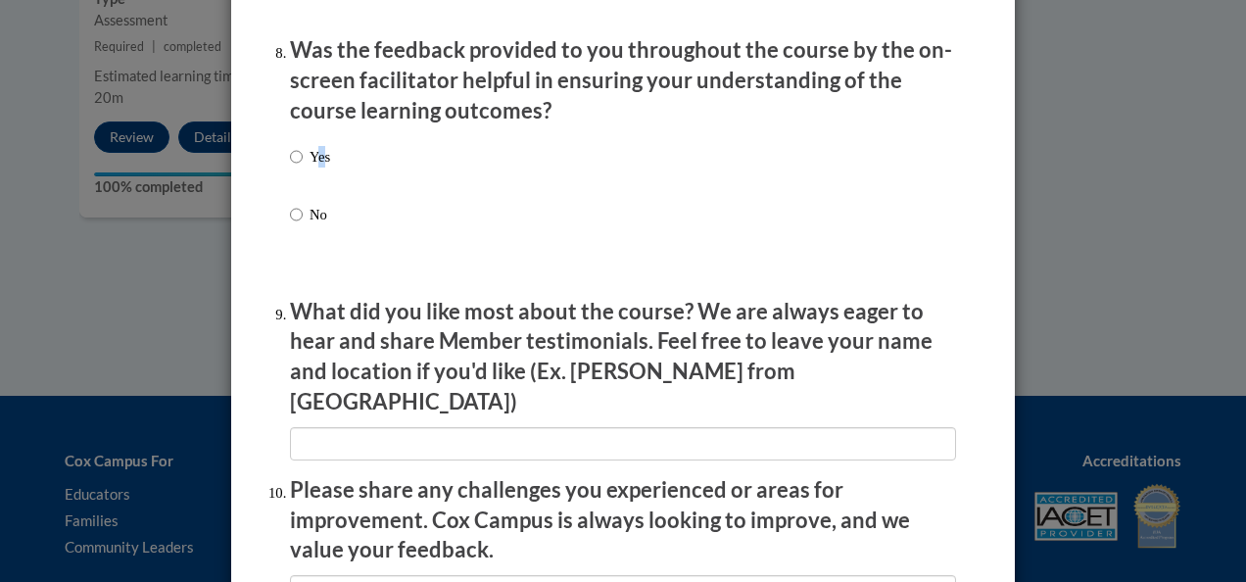
click at [313, 167] on p "Yes" at bounding box center [319, 157] width 21 height 22
drag, startPoint x: 313, startPoint y: 171, endPoint x: 283, endPoint y: 165, distance: 30.9
click at [290, 165] on input "Yes" at bounding box center [296, 157] width 13 height 22
radio input "true"
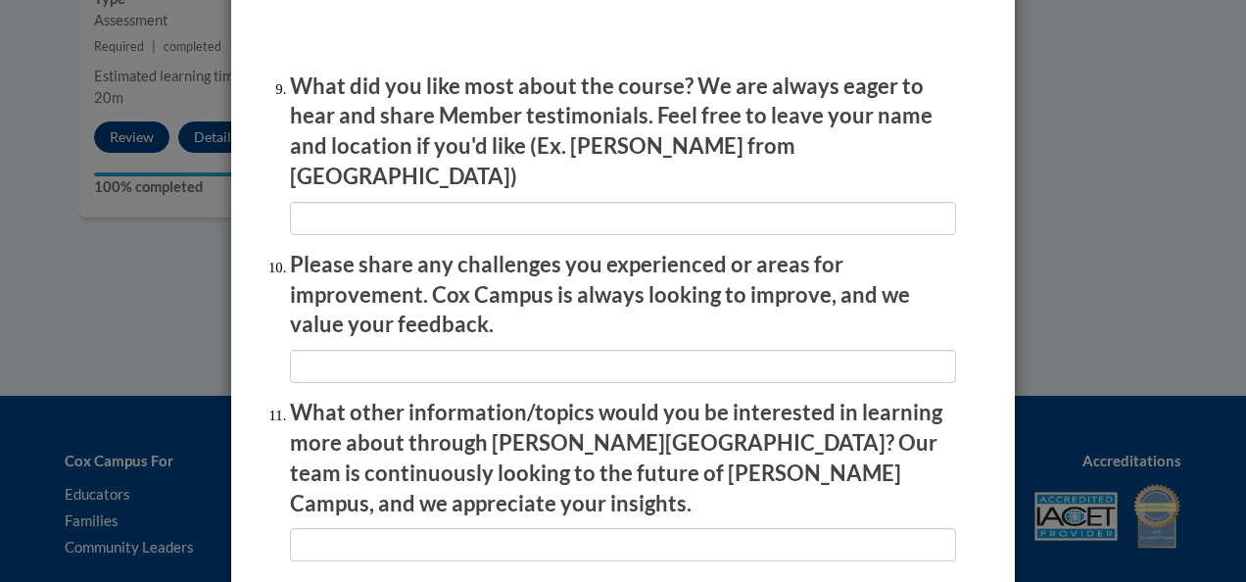
scroll to position [3231, 0]
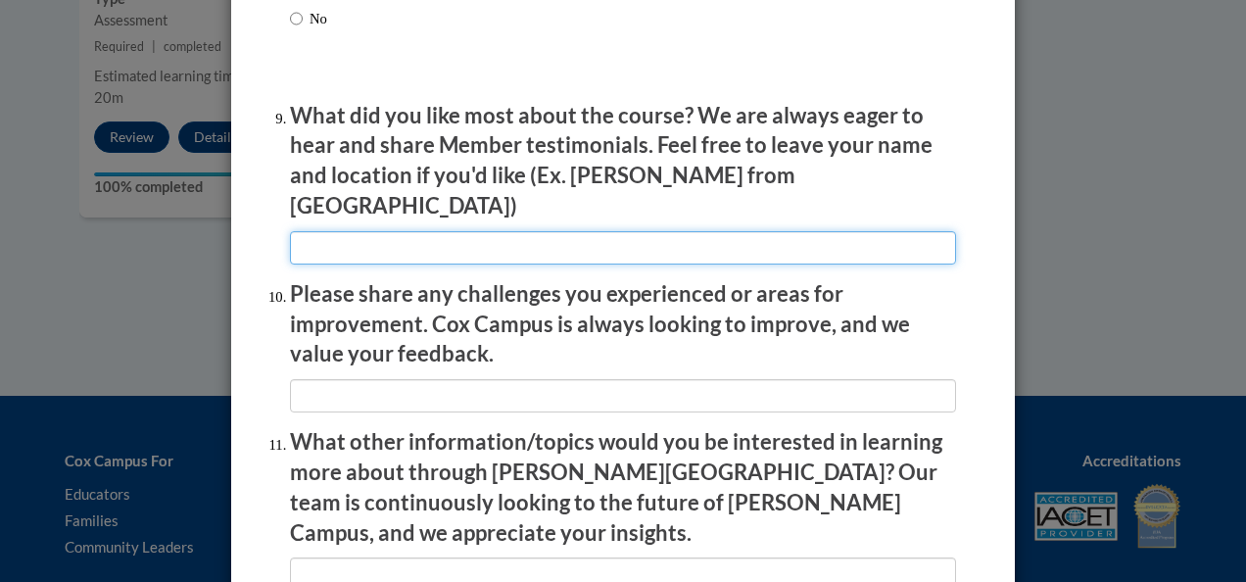
click at [422, 231] on input "textbox" at bounding box center [623, 247] width 666 height 33
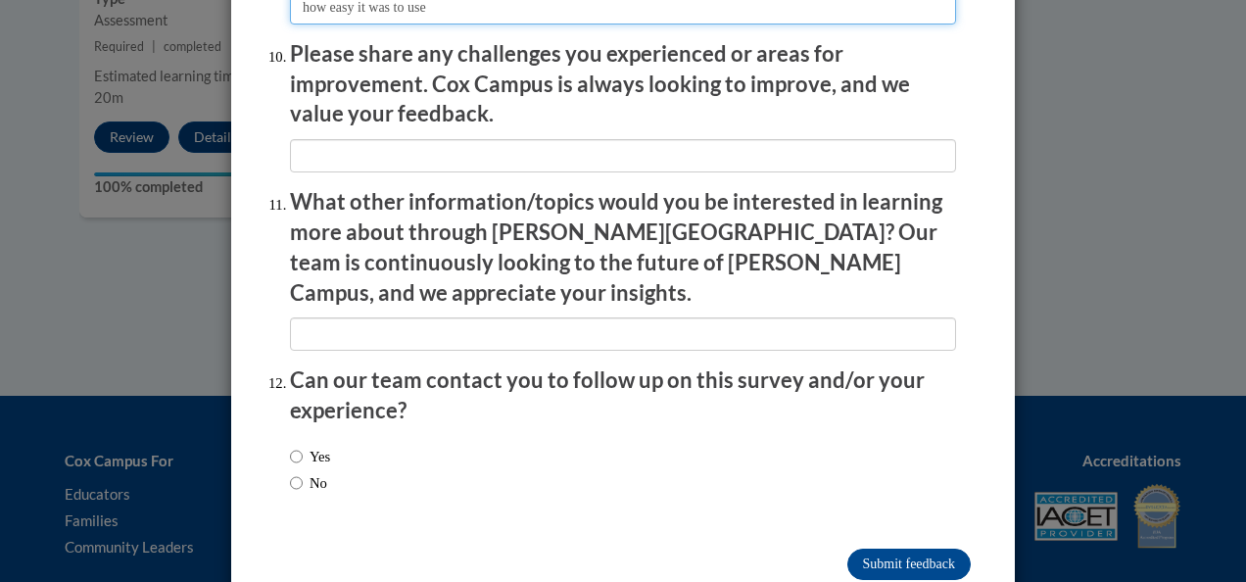
scroll to position [3490, 0]
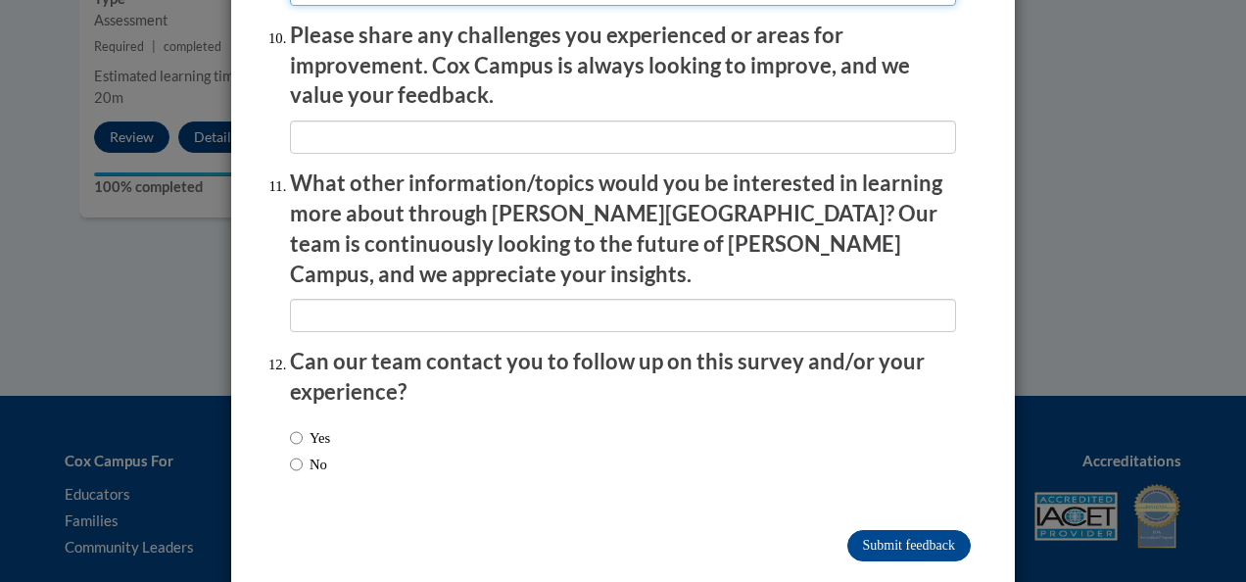
type input "how easy it was to use"
click at [305, 453] on label "No" at bounding box center [308, 464] width 37 height 22
click at [303, 453] on input "No" at bounding box center [296, 464] width 13 height 22
radio input "true"
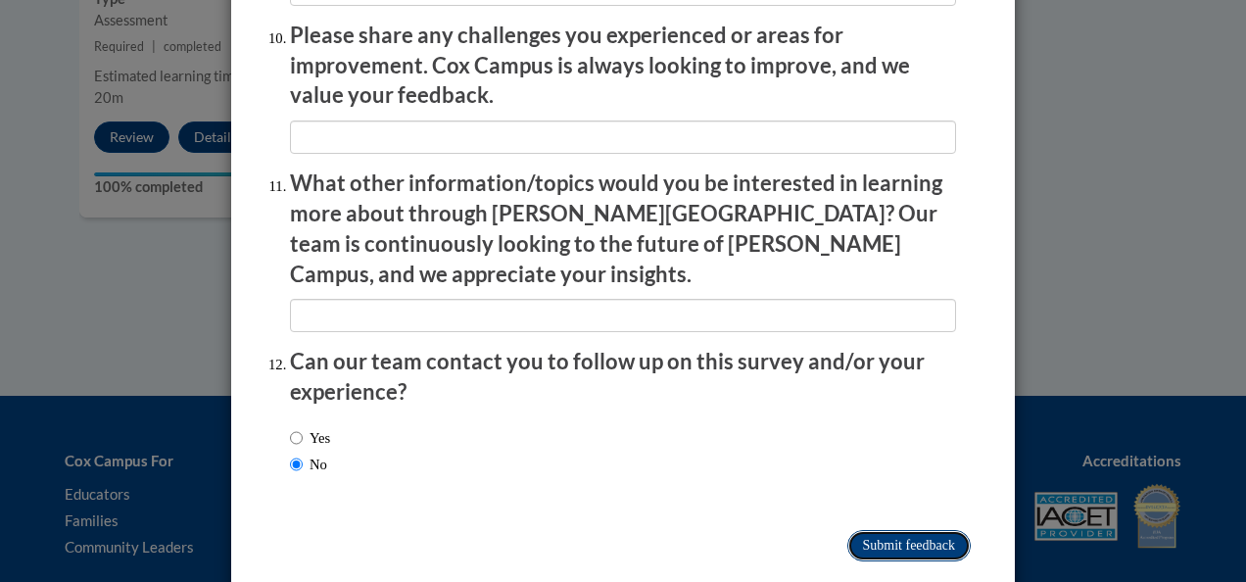
click at [884, 530] on input "Submit feedback" at bounding box center [908, 545] width 123 height 31
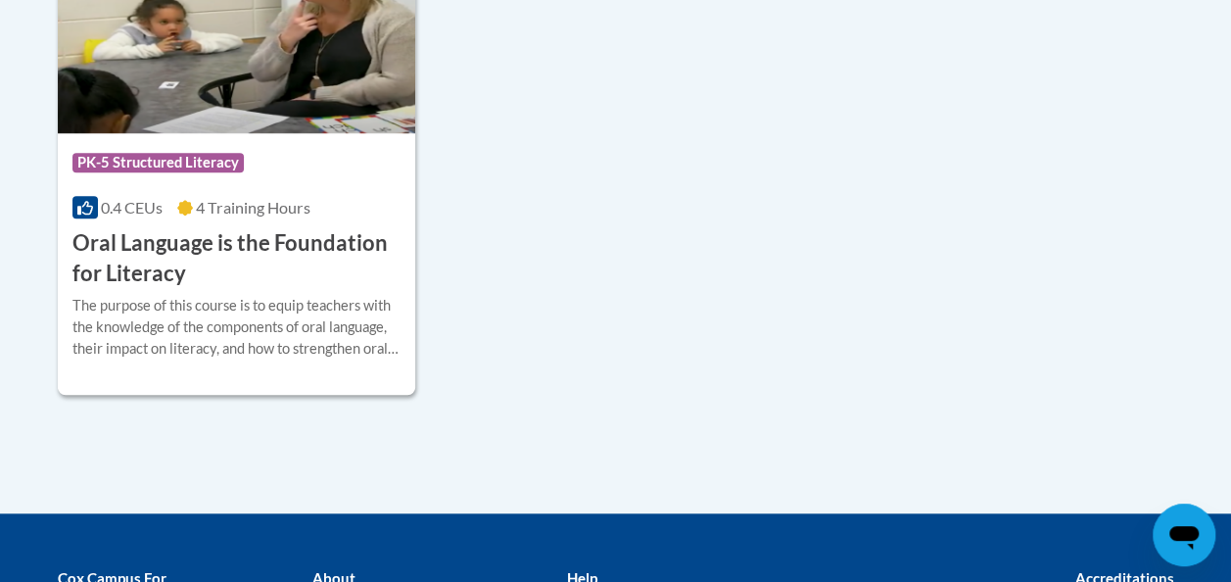
scroll to position [490, 0]
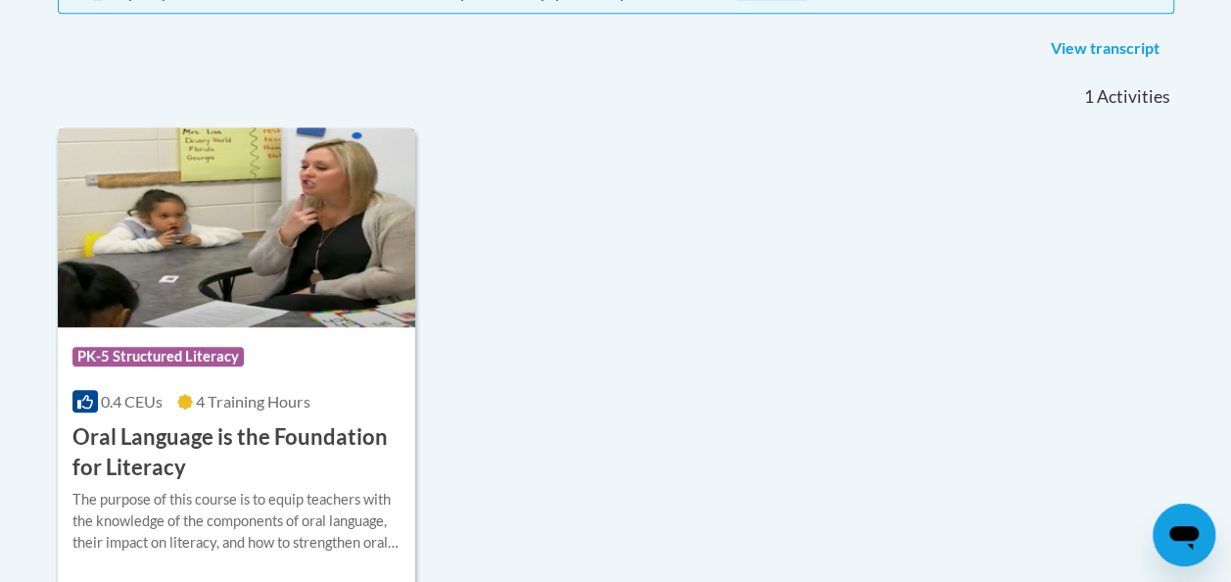
click at [255, 216] on img at bounding box center [237, 227] width 358 height 200
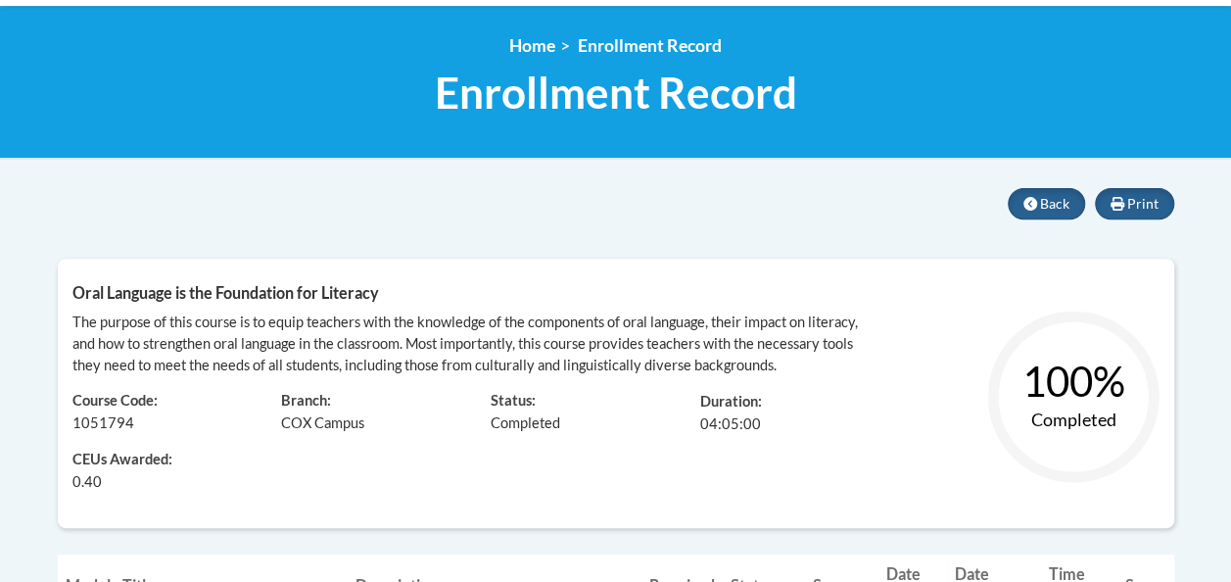
scroll to position [242, 0]
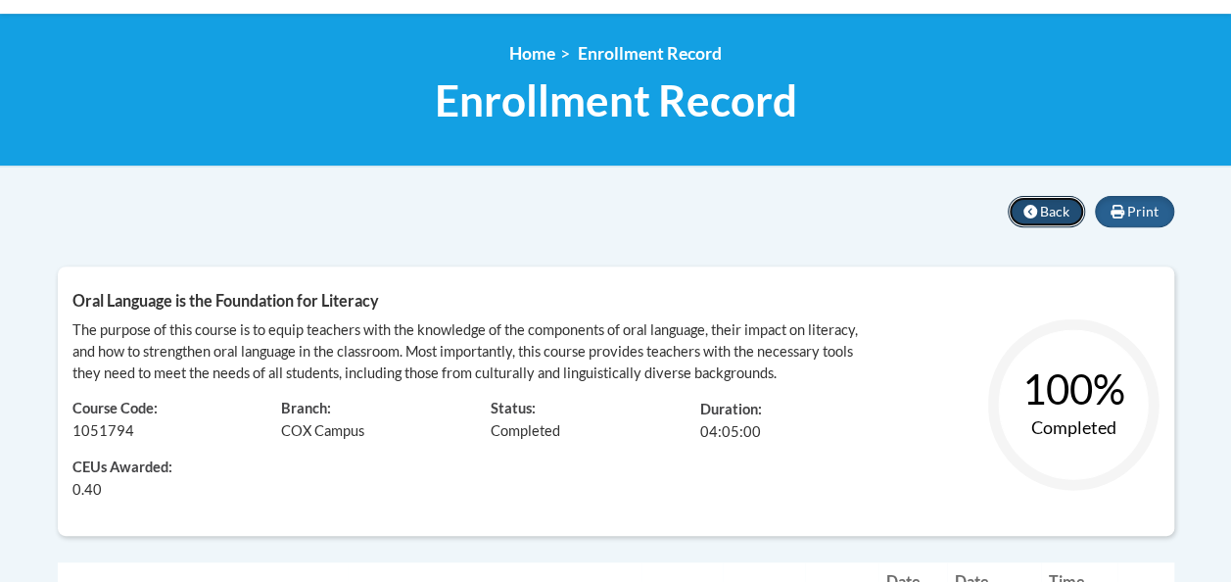
click at [1034, 213] on icon at bounding box center [1030, 212] width 14 height 14
